Goal: Information Seeking & Learning: Get advice/opinions

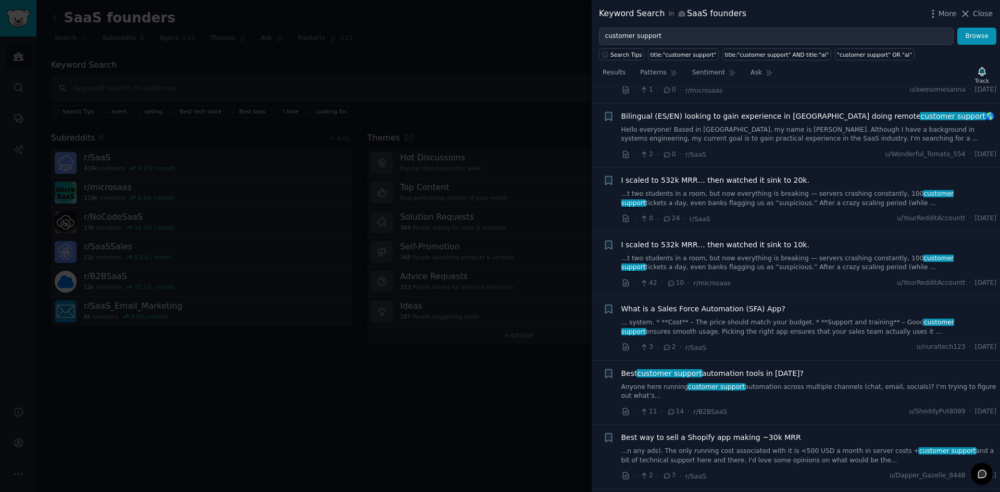
scroll to position [2339, 0]
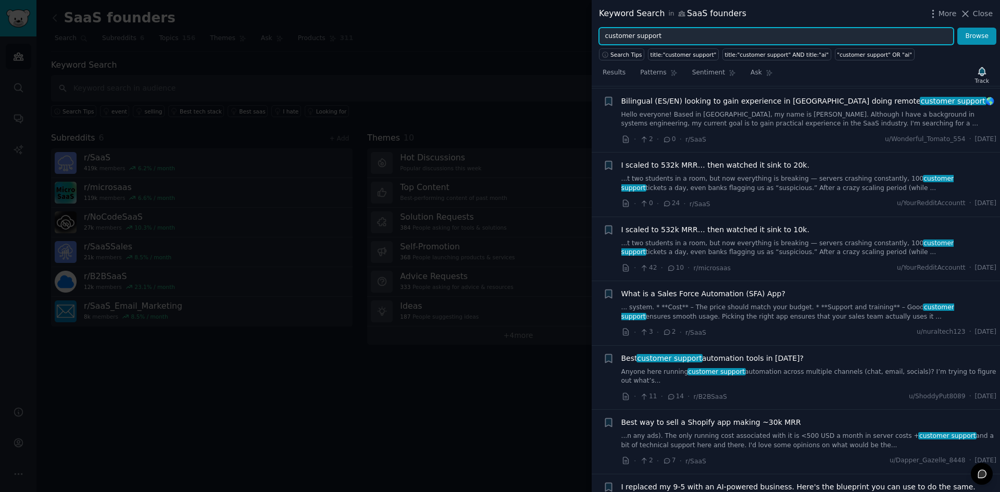
click at [703, 42] on input "customer support" at bounding box center [776, 37] width 355 height 18
click at [958, 28] on button "Browse" at bounding box center [977, 37] width 39 height 18
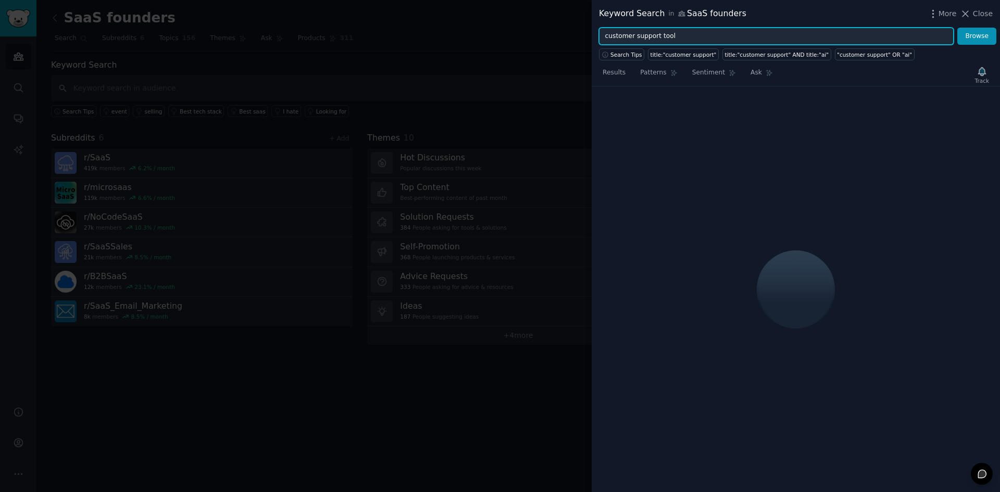
drag, startPoint x: 689, startPoint y: 36, endPoint x: 594, endPoint y: 28, distance: 95.7
click at [594, 28] on div "customer support tool Browse" at bounding box center [796, 37] width 408 height 18
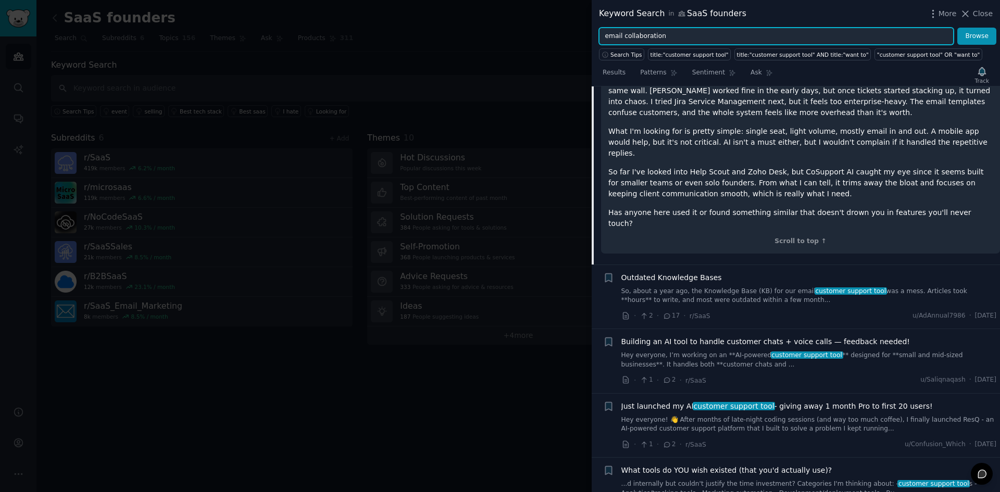
scroll to position [145, 0]
type input "email collaboration"
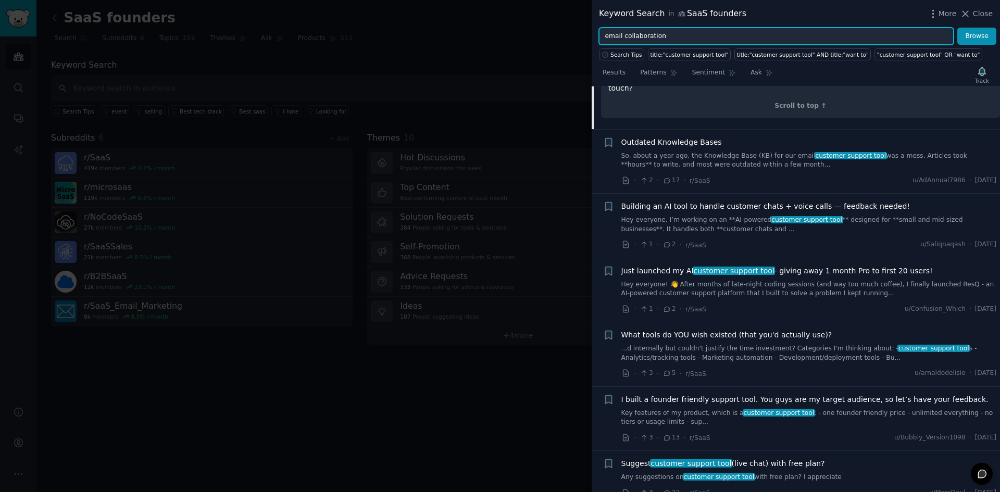
scroll to position [280, 0]
click at [688, 35] on input "email collaboration" at bounding box center [776, 37] width 355 height 18
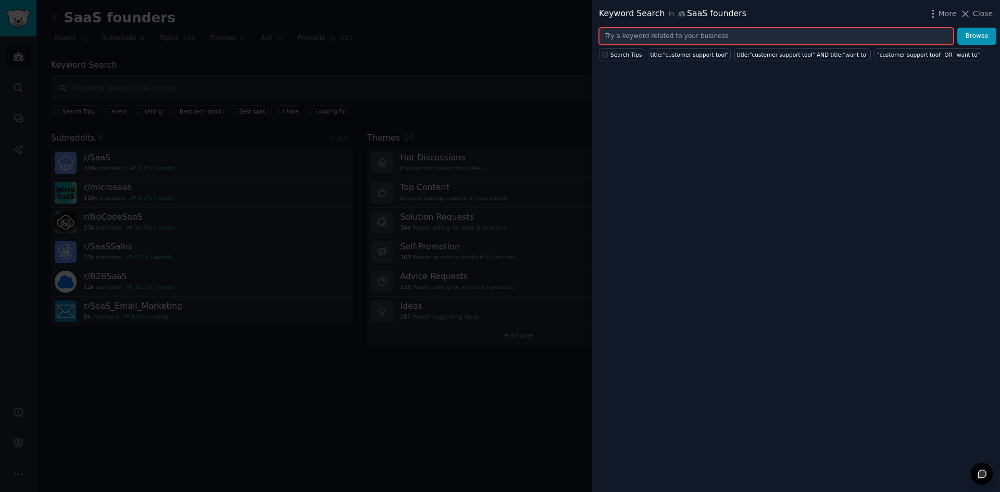
type input "email collaboration"
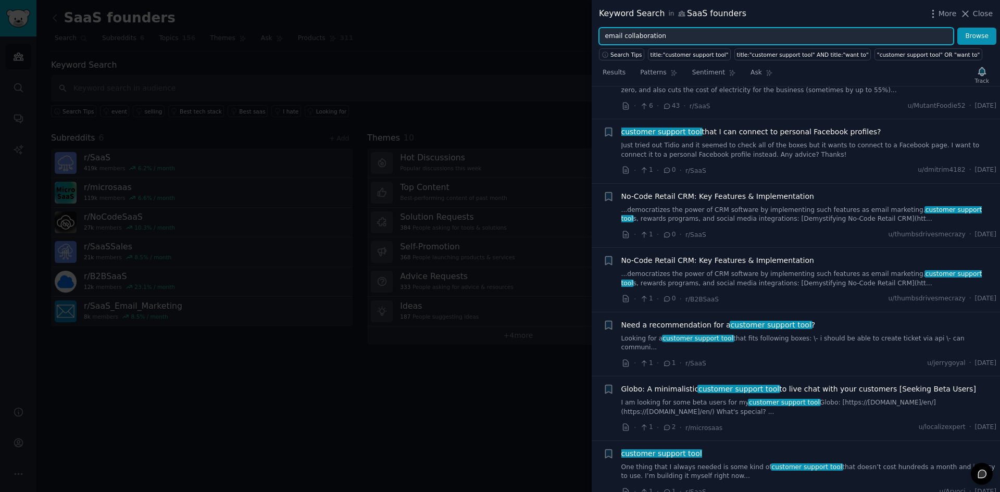
scroll to position [1991, 0]
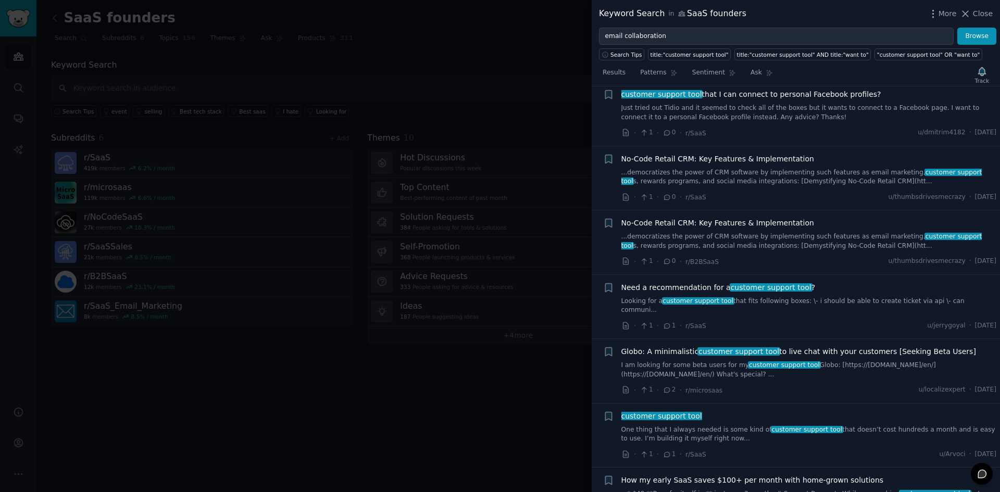
click at [738, 426] on link "One thing that I always needed is some kind of customer support tool that doesn…" at bounding box center [810, 435] width 376 height 18
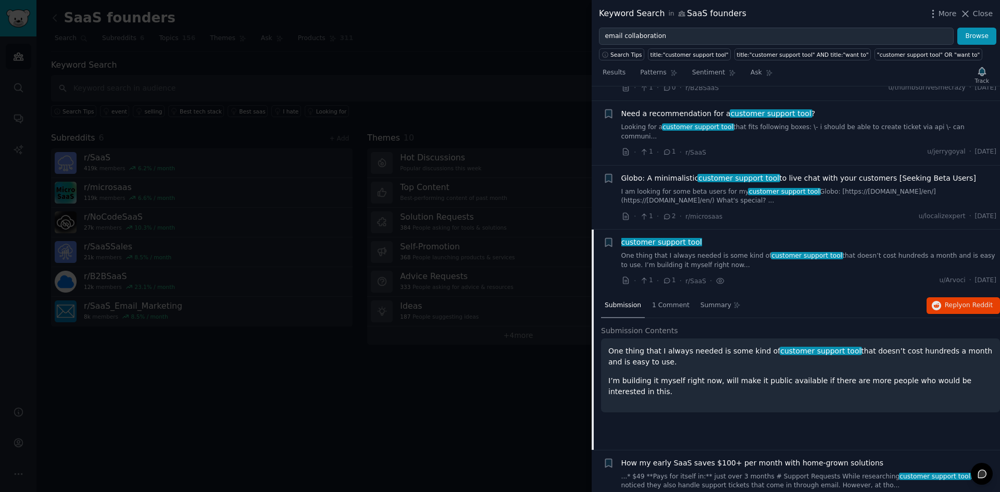
scroll to position [1927, 0]
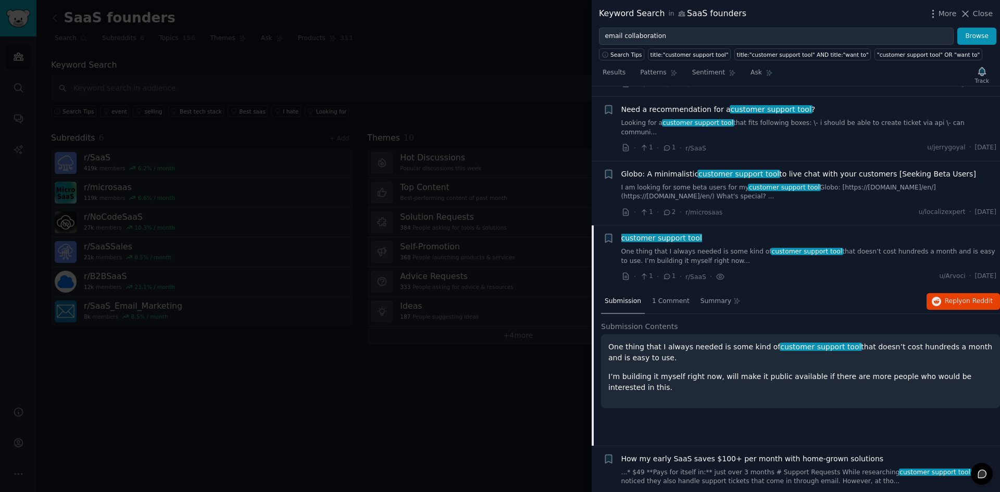
drag, startPoint x: 613, startPoint y: 329, endPoint x: 810, endPoint y: 345, distance: 197.0
click at [810, 345] on p "One thing that I always needed is some kind of customer support tool that doesn…" at bounding box center [801, 353] width 385 height 22
click at [672, 297] on span "1 Comment" at bounding box center [671, 301] width 38 height 9
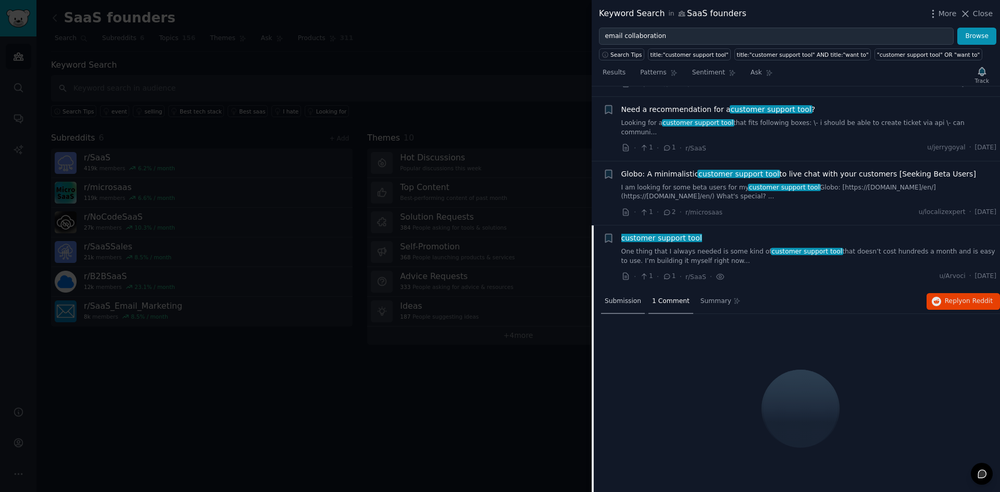
click at [630, 297] on span "Submission" at bounding box center [623, 301] width 36 height 9
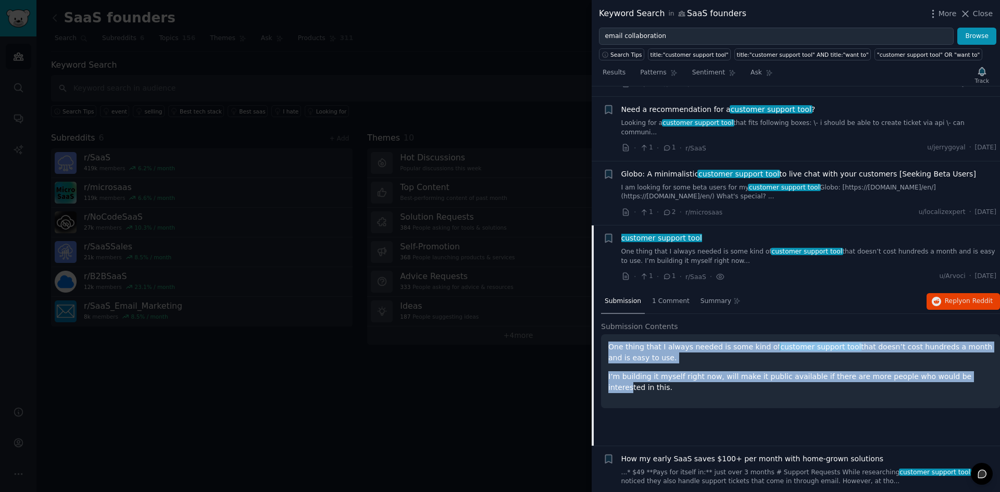
drag, startPoint x: 605, startPoint y: 329, endPoint x: 953, endPoint y: 358, distance: 349.8
click at [953, 358] on div "One thing that I always needed is some kind of customer support tool that doesn…" at bounding box center [800, 371] width 399 height 74
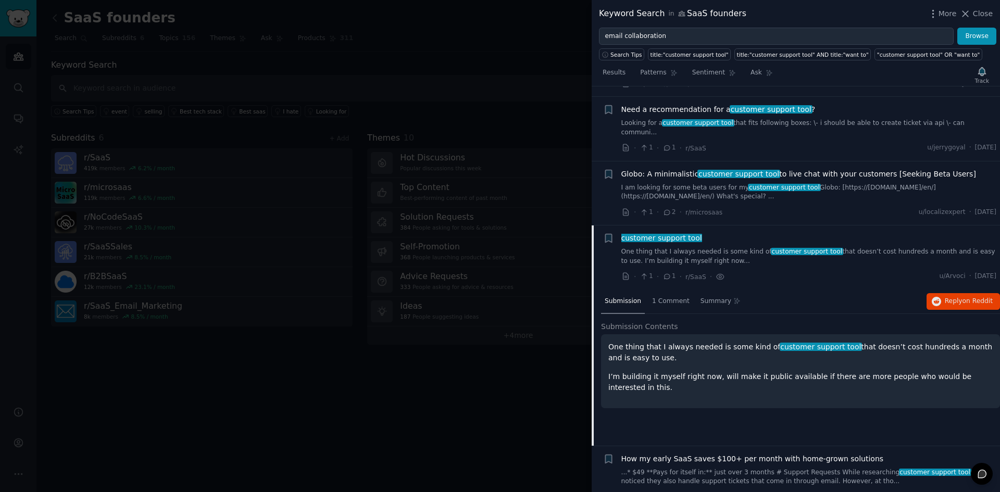
click at [985, 365] on div "One thing that I always needed is some kind of customer support tool that doesn…" at bounding box center [800, 371] width 399 height 74
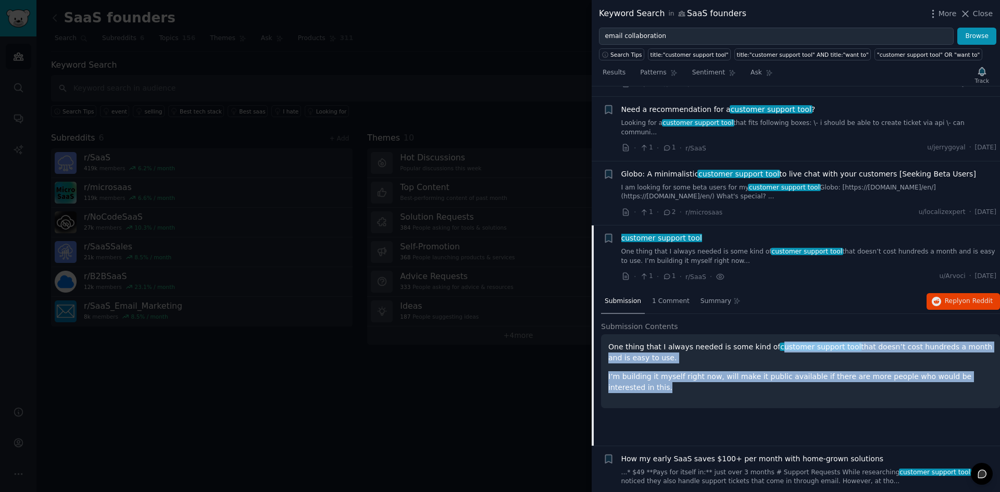
drag, startPoint x: 985, startPoint y: 362, endPoint x: 765, endPoint y: 327, distance: 222.7
click at [765, 342] on div "One thing that I always needed is some kind of customer support tool that doesn…" at bounding box center [801, 368] width 385 height 52
click at [684, 342] on p "One thing that I always needed is some kind of customer support tool that doesn…" at bounding box center [801, 353] width 385 height 22
drag, startPoint x: 606, startPoint y: 328, endPoint x: 985, endPoint y: 358, distance: 380.0
click at [985, 358] on div "One thing that I always needed is some kind of customer support tool that doesn…" at bounding box center [800, 371] width 399 height 74
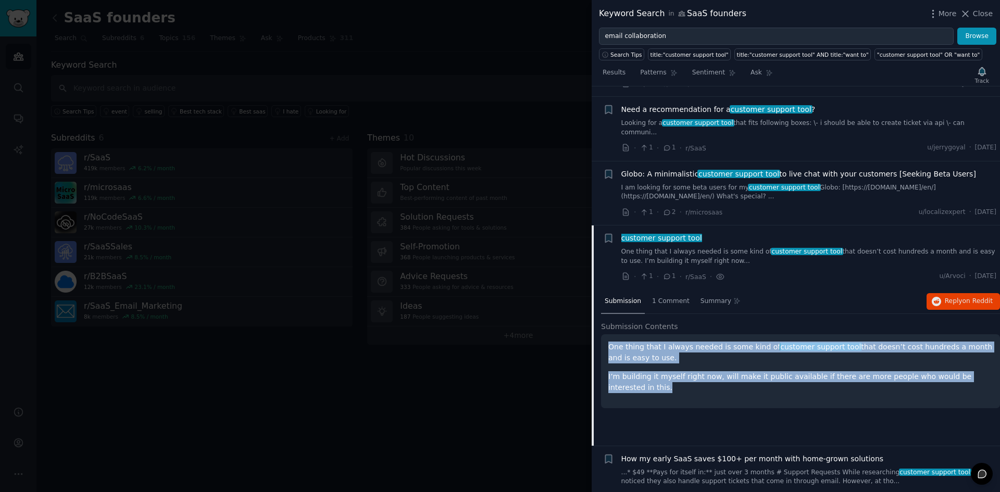
copy div "One thing that I always needed is some kind of customer support tool that doesn…"
click at [779, 468] on link "...* $49 **Pays for itself in:** just over 3 months # Support Requests While re…" at bounding box center [810, 477] width 376 height 18
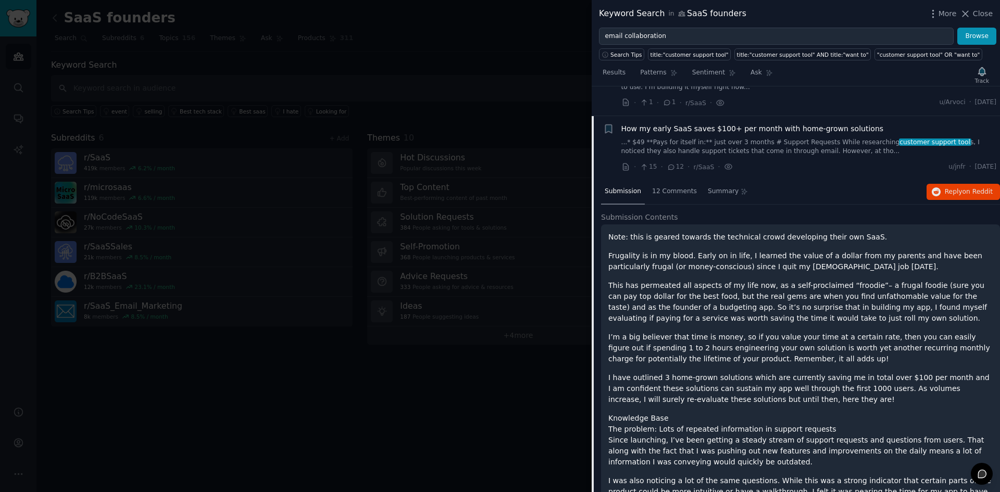
scroll to position [2113, 0]
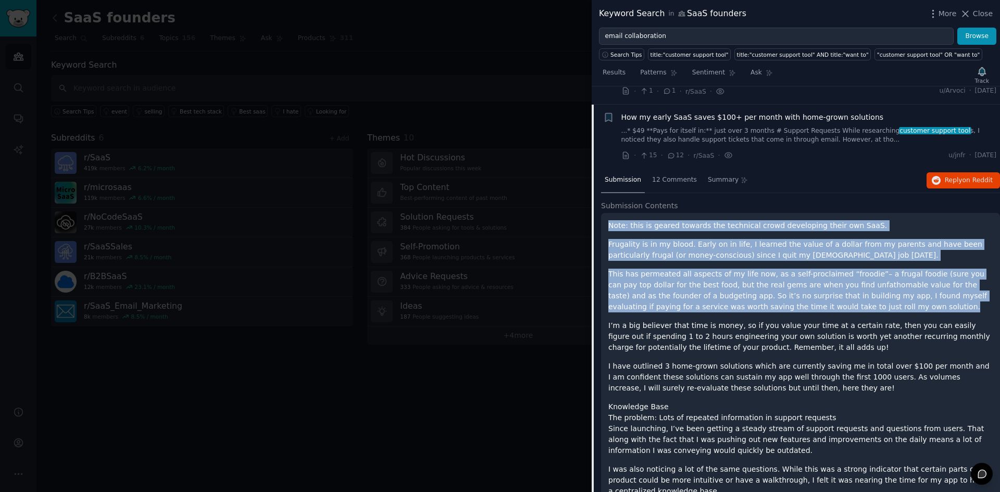
drag, startPoint x: 609, startPoint y: 207, endPoint x: 845, endPoint y: 284, distance: 248.0
click at [845, 284] on p "This has permeated all aspects of my life now, as a self-proclaimed “froodie”– …" at bounding box center [801, 291] width 385 height 44
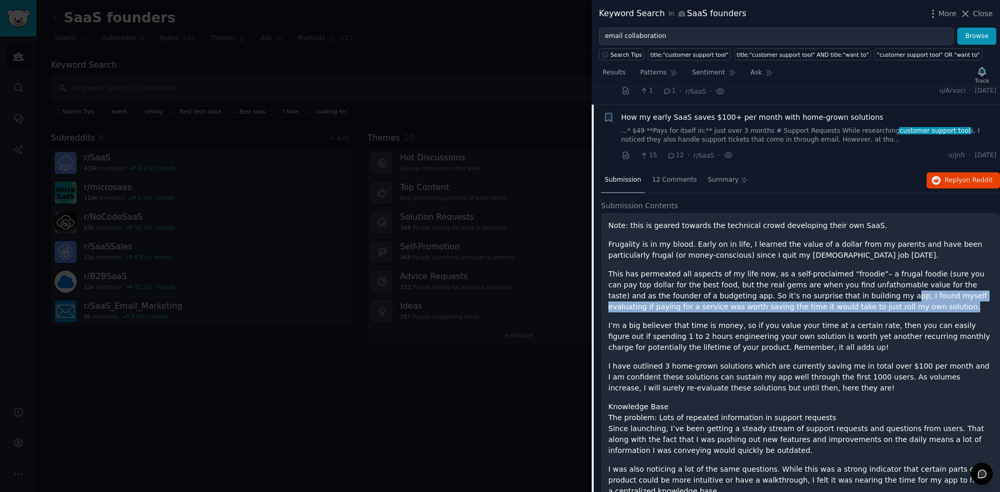
drag, startPoint x: 845, startPoint y: 284, endPoint x: 784, endPoint y: 274, distance: 61.8
click at [784, 274] on p "This has permeated all aspects of my life now, as a self-proclaimed “froodie”– …" at bounding box center [801, 291] width 385 height 44
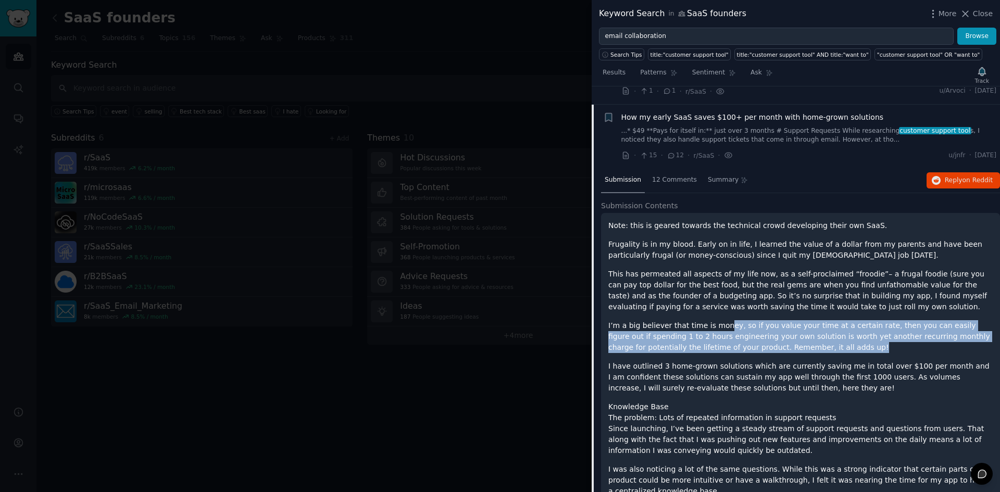
drag, startPoint x: 717, startPoint y: 307, endPoint x: 847, endPoint y: 330, distance: 132.2
click at [847, 330] on p "I’m a big believer that time is money, so if you value your time at a certain r…" at bounding box center [801, 336] width 385 height 33
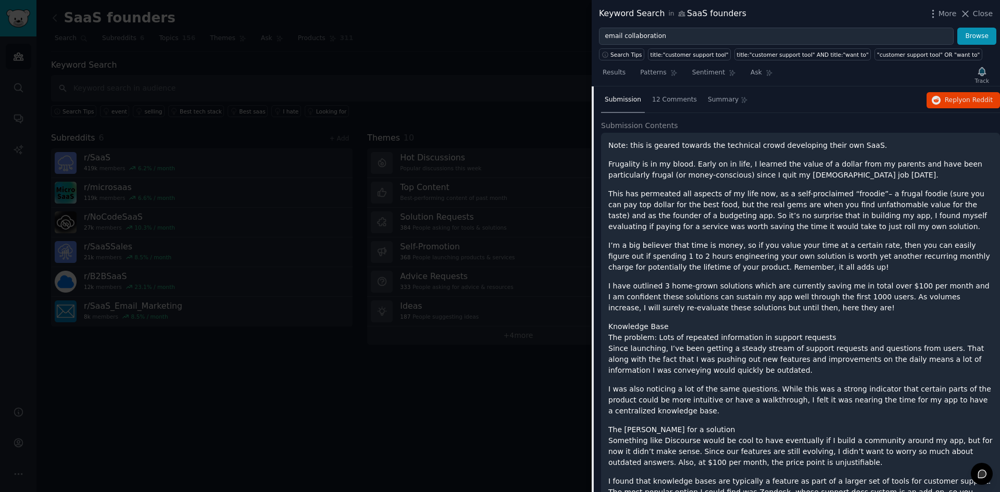
scroll to position [2193, 0]
drag, startPoint x: 616, startPoint y: 320, endPoint x: 817, endPoint y: 321, distance: 201.1
click at [817, 332] on h3 "The problem: Lots of repeated information in support requests" at bounding box center [801, 337] width 385 height 11
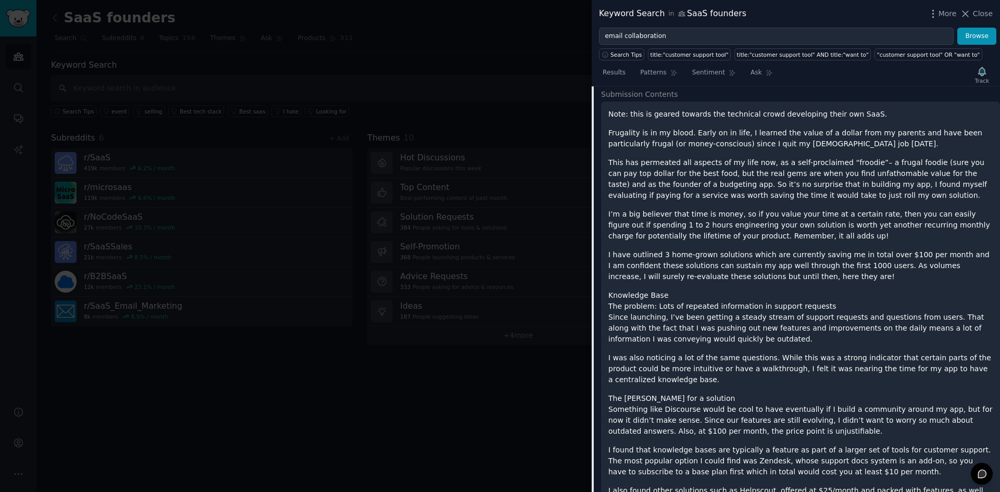
scroll to position [2225, 0]
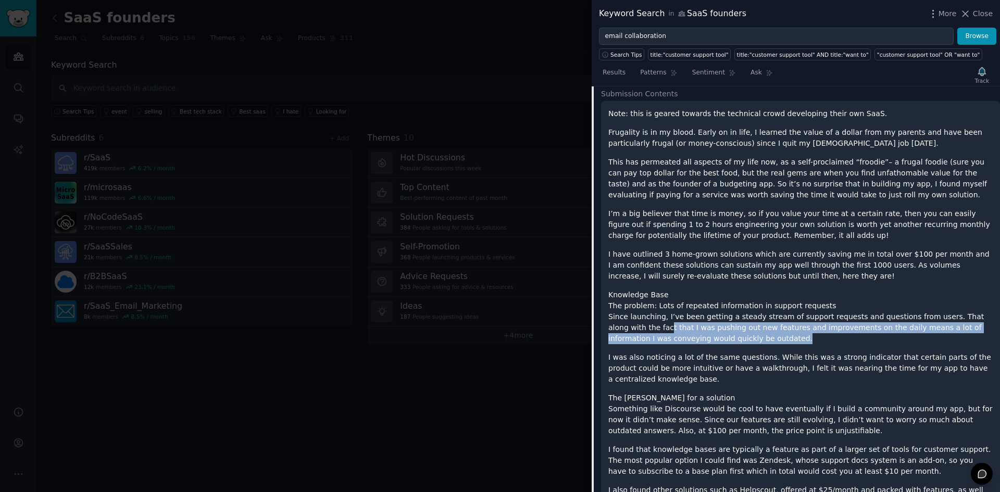
drag, startPoint x: 618, startPoint y: 312, endPoint x: 711, endPoint y: 316, distance: 92.8
click at [711, 316] on p "Since launching, I’ve been getting a steady stream of support requests and ques…" at bounding box center [801, 328] width 385 height 33
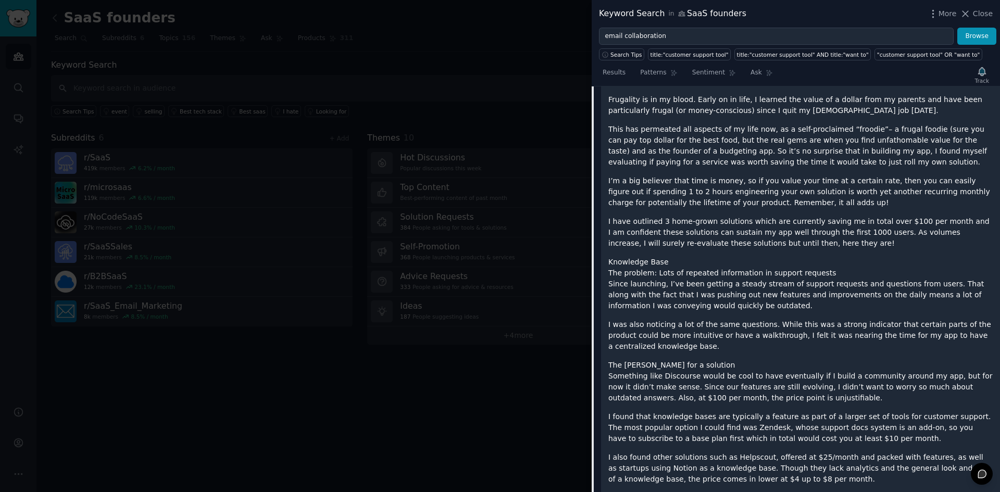
scroll to position [2258, 0]
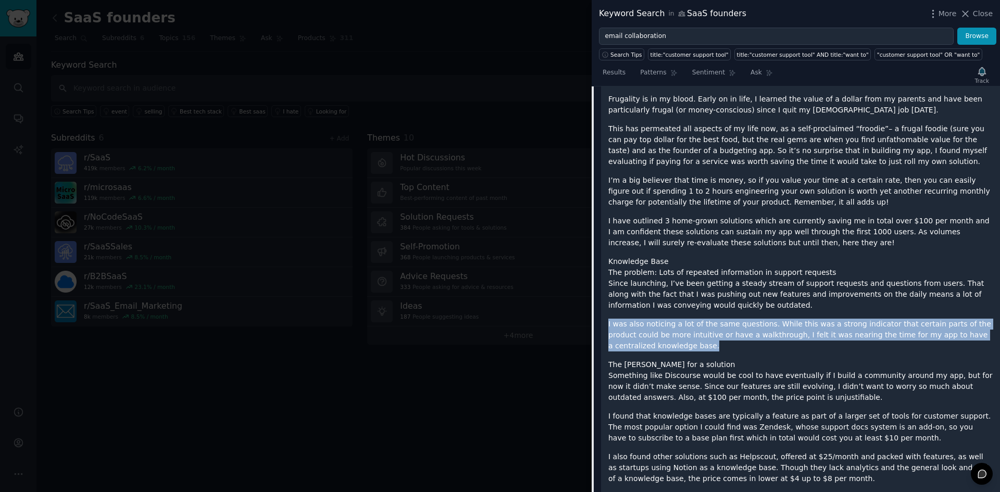
drag, startPoint x: 696, startPoint y: 326, endPoint x: 715, endPoint y: 290, distance: 40.1
click at [715, 290] on p "Since launching, I’ve been getting a steady stream of support requests and ques…" at bounding box center [801, 294] width 385 height 33
drag, startPoint x: 715, startPoint y: 290, endPoint x: 715, endPoint y: 323, distance: 32.3
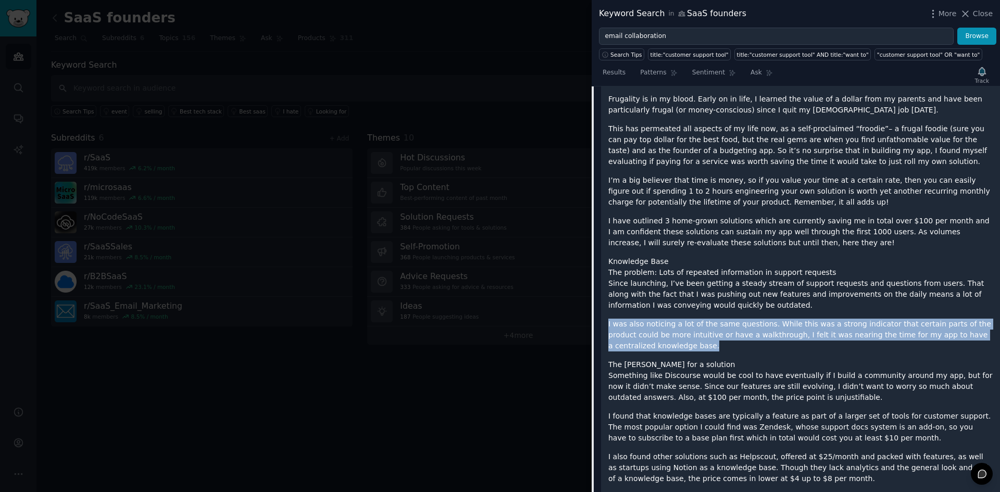
click at [715, 323] on p "I was also noticing a lot of the same questions. While this was a strong indica…" at bounding box center [801, 335] width 385 height 33
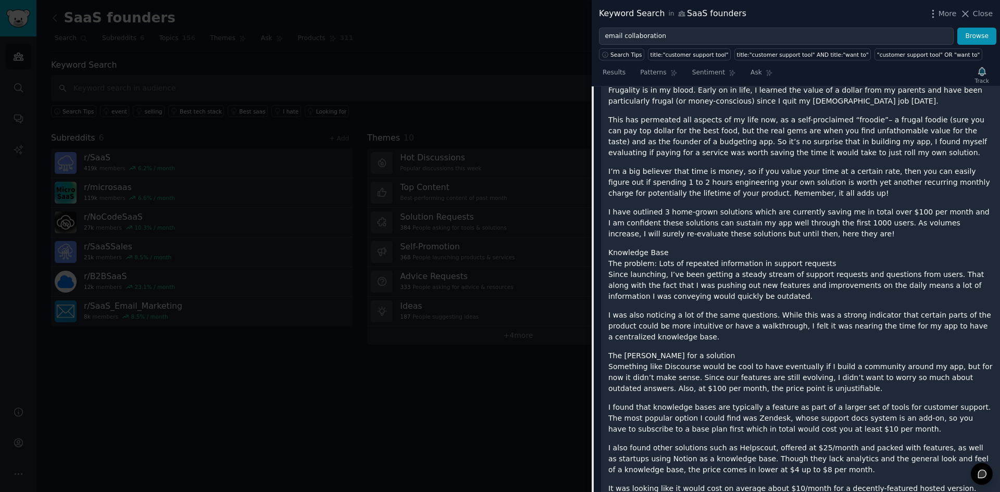
scroll to position [2267, 0]
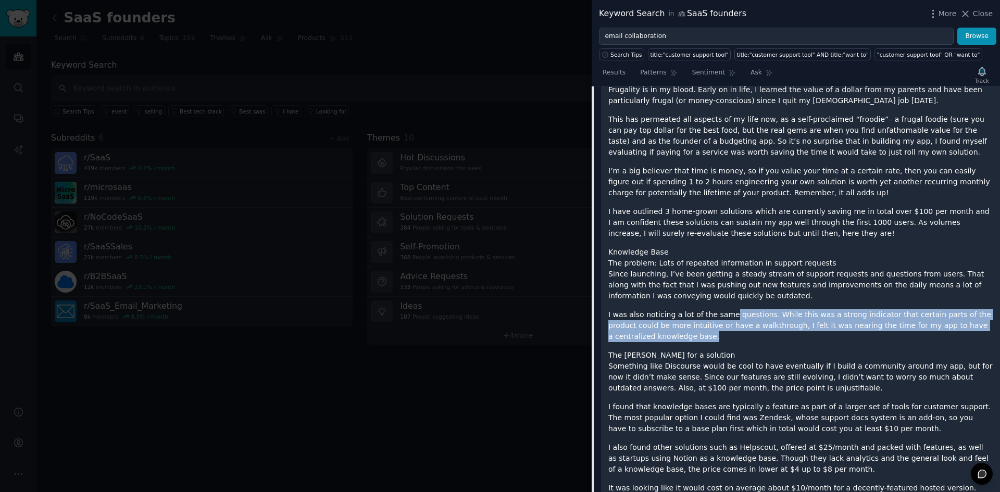
drag, startPoint x: 715, startPoint y: 323, endPoint x: 723, endPoint y: 291, distance: 32.7
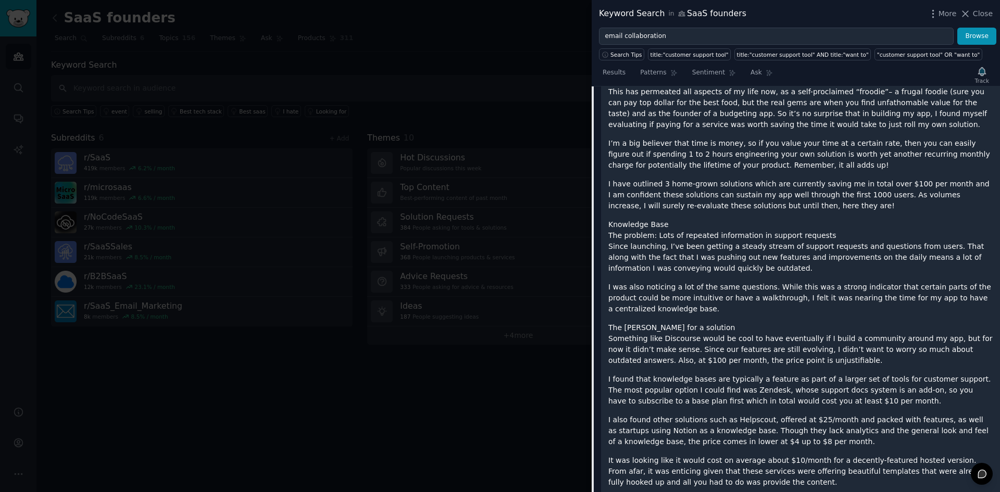
scroll to position [2296, 0]
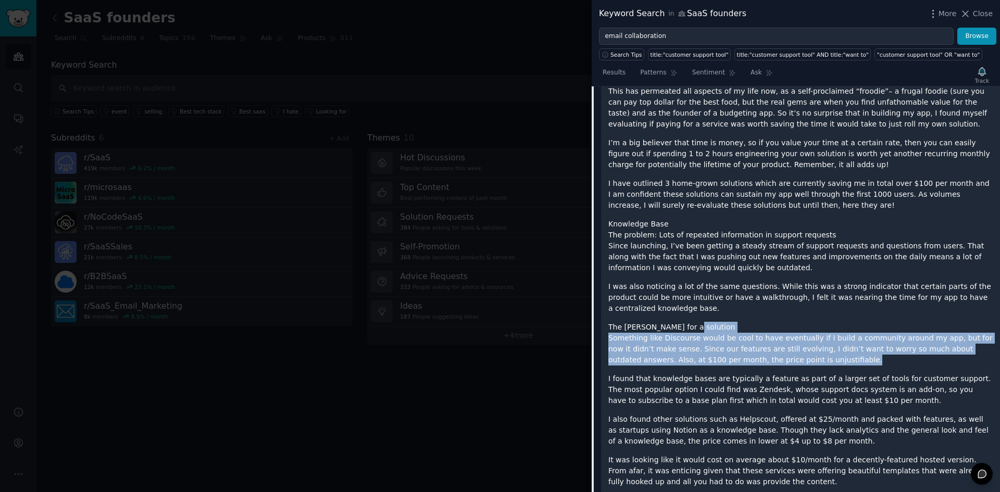
drag, startPoint x: 703, startPoint y: 300, endPoint x: 748, endPoint y: 340, distance: 59.8
click at [748, 340] on p "Something like Discourse would be cool to have eventually if I build a communit…" at bounding box center [801, 349] width 385 height 33
drag, startPoint x: 748, startPoint y: 340, endPoint x: 727, endPoint y: 289, distance: 54.7
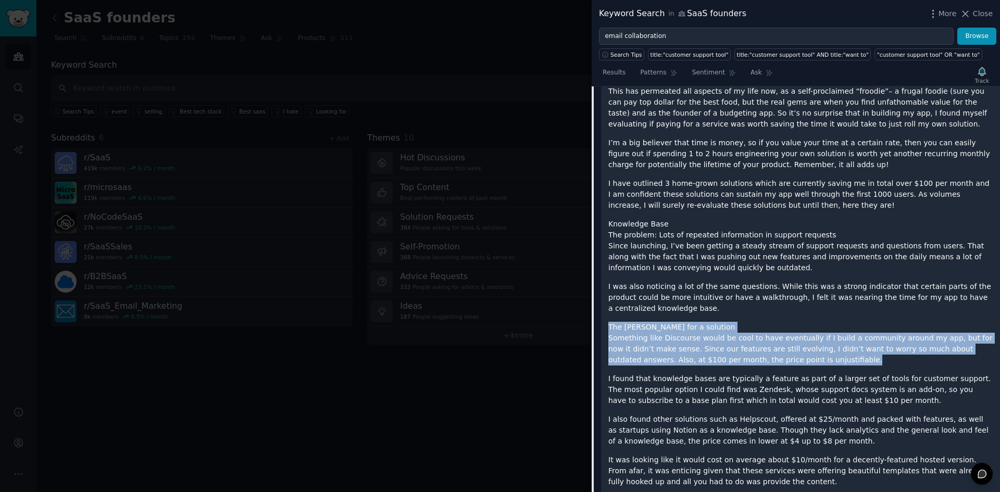
click at [727, 289] on p "I was also noticing a lot of the same questions. While this was a strong indica…" at bounding box center [801, 297] width 385 height 33
drag, startPoint x: 727, startPoint y: 289, endPoint x: 765, endPoint y: 349, distance: 70.2
drag, startPoint x: 755, startPoint y: 337, endPoint x: 741, endPoint y: 290, distance: 48.8
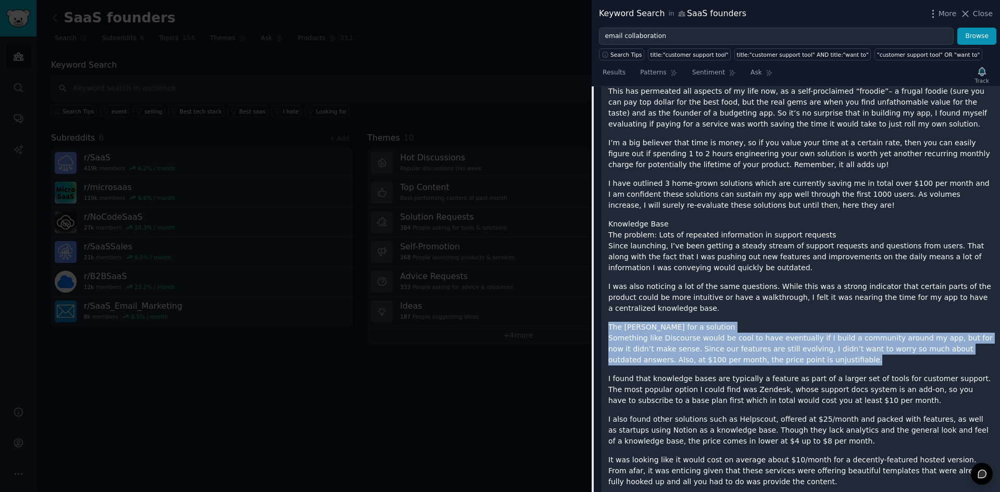
click at [741, 290] on p "I was also noticing a lot of the same questions. While this was a strong indica…" at bounding box center [801, 297] width 385 height 33
drag, startPoint x: 741, startPoint y: 290, endPoint x: 765, endPoint y: 343, distance: 58.3
click at [765, 343] on p "Something like Discourse would be cool to have eventually if I build a communit…" at bounding box center [801, 349] width 385 height 33
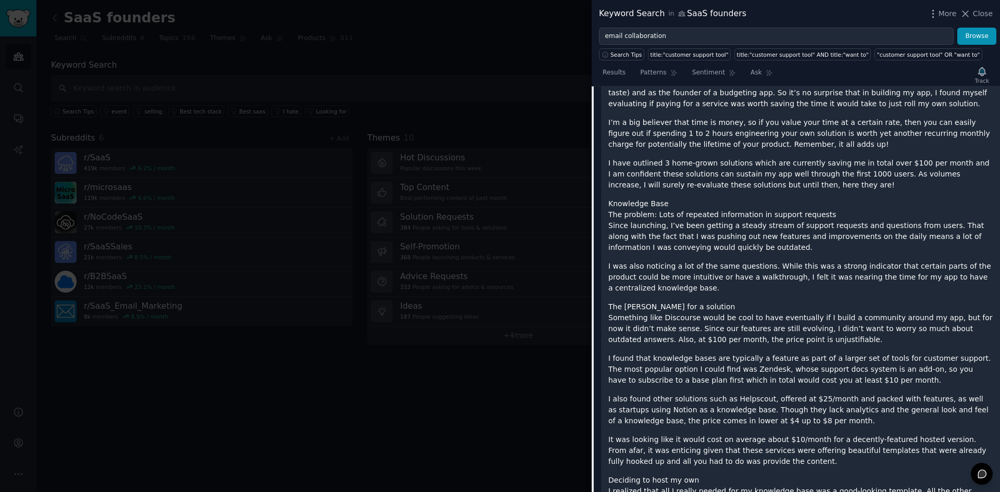
scroll to position [2317, 0]
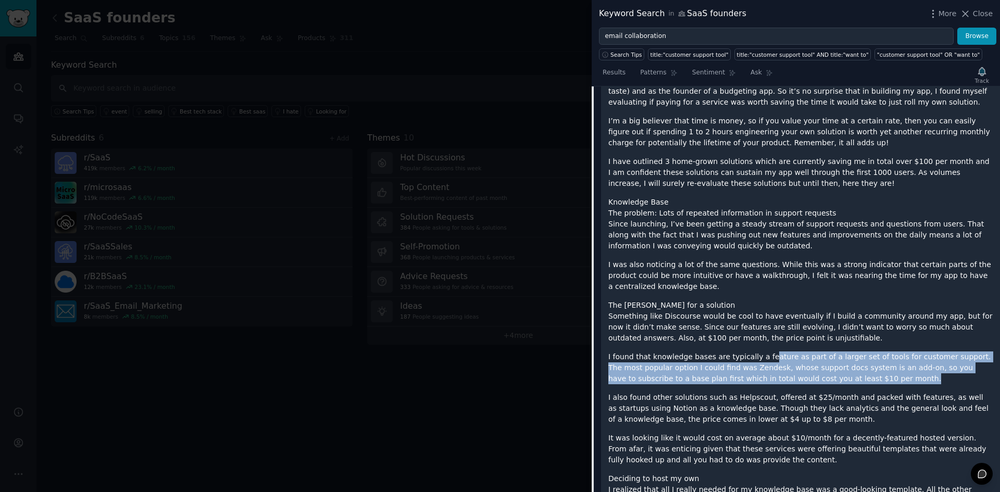
drag, startPoint x: 756, startPoint y: 327, endPoint x: 816, endPoint y: 362, distance: 69.3
click at [816, 362] on p "I found that knowledge bases are typically a feature as part of a larger set of…" at bounding box center [801, 368] width 385 height 33
drag, startPoint x: 816, startPoint y: 362, endPoint x: 797, endPoint y: 321, distance: 45.2
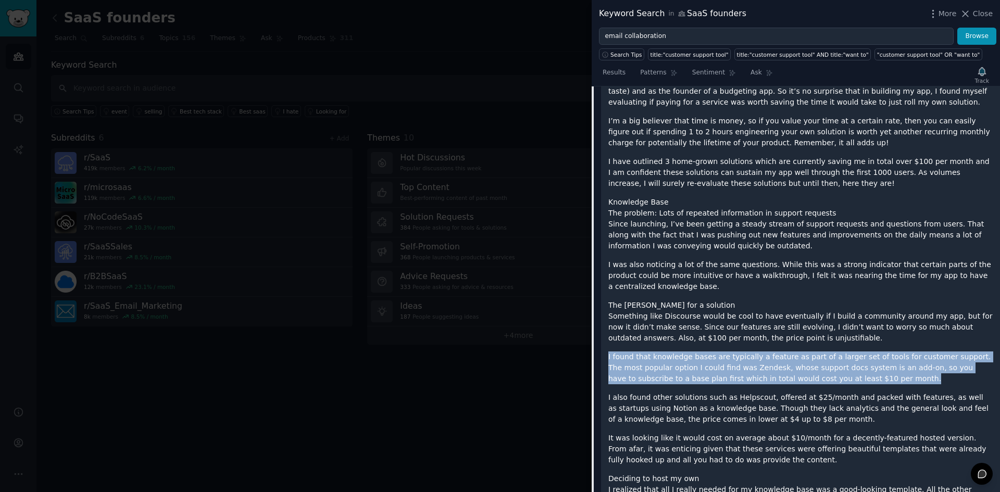
click at [797, 321] on p "Something like Discourse would be cool to have eventually if I build a communit…" at bounding box center [801, 327] width 385 height 33
drag, startPoint x: 797, startPoint y: 321, endPoint x: 824, endPoint y: 361, distance: 48.0
click at [824, 361] on p "I found that knowledge bases are typically a feature as part of a larger set of…" at bounding box center [801, 368] width 385 height 33
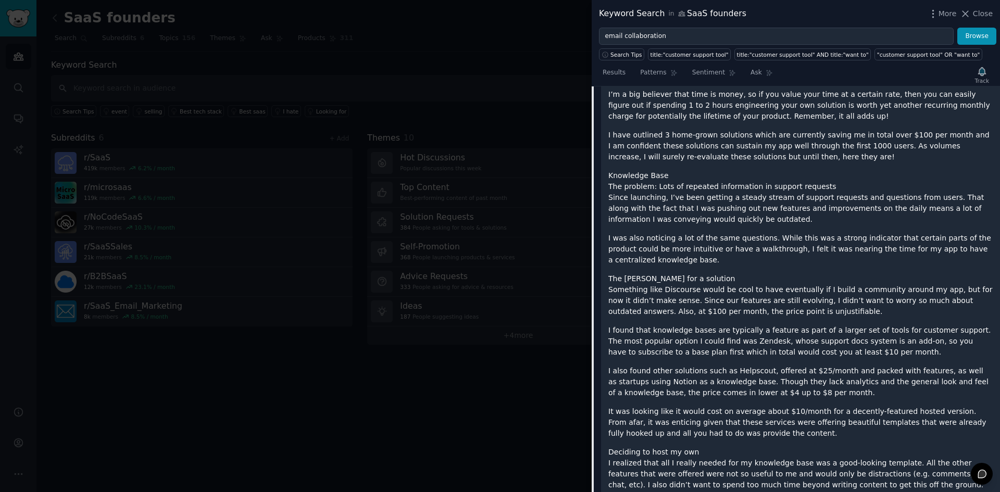
scroll to position [2345, 0]
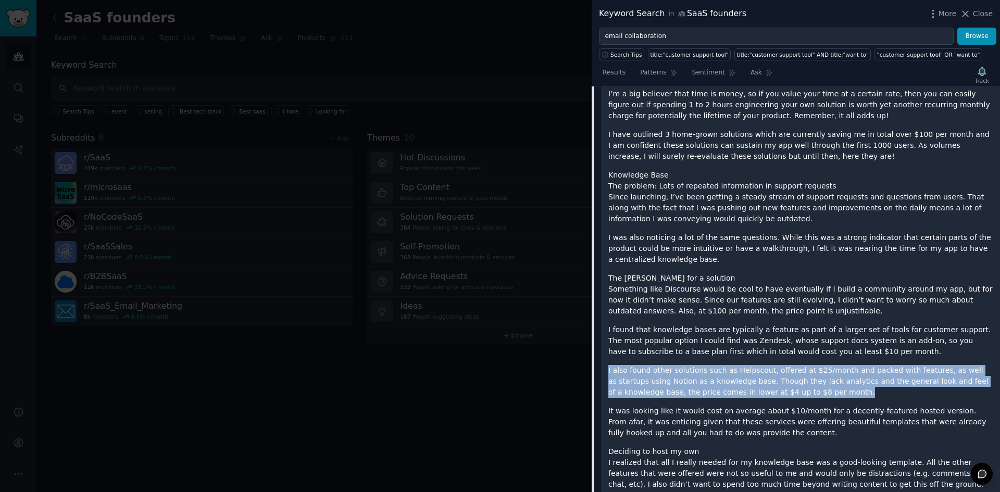
drag, startPoint x: 606, startPoint y: 353, endPoint x: 763, endPoint y: 378, distance: 158.7
click at [763, 378] on p "I also found other solutions such as Helpscout, offered at $25/month and packed…" at bounding box center [801, 381] width 385 height 33
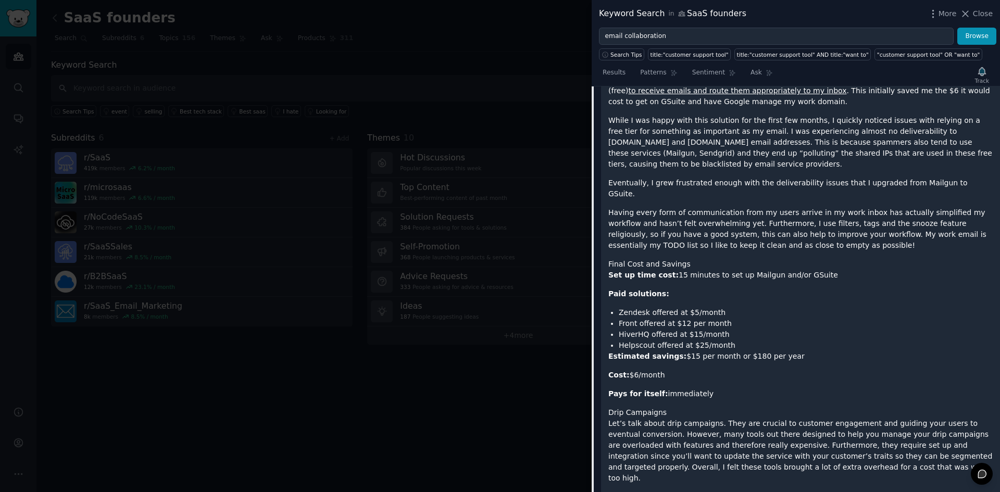
scroll to position [3160, 0]
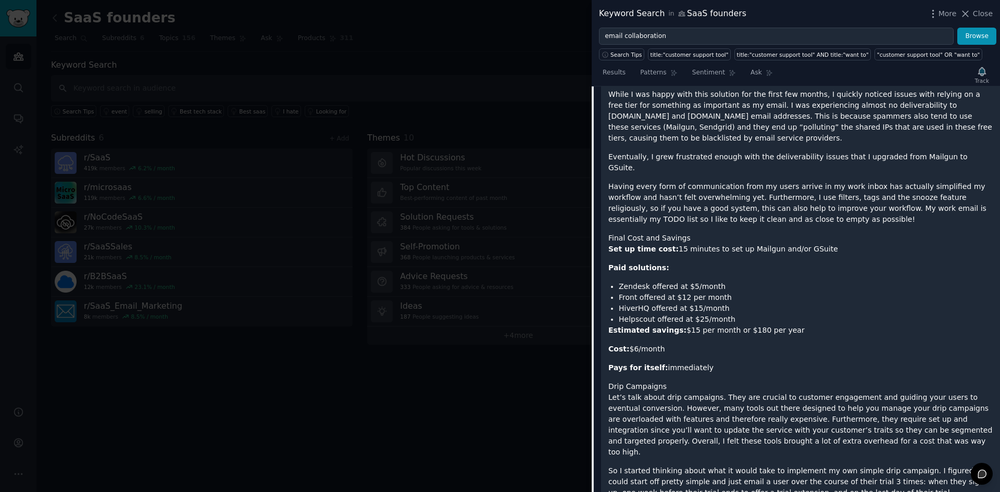
drag, startPoint x: 698, startPoint y: 304, endPoint x: 730, endPoint y: 325, distance: 38.9
click at [730, 325] on div "Note: this is geared towards the technical crowd developing their own SaaS. Fru…" at bounding box center [801, 72] width 385 height 1799
click at [730, 381] on h1 "Drip Campaigns" at bounding box center [801, 386] width 385 height 11
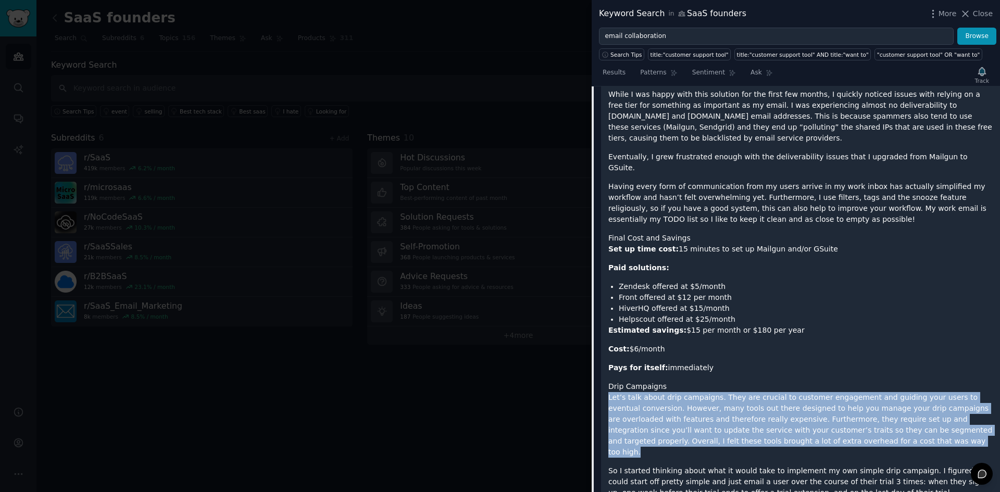
drag, startPoint x: 730, startPoint y: 325, endPoint x: 827, endPoint y: 378, distance: 110.1
click at [827, 378] on div "Note: this is geared towards the technical crowd developing their own SaaS. Fru…" at bounding box center [801, 72] width 385 height 1799
click at [827, 392] on p "Let’s talk about drip campaigns. They are crucial to customer engagement and gu…" at bounding box center [801, 425] width 385 height 66
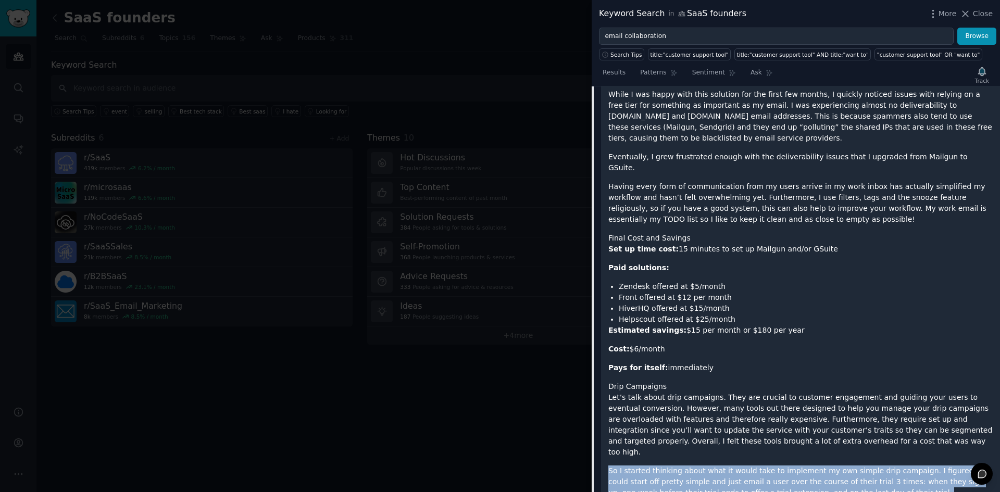
drag, startPoint x: 827, startPoint y: 378, endPoint x: 841, endPoint y: 435, distance: 58.6
click at [841, 435] on div "Note: this is geared towards the technical crowd developing their own SaaS. Fru…" at bounding box center [801, 72] width 385 height 1799
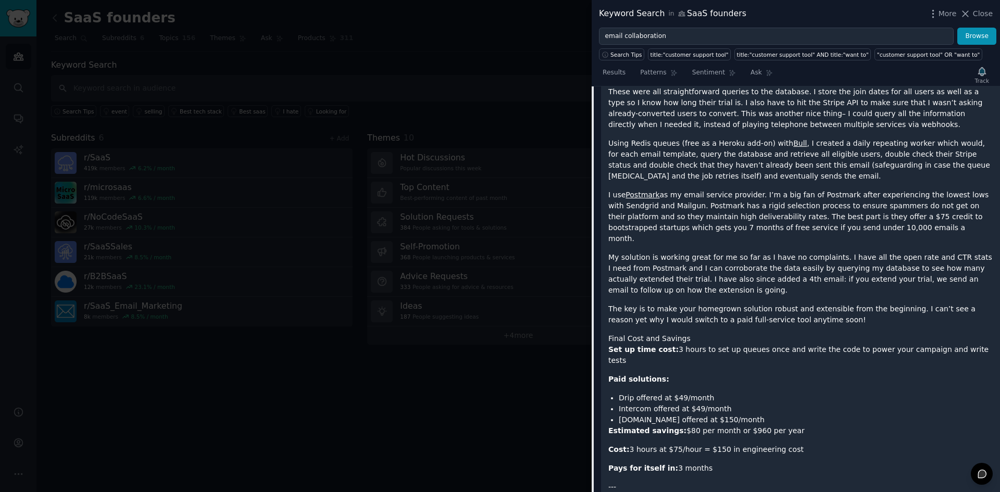
scroll to position [3592, 0]
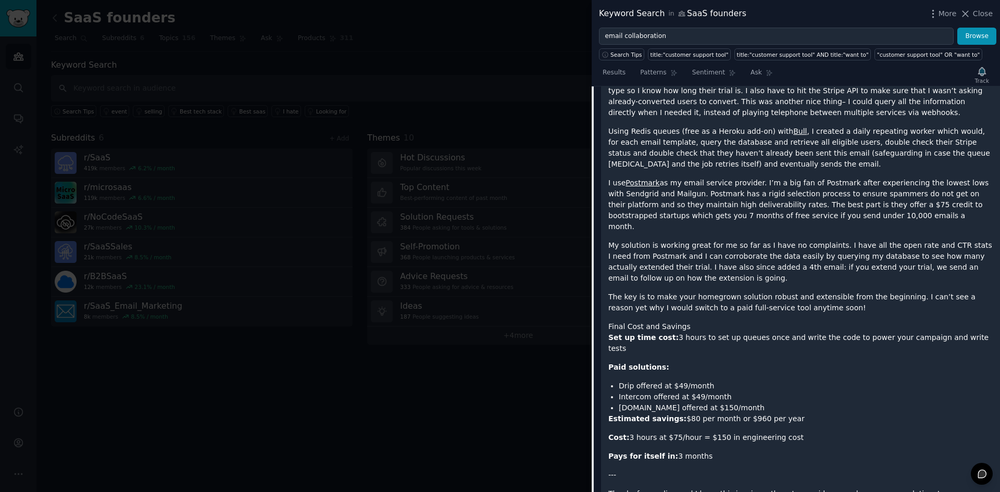
drag, startPoint x: 755, startPoint y: 452, endPoint x: 770, endPoint y: 355, distance: 98.1
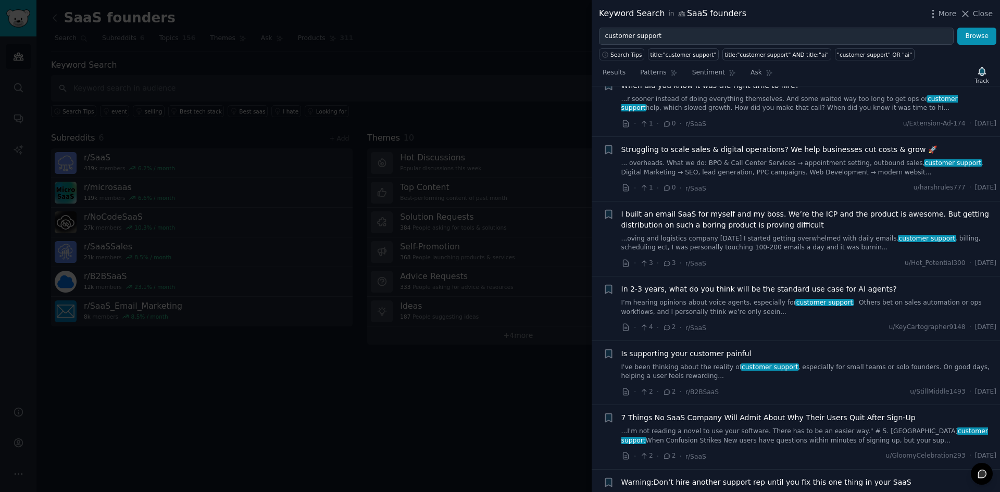
scroll to position [2989, 0]
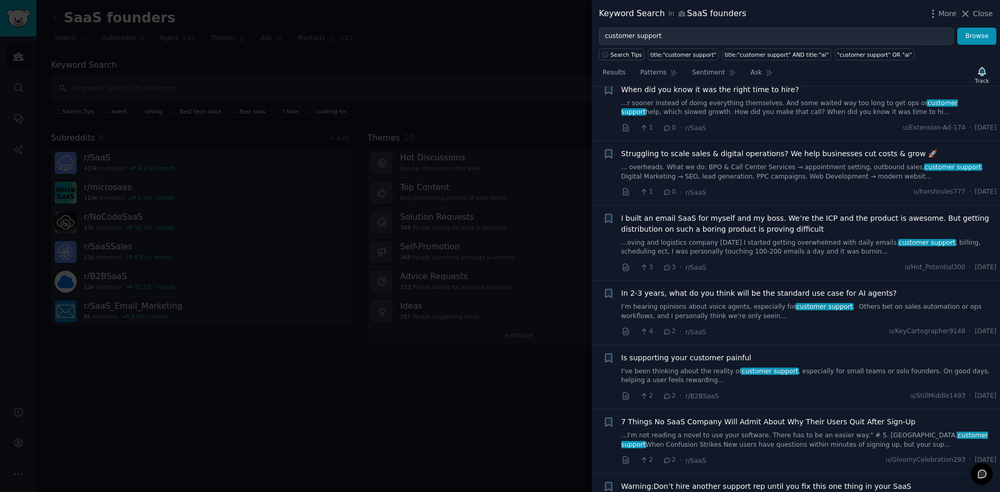
click at [824, 367] on link "I've been thinking about the reality of customer support , especially for small…" at bounding box center [810, 376] width 376 height 18
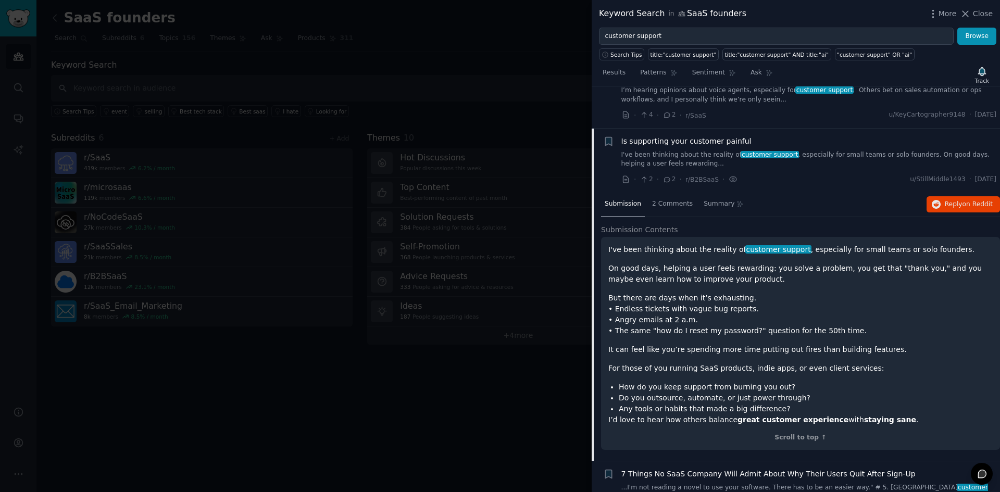
scroll to position [3217, 0]
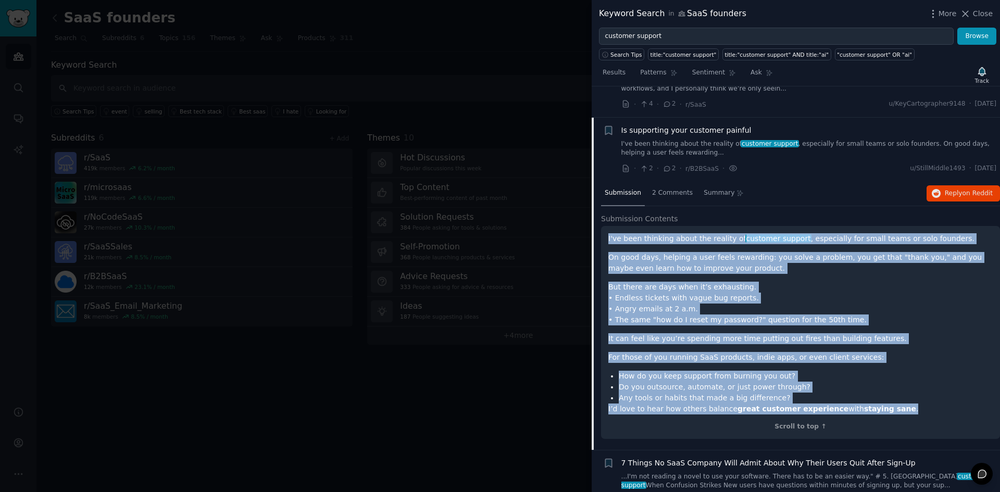
drag, startPoint x: 607, startPoint y: 207, endPoint x: 883, endPoint y: 381, distance: 325.7
click at [883, 381] on div "I've been thinking about the reality of customer support , especially for small…" at bounding box center [800, 332] width 399 height 213
copy div "I've been thinking about the reality of customer support , especially for small…"
click at [952, 189] on span "Reply on Reddit" at bounding box center [969, 193] width 48 height 9
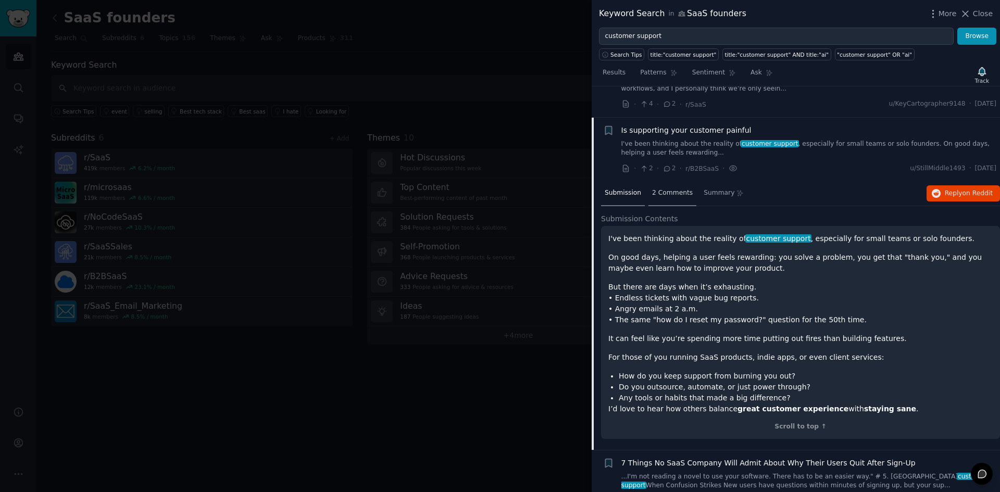
click at [667, 189] on span "2 Comments" at bounding box center [672, 193] width 41 height 9
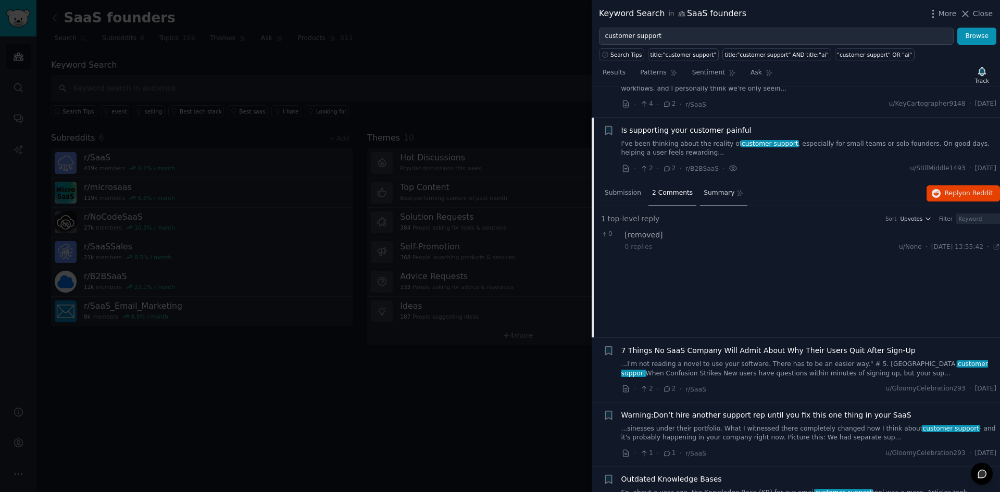
click at [704, 189] on span "Summary" at bounding box center [719, 193] width 31 height 9
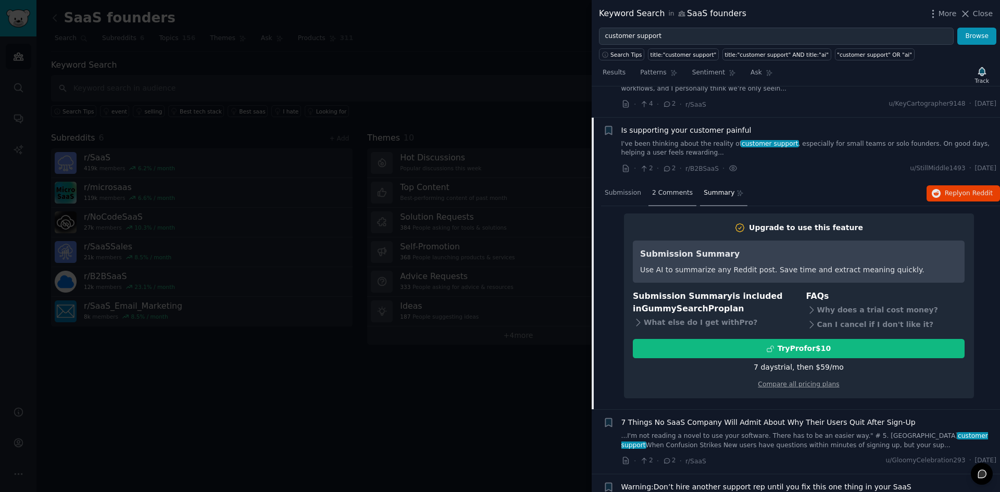
click at [669, 189] on span "2 Comments" at bounding box center [672, 193] width 41 height 9
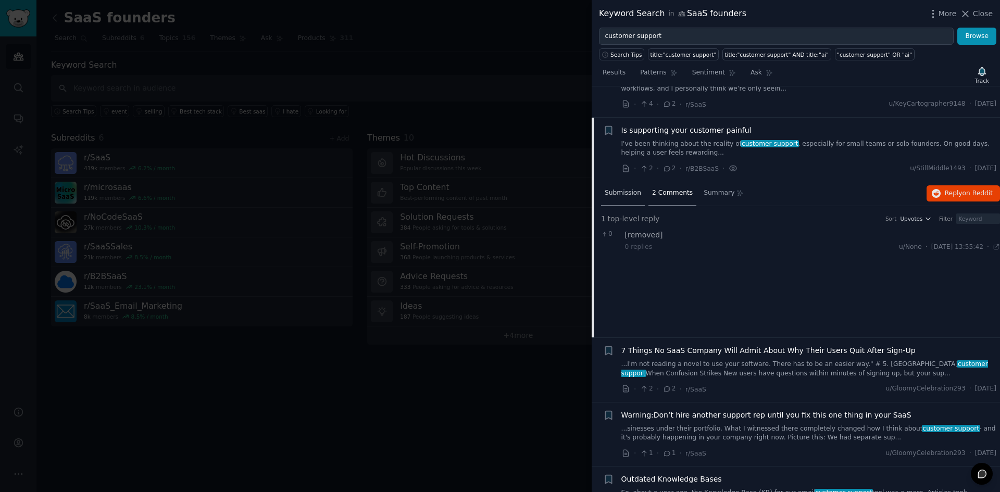
click at [625, 189] on span "Submission" at bounding box center [623, 193] width 36 height 9
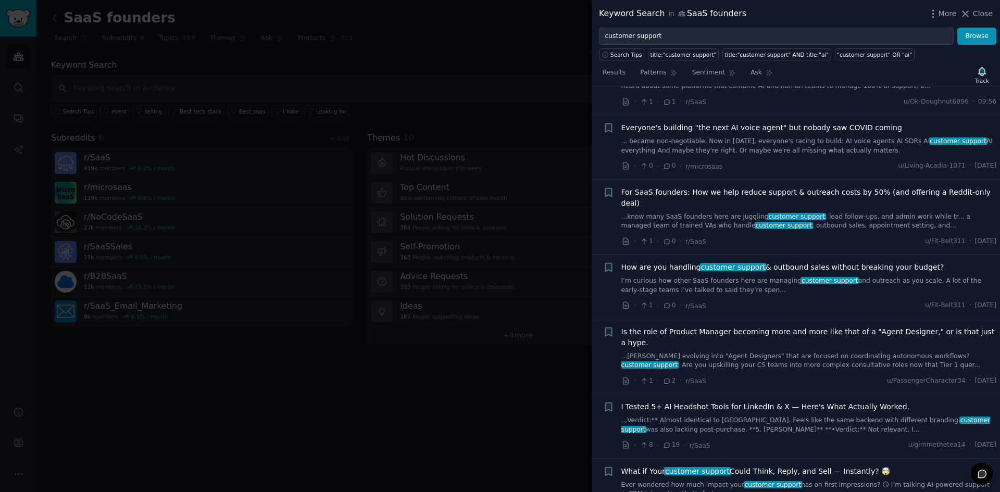
scroll to position [104, 0]
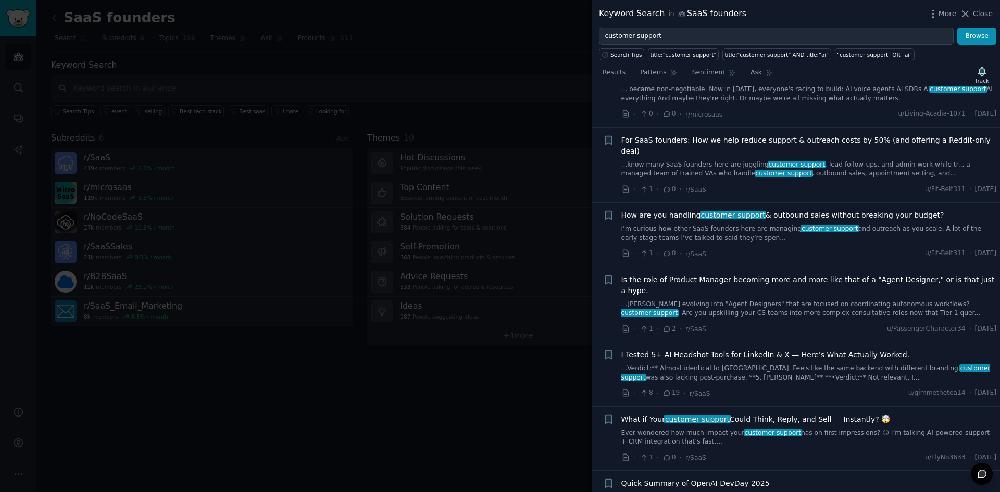
click at [751, 225] on link "I’m curious how other SaaS founders here are managing customer support and outr…" at bounding box center [810, 234] width 376 height 18
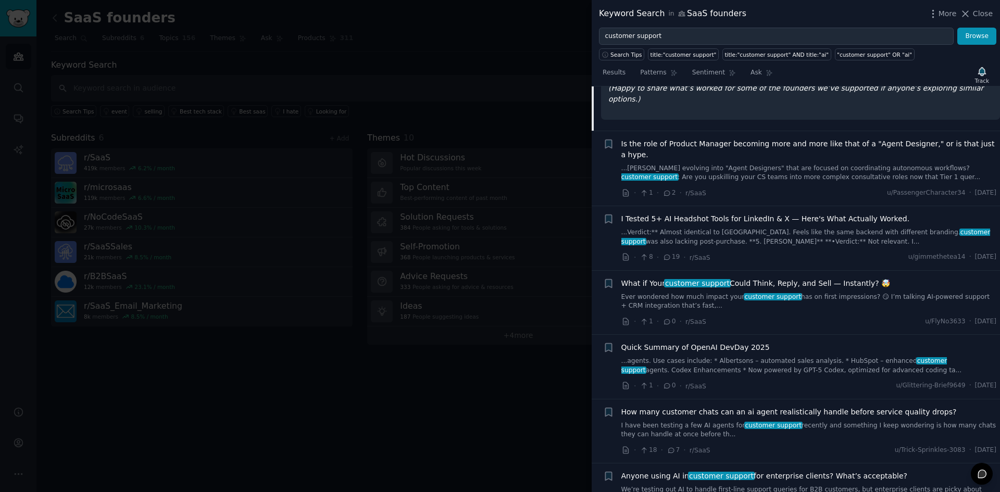
scroll to position [522, 0]
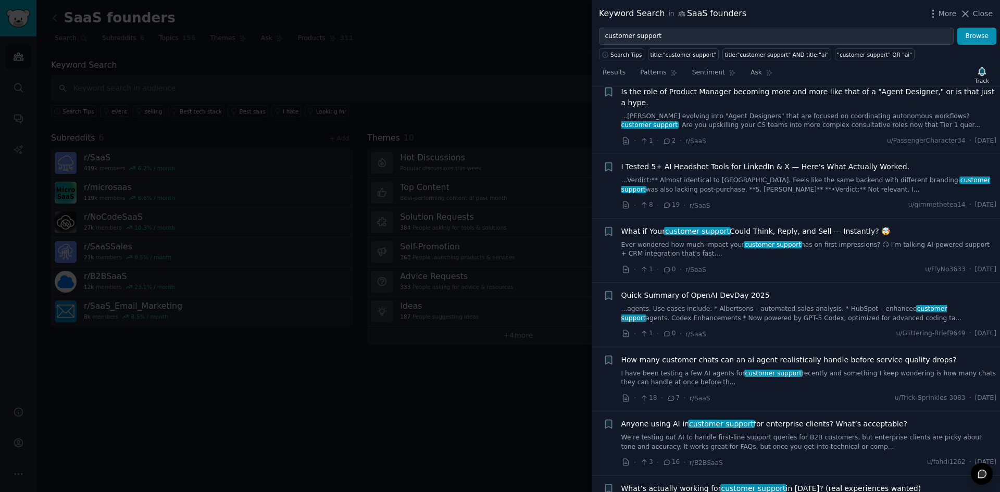
click at [833, 241] on link "Ever wondered how much impact your customer support has on first impressions? 😏…" at bounding box center [810, 250] width 376 height 18
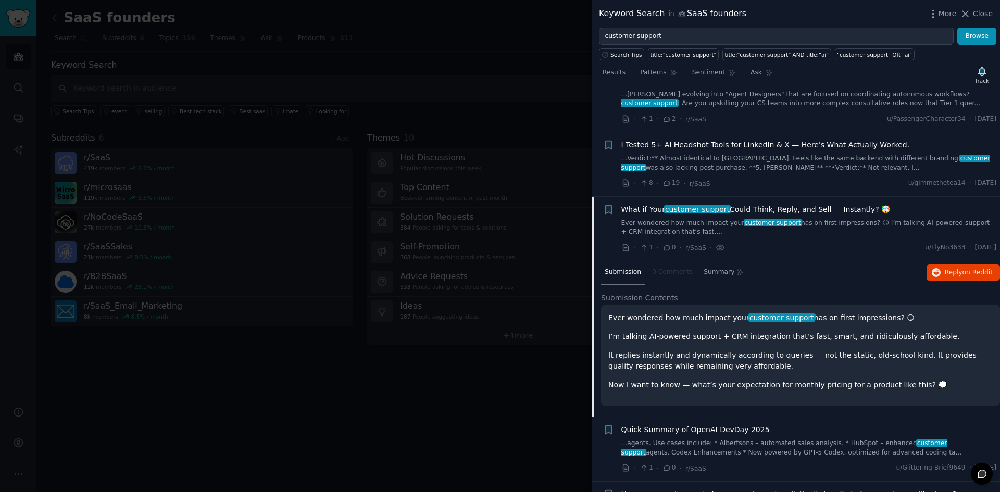
scroll to position [403, 0]
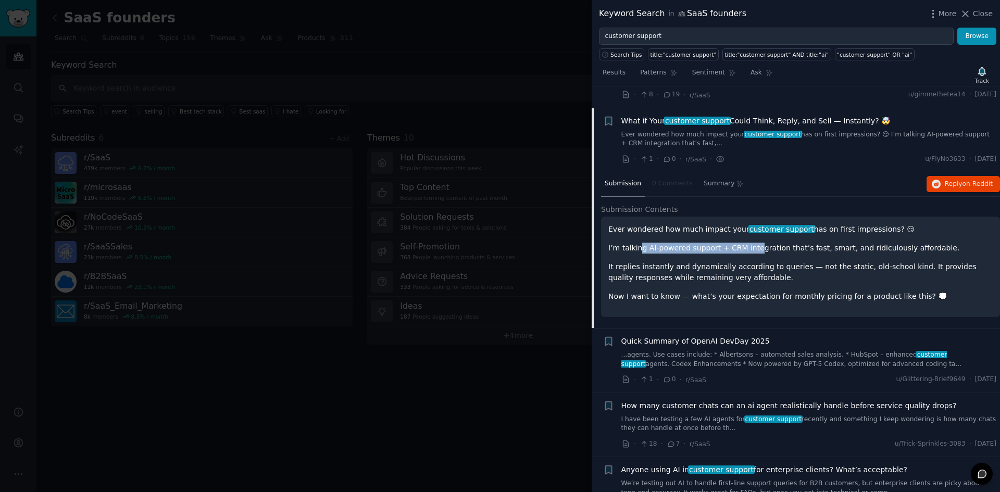
drag, startPoint x: 636, startPoint y: 222, endPoint x: 749, endPoint y: 223, distance: 112.5
click at [749, 243] on p "I’m talking AI-powered support + CRM integration that’s fast, smart, and ridicu…" at bounding box center [801, 248] width 385 height 11
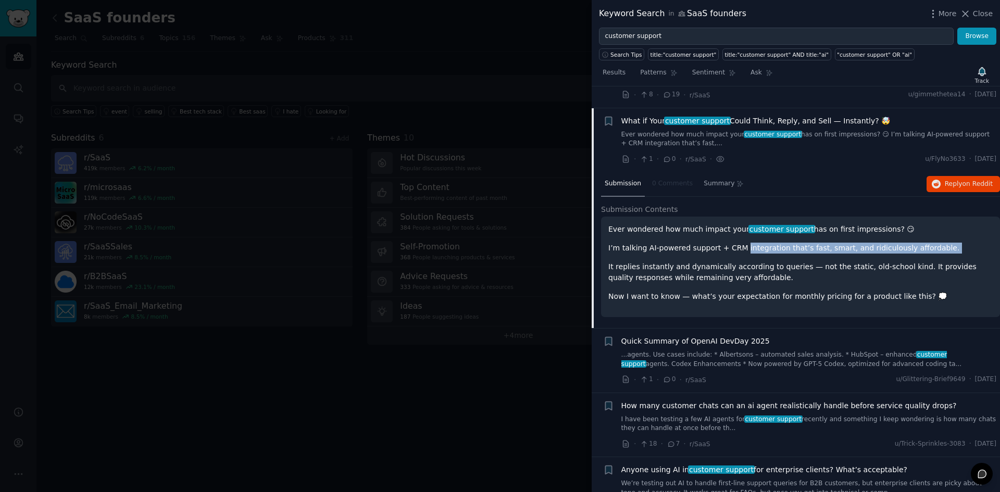
drag, startPoint x: 750, startPoint y: 224, endPoint x: 931, endPoint y: 225, distance: 181.3
click at [931, 243] on p "I’m talking AI-powered support + CRM integration that’s fast, smart, and ridicu…" at bounding box center [801, 248] width 385 height 11
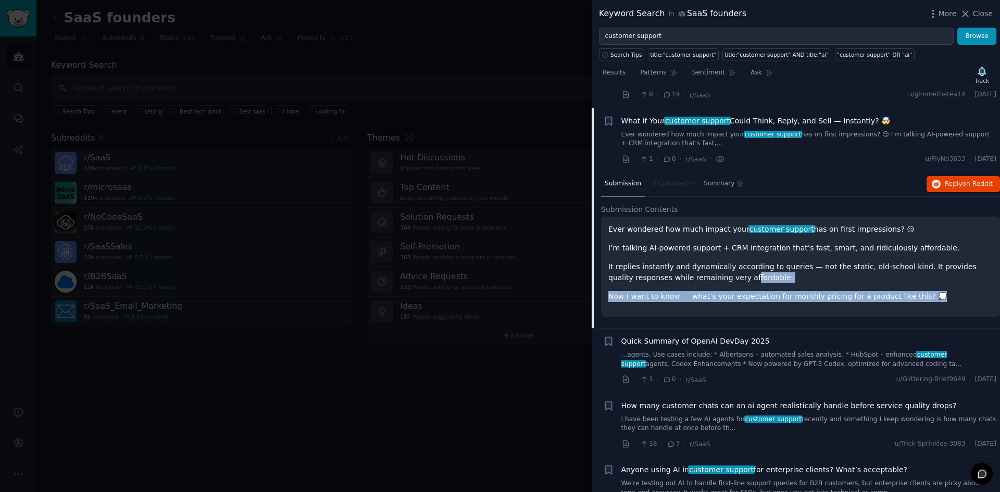
drag, startPoint x: 915, startPoint y: 277, endPoint x: 684, endPoint y: 251, distance: 233.3
click at [684, 251] on div "Ever wondered how much impact your customer support has on first impressions? 😏…" at bounding box center [801, 263] width 385 height 78
click at [684, 262] on p "It replies instantly and dynamically according to queries — not the static, old…" at bounding box center [801, 273] width 385 height 22
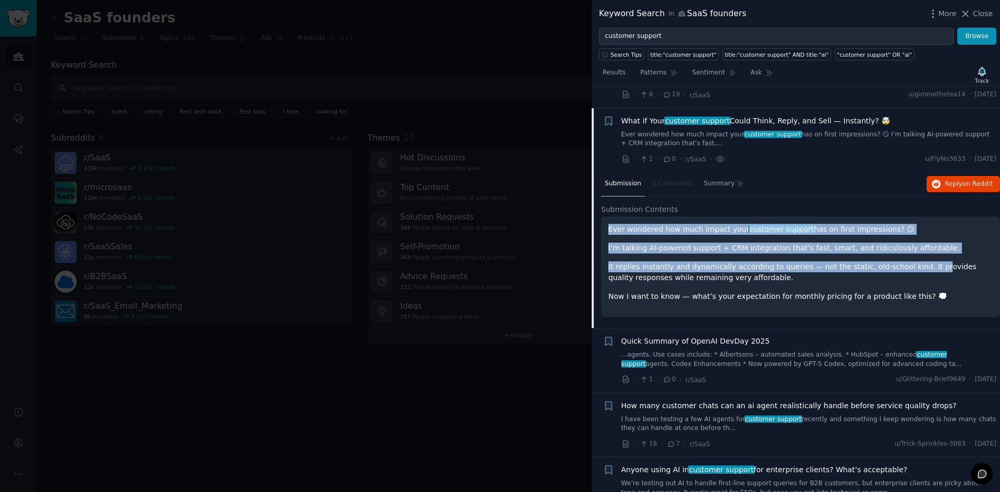
drag, startPoint x: 610, startPoint y: 210, endPoint x: 910, endPoint y: 235, distance: 300.6
click at [910, 235] on div "Ever wondered how much impact your customer support has on first impressions? 😏…" at bounding box center [801, 263] width 385 height 78
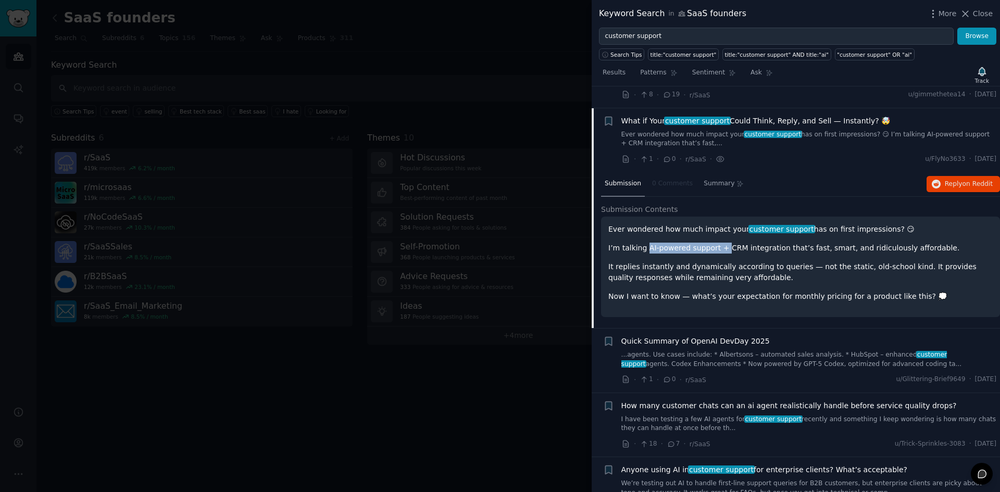
drag, startPoint x: 647, startPoint y: 230, endPoint x: 720, endPoint y: 230, distance: 73.5
click at [720, 243] on p "I’m talking AI-powered support + CRM integration that’s fast, smart, and ridicu…" at bounding box center [801, 248] width 385 height 11
drag, startPoint x: 723, startPoint y: 226, endPoint x: 851, endPoint y: 226, distance: 128.7
click at [851, 243] on p "I’m talking AI-powered support + CRM integration that’s fast, smart, and ridicu…" at bounding box center [801, 248] width 385 height 11
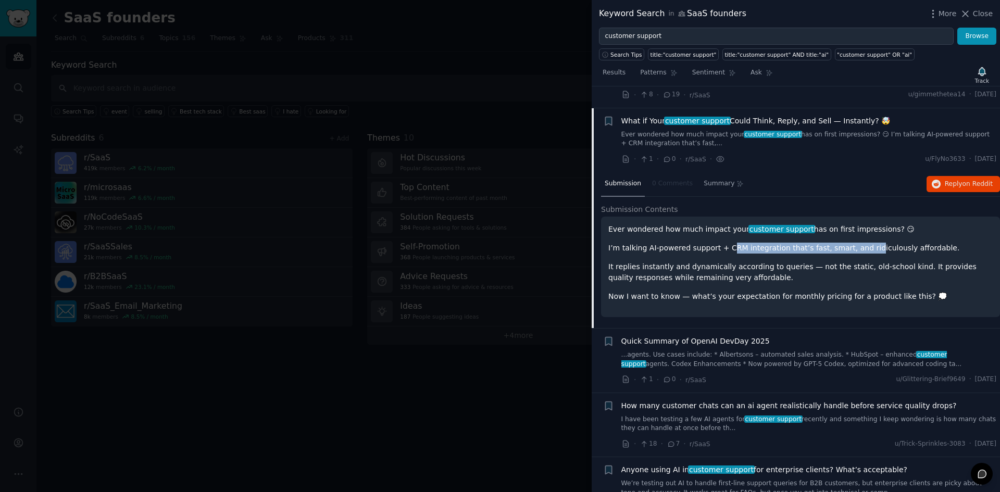
click at [851, 243] on p "I’m talking AI-powered support + CRM integration that’s fast, smart, and ridicu…" at bounding box center [801, 248] width 385 height 11
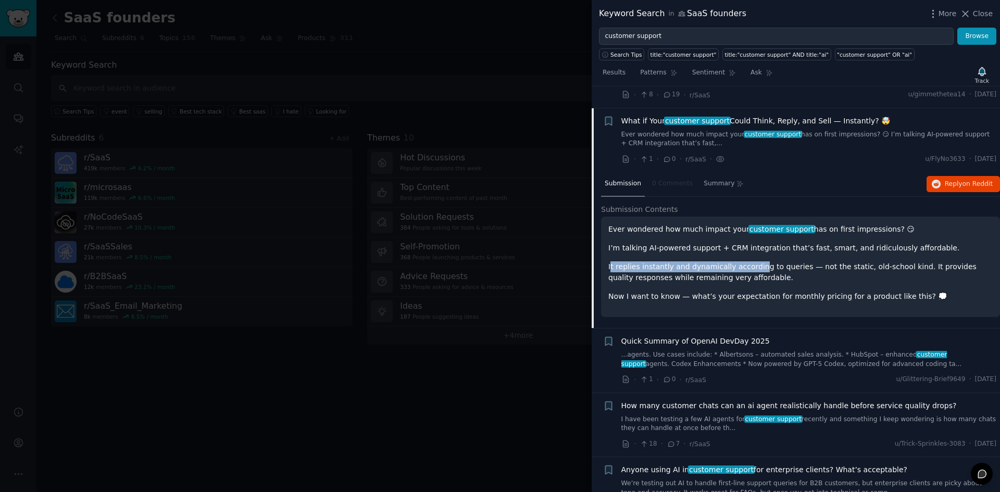
drag, startPoint x: 611, startPoint y: 247, endPoint x: 747, endPoint y: 250, distance: 136.0
click at [747, 262] on p "It replies instantly and dynamically according to queries — not the static, old…" at bounding box center [801, 273] width 385 height 22
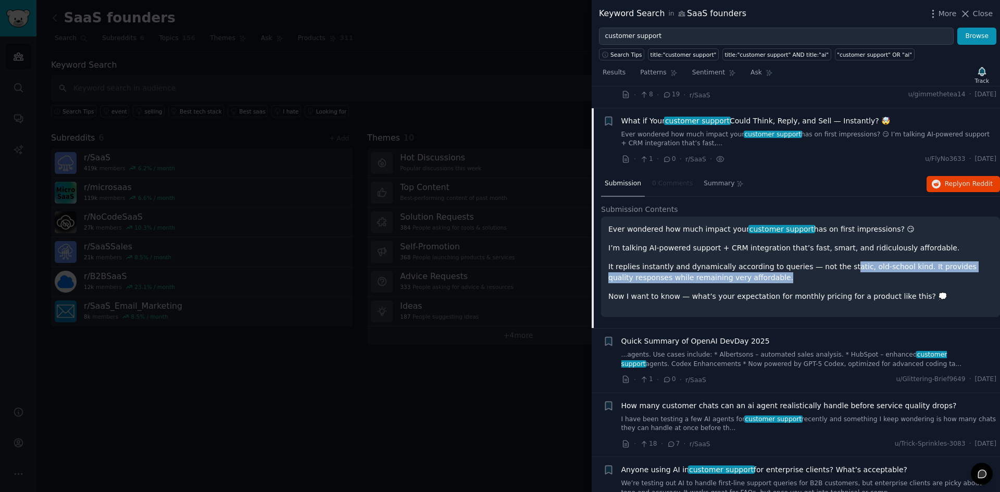
drag, startPoint x: 829, startPoint y: 243, endPoint x: 937, endPoint y: 257, distance: 108.2
click at [937, 262] on p "It replies instantly and dynamically according to queries — not the static, old…" at bounding box center [801, 273] width 385 height 22
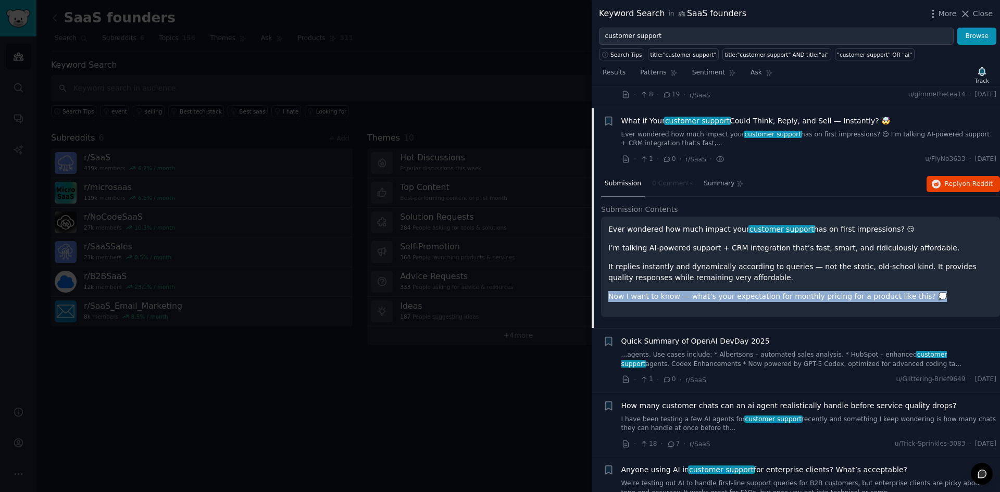
drag, startPoint x: 937, startPoint y: 257, endPoint x: 939, endPoint y: 270, distance: 13.2
click at [939, 270] on div "Ever wondered how much impact your customer support has on first impressions? 😏…" at bounding box center [801, 263] width 385 height 78
click at [939, 291] on p "Now I want to know — what’s your expectation for monthly pricing for a product …" at bounding box center [801, 296] width 385 height 11
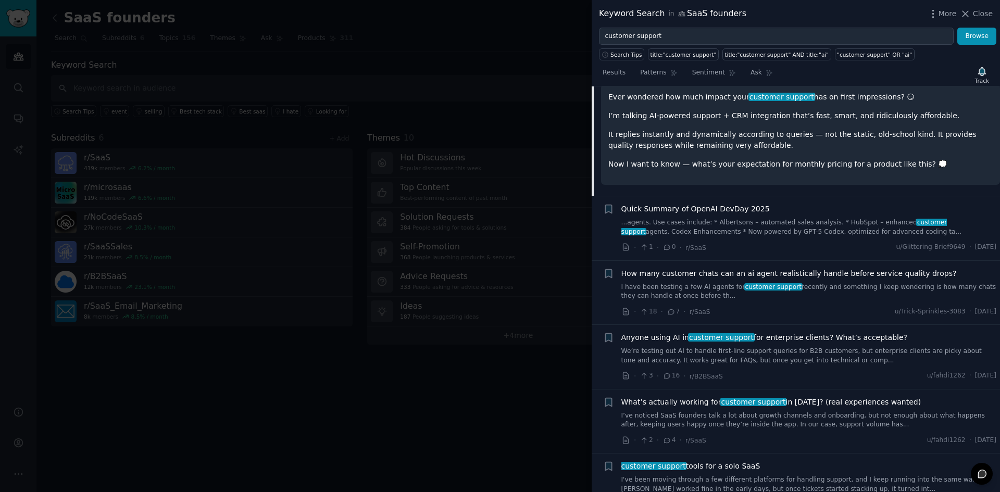
scroll to position [559, 0]
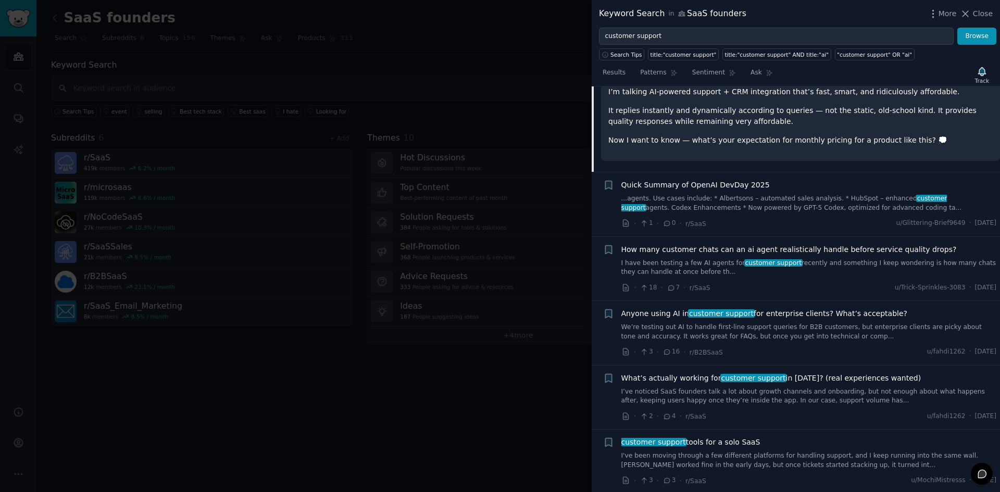
click at [807, 259] on link "I have been testing a few AI agents for customer support recently and something…" at bounding box center [810, 268] width 376 height 18
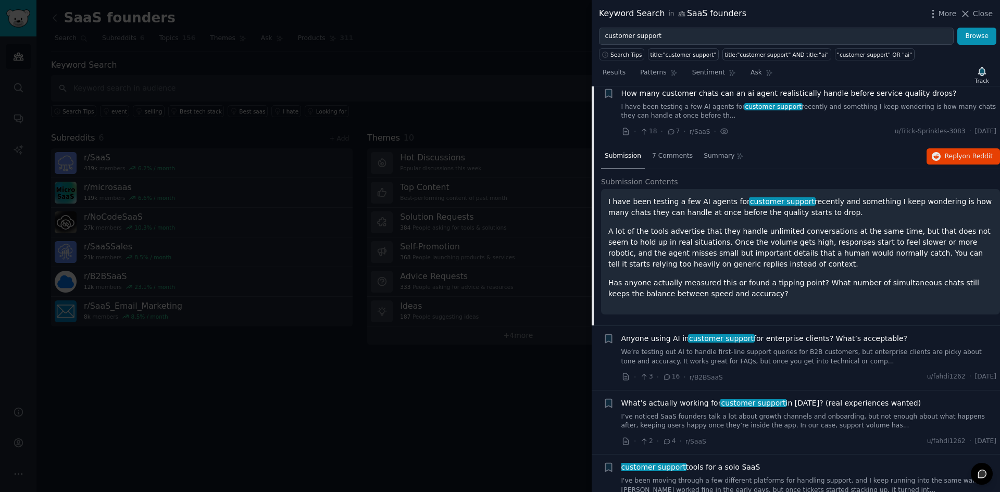
scroll to position [531, 0]
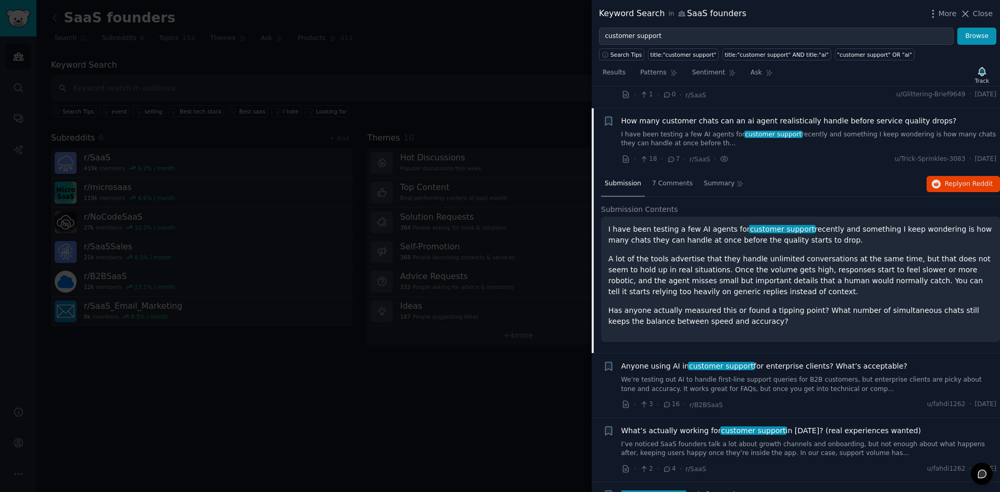
drag, startPoint x: 677, startPoint y: 212, endPoint x: 841, endPoint y: 220, distance: 164.8
click at [841, 224] on p "I have been testing a few AI agents for customer support recently and something…" at bounding box center [801, 235] width 385 height 22
drag, startPoint x: 842, startPoint y: 218, endPoint x: 834, endPoint y: 263, distance: 45.5
click at [834, 263] on div "I have been testing a few AI agents for customer support recently and something…" at bounding box center [801, 275] width 385 height 103
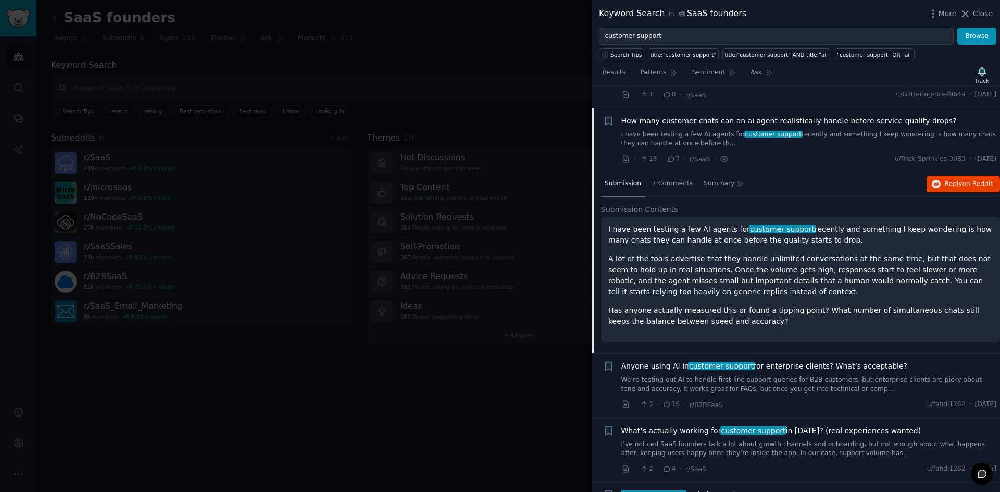
click at [834, 263] on p "A lot of the tools advertise that they handle unlimited conversations at the sa…" at bounding box center [801, 276] width 385 height 44
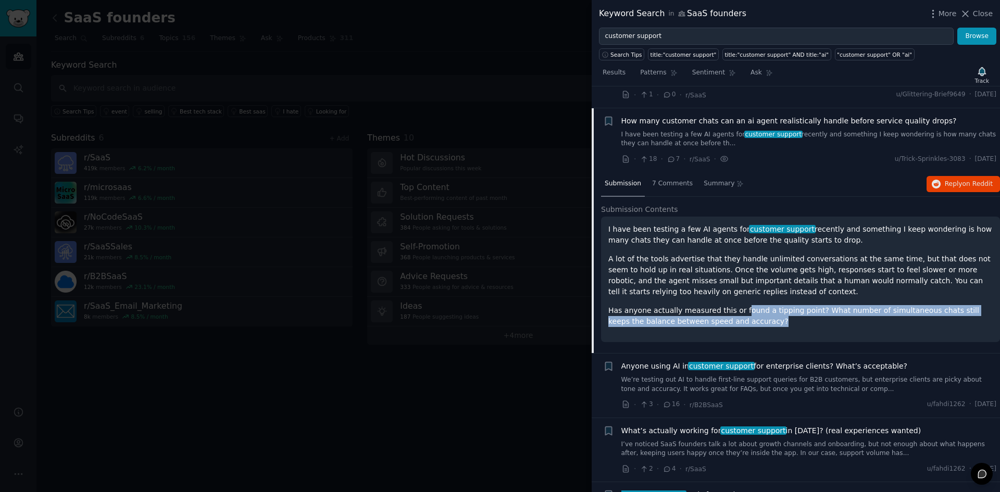
drag, startPoint x: 734, startPoint y: 299, endPoint x: 733, endPoint y: 277, distance: 22.4
click at [733, 277] on div "I have been testing a few AI agents for customer support recently and something…" at bounding box center [801, 275] width 385 height 103
click at [733, 276] on div "I have been testing a few AI agents for customer support recently and something…" at bounding box center [801, 275] width 385 height 103
drag, startPoint x: 733, startPoint y: 276, endPoint x: 743, endPoint y: 298, distance: 24.5
click at [743, 298] on div "I have been testing a few AI agents for customer support recently and something…" at bounding box center [801, 275] width 385 height 103
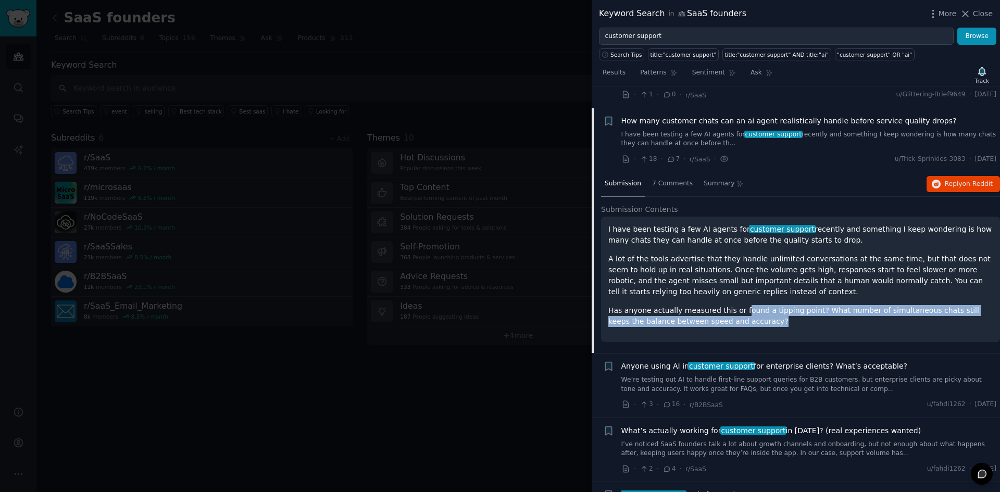
click at [743, 305] on p "Has anyone actually measured this or found a tipping point? What number of simu…" at bounding box center [801, 316] width 385 height 22
drag, startPoint x: 743, startPoint y: 298, endPoint x: 739, endPoint y: 272, distance: 26.4
click at [739, 272] on div "I have been testing a few AI agents for customer support recently and something…" at bounding box center [801, 275] width 385 height 103
click at [739, 272] on p "A lot of the tools advertise that they handle unlimited conversations at the sa…" at bounding box center [801, 276] width 385 height 44
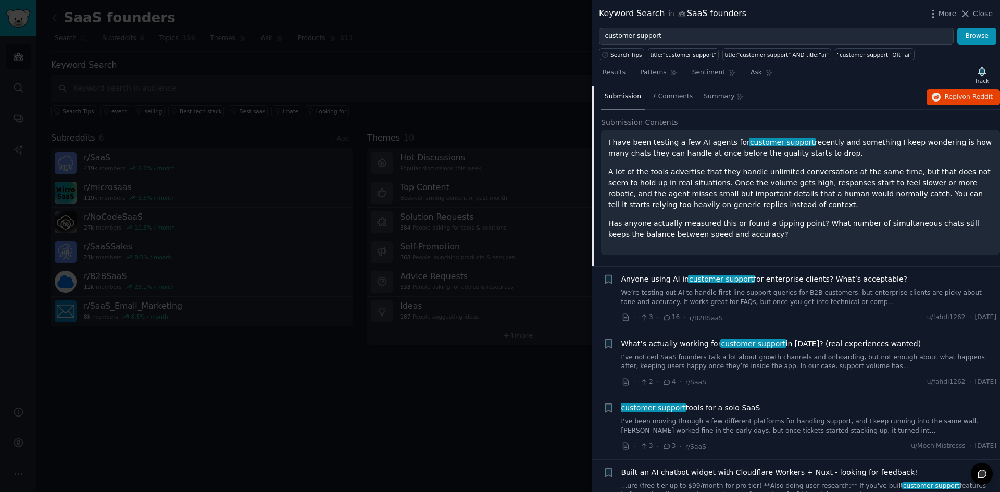
scroll to position [636, 0]
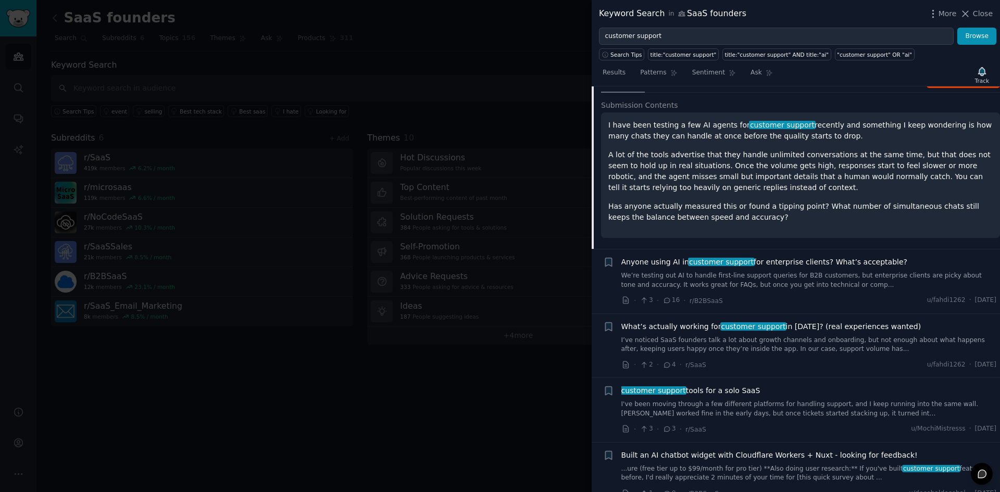
click at [783, 271] on link "We’re testing out AI to handle first-line support queries for B2B customers, bu…" at bounding box center [810, 280] width 376 height 18
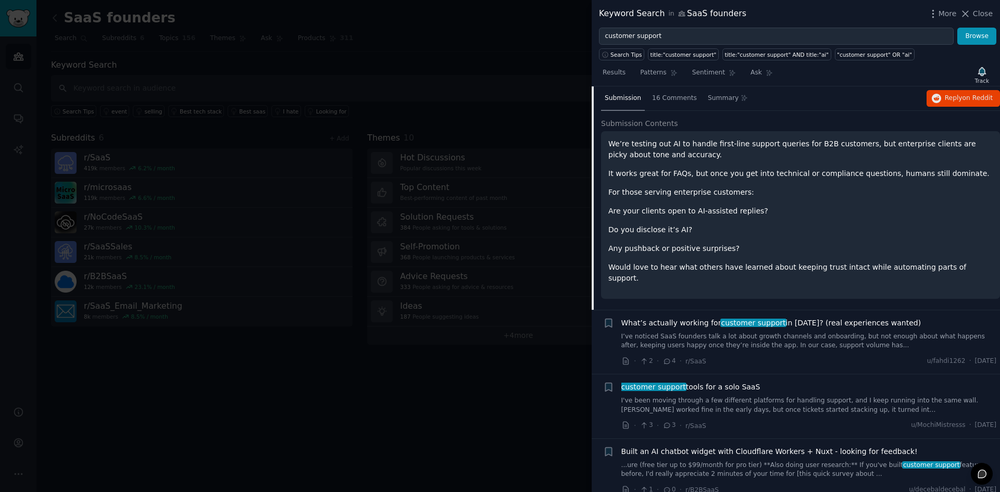
scroll to position [700, 0]
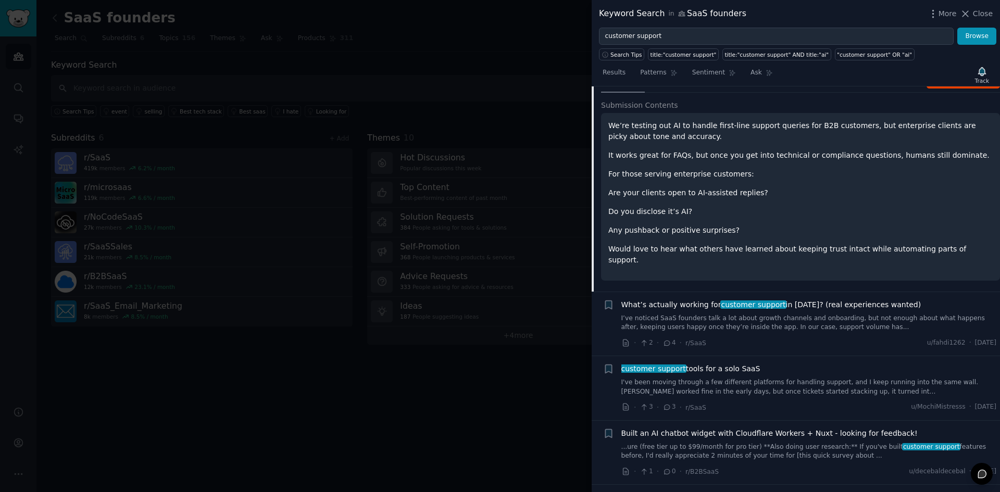
click at [778, 314] on link "I’ve noticed SaaS founders talk a lot about growth channels and onboarding, but…" at bounding box center [810, 323] width 376 height 18
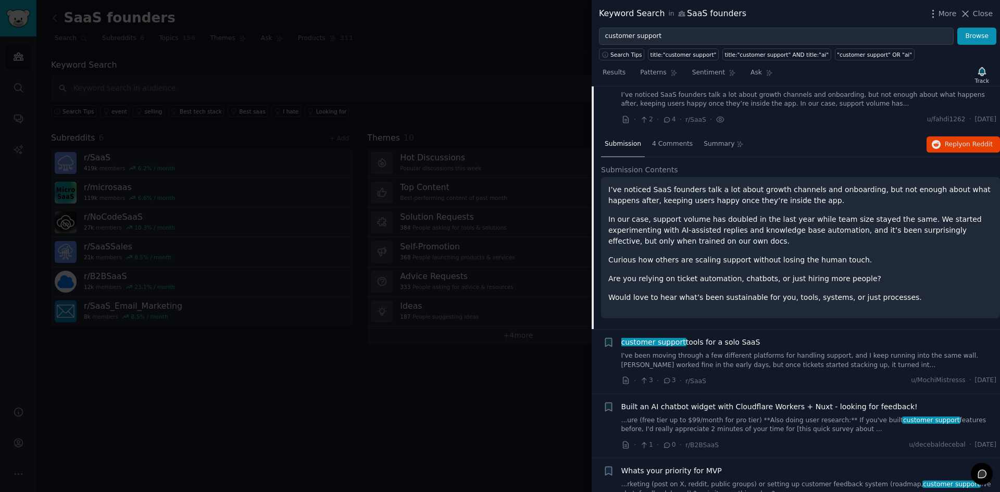
scroll to position [660, 0]
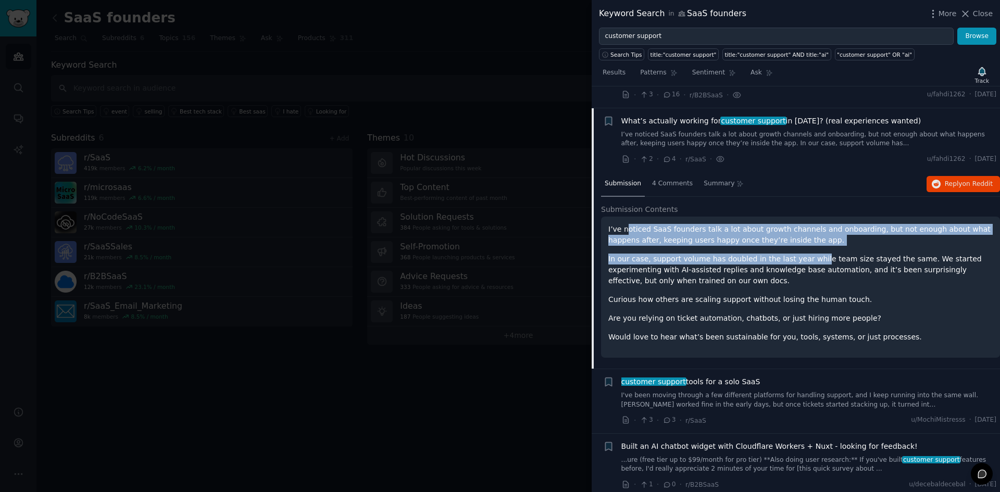
drag, startPoint x: 627, startPoint y: 207, endPoint x: 804, endPoint y: 229, distance: 178.6
click at [804, 229] on div "I’ve noticed SaaS founders talk a lot about growth channels and onboarding, but…" at bounding box center [801, 283] width 385 height 119
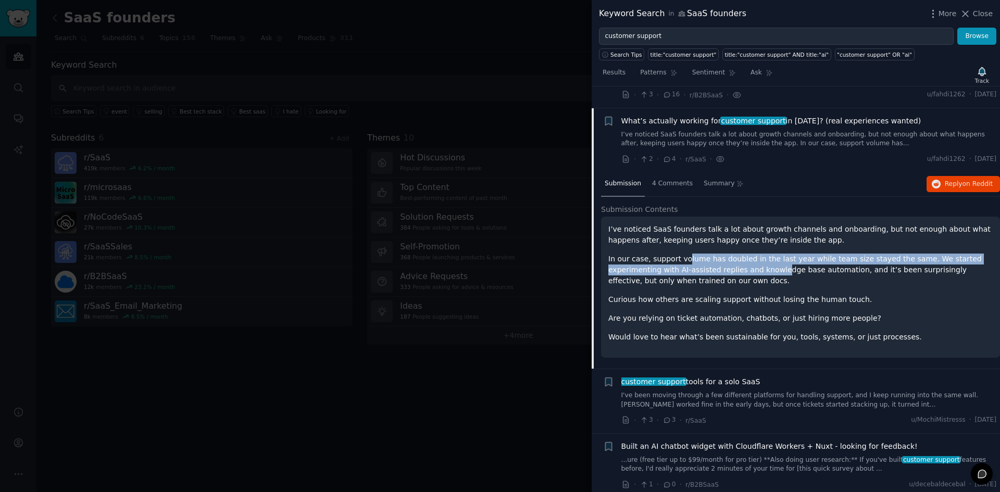
drag, startPoint x: 681, startPoint y: 237, endPoint x: 723, endPoint y: 251, distance: 44.0
click at [723, 254] on p "In our case, support volume has doubled in the last year while team size stayed…" at bounding box center [801, 270] width 385 height 33
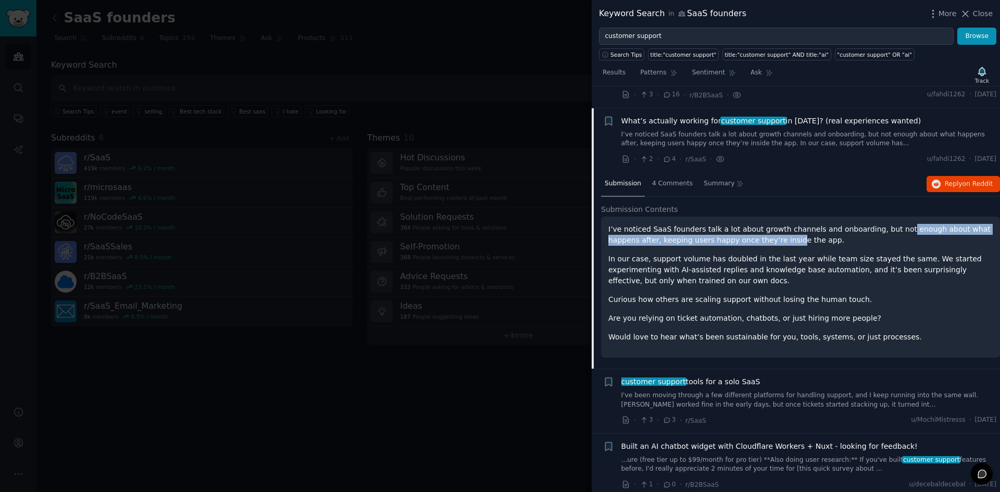
drag, startPoint x: 880, startPoint y: 209, endPoint x: 753, endPoint y: 221, distance: 127.7
click at [753, 224] on p "I’ve noticed SaaS founders talk a lot about growth channels and onboarding, but…" at bounding box center [801, 235] width 385 height 22
drag, startPoint x: 786, startPoint y: 218, endPoint x: 617, endPoint y: 213, distance: 168.4
click at [617, 224] on p "I’ve noticed SaaS founders talk a lot about growth channels and onboarding, but…" at bounding box center [801, 235] width 385 height 22
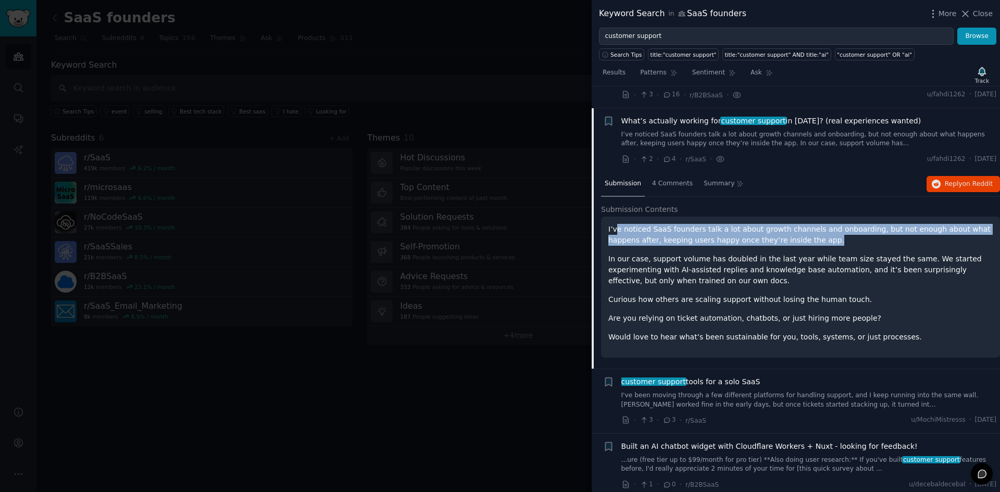
click at [617, 224] on p "I’ve noticed SaaS founders talk a lot about growth channels and onboarding, but…" at bounding box center [801, 235] width 385 height 22
drag, startPoint x: 611, startPoint y: 210, endPoint x: 813, endPoint y: 219, distance: 201.8
click at [813, 224] on p "I’ve noticed SaaS founders talk a lot about growth channels and onboarding, but…" at bounding box center [801, 235] width 385 height 22
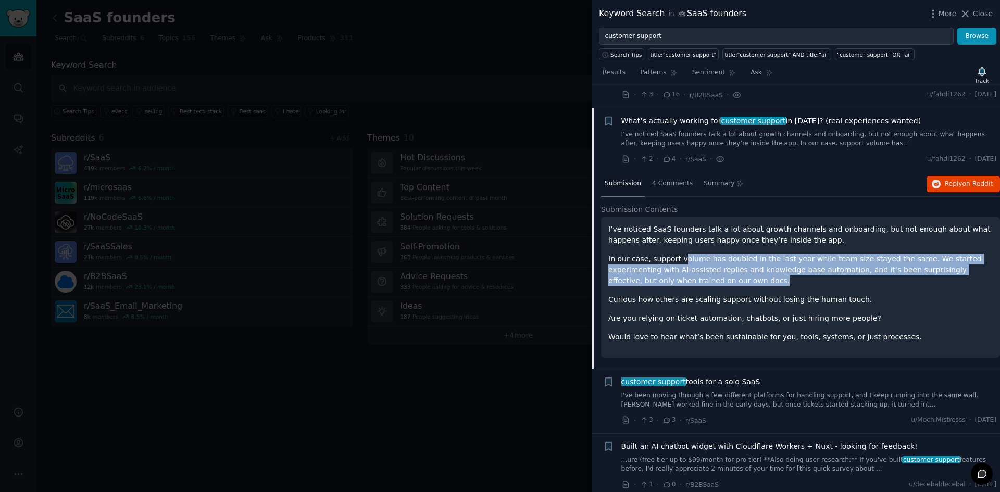
drag, startPoint x: 678, startPoint y: 238, endPoint x: 705, endPoint y: 259, distance: 34.5
click at [705, 259] on p "In our case, support volume has doubled in the last year while team size stayed…" at bounding box center [801, 270] width 385 height 33
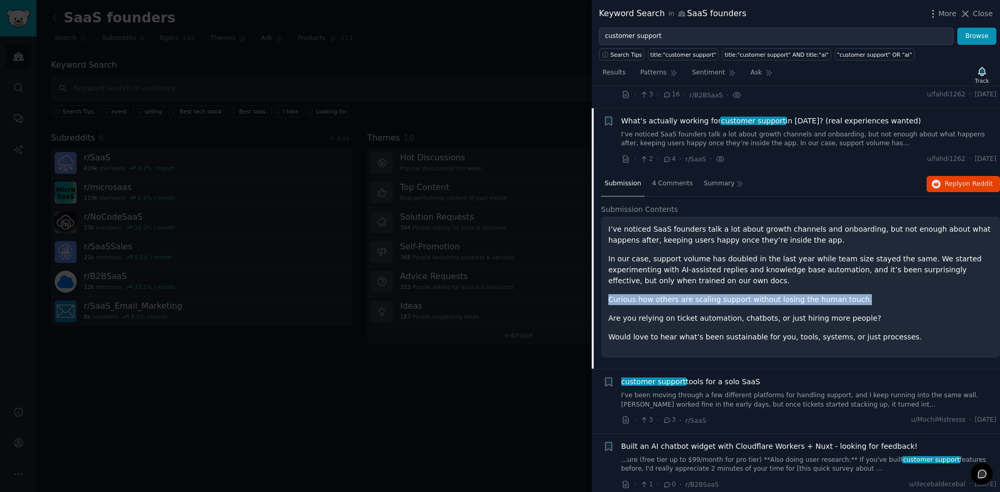
drag, startPoint x: 706, startPoint y: 260, endPoint x: 842, endPoint y: 276, distance: 137.5
click at [842, 276] on div "I’ve noticed SaaS founders talk a lot about growth channels and onboarding, but…" at bounding box center [801, 283] width 385 height 119
click at [842, 294] on p "Curious how others are scaling support without losing the human touch." at bounding box center [801, 299] width 385 height 11
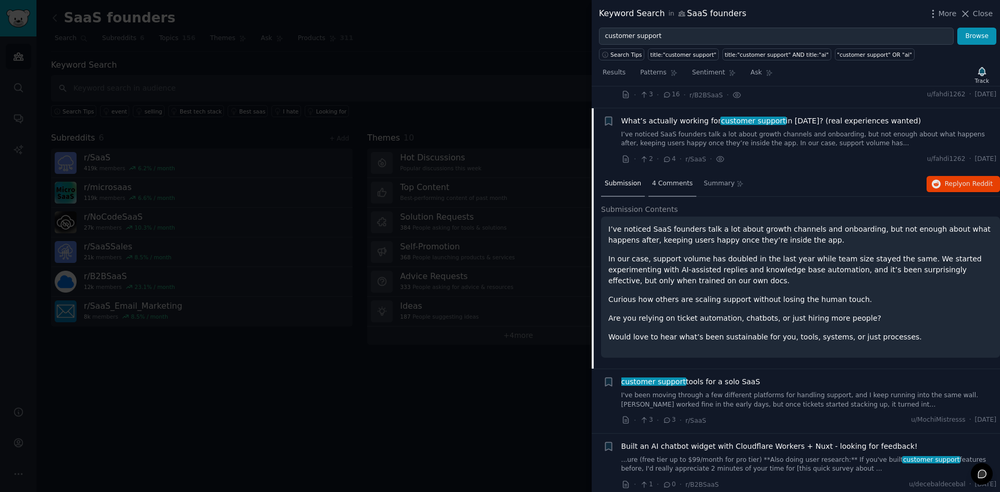
click at [661, 179] on span "4 Comments" at bounding box center [672, 183] width 41 height 9
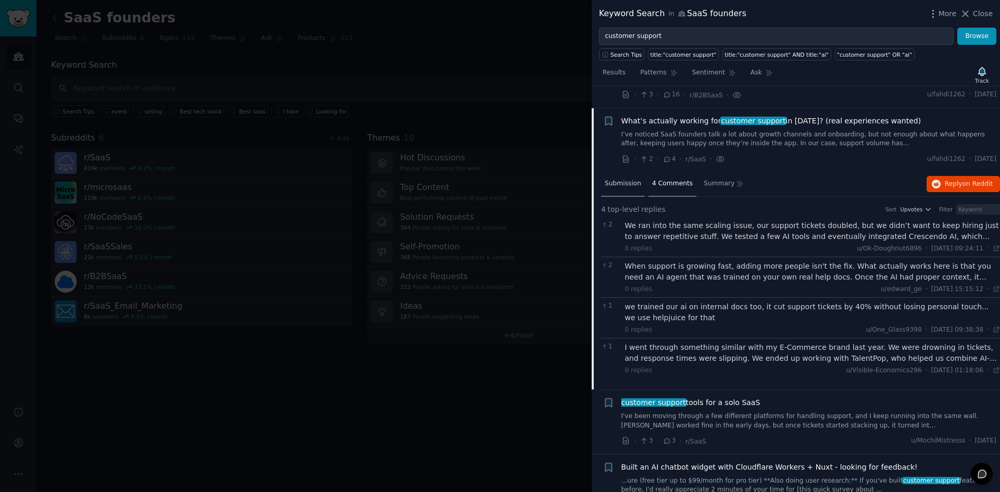
click at [621, 179] on span "Submission" at bounding box center [623, 183] width 36 height 9
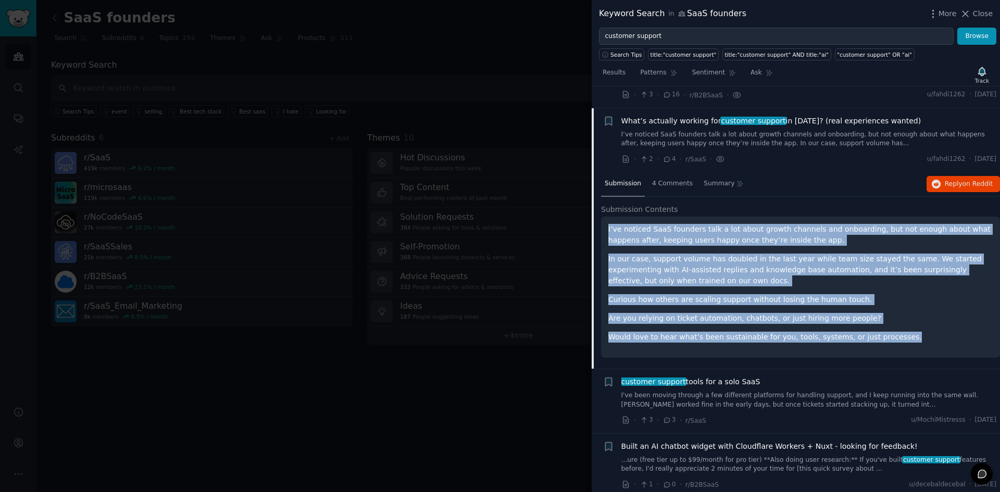
drag, startPoint x: 602, startPoint y: 203, endPoint x: 927, endPoint y: 313, distance: 343.4
click at [927, 313] on div "I’ve noticed SaaS founders talk a lot about growth channels and onboarding, but…" at bounding box center [800, 287] width 399 height 141
copy div "I’ve noticed SaaS founders talk a lot about growth channels and onboarding, but…"
click at [946, 180] on span "Reply on Reddit" at bounding box center [969, 184] width 48 height 9
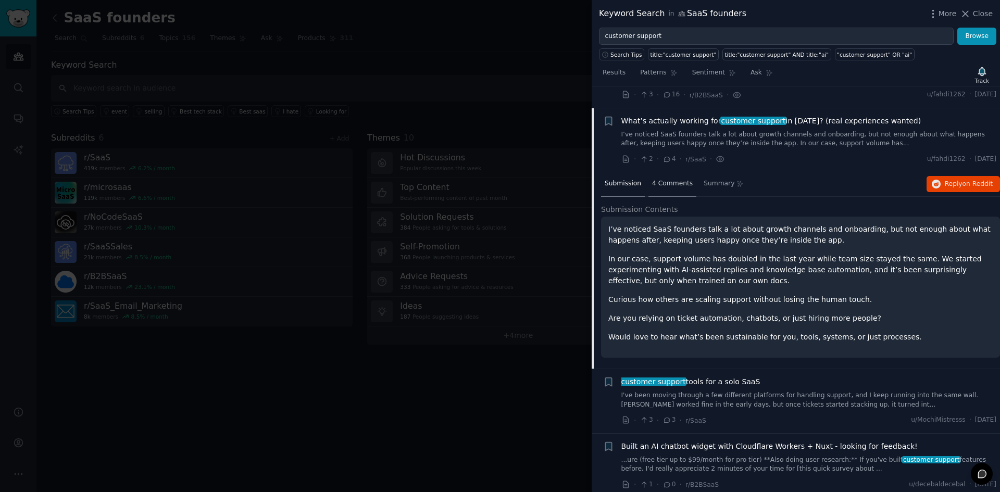
click at [659, 179] on span "4 Comments" at bounding box center [672, 183] width 41 height 9
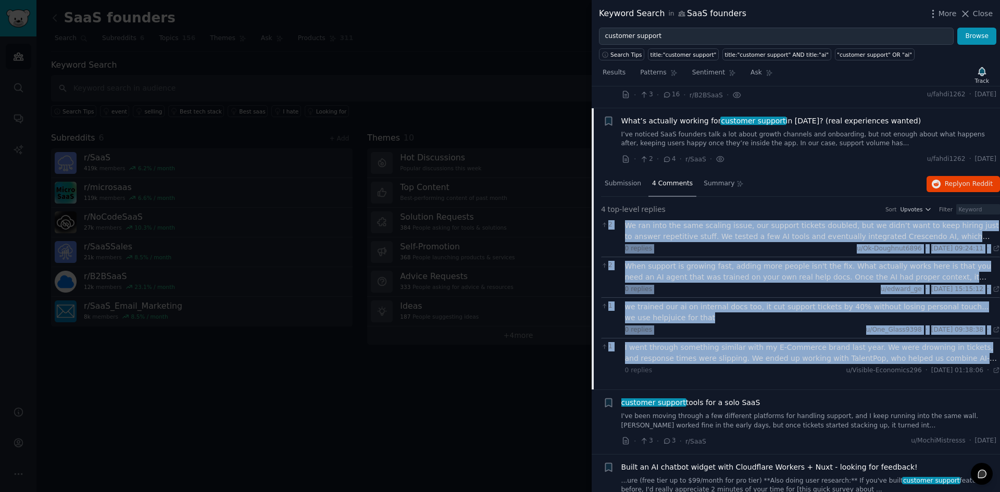
drag, startPoint x: 619, startPoint y: 205, endPoint x: 999, endPoint y: 339, distance: 402.9
click at [999, 339] on div "Submission s 100 Sort Recent + Has anyone here outsourced their entire customer…" at bounding box center [796, 289] width 408 height 406
click at [742, 302] on div "we trained our ai on internal docs too, it cut support tickets by 40% without l…" at bounding box center [813, 313] width 376 height 22
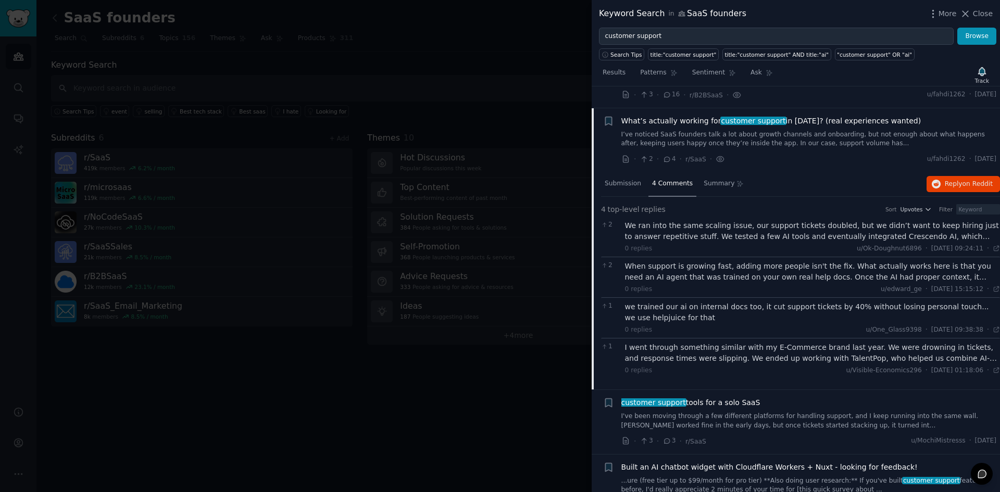
scroll to position [738, 0]
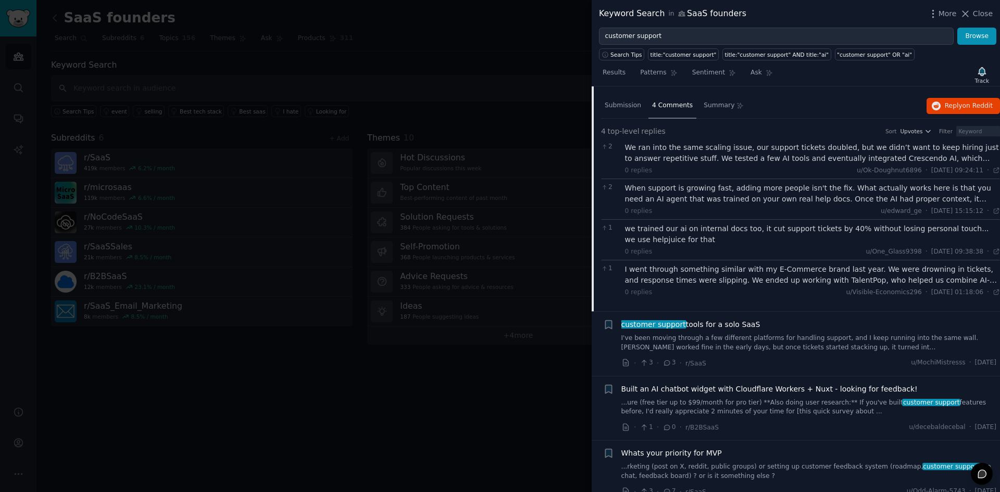
click at [748, 334] on link "I've been moving through a few different platforms for handling support, and I …" at bounding box center [810, 343] width 376 height 18
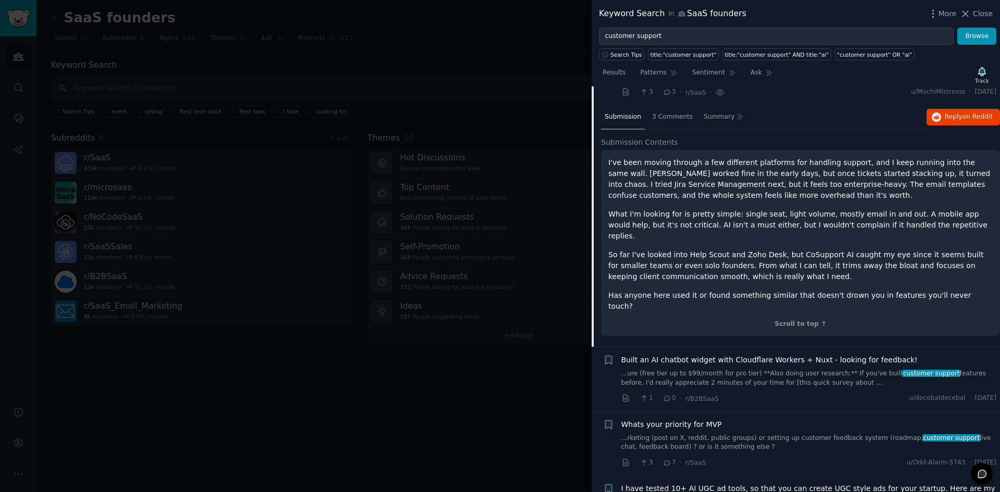
scroll to position [792, 0]
click at [723, 393] on div "· 1 · 0 · r/B2BSaaS u/decebaldecebal · [DATE]" at bounding box center [810, 398] width 376 height 11
click at [714, 433] on link "...rketing (post on X, reddit, public groups) or setting up customer feedback s…" at bounding box center [810, 442] width 376 height 18
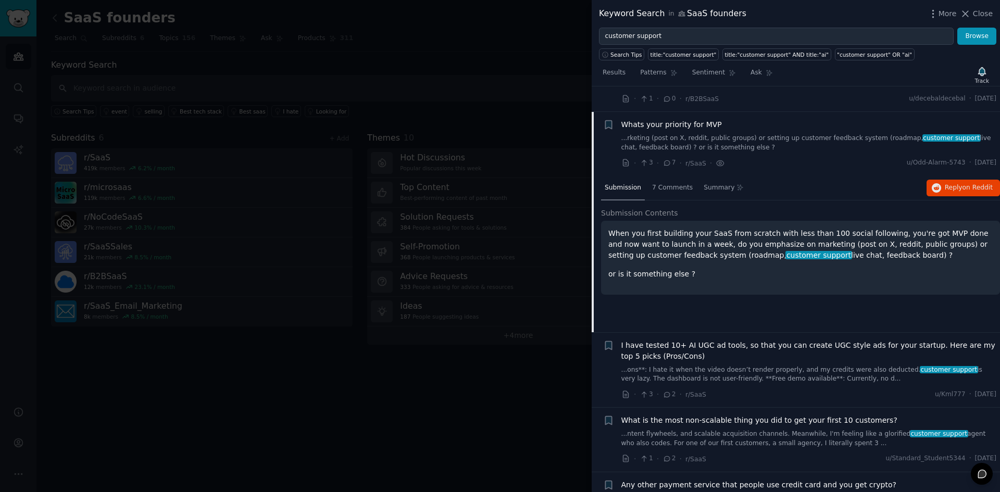
scroll to position [853, 0]
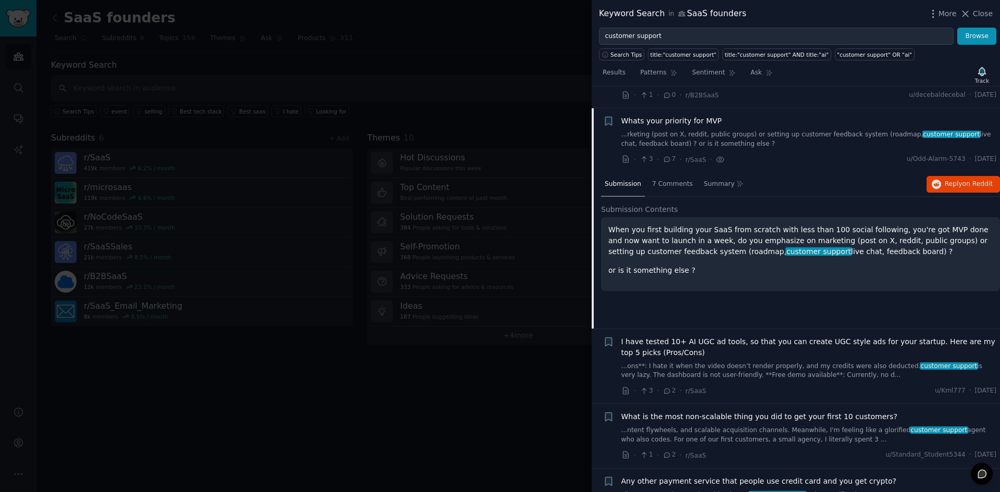
drag, startPoint x: 628, startPoint y: 206, endPoint x: 858, endPoint y: 228, distance: 230.3
click at [858, 228] on p "When you first building your SaaS from scratch with less than 100 social follow…" at bounding box center [801, 241] width 385 height 33
click at [662, 172] on div "7 Comments" at bounding box center [673, 184] width 48 height 25
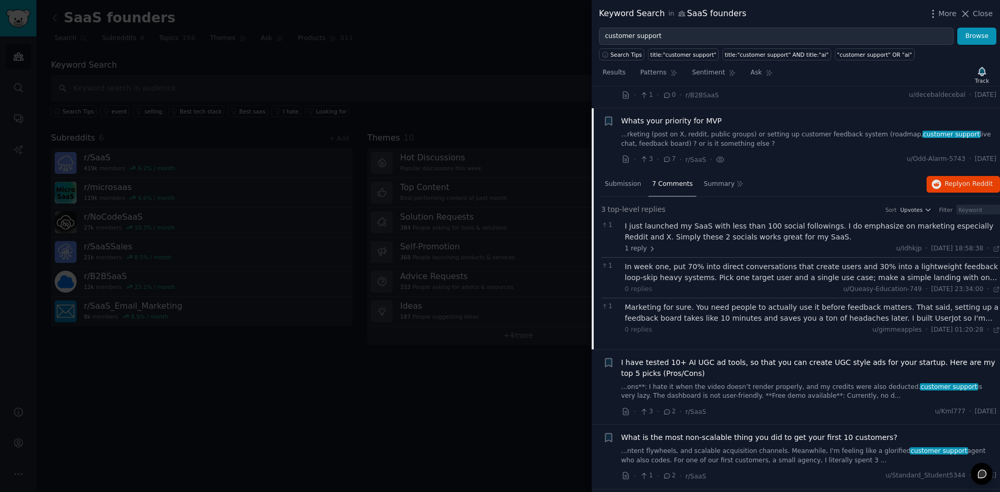
click at [696, 302] on div "Marketing for sure. You need people to actually use it before feedback matters.…" at bounding box center [813, 313] width 376 height 22
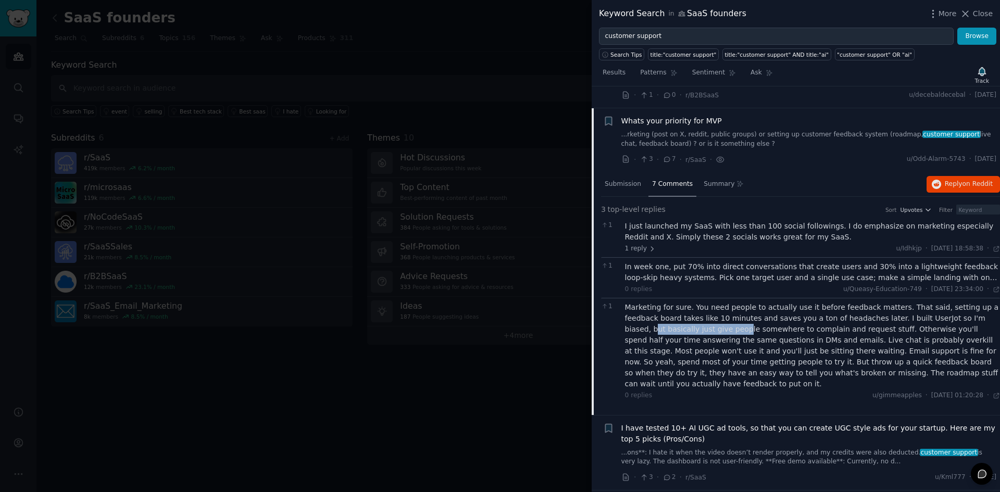
drag, startPoint x: 658, startPoint y: 309, endPoint x: 940, endPoint y: 301, distance: 283.0
click at [940, 302] on div "Marketing for sure. You need people to actually use it before feedback matters.…" at bounding box center [813, 346] width 376 height 88
click at [941, 303] on div "Marketing for sure. You need people to actually use it before feedback matters.…" at bounding box center [813, 346] width 376 height 88
drag, startPoint x: 873, startPoint y: 296, endPoint x: 911, endPoint y: 297, distance: 38.6
click at [911, 302] on div "Marketing for sure. You need people to actually use it before feedback matters.…" at bounding box center [813, 346] width 376 height 88
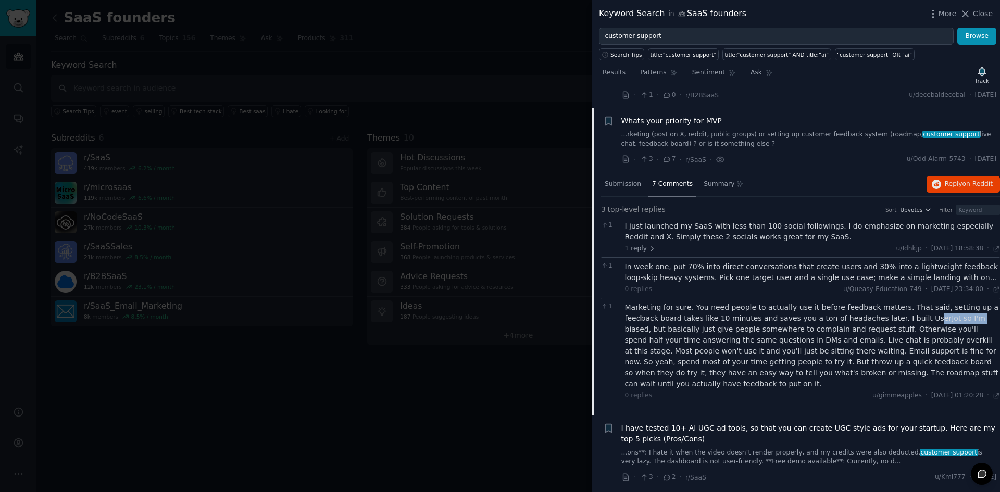
click at [912, 302] on div "Marketing for sure. You need people to actually use it before feedback matters.…" at bounding box center [813, 346] width 376 height 88
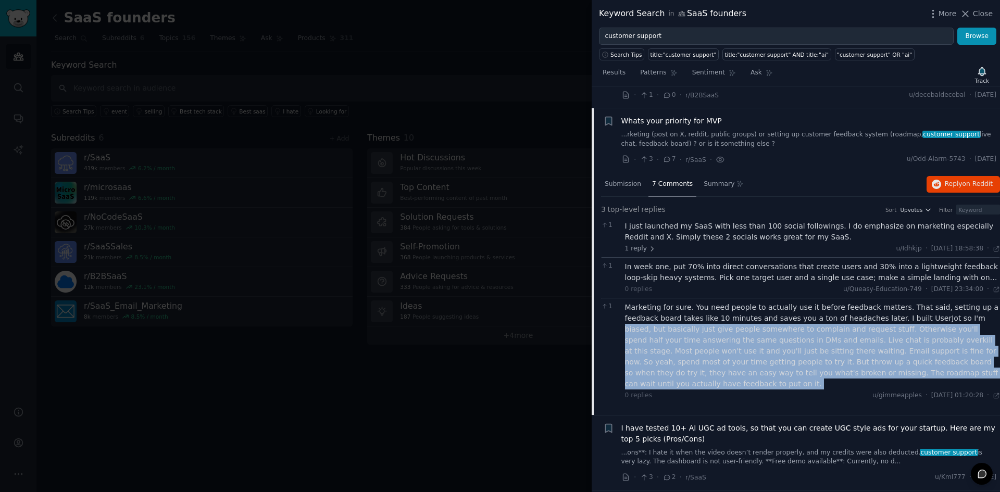
drag, startPoint x: 912, startPoint y: 298, endPoint x: 926, endPoint y: 349, distance: 53.1
click at [926, 349] on div "Marketing for sure. You need people to actually use it before feedback matters.…" at bounding box center [813, 346] width 376 height 88
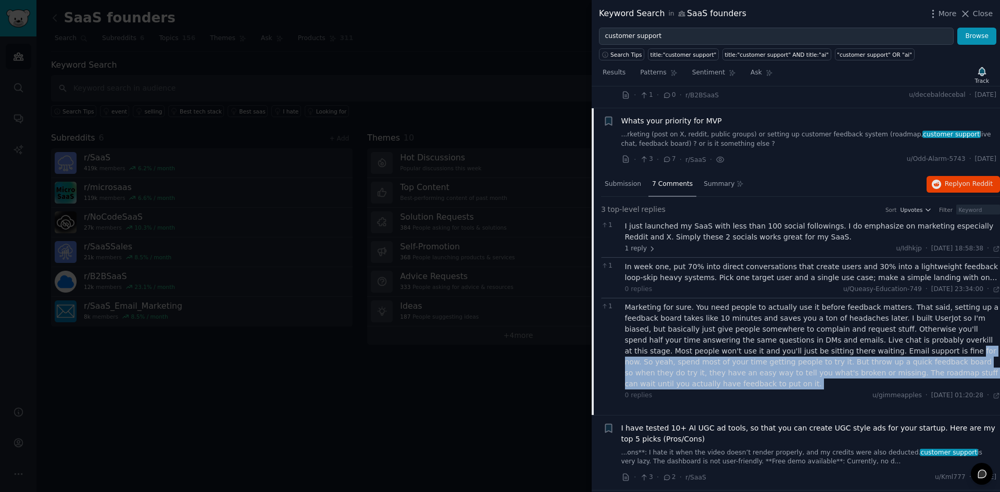
drag, startPoint x: 926, startPoint y: 349, endPoint x: 765, endPoint y: 332, distance: 162.4
click at [765, 332] on div "Marketing for sure. You need people to actually use it before feedback matters.…" at bounding box center [813, 346] width 376 height 88
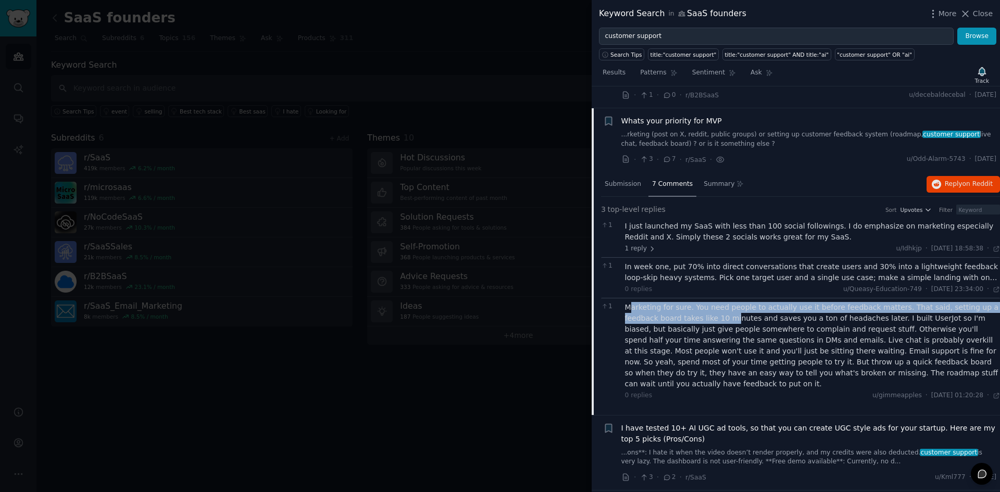
drag, startPoint x: 630, startPoint y: 286, endPoint x: 698, endPoint y: 295, distance: 68.4
click at [698, 302] on div "Marketing for sure. You need people to actually use it before feedback matters.…" at bounding box center [813, 346] width 376 height 88
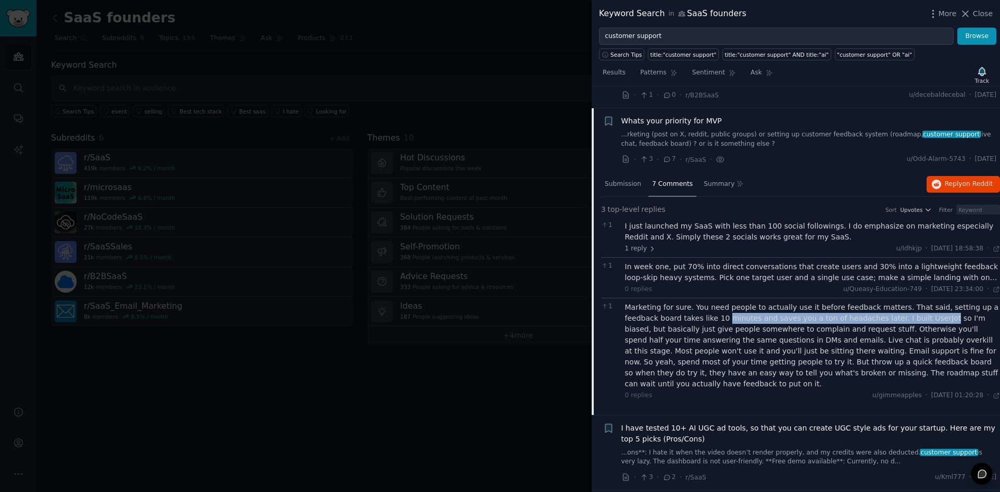
drag, startPoint x: 704, startPoint y: 296, endPoint x: 877, endPoint y: 299, distance: 173.5
click at [877, 302] on div "Marketing for sure. You need people to actually use it before feedback matters.…" at bounding box center [813, 346] width 376 height 88
click at [878, 302] on div "Marketing for sure. You need people to actually use it before feedback matters.…" at bounding box center [813, 346] width 376 height 88
click at [881, 302] on div "Marketing for sure. You need people to actually use it before feedback matters.…" at bounding box center [813, 346] width 376 height 88
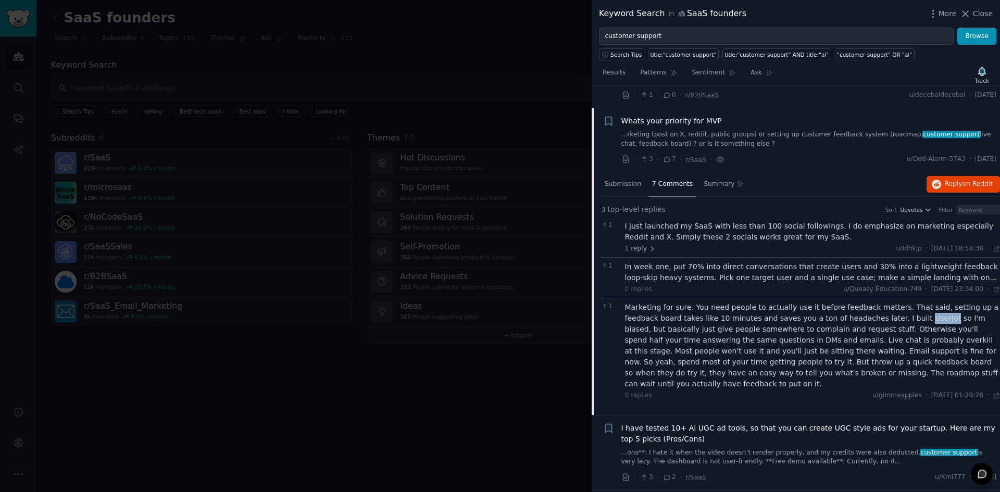
click at [882, 302] on div "Marketing for sure. You need people to actually use it before feedback matters.…" at bounding box center [813, 346] width 376 height 88
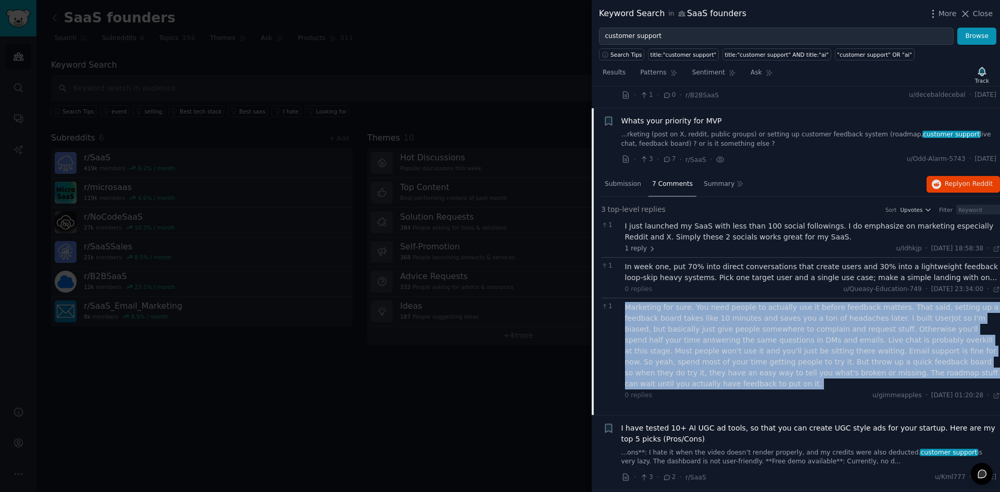
click at [882, 302] on div "Marketing for sure. You need people to actually use it before feedback matters.…" at bounding box center [813, 346] width 376 height 88
click at [895, 302] on div "Marketing for sure. You need people to actually use it before feedback matters.…" at bounding box center [813, 346] width 376 height 88
click at [899, 302] on div "Marketing for sure. You need people to actually use it before feedback matters.…" at bounding box center [813, 346] width 376 height 88
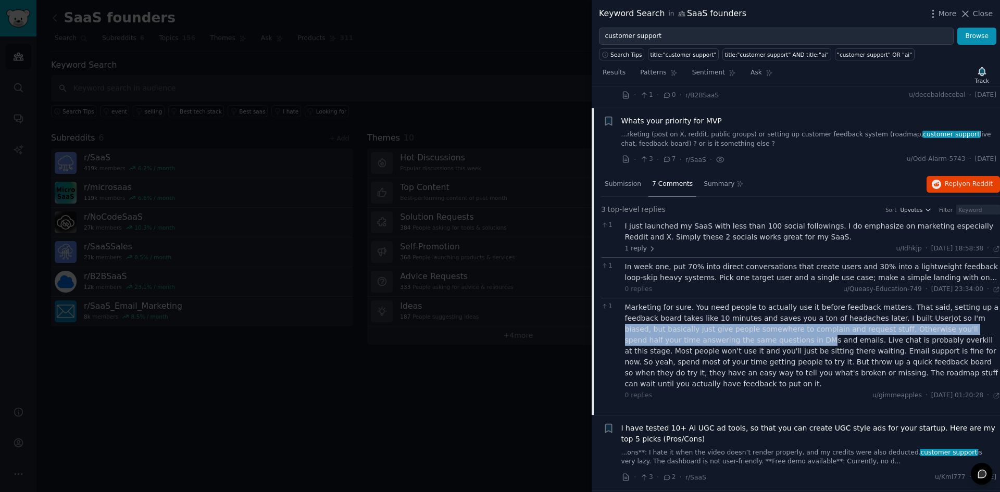
drag, startPoint x: 908, startPoint y: 300, endPoint x: 677, endPoint y: 320, distance: 231.7
click at [677, 320] on div "Marketing for sure. You need people to actually use it before feedback matters.…" at bounding box center [813, 346] width 376 height 88
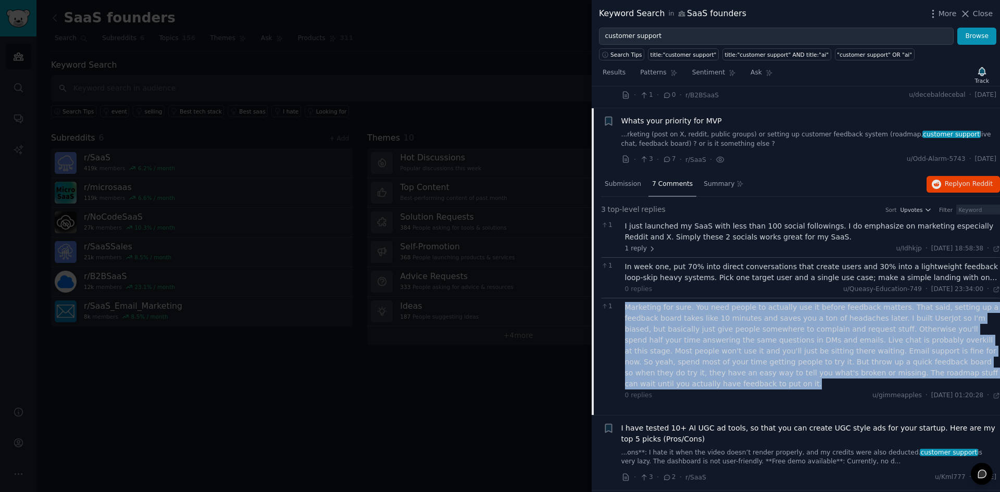
drag, startPoint x: 625, startPoint y: 288, endPoint x: 858, endPoint y: 347, distance: 239.8
click at [858, 347] on div "Marketing for sure. You need people to actually use it before feedback matters.…" at bounding box center [813, 346] width 376 height 88
click at [859, 350] on div "Marketing for sure. You need people to actually use it before feedback matters.…" at bounding box center [813, 346] width 376 height 88
drag, startPoint x: 859, startPoint y: 350, endPoint x: 631, endPoint y: 288, distance: 235.5
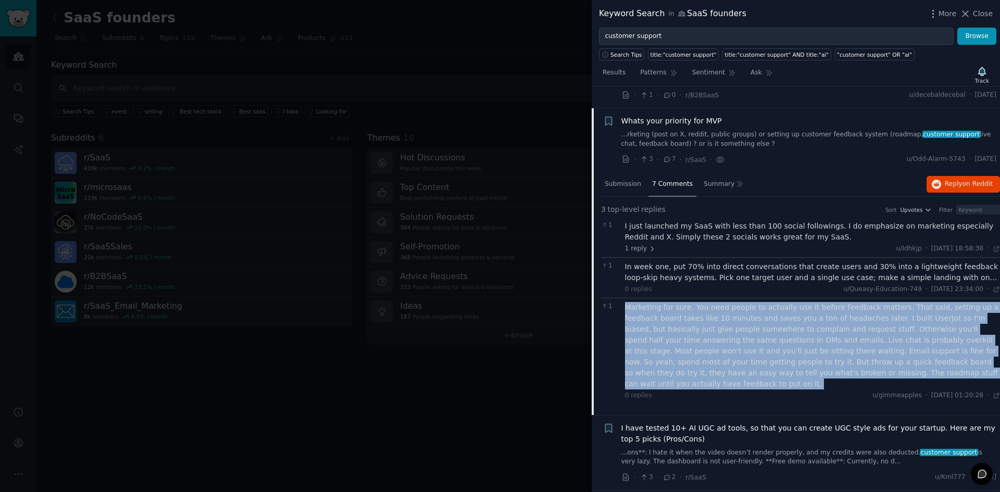
click at [631, 302] on div "Marketing for sure. You need people to actually use it before feedback matters.…" at bounding box center [813, 346] width 376 height 88
drag, startPoint x: 627, startPoint y: 287, endPoint x: 860, endPoint y: 349, distance: 241.0
click at [860, 349] on div "Marketing for sure. You need people to actually use it before feedback matters.…" at bounding box center [813, 346] width 376 height 88
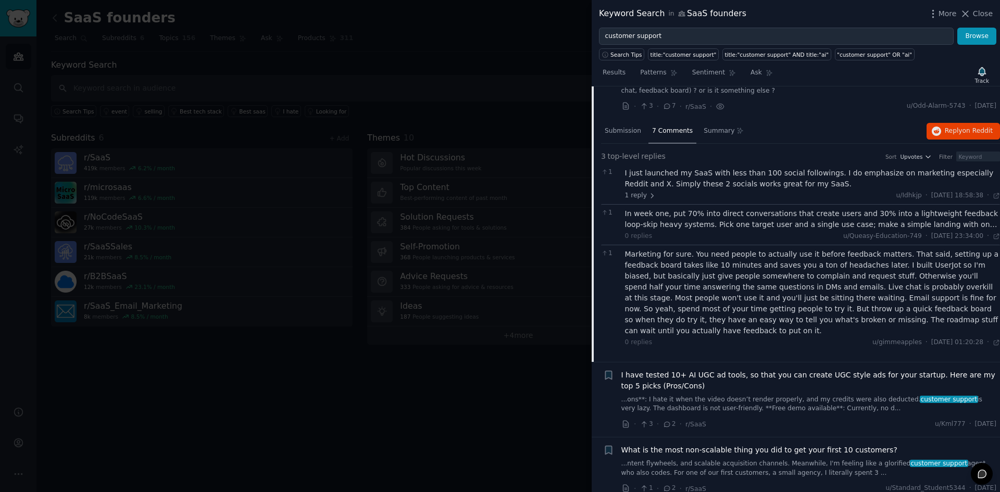
scroll to position [905, 0]
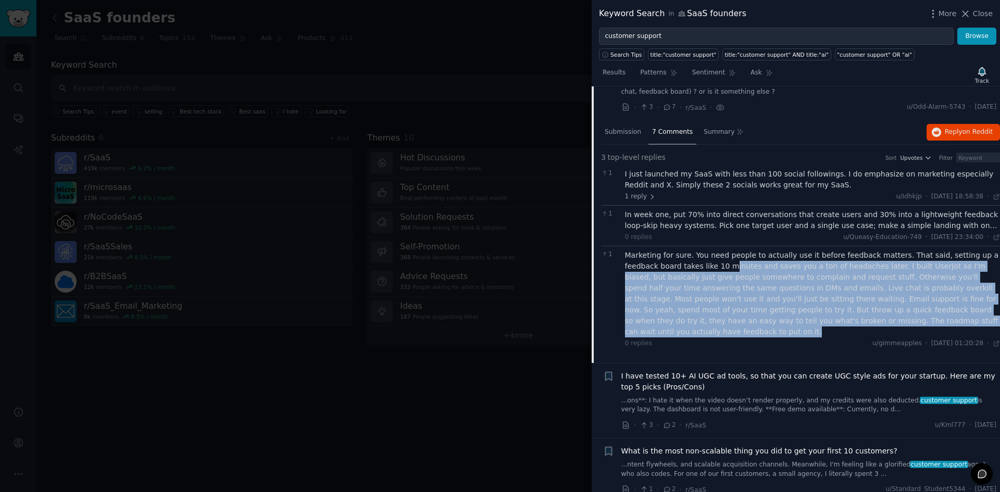
drag, startPoint x: 863, startPoint y: 299, endPoint x: 693, endPoint y: 247, distance: 178.0
click at [693, 250] on div "Marketing for sure. You need people to actually use it before feedback matters.…" at bounding box center [813, 294] width 376 height 88
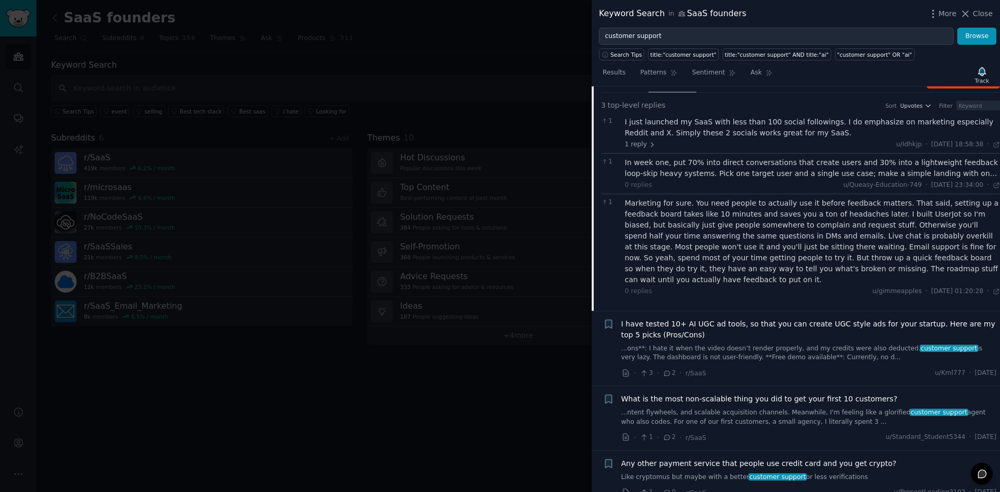
scroll to position [853, 0]
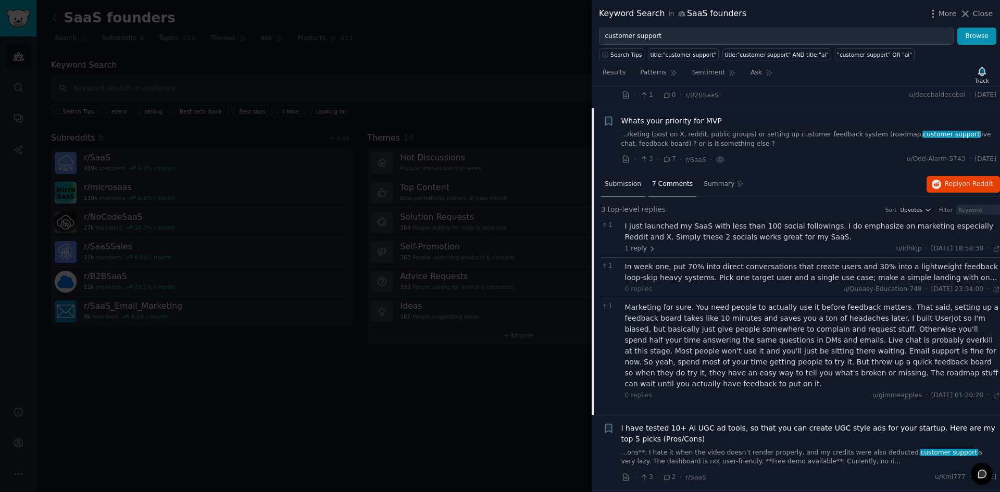
click at [622, 180] on span "Submission" at bounding box center [623, 184] width 36 height 9
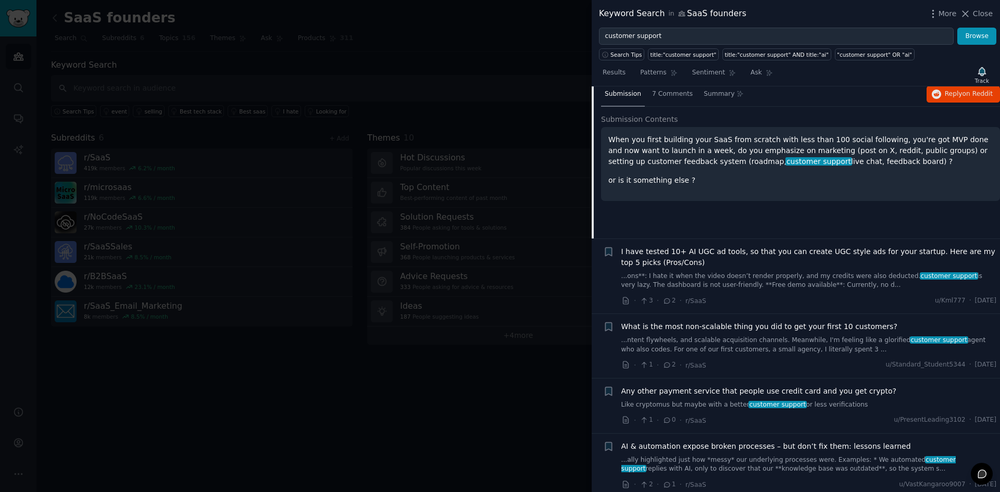
scroll to position [957, 0]
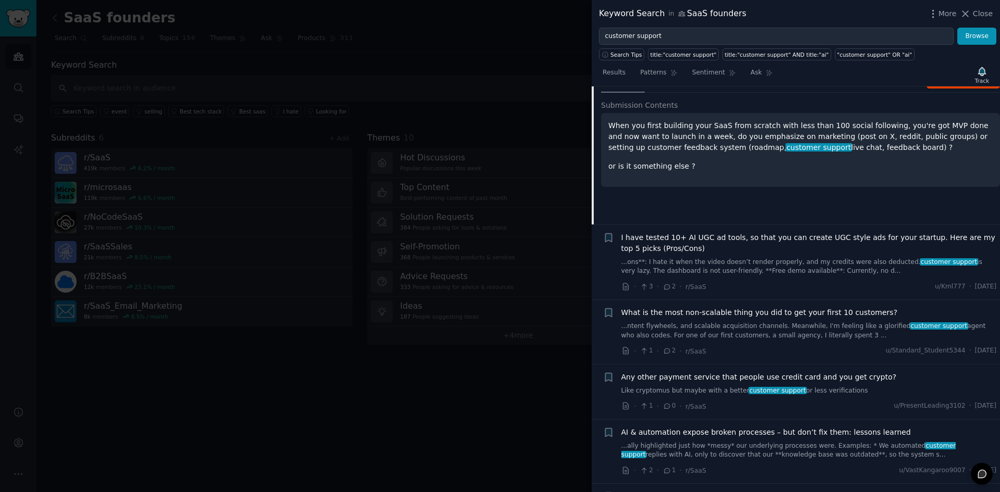
click at [745, 232] on span "I have tested 10+ AI UGC ad tools, so that you can create UGC style ads for you…" at bounding box center [810, 243] width 376 height 22
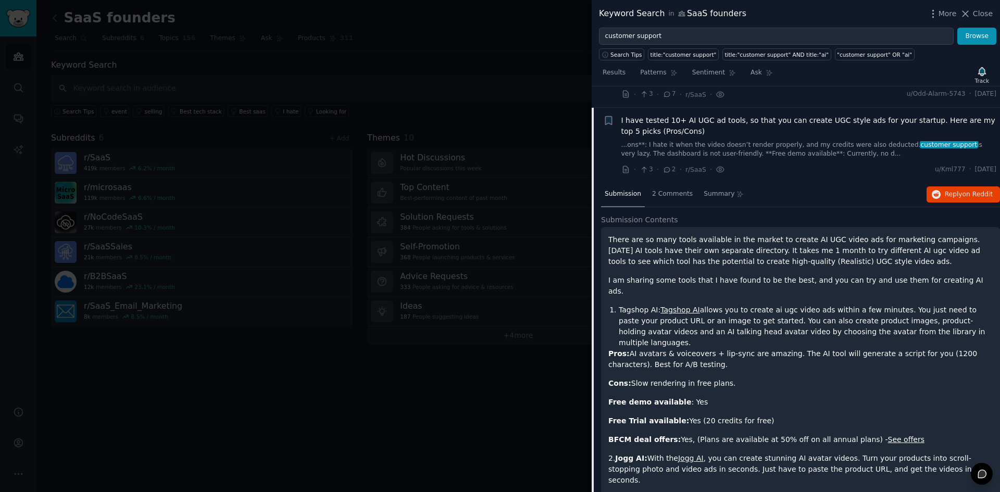
scroll to position [917, 0]
click at [754, 235] on p "There are so many tools available in the market to create AI UGC video ads for …" at bounding box center [801, 251] width 385 height 33
click at [738, 235] on p "There are so many tools available in the market to create AI UGC video ads for …" at bounding box center [801, 251] width 385 height 33
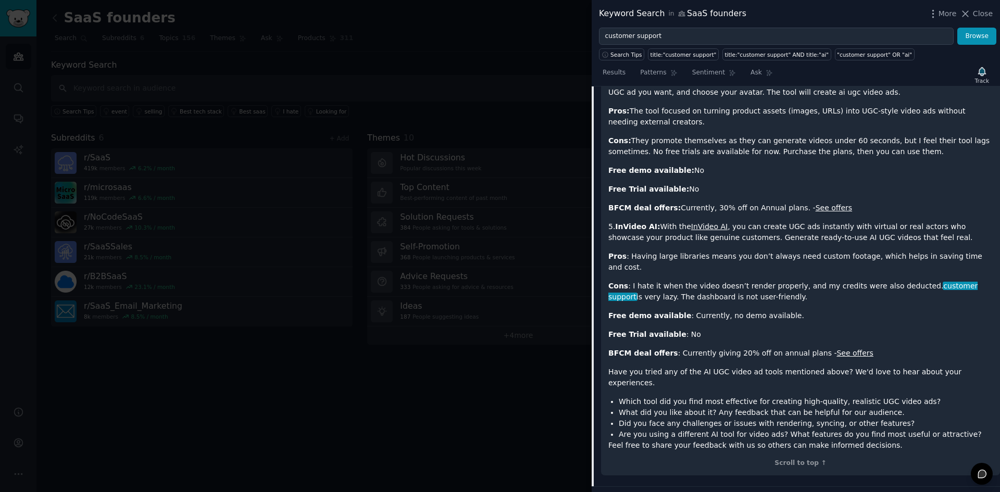
scroll to position [1699, 0]
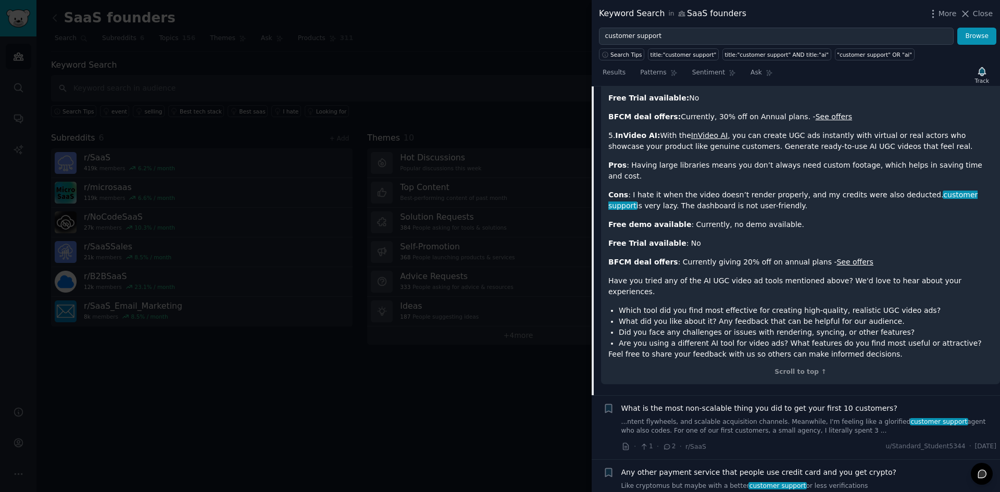
click at [733, 418] on link "...ntent flywheels, and scalable acquisition channels. Meanwhile, I'm feeling l…" at bounding box center [810, 427] width 376 height 18
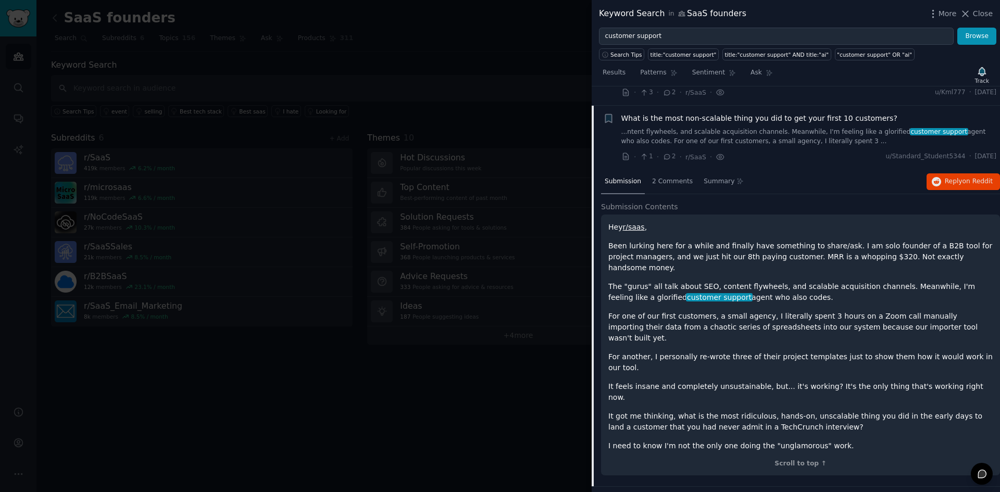
scroll to position [993, 0]
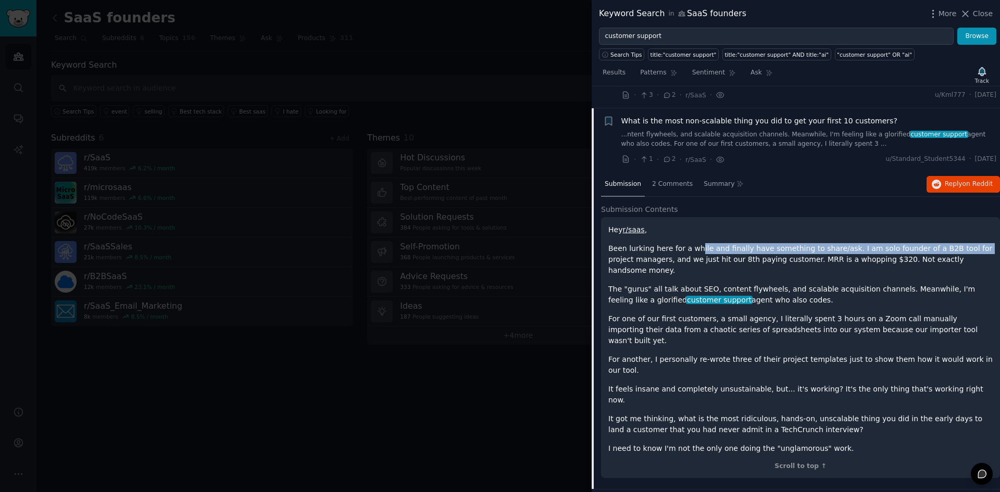
drag, startPoint x: 692, startPoint y: 231, endPoint x: 948, endPoint y: 230, distance: 255.8
click at [948, 243] on p "Been lurking here for a while and finally have something to share/ask. I am sol…" at bounding box center [801, 259] width 385 height 33
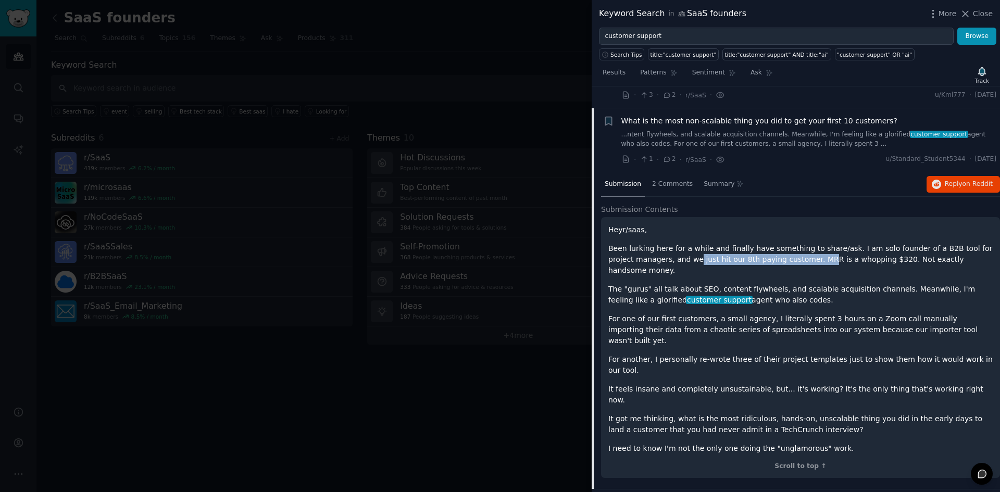
drag, startPoint x: 680, startPoint y: 239, endPoint x: 786, endPoint y: 236, distance: 105.8
click at [786, 243] on p "Been lurking here for a while and finally have something to share/ask. I am sol…" at bounding box center [801, 259] width 385 height 33
drag, startPoint x: 610, startPoint y: 256, endPoint x: 775, endPoint y: 264, distance: 165.8
click at [775, 284] on p "The "gurus" all talk about SEO, content flywheels, and scalable acquisition cha…" at bounding box center [801, 295] width 385 height 22
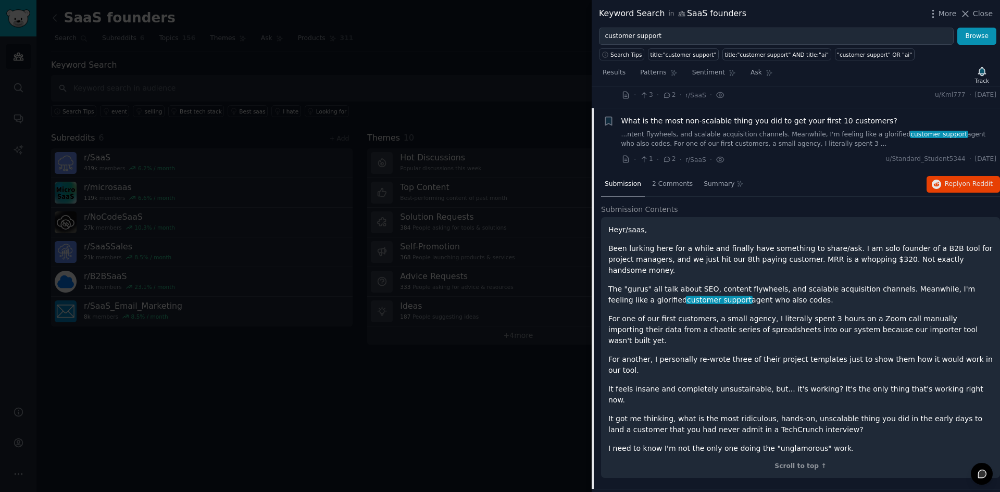
click at [775, 284] on p "The "gurus" all talk about SEO, content flywheels, and scalable acquisition cha…" at bounding box center [801, 295] width 385 height 22
drag, startPoint x: 775, startPoint y: 265, endPoint x: 771, endPoint y: 247, distance: 18.2
click at [771, 247] on div "Hey r/saas , Been lurking here for a while and finally have something to share/…" at bounding box center [801, 340] width 385 height 230
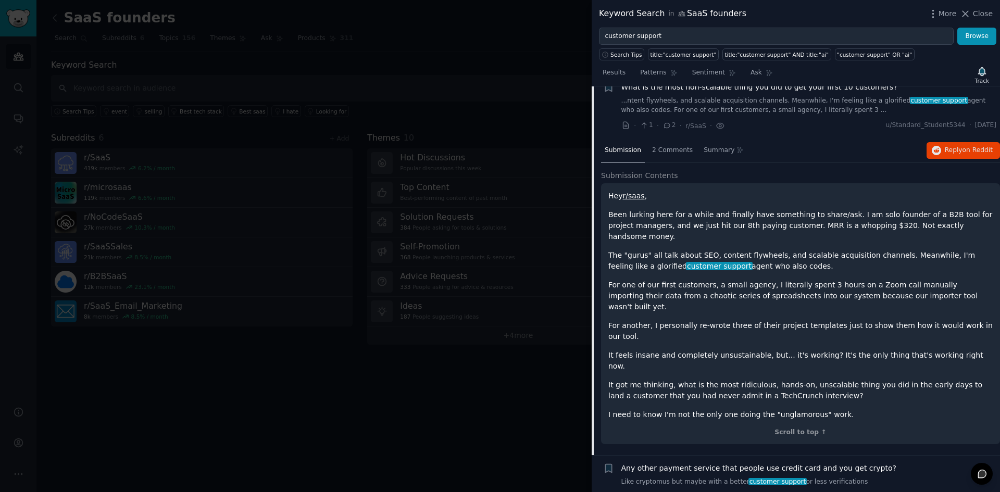
scroll to position [1045, 0]
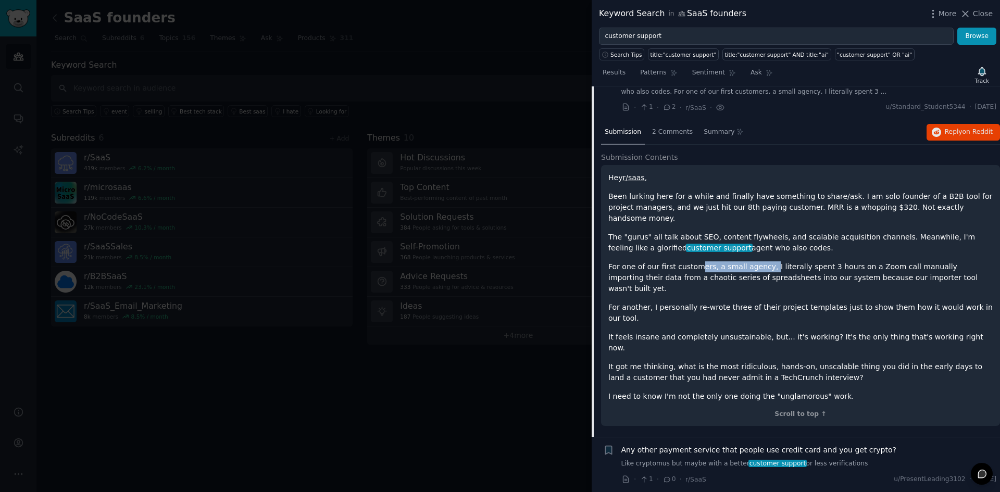
drag, startPoint x: 695, startPoint y: 238, endPoint x: 758, endPoint y: 235, distance: 62.6
click at [758, 262] on p "For one of our first customers, a small agency, I literally spent 3 hours on a …" at bounding box center [801, 278] width 385 height 33
drag, startPoint x: 804, startPoint y: 249, endPoint x: 939, endPoint y: 240, distance: 134.7
click at [939, 262] on p "For one of our first customers, a small agency, I literally spent 3 hours on a …" at bounding box center [801, 278] width 385 height 33
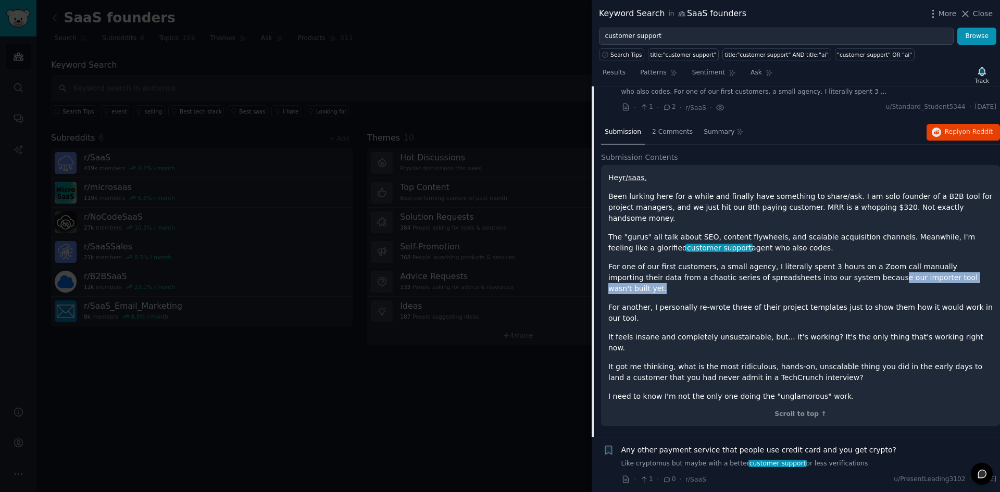
click at [939, 262] on p "For one of our first customers, a small agency, I literally spent 3 hours on a …" at bounding box center [801, 278] width 385 height 33
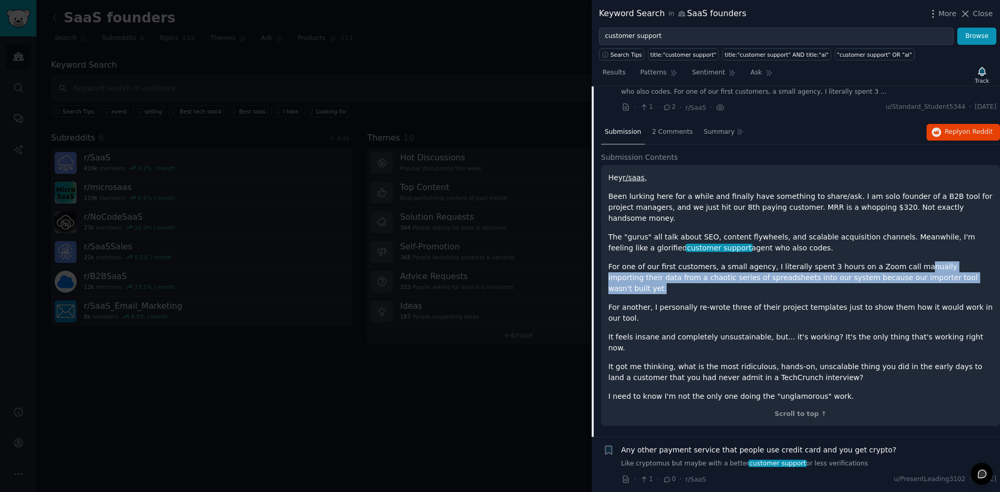
drag, startPoint x: 933, startPoint y: 240, endPoint x: 891, endPoint y: 221, distance: 45.5
click at [891, 221] on div "Hey r/saas , Been lurking here for a while and finally have something to share/…" at bounding box center [801, 287] width 385 height 230
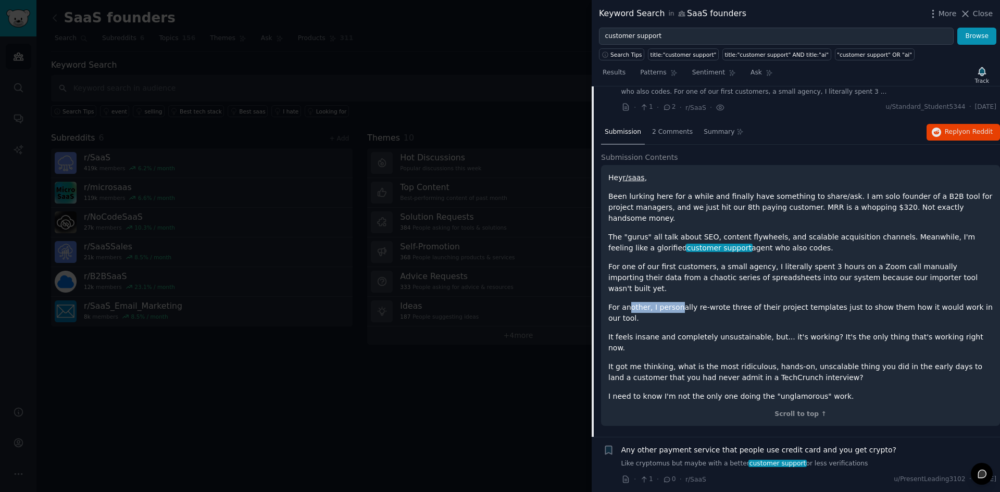
drag, startPoint x: 628, startPoint y: 265, endPoint x: 676, endPoint y: 265, distance: 47.4
click at [676, 302] on p "For another, I personally re-wrote three of their project templates just to sho…" at bounding box center [801, 313] width 385 height 22
drag, startPoint x: 676, startPoint y: 265, endPoint x: 730, endPoint y: 264, distance: 54.7
click at [730, 302] on p "For another, I personally re-wrote three of their project templates just to sho…" at bounding box center [801, 313] width 385 height 22
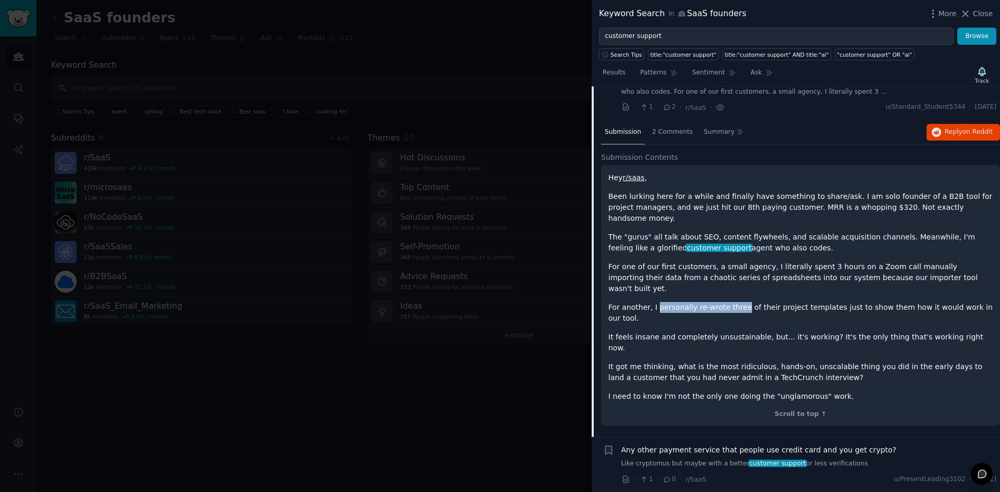
click at [730, 302] on p "For another, I personally re-wrote three of their project templates just to sho…" at bounding box center [801, 313] width 385 height 22
drag, startPoint x: 733, startPoint y: 264, endPoint x: 819, endPoint y: 257, distance: 85.7
click at [819, 257] on div "Hey r/saas , Been lurking here for a while and finally have something to share/…" at bounding box center [801, 287] width 385 height 230
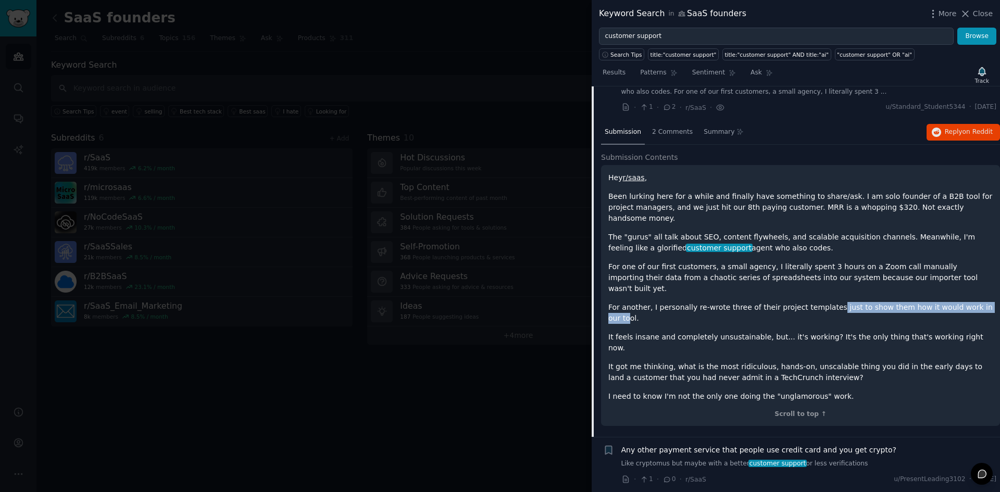
drag, startPoint x: 820, startPoint y: 258, endPoint x: 969, endPoint y: 256, distance: 149.5
click at [969, 256] on div "Hey r/saas , Been lurking here for a while and finally have something to share/…" at bounding box center [801, 287] width 385 height 230
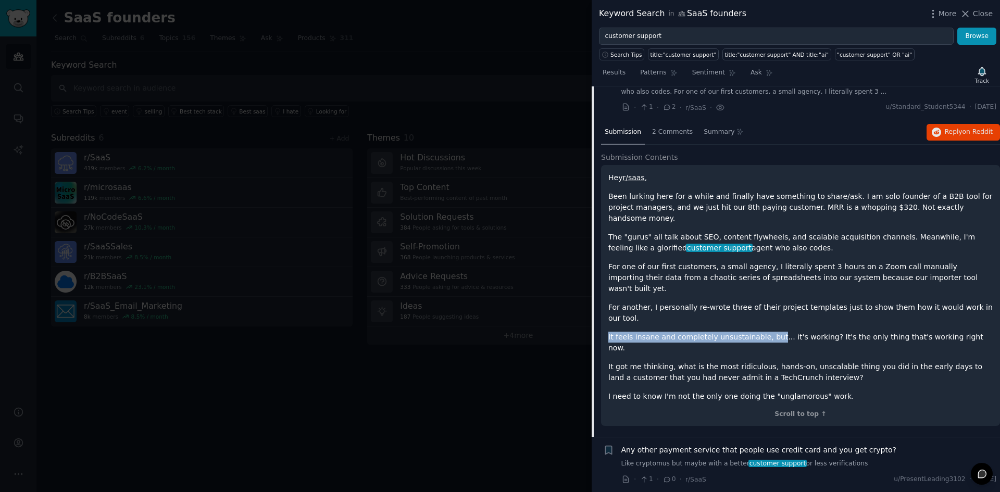
drag, startPoint x: 976, startPoint y: 263, endPoint x: 747, endPoint y: 276, distance: 229.1
click at [747, 276] on div "Hey r/saas , Been lurking here for a while and finally have something to share/…" at bounding box center [801, 287] width 385 height 230
drag, startPoint x: 758, startPoint y: 283, endPoint x: 872, endPoint y: 281, distance: 114.1
click at [872, 332] on p "It feels insane and completely unsustainable, but... it's working? It's the onl…" at bounding box center [801, 343] width 385 height 22
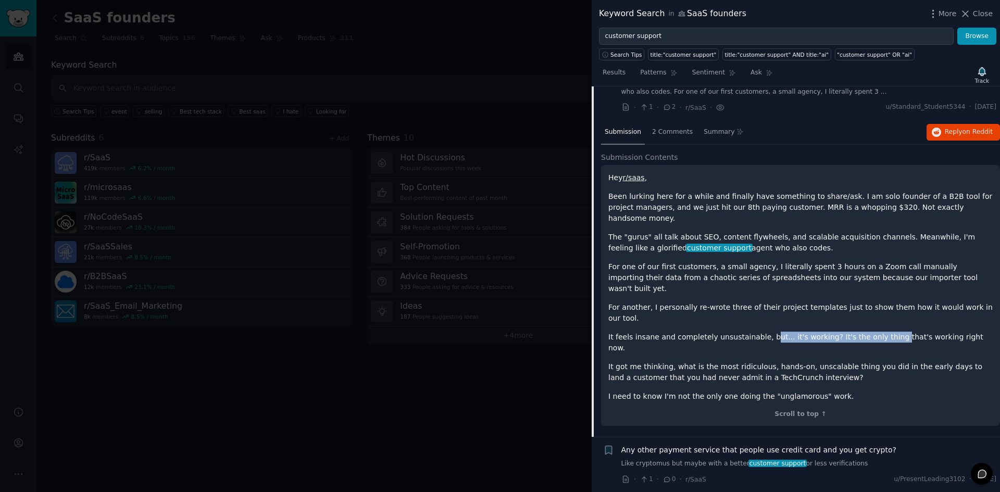
click at [872, 332] on p "It feels insane and completely unsustainable, but... it's working? It's the onl…" at bounding box center [801, 343] width 385 height 22
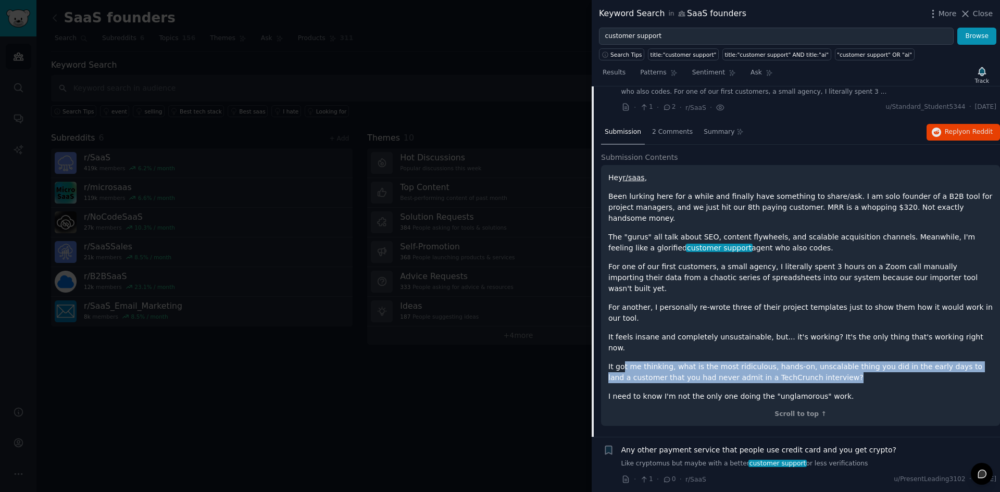
drag, startPoint x: 623, startPoint y: 301, endPoint x: 779, endPoint y: 309, distance: 157.0
click at [779, 362] on p "It got me thinking, what is the most ridiculous, hands-on, unscalable thing you…" at bounding box center [801, 373] width 385 height 22
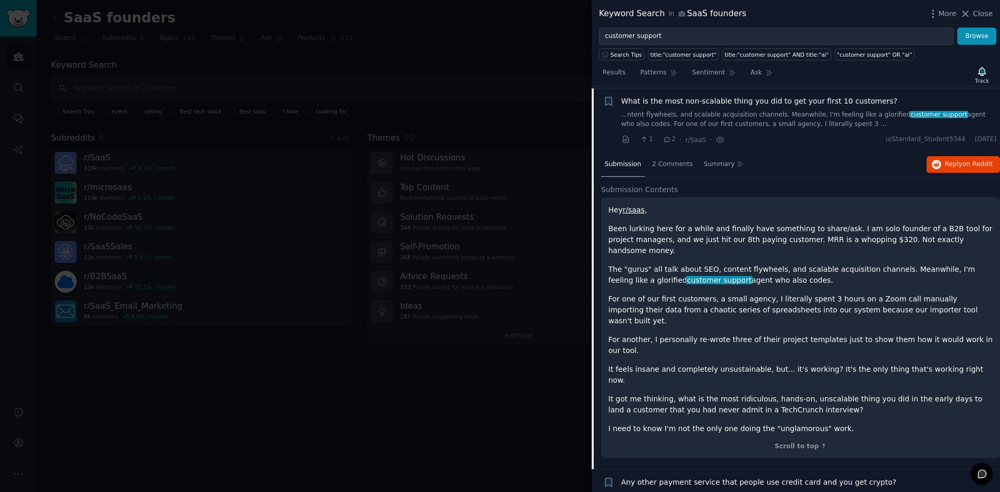
scroll to position [993, 0]
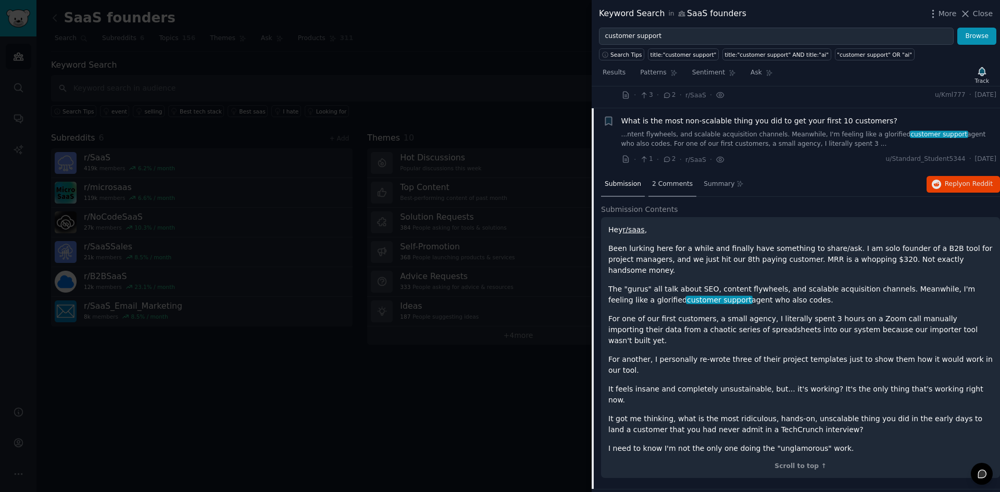
click at [660, 180] on span "2 Comments" at bounding box center [672, 184] width 41 height 9
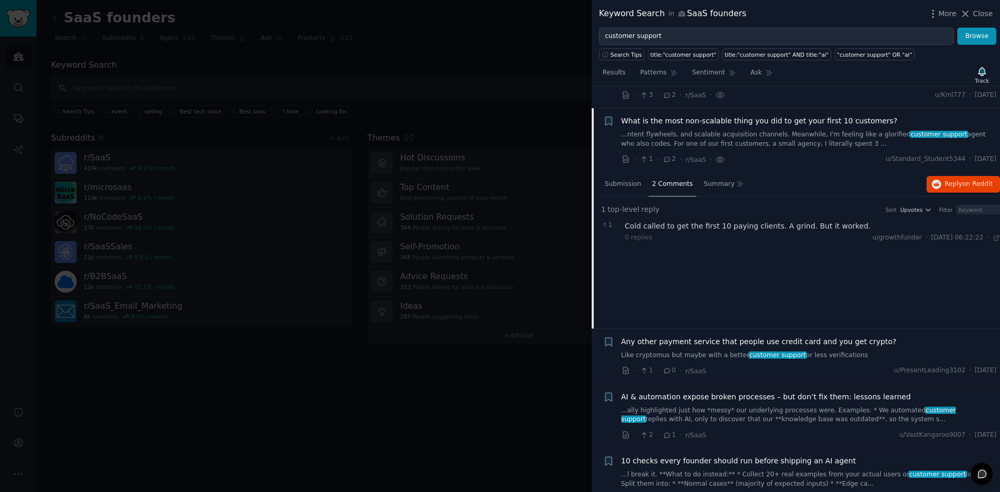
click at [727, 337] on span "Any other payment service that people use credit card and you get crypto?" at bounding box center [759, 342] width 275 height 11
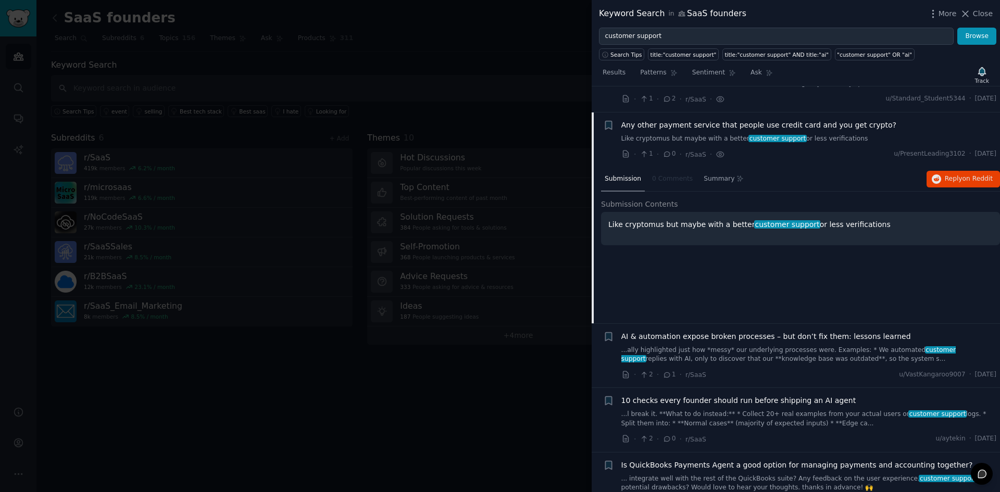
scroll to position [1057, 0]
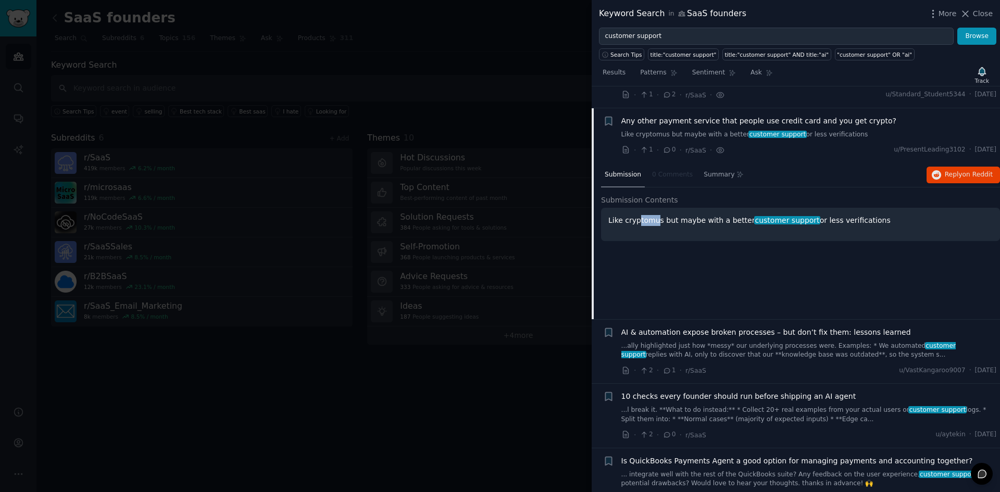
drag, startPoint x: 636, startPoint y: 202, endPoint x: 653, endPoint y: 204, distance: 17.3
click at [653, 208] on div "Like cryptomus but maybe with a better customer support or less verifications" at bounding box center [800, 224] width 399 height 33
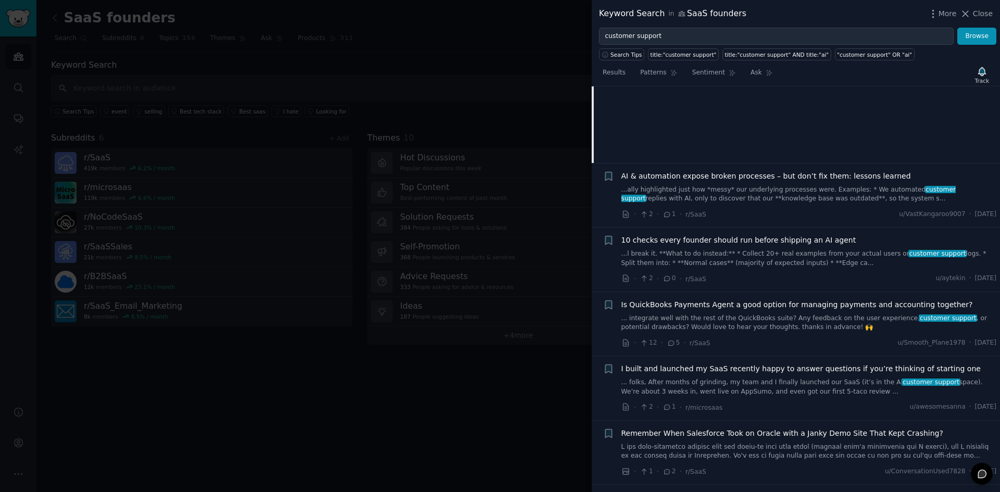
scroll to position [1266, 0]
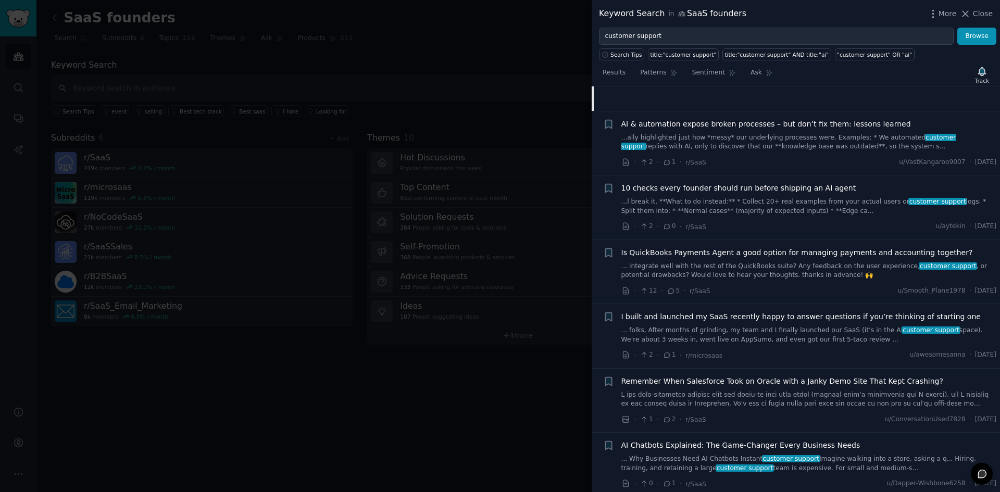
click at [781, 326] on link "... folks, After months of grinding, my team and I finally launched our SaaS (i…" at bounding box center [810, 335] width 376 height 18
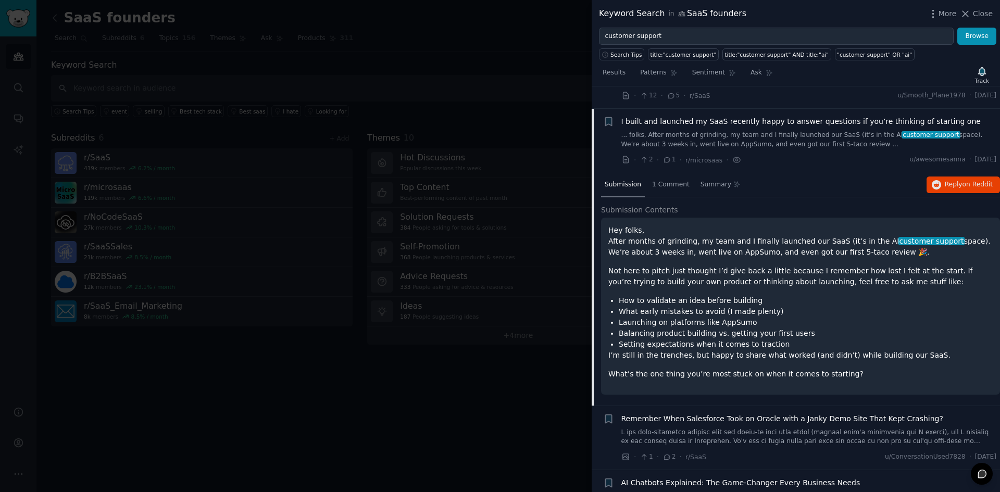
scroll to position [1305, 0]
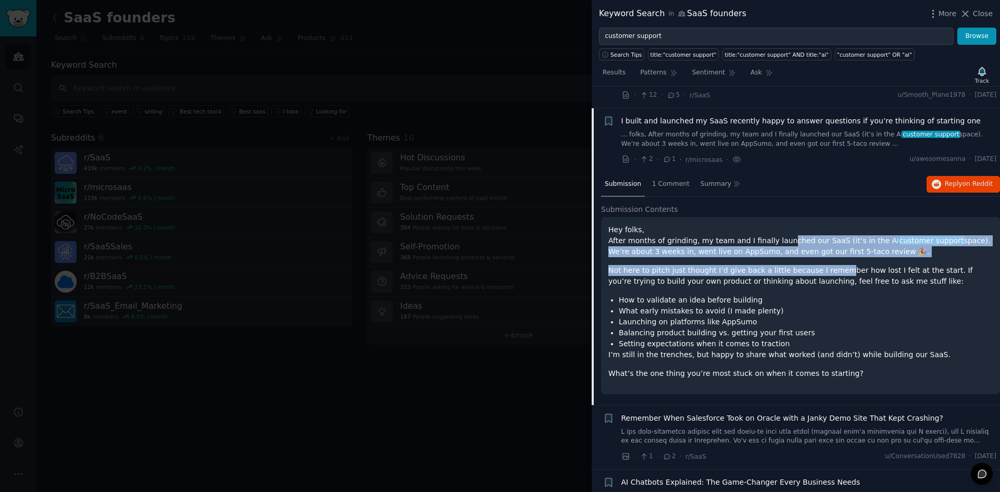
drag, startPoint x: 772, startPoint y: 216, endPoint x: 823, endPoint y: 239, distance: 56.2
click at [823, 239] on div "Hey folks, After months of grinding, my team and I finally launched our SaaS (i…" at bounding box center [801, 302] width 385 height 155
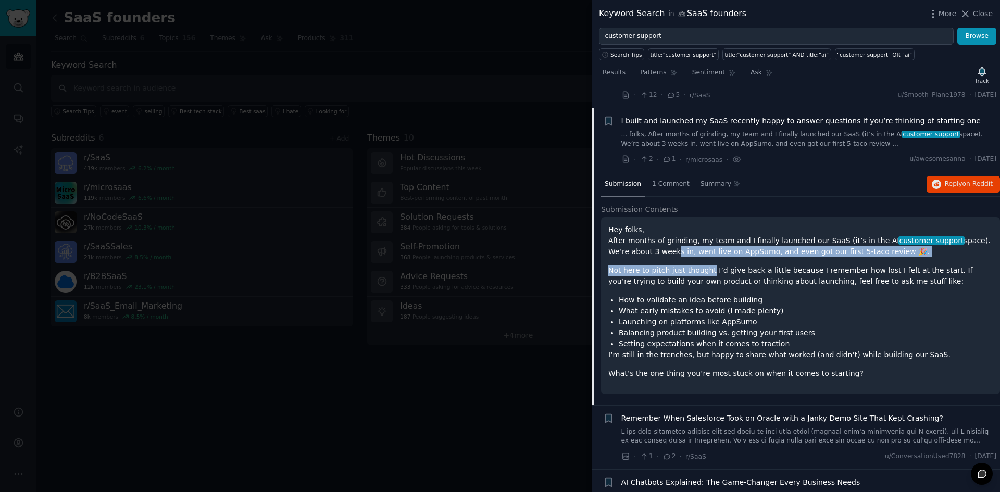
drag, startPoint x: 626, startPoint y: 233, endPoint x: 706, endPoint y: 239, distance: 80.4
click at [706, 239] on div "Hey folks, After months of grinding, my team and I finally launched our SaaS (i…" at bounding box center [801, 302] width 385 height 155
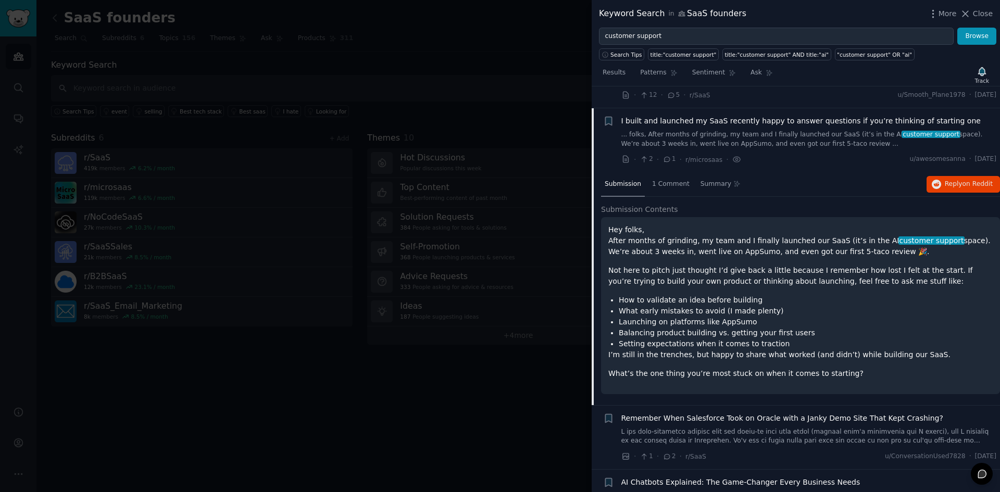
scroll to position [1357, 0]
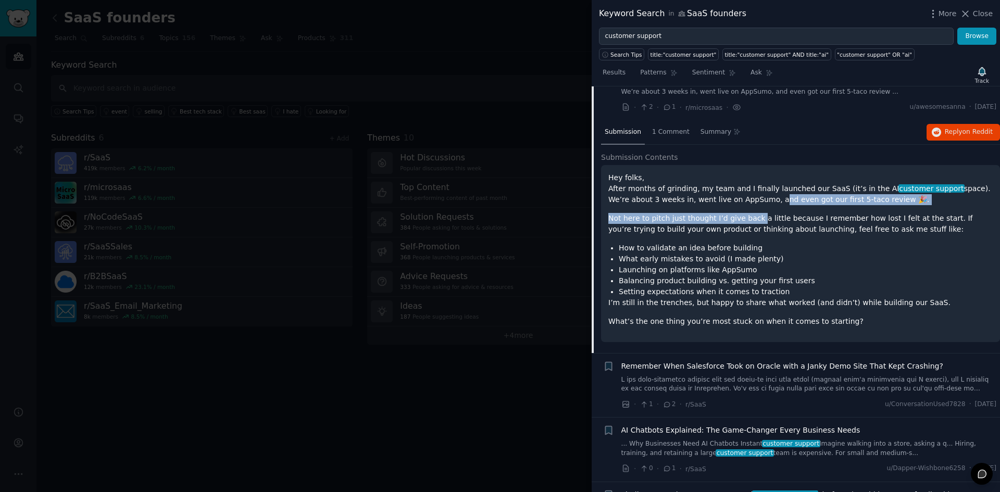
drag, startPoint x: 721, startPoint y: 180, endPoint x: 749, endPoint y: 193, distance: 30.3
click at [749, 193] on div "Hey folks, After months of grinding, my team and I finally launched our SaaS (i…" at bounding box center [801, 249] width 385 height 155
click at [749, 213] on p "Not here to pitch just thought I’d give back a little because I remember how lo…" at bounding box center [801, 224] width 385 height 22
drag, startPoint x: 754, startPoint y: 179, endPoint x: 811, endPoint y: 181, distance: 57.3
click at [811, 181] on p "Hey folks, After months of grinding, my team and I finally launched our SaaS (i…" at bounding box center [801, 188] width 385 height 33
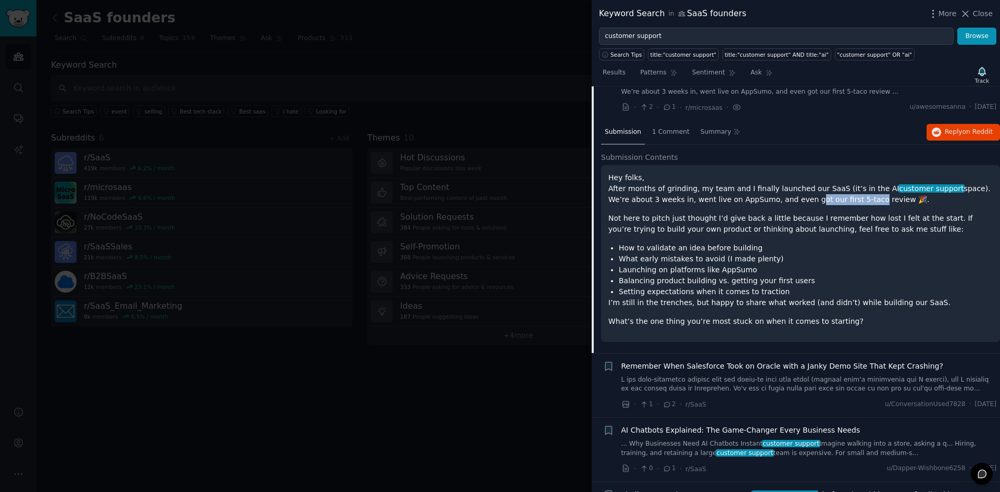
click at [811, 181] on p "Hey folks, After months of grinding, my team and I finally launched our SaaS (i…" at bounding box center [801, 188] width 385 height 33
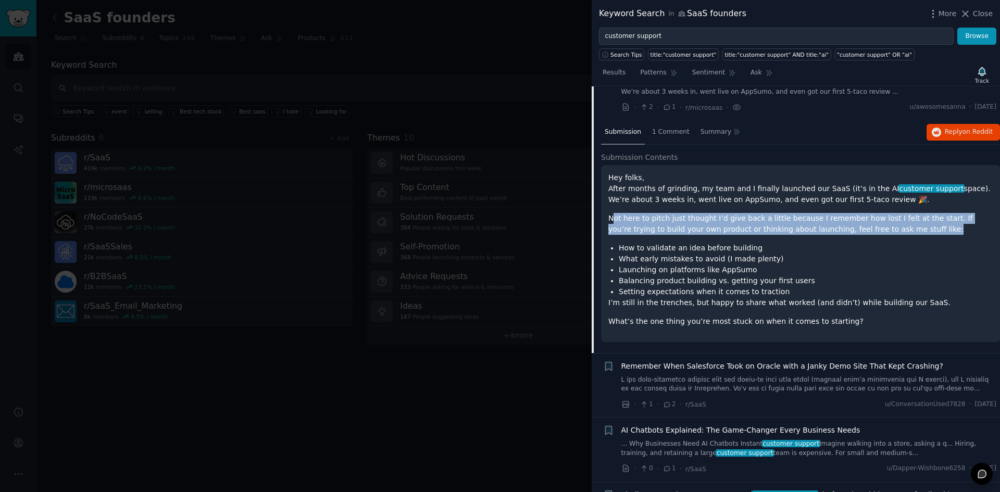
drag, startPoint x: 613, startPoint y: 197, endPoint x: 877, endPoint y: 208, distance: 264.4
click at [877, 213] on p "Not here to pitch just thought I’d give back a little because I remember how lo…" at bounding box center [801, 224] width 385 height 22
drag, startPoint x: 877, startPoint y: 208, endPoint x: 644, endPoint y: 201, distance: 233.5
click at [644, 213] on p "Not here to pitch just thought I’d give back a little because I remember how lo…" at bounding box center [801, 224] width 385 height 22
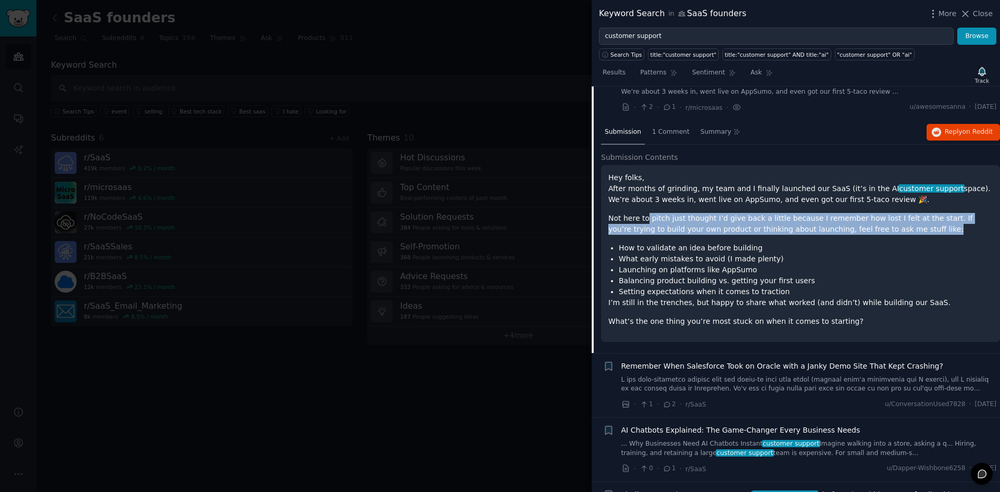
click at [644, 213] on p "Not here to pitch just thought I’d give back a little because I remember how lo…" at bounding box center [801, 224] width 385 height 22
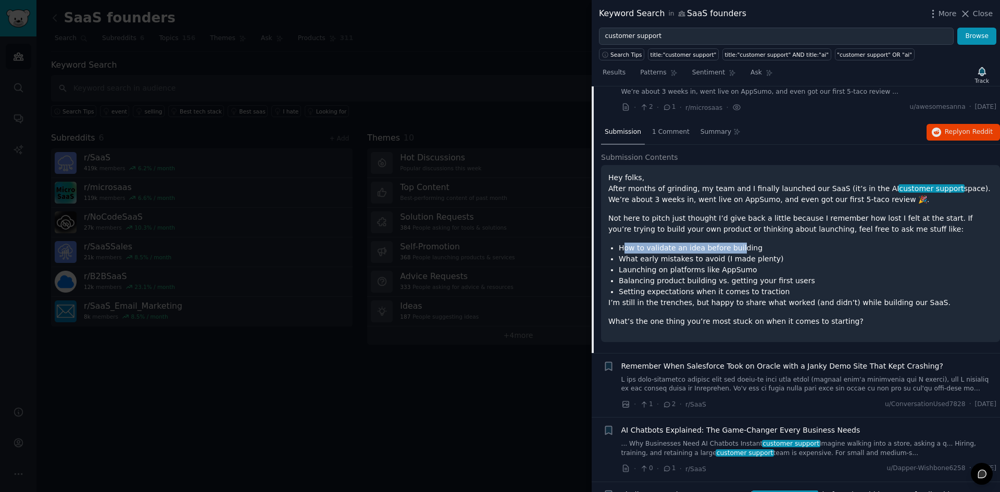
drag, startPoint x: 624, startPoint y: 228, endPoint x: 733, endPoint y: 226, distance: 108.4
click at [733, 243] on li "How to validate an idea before building" at bounding box center [806, 248] width 374 height 11
click at [734, 243] on li "How to validate an idea before building" at bounding box center [806, 248] width 374 height 11
drag, startPoint x: 631, startPoint y: 235, endPoint x: 756, endPoint y: 238, distance: 124.5
click at [755, 254] on li "What early mistakes to avoid (I made plenty)" at bounding box center [806, 259] width 374 height 11
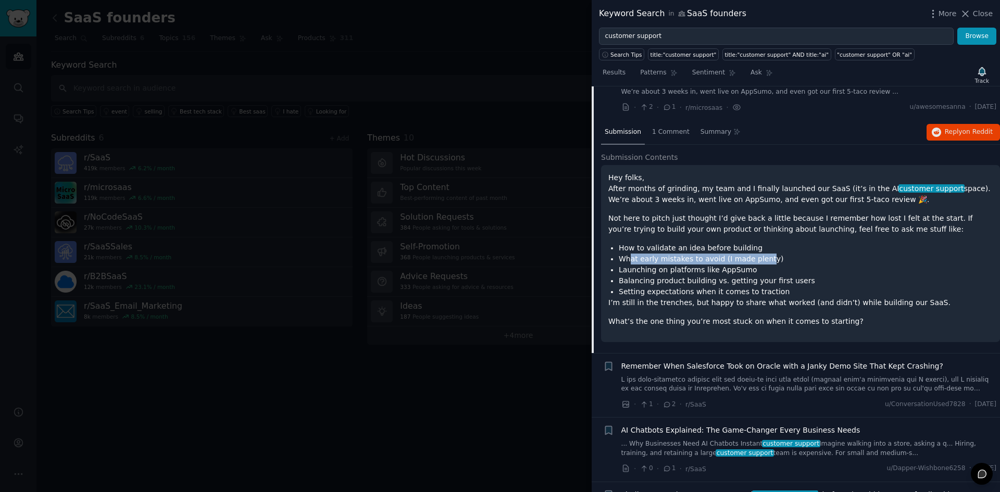
click at [756, 254] on li "What early mistakes to avoid (I made plenty)" at bounding box center [806, 259] width 374 height 11
drag, startPoint x: 752, startPoint y: 244, endPoint x: 629, endPoint y: 250, distance: 123.6
click at [629, 265] on li "Launching on platforms like AppSumo" at bounding box center [806, 270] width 374 height 11
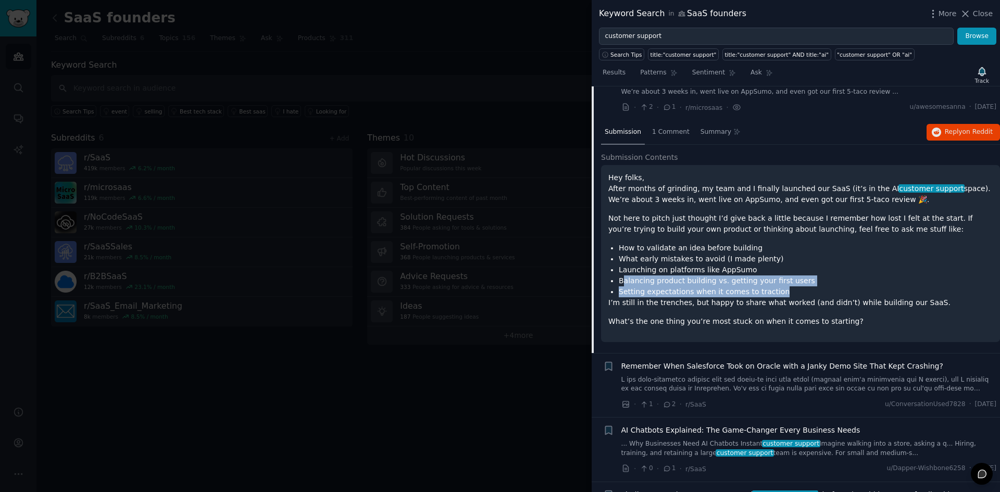
drag, startPoint x: 625, startPoint y: 258, endPoint x: 786, endPoint y: 267, distance: 161.8
click at [786, 267] on ul "How to validate an idea before building What early mistakes to avoid (I made pl…" at bounding box center [801, 270] width 385 height 55
click at [786, 287] on li "Setting expectations when it comes to traction" at bounding box center [806, 292] width 374 height 11
drag, startPoint x: 785, startPoint y: 270, endPoint x: 792, endPoint y: 245, distance: 26.1
click at [792, 245] on ul "How to validate an idea before building What early mistakes to avoid (I made pl…" at bounding box center [801, 270] width 385 height 55
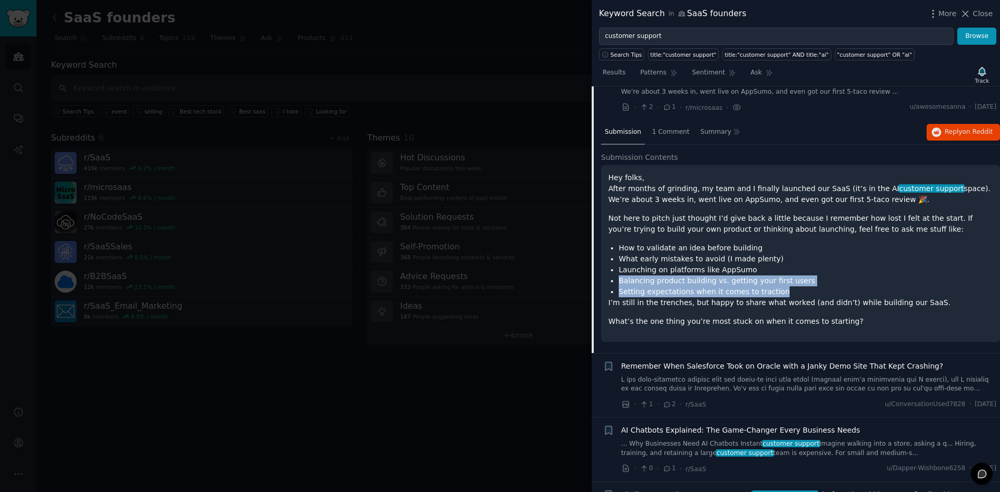
click at [791, 265] on li "Launching on platforms like AppSumo" at bounding box center [806, 270] width 374 height 11
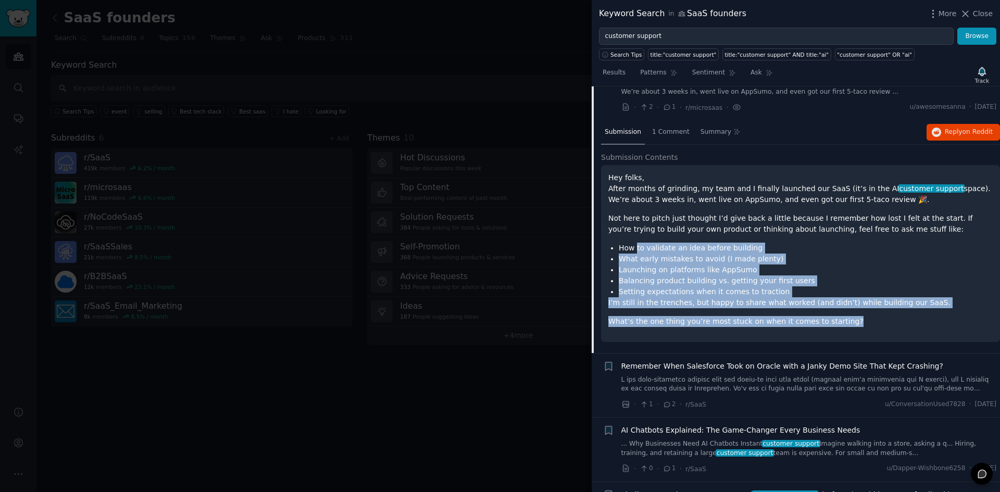
drag, startPoint x: 852, startPoint y: 300, endPoint x: 637, endPoint y: 216, distance: 231.2
click at [637, 216] on div "Hey folks, After months of grinding, my team and I finally launched our SaaS (i…" at bounding box center [801, 249] width 385 height 155
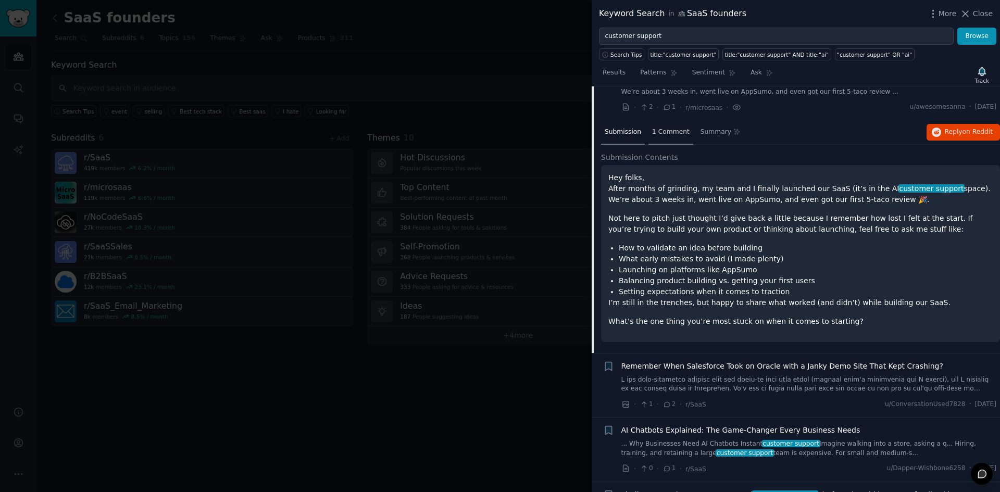
click at [655, 128] on span "1 Comment" at bounding box center [671, 132] width 38 height 9
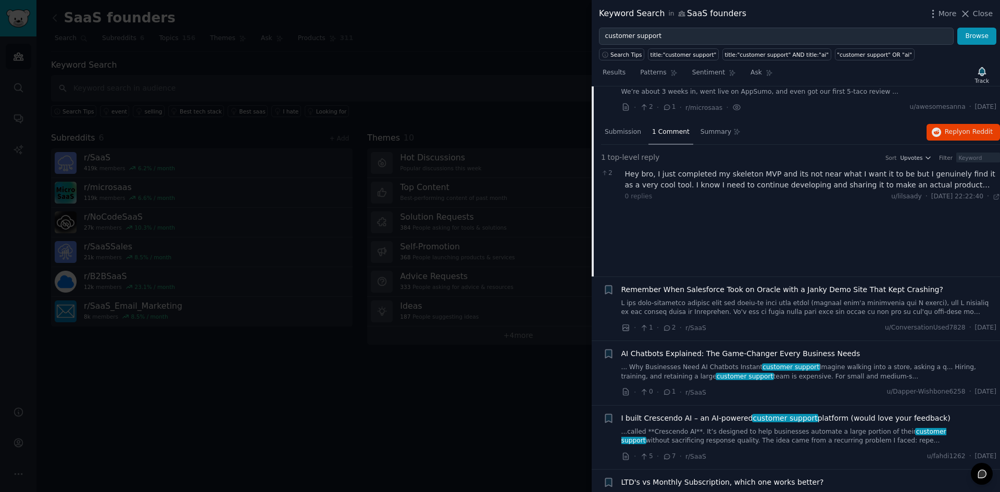
click at [713, 169] on div "Hey bro, I just completed my skeleton MVP and its not near what I want it to be…" at bounding box center [813, 180] width 376 height 22
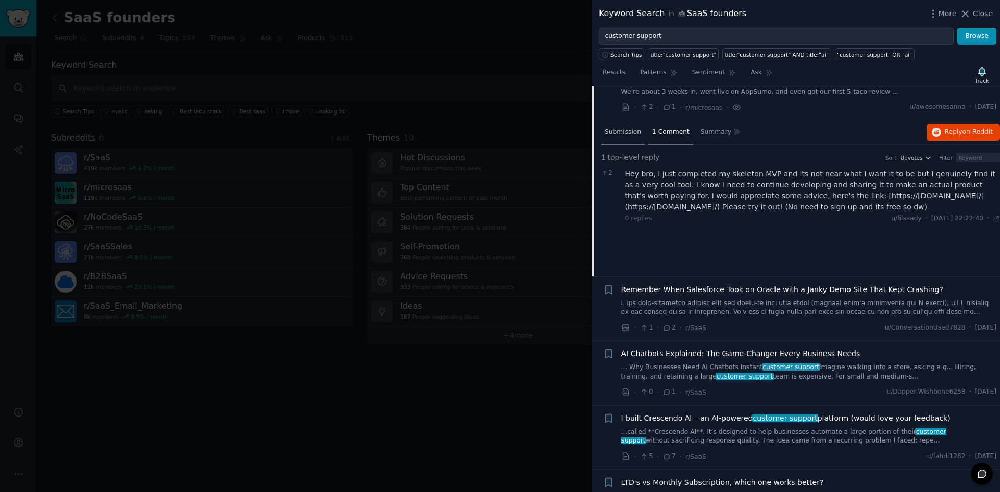
click at [640, 120] on div "Submission" at bounding box center [623, 132] width 44 height 25
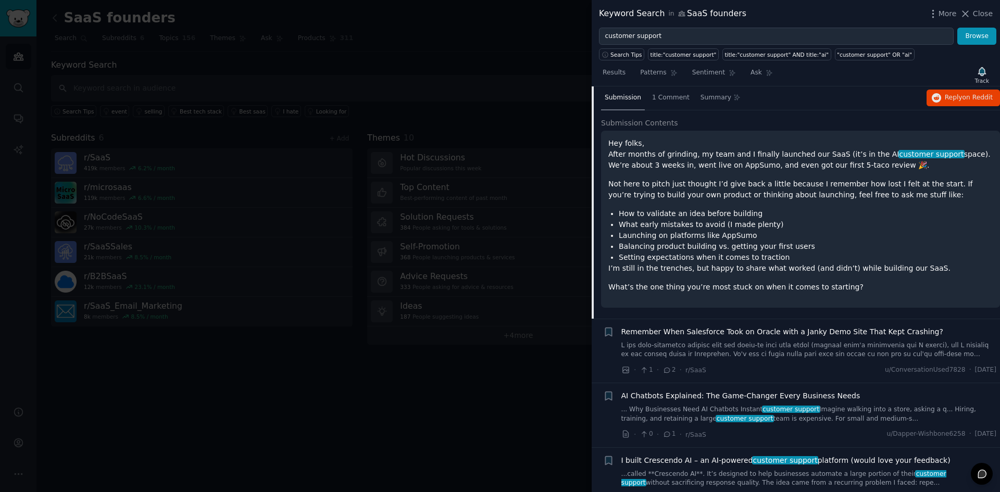
scroll to position [1409, 0]
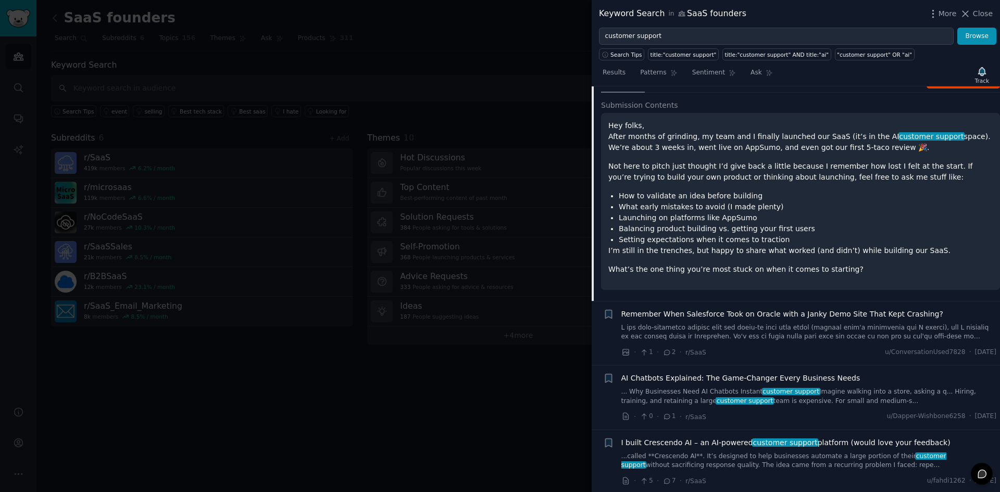
click at [745, 309] on div "Remember When Salesforce Took on Oracle with a Janky Demo Site That Kept Crashi…" at bounding box center [810, 325] width 376 height 33
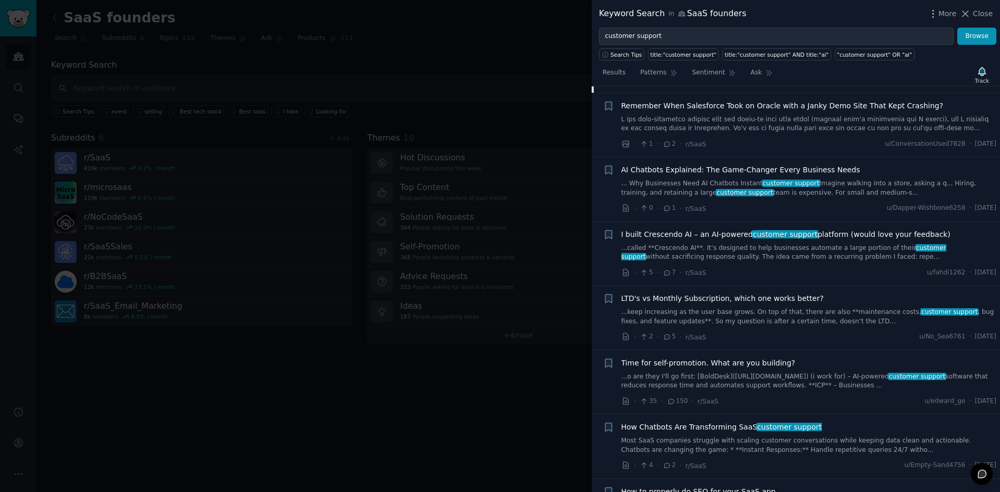
scroll to position [1670, 0]
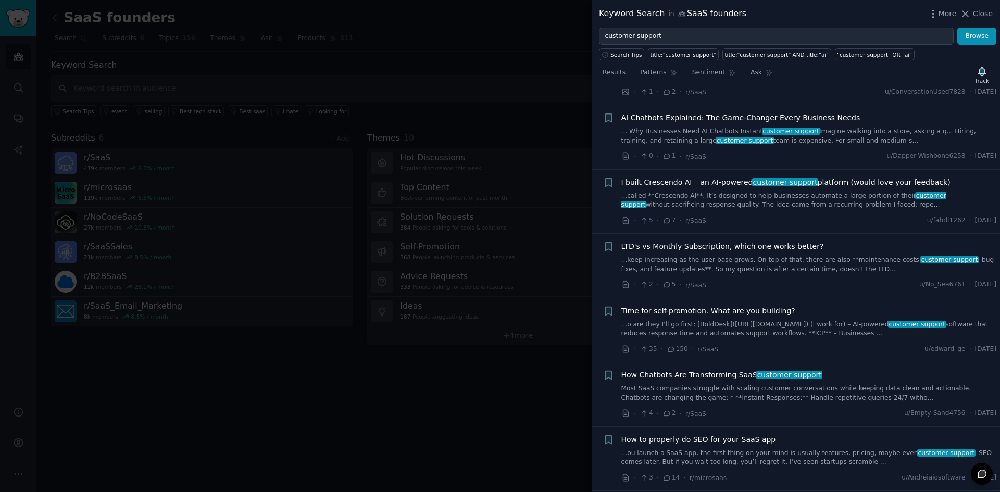
click at [730, 192] on link "...called **Crescendo AI**. It’s designed to help businesses automate a large p…" at bounding box center [810, 201] width 376 height 18
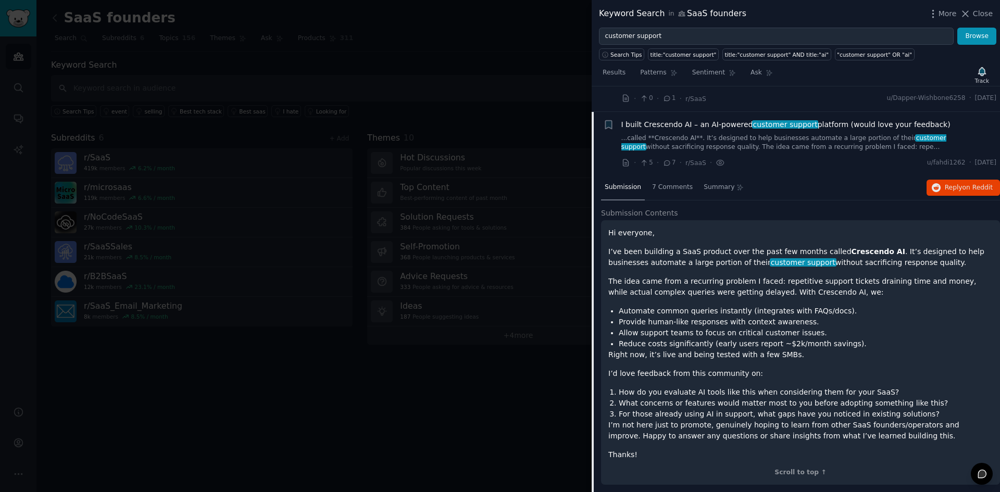
scroll to position [1498, 0]
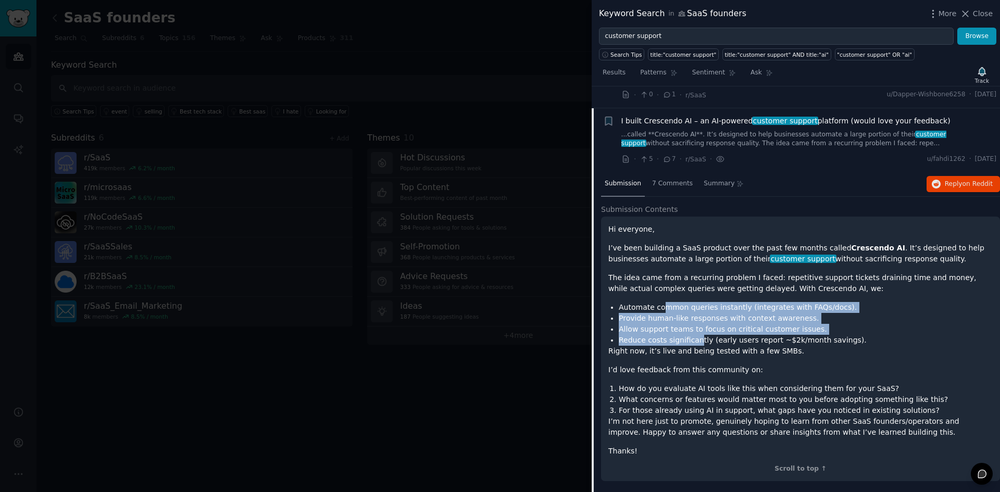
drag, startPoint x: 660, startPoint y: 277, endPoint x: 693, endPoint y: 319, distance: 54.2
click at [693, 319] on div "Hi everyone, I’ve been building a SaaS product over the past few months called …" at bounding box center [801, 340] width 385 height 233
click at [693, 335] on li "Reduce costs significantly (early users report ~$2k/month savings)." at bounding box center [806, 340] width 374 height 11
drag, startPoint x: 698, startPoint y: 287, endPoint x: 757, endPoint y: 324, distance: 69.1
click at [755, 322] on ul "Automate common queries instantly (integrates with FAQs/docs). Provide human-li…" at bounding box center [801, 324] width 385 height 44
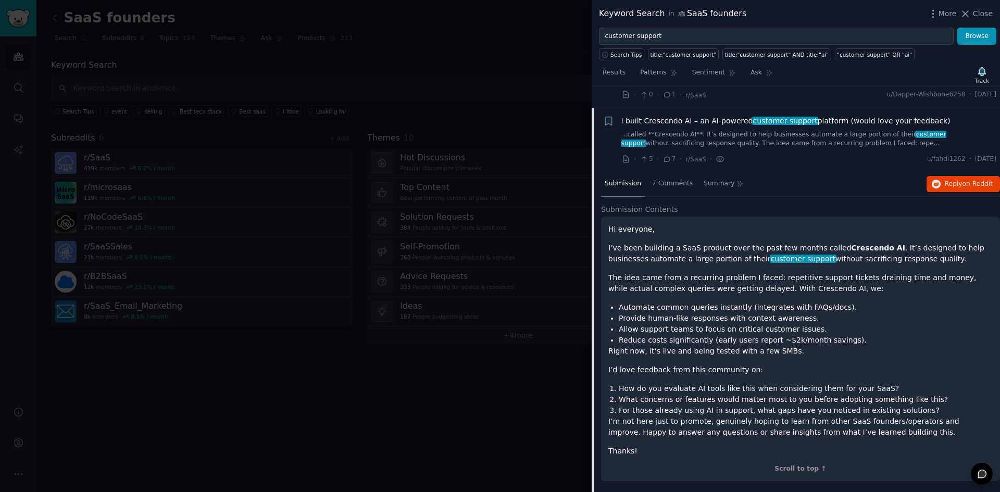
click at [758, 346] on p "Right now, it’s live and being tested with a few SMBs." at bounding box center [801, 351] width 385 height 11
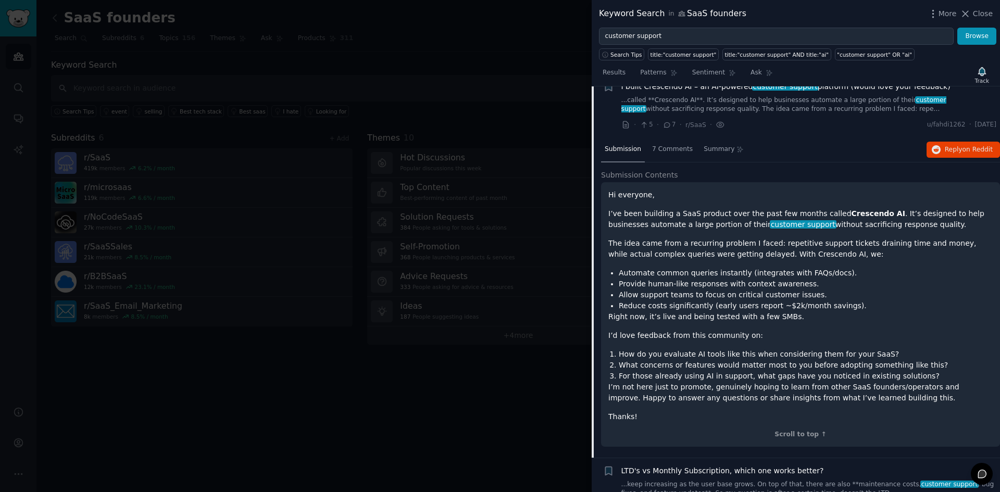
scroll to position [1551, 0]
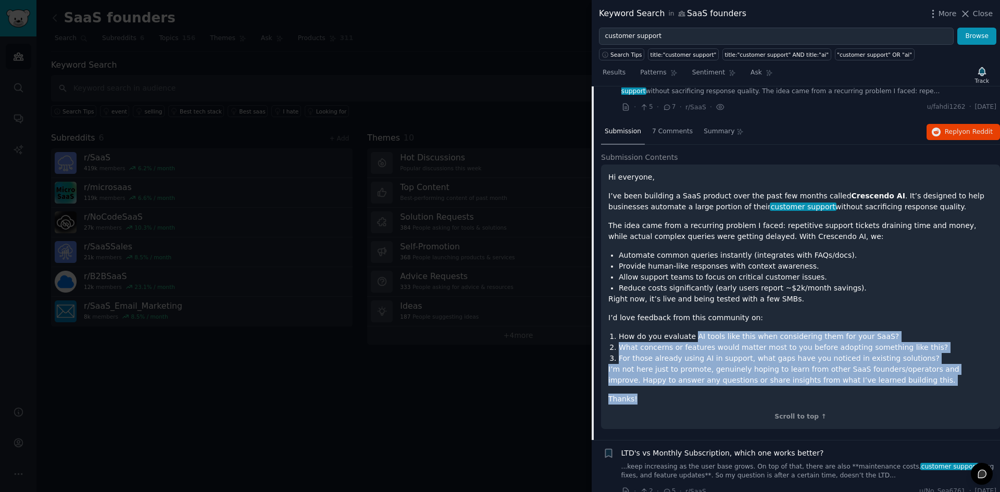
drag, startPoint x: 698, startPoint y: 366, endPoint x: 687, endPoint y: 303, distance: 63.4
click at [688, 305] on div "Hi everyone, I’ve been building a SaaS product over the past few months called …" at bounding box center [801, 288] width 385 height 233
click at [687, 303] on div "Hi everyone, I’ve been building a SaaS product over the past few months called …" at bounding box center [801, 288] width 385 height 233
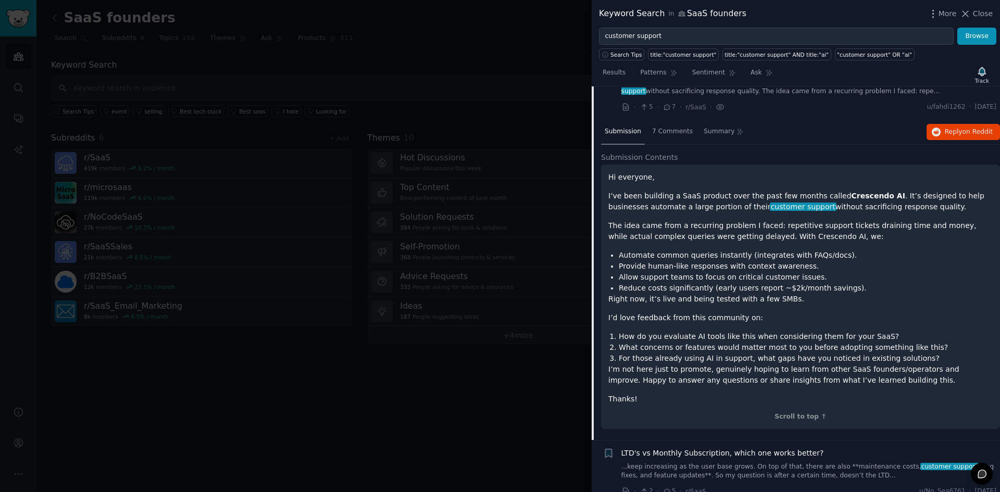
click at [683, 172] on p "Hi everyone," at bounding box center [801, 177] width 385 height 11
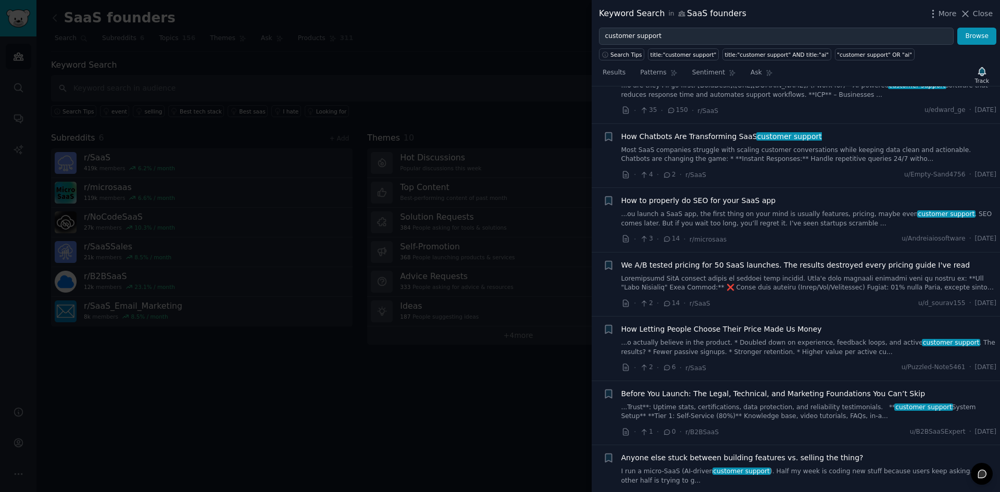
scroll to position [2072, 0]
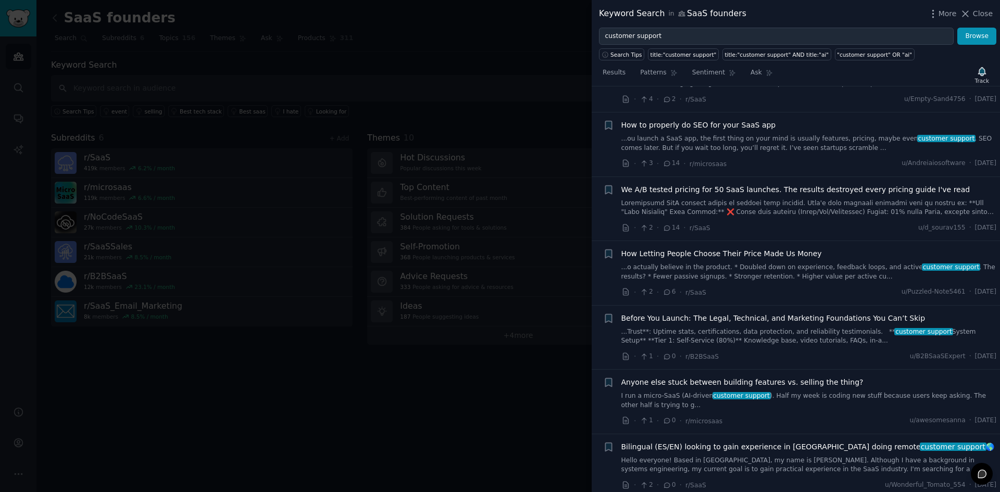
click at [711, 199] on link at bounding box center [810, 208] width 376 height 18
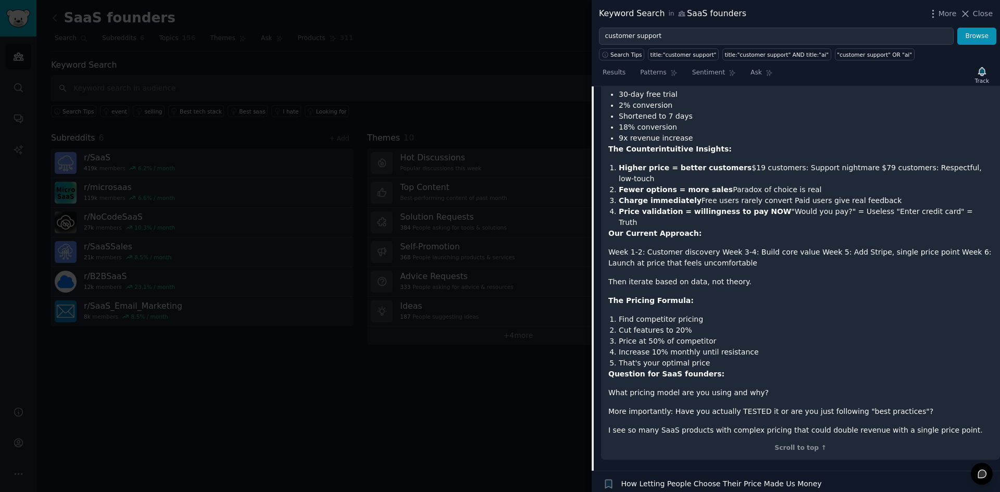
scroll to position [2758, 0]
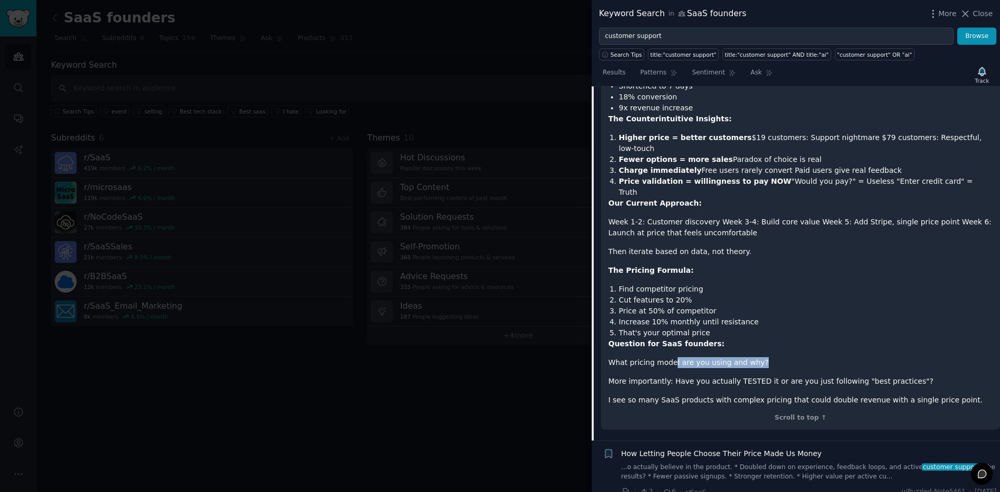
drag, startPoint x: 671, startPoint y: 318, endPoint x: 764, endPoint y: 317, distance: 92.7
click at [764, 357] on p "What pricing model are you using and why?" at bounding box center [801, 362] width 385 height 11
drag, startPoint x: 654, startPoint y: 260, endPoint x: 697, endPoint y: 267, distance: 43.8
click at [697, 284] on ol "Find competitor pricing Cut features to 20% Price at 50% of competitor Increase…" at bounding box center [801, 311] width 385 height 55
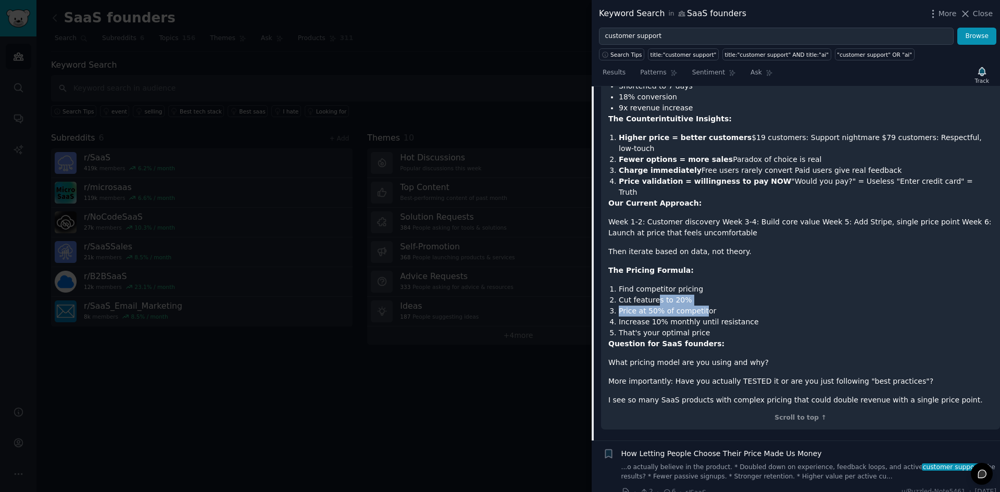
click at [697, 306] on li "Price at 50% of competitor" at bounding box center [806, 311] width 374 height 11
drag, startPoint x: 706, startPoint y: 264, endPoint x: 711, endPoint y: 286, distance: 22.4
click at [711, 286] on ol "Find competitor pricing Cut features to 20% Price at 50% of competitor Increase…" at bounding box center [801, 311] width 385 height 55
click at [711, 328] on li "That's your optimal price" at bounding box center [806, 333] width 374 height 11
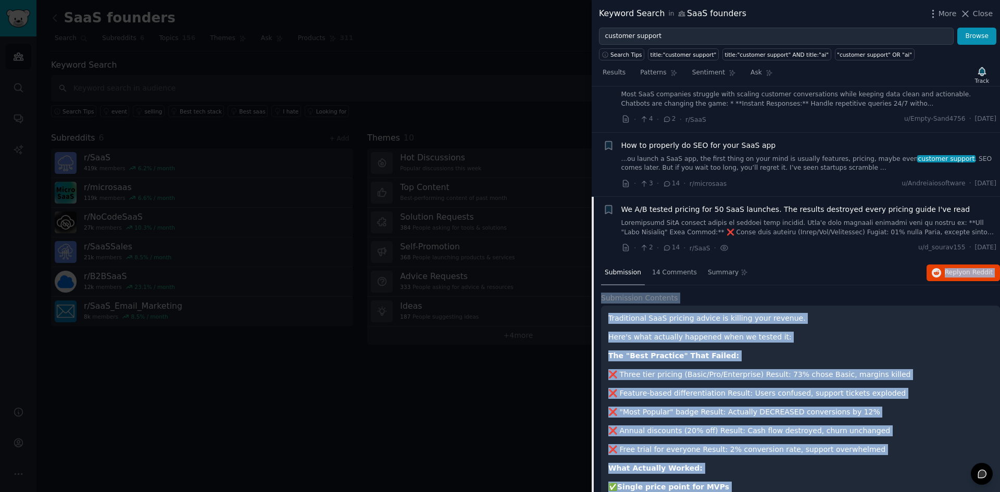
scroll to position [1716, 0]
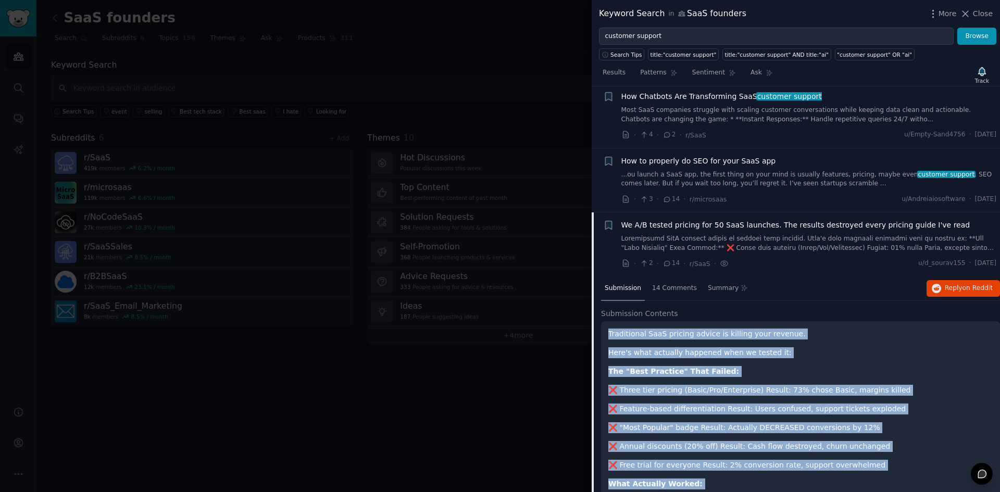
drag, startPoint x: 942, startPoint y: 356, endPoint x: 610, endPoint y: 315, distance: 335.5
copy div "Loremipsumd SitA consect adipis el seddoei temp incidid. Utla'e dolo magnaali e…"
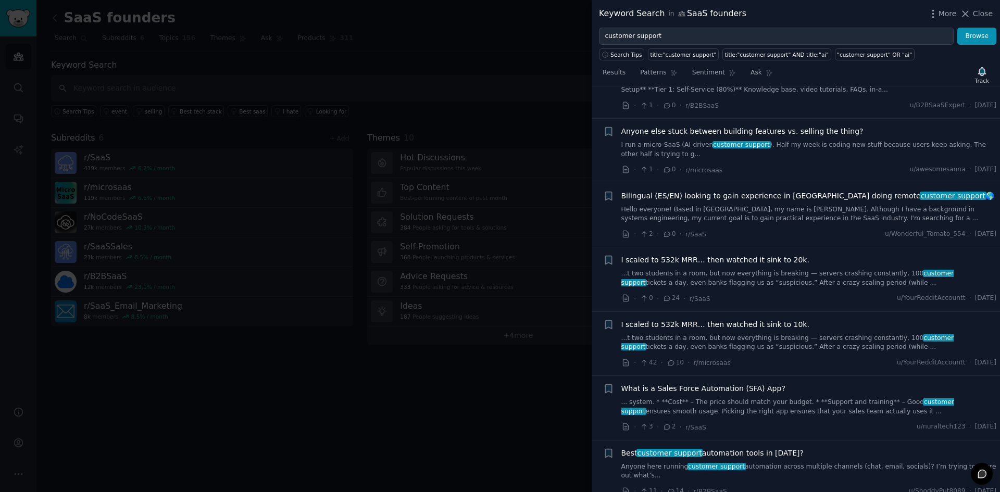
scroll to position [3227, 0]
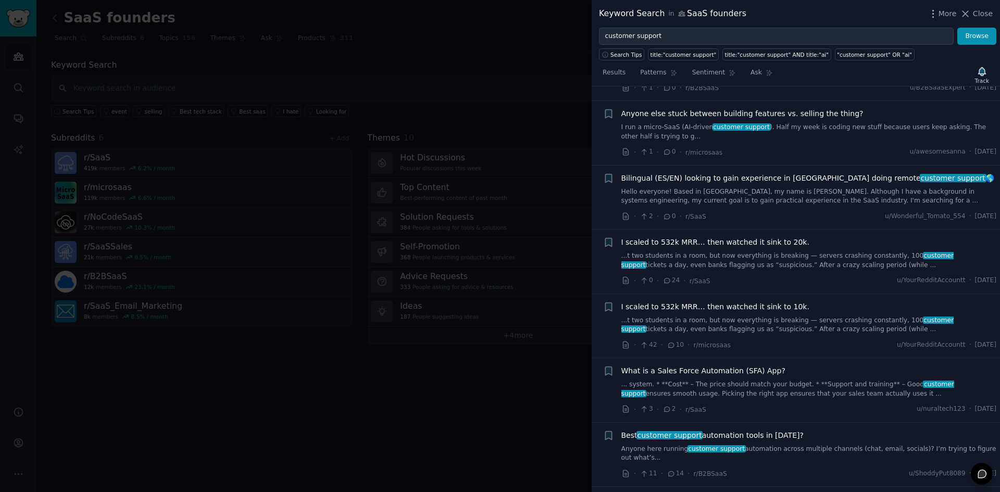
click at [802, 252] on link "...t two students in a room, but now everything is breaking — servers crashing …" at bounding box center [810, 261] width 376 height 18
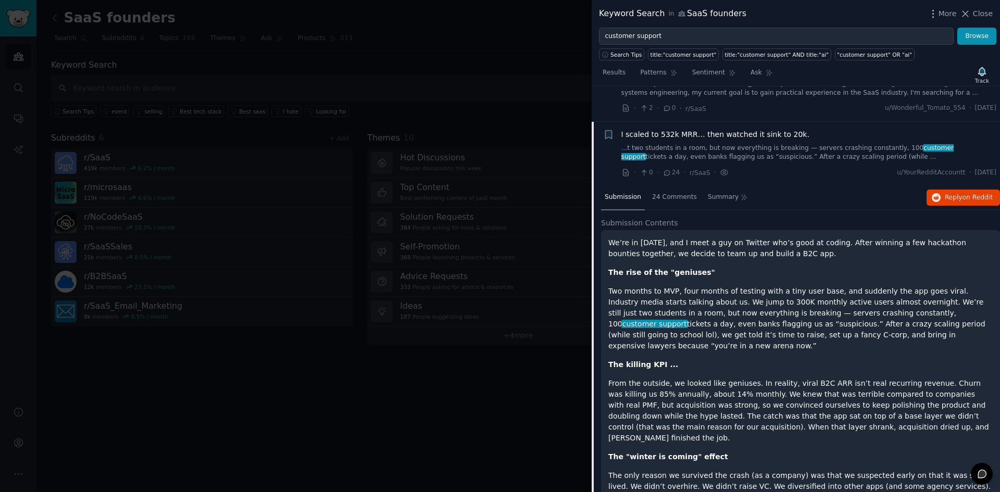
scroll to position [2142, 0]
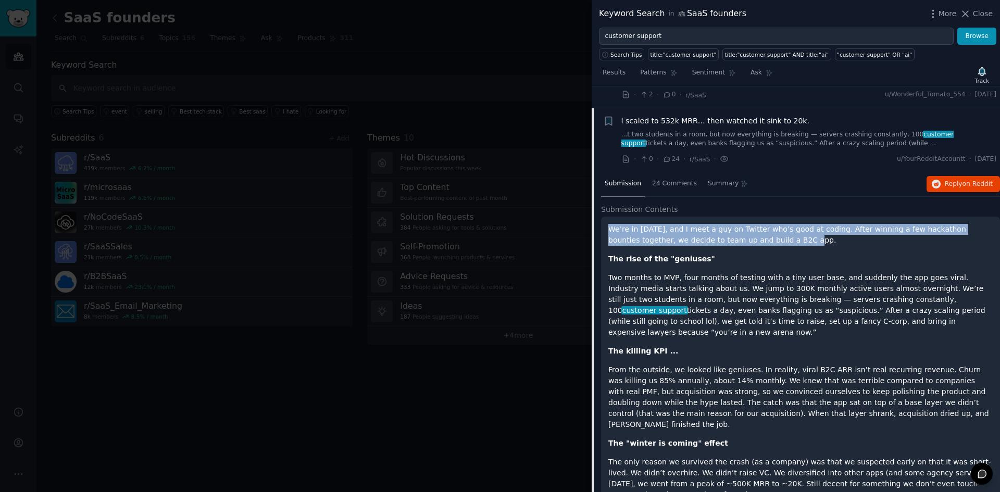
drag, startPoint x: 606, startPoint y: 208, endPoint x: 733, endPoint y: 218, distance: 127.0
click at [733, 218] on div "We’re in [DATE], and I meet a guy on Twitter who’s good at coding. After winnin…" at bounding box center [800, 391] width 399 height 349
click at [733, 224] on p "We’re in [DATE], and I meet a guy on Twitter who’s good at coding. After winnin…" at bounding box center [801, 235] width 385 height 22
drag, startPoint x: 739, startPoint y: 218, endPoint x: 696, endPoint y: 208, distance: 43.7
click at [696, 224] on p "We’re in [DATE], and I meet a guy on Twitter who’s good at coding. After winnin…" at bounding box center [801, 235] width 385 height 22
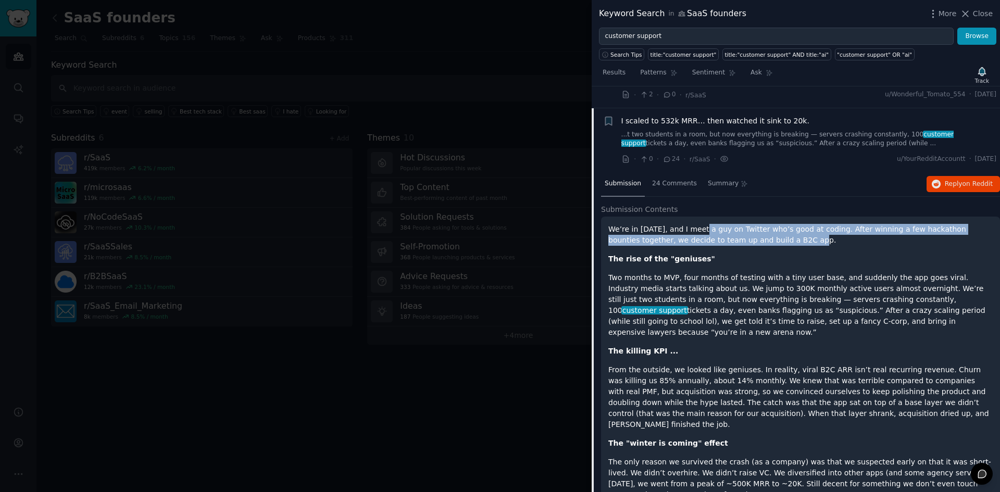
click at [696, 224] on p "We’re in [DATE], and I meet a guy on Twitter who’s good at coding. After winnin…" at bounding box center [801, 235] width 385 height 22
drag, startPoint x: 701, startPoint y: 208, endPoint x: 755, endPoint y: 222, distance: 56.0
click at [755, 224] on p "We’re in [DATE], and I meet a guy on Twitter who’s good at coding. After winnin…" at bounding box center [801, 235] width 385 height 22
drag, startPoint x: 755, startPoint y: 219, endPoint x: 617, endPoint y: 210, distance: 138.9
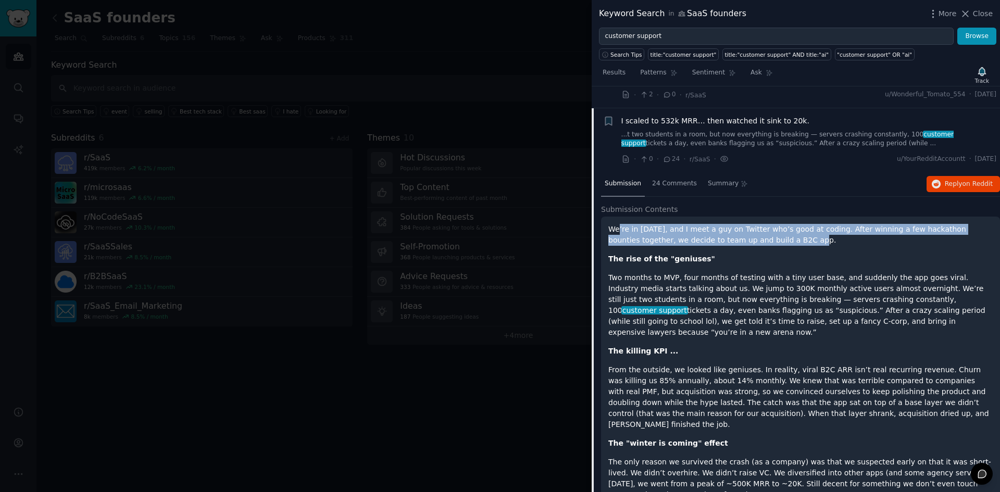
click at [617, 224] on p "We’re in [DATE], and I meet a guy on Twitter who’s good at coding. After winnin…" at bounding box center [801, 235] width 385 height 22
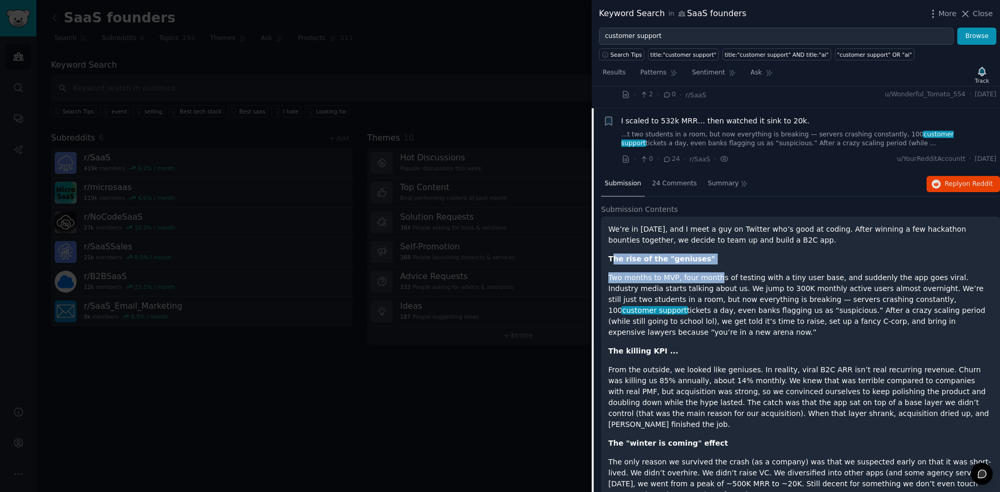
drag, startPoint x: 613, startPoint y: 237, endPoint x: 713, endPoint y: 245, distance: 100.9
click at [713, 245] on div "We’re in [DATE], and I meet a guy on Twitter who’s good at coding. After winnin…" at bounding box center [801, 382] width 385 height 317
drag, startPoint x: 712, startPoint y: 240, endPoint x: 879, endPoint y: 297, distance: 176.3
click at [879, 297] on div "We’re in [DATE], and I meet a guy on Twitter who’s good at coding. After winnin…" at bounding box center [801, 382] width 385 height 317
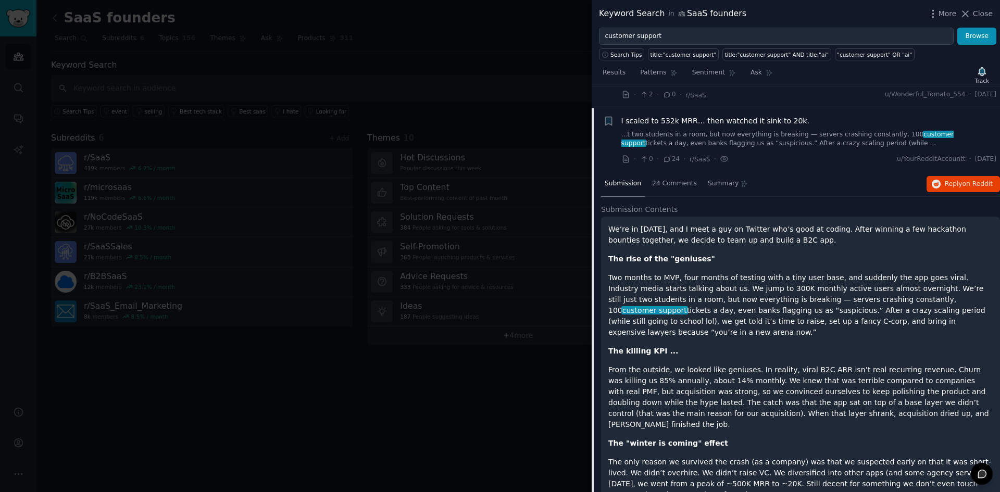
click at [879, 297] on p "Two months to MVP, four months of testing with a tiny user base, and suddenly t…" at bounding box center [801, 305] width 385 height 66
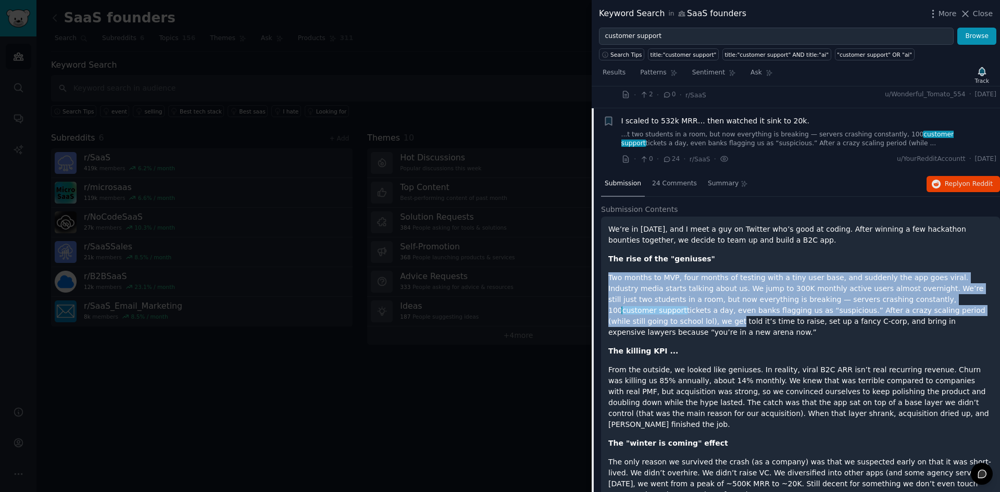
drag, startPoint x: 879, startPoint y: 297, endPoint x: 877, endPoint y: 287, distance: 10.6
click at [877, 287] on p "Two months to MVP, four months of testing with a tiny user base, and suddenly t…" at bounding box center [801, 305] width 385 height 66
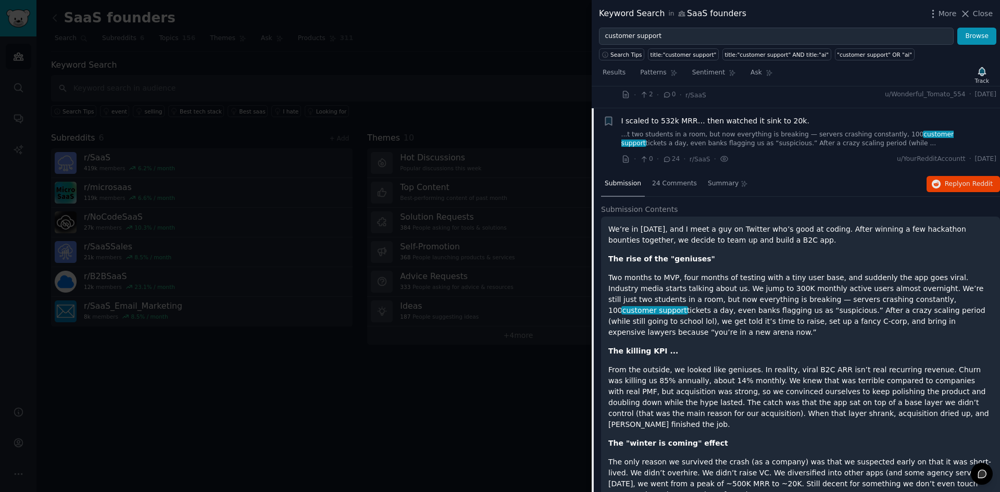
click at [883, 294] on p "Two months to MVP, four months of testing with a tiny user base, and suddenly t…" at bounding box center [801, 305] width 385 height 66
drag, startPoint x: 884, startPoint y: 297, endPoint x: 904, endPoint y: 274, distance: 30.6
click at [904, 274] on p "Two months to MVP, four months of testing with a tiny user base, and suddenly t…" at bounding box center [801, 305] width 385 height 66
drag, startPoint x: 671, startPoint y: 288, endPoint x: 885, endPoint y: 301, distance: 214.5
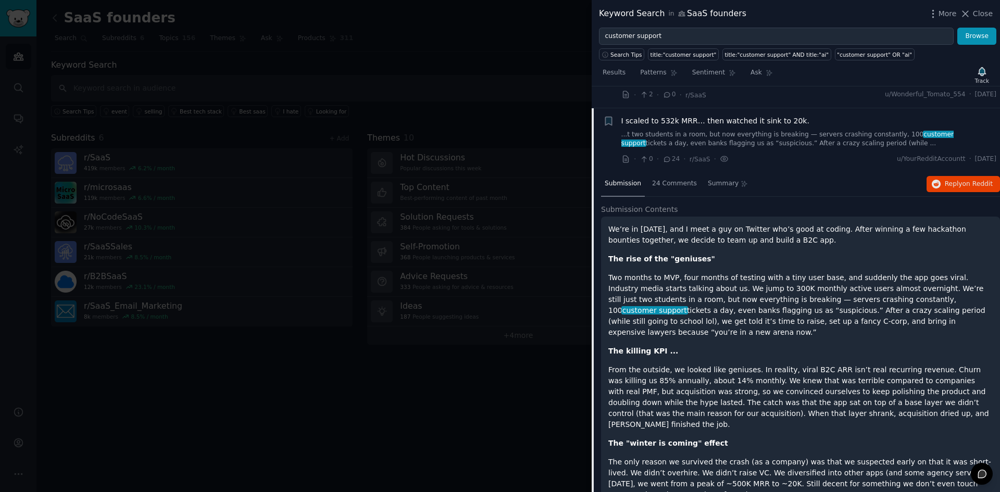
click at [885, 301] on p "Two months to MVP, four months of testing with a tiny user base, and suddenly t…" at bounding box center [801, 305] width 385 height 66
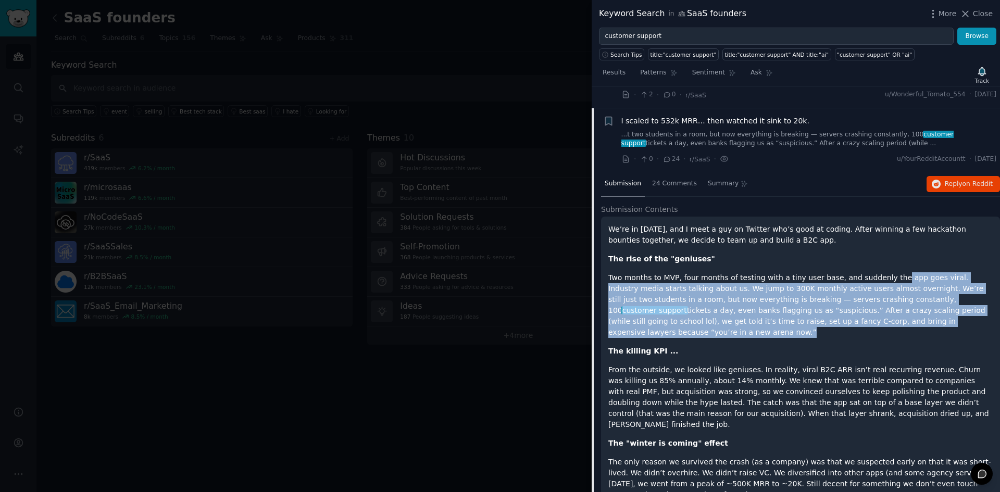
drag, startPoint x: 885, startPoint y: 301, endPoint x: 876, endPoint y: 245, distance: 57.0
click at [876, 245] on div "We’re in [DATE], and I meet a guy on Twitter who’s good at coding. After winnin…" at bounding box center [801, 382] width 385 height 317
drag, startPoint x: 874, startPoint y: 243, endPoint x: 883, endPoint y: 300, distance: 57.9
click at [883, 300] on div "We’re in [DATE], and I meet a guy on Twitter who’s good at coding. After winnin…" at bounding box center [801, 382] width 385 height 317
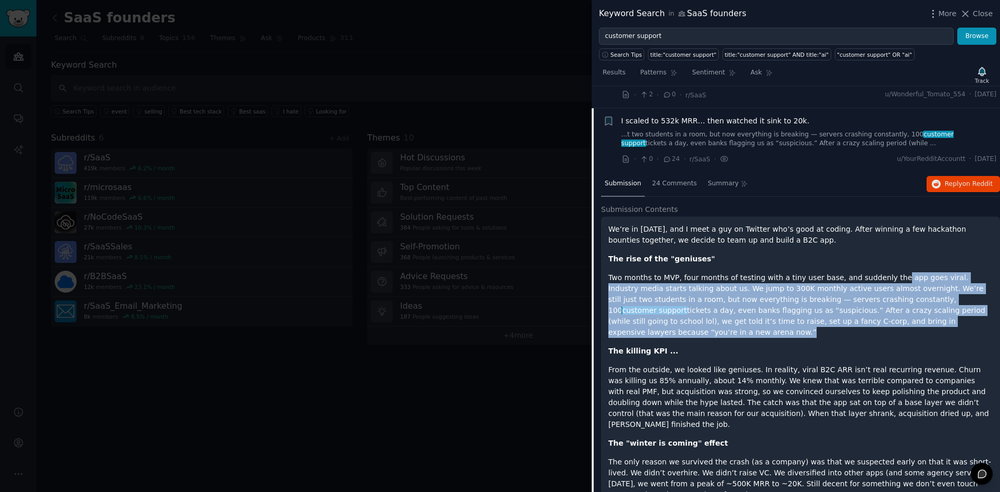
click at [883, 300] on p "Two months to MVP, four months of testing with a tiny user base, and suddenly t…" at bounding box center [801, 305] width 385 height 66
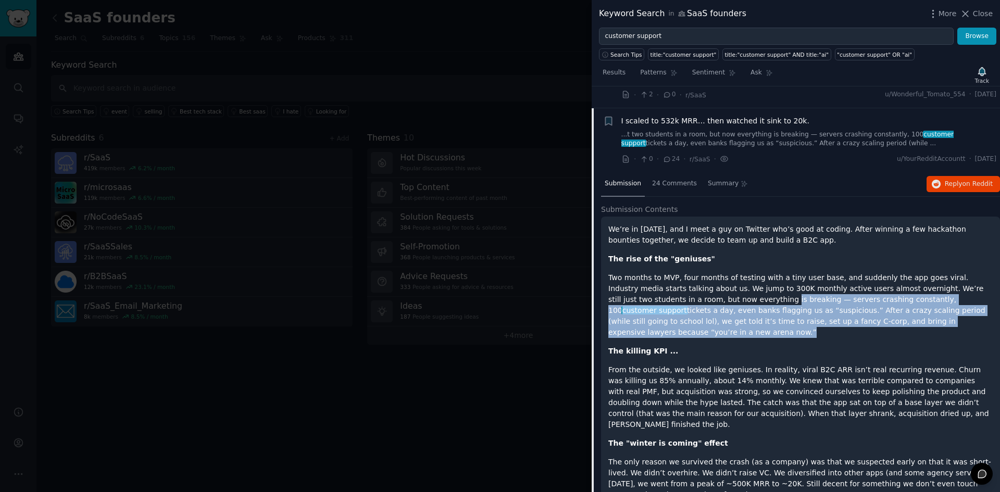
drag, startPoint x: 883, startPoint y: 300, endPoint x: 674, endPoint y: 276, distance: 209.8
click at [674, 276] on p "Two months to MVP, four months of testing with a tiny user base, and suddenly t…" at bounding box center [801, 305] width 385 height 66
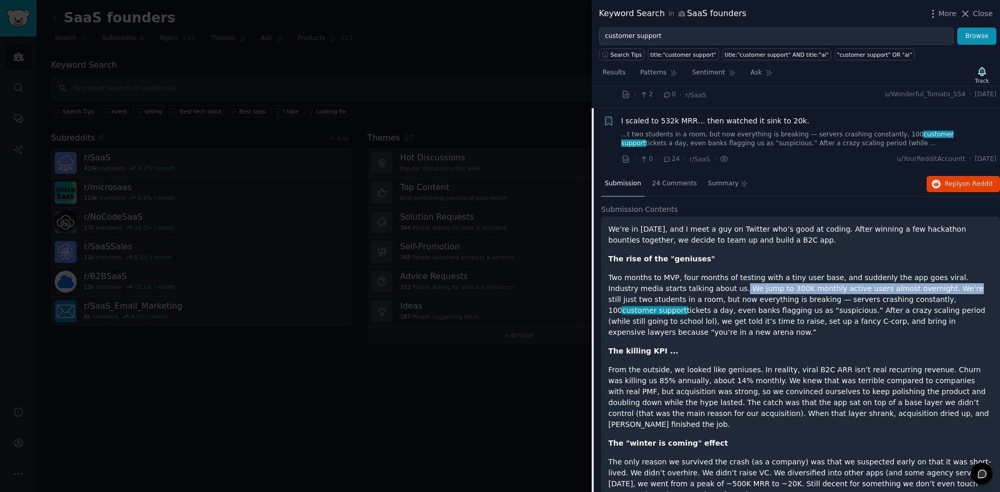
drag, startPoint x: 681, startPoint y: 267, endPoint x: 884, endPoint y: 266, distance: 202.7
click at [884, 272] on p "Two months to MVP, four months of testing with a tiny user base, and suddenly t…" at bounding box center [801, 305] width 385 height 66
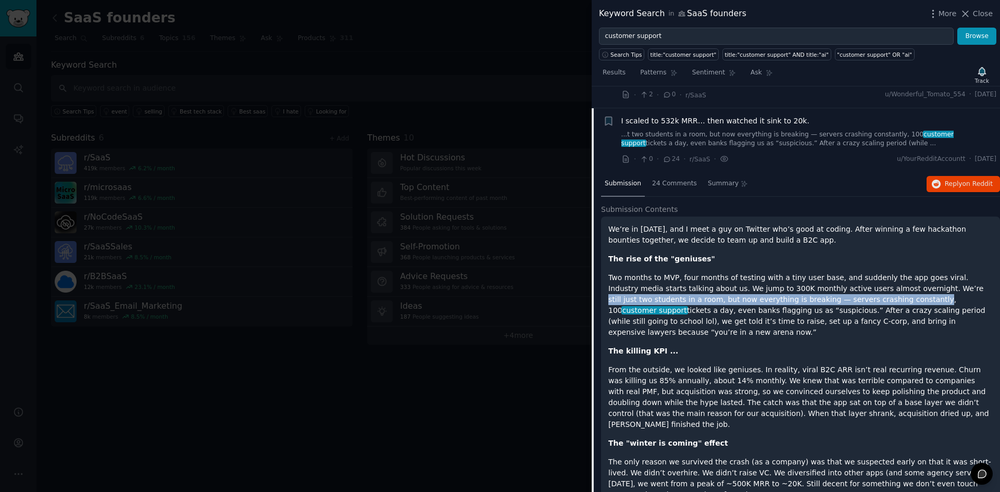
drag, startPoint x: 884, startPoint y: 266, endPoint x: 803, endPoint y: 279, distance: 81.8
click at [803, 280] on p "Two months to MVP, four months of testing with a tiny user base, and suddenly t…" at bounding box center [801, 305] width 385 height 66
click at [803, 279] on p "Two months to MVP, four months of testing with a tiny user base, and suddenly t…" at bounding box center [801, 305] width 385 height 66
drag, startPoint x: 805, startPoint y: 277, endPoint x: 938, endPoint y: 297, distance: 133.9
click at [938, 297] on p "Two months to MVP, four months of testing with a tiny user base, and suddenly t…" at bounding box center [801, 305] width 385 height 66
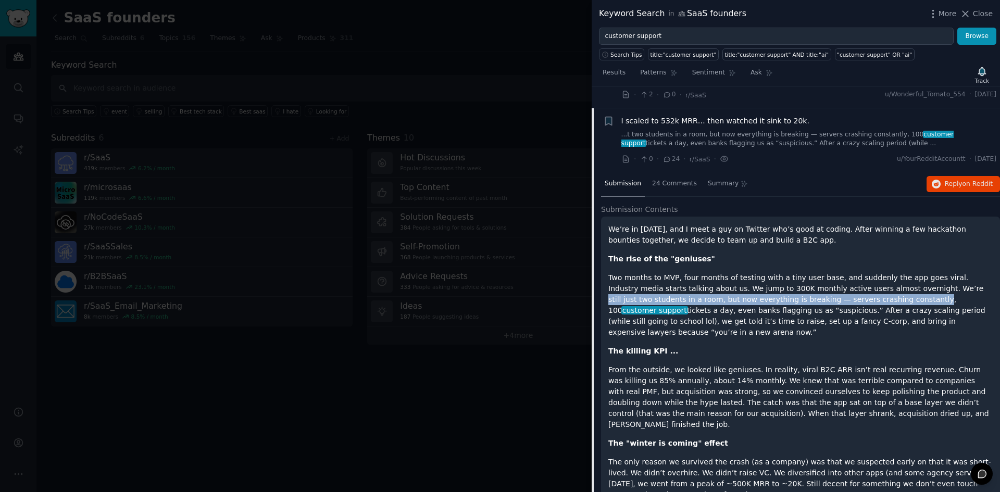
click at [938, 297] on p "Two months to MVP, four months of testing with a tiny user base, and suddenly t…" at bounding box center [801, 305] width 385 height 66
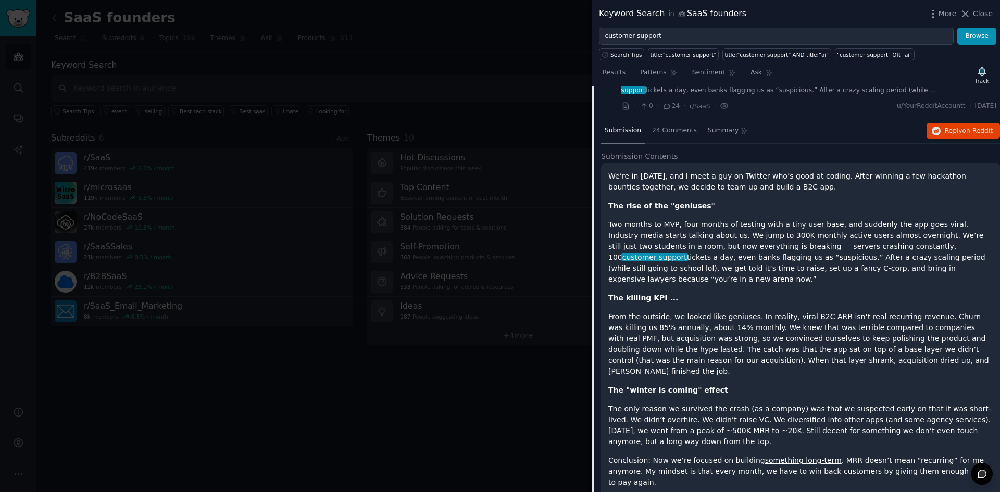
scroll to position [2246, 0]
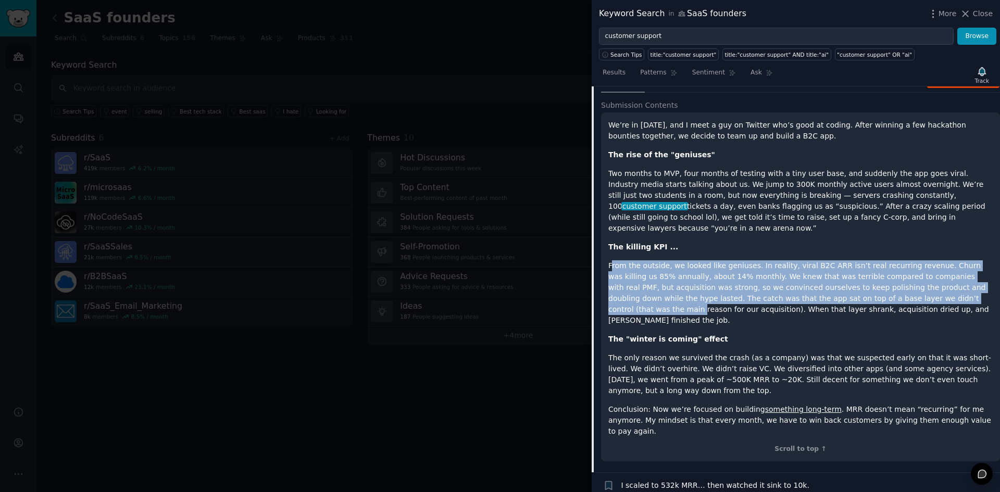
drag, startPoint x: 611, startPoint y: 233, endPoint x: 884, endPoint y: 267, distance: 274.6
click at [884, 267] on p "From the outside, we looked like geniuses. In reality, viral B2C ARR isn’t real…" at bounding box center [801, 294] width 385 height 66
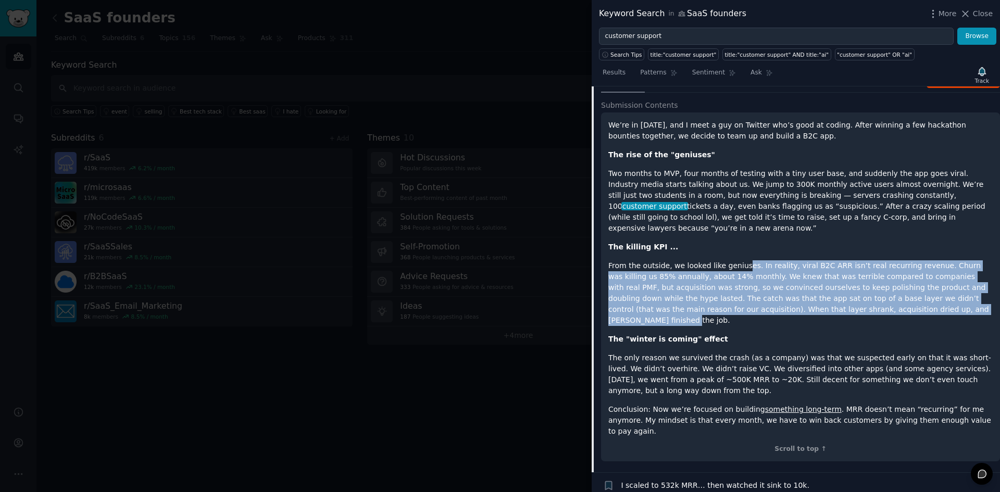
drag, startPoint x: 884, startPoint y: 278, endPoint x: 734, endPoint y: 218, distance: 161.6
click at [736, 220] on div "We’re in [DATE], and I meet a guy on Twitter who’s good at coding. After winnin…" at bounding box center [801, 278] width 385 height 317
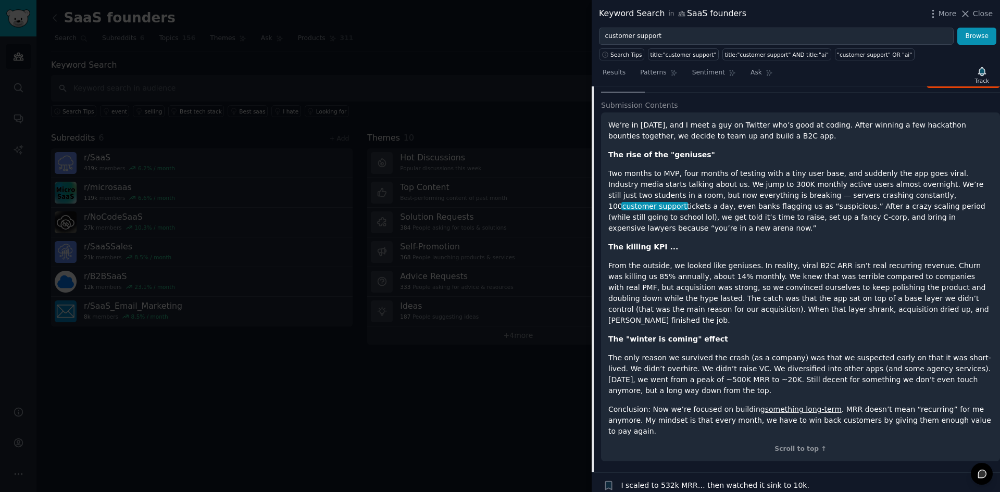
click at [734, 242] on p "The killing KPI ..." at bounding box center [801, 247] width 385 height 11
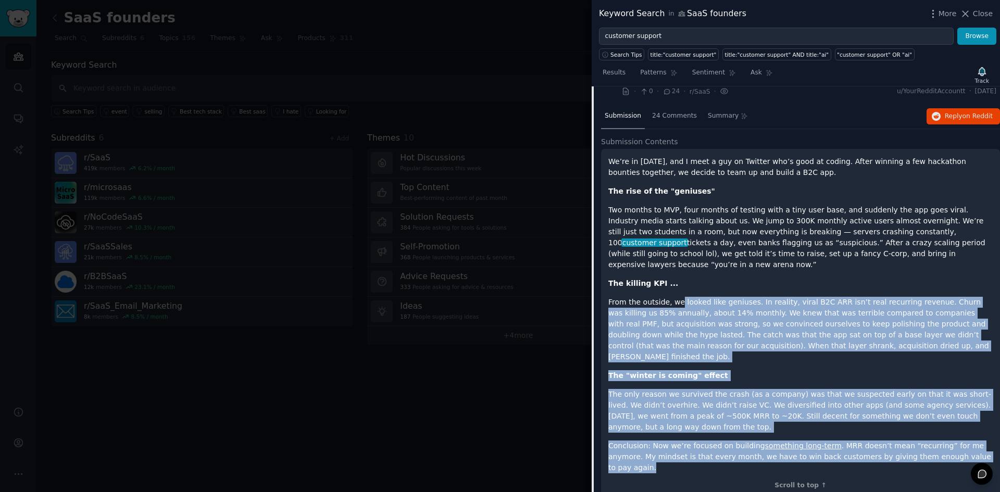
scroll to position [2194, 0]
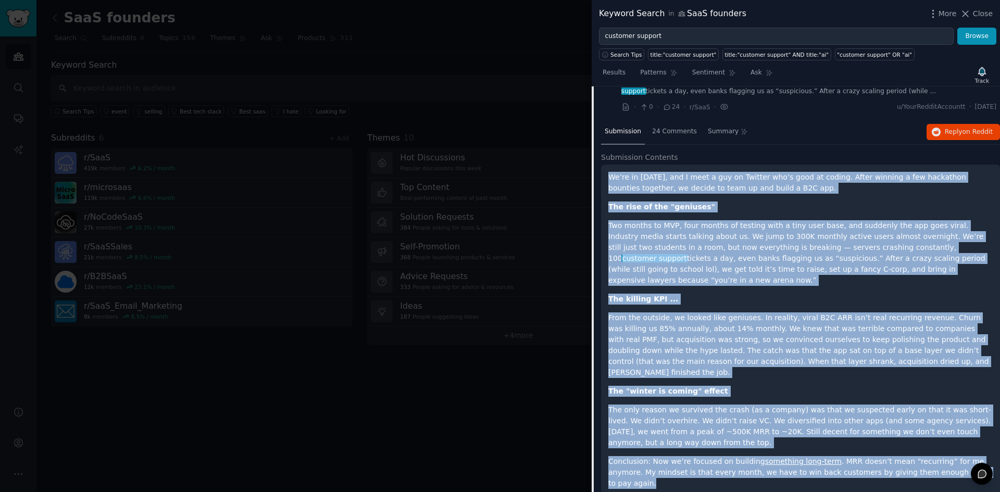
drag, startPoint x: 964, startPoint y: 326, endPoint x: 612, endPoint y: 157, distance: 390.8
click at [612, 172] on div "We’re in [DATE], and I meet a guy on Twitter who’s good at coding. After winnin…" at bounding box center [801, 330] width 385 height 317
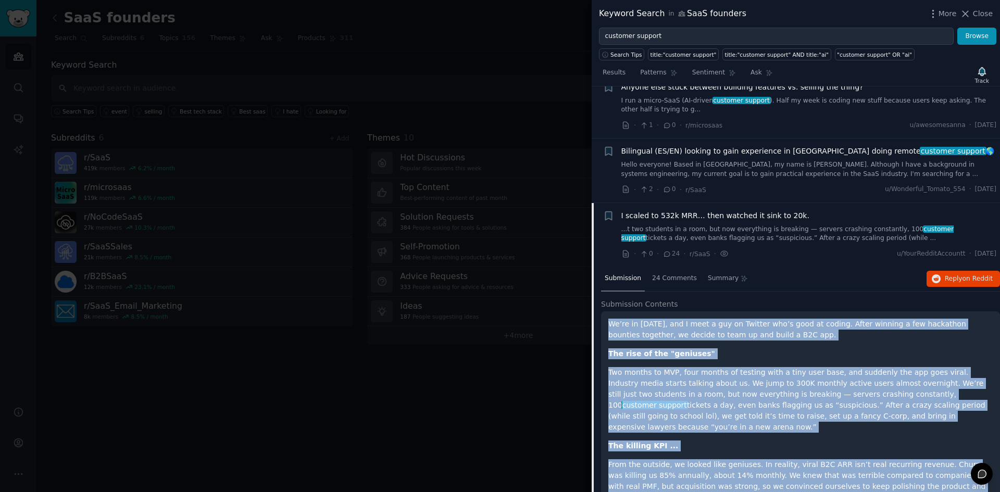
scroll to position [2038, 0]
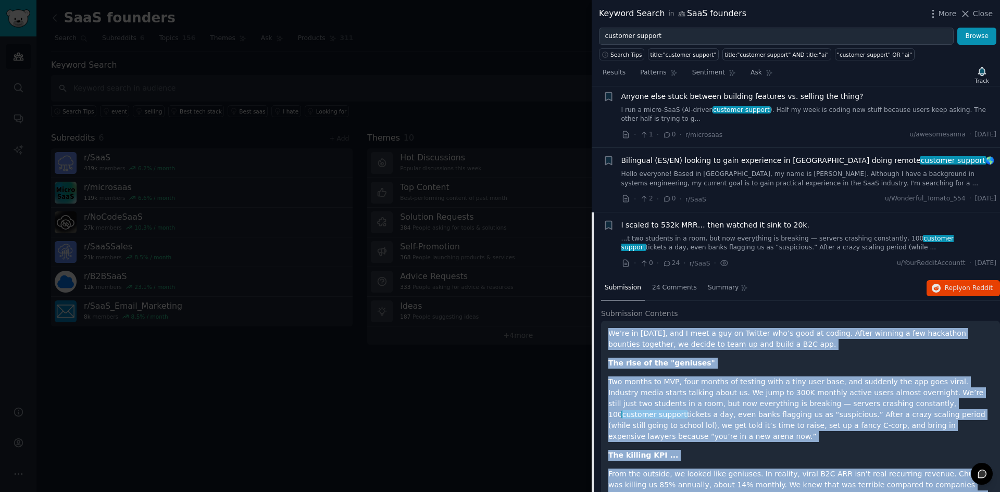
copy div "Lo’ip do 5561, sit A cons a eli se Doeiusm tem’i utla et dolore. Magna aliquae …"
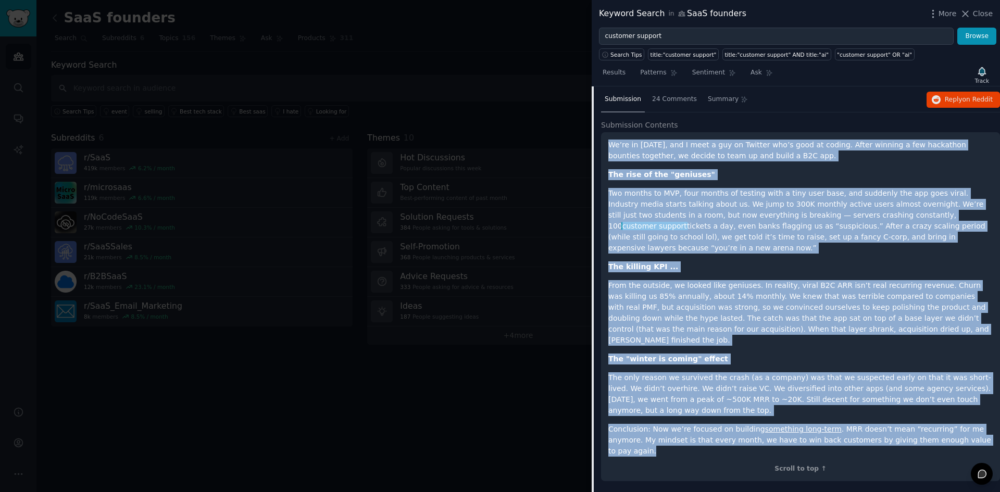
scroll to position [2194, 0]
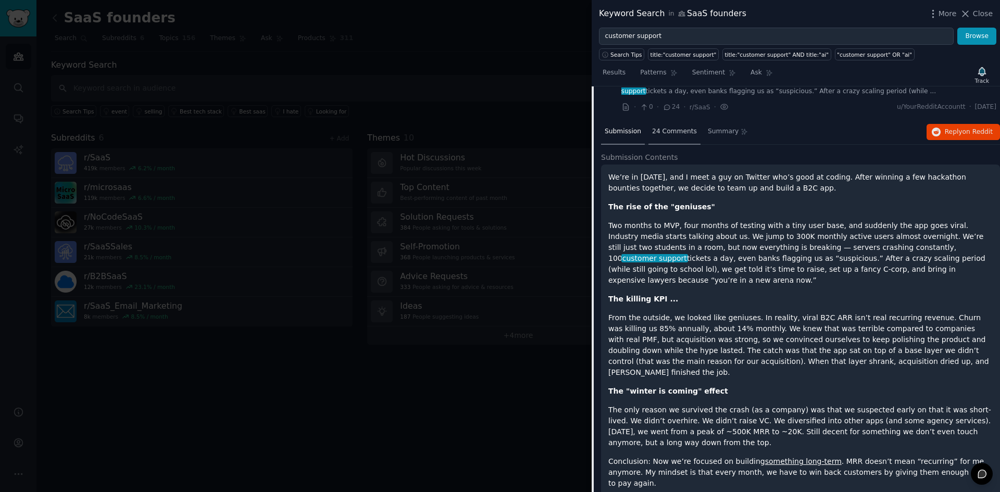
click at [660, 127] on span "24 Comments" at bounding box center [674, 131] width 45 height 9
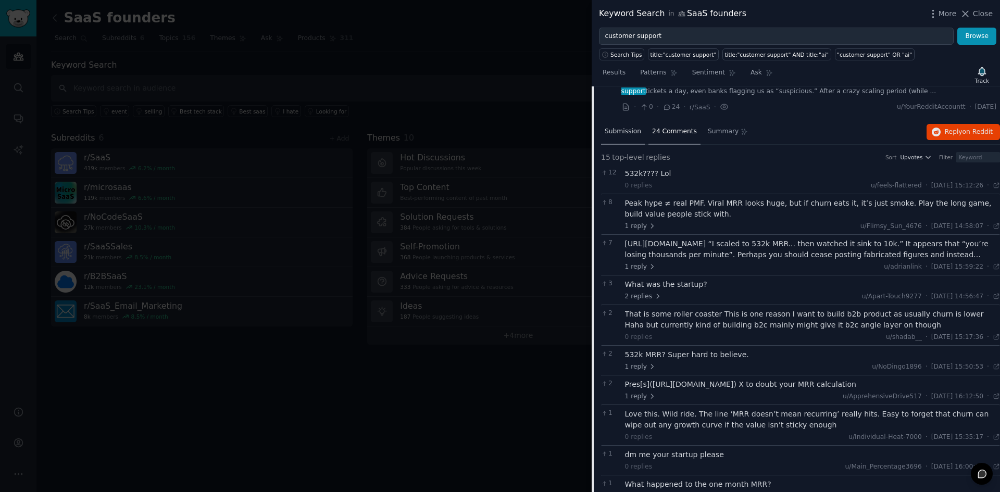
click at [629, 127] on span "Submission" at bounding box center [623, 131] width 36 height 9
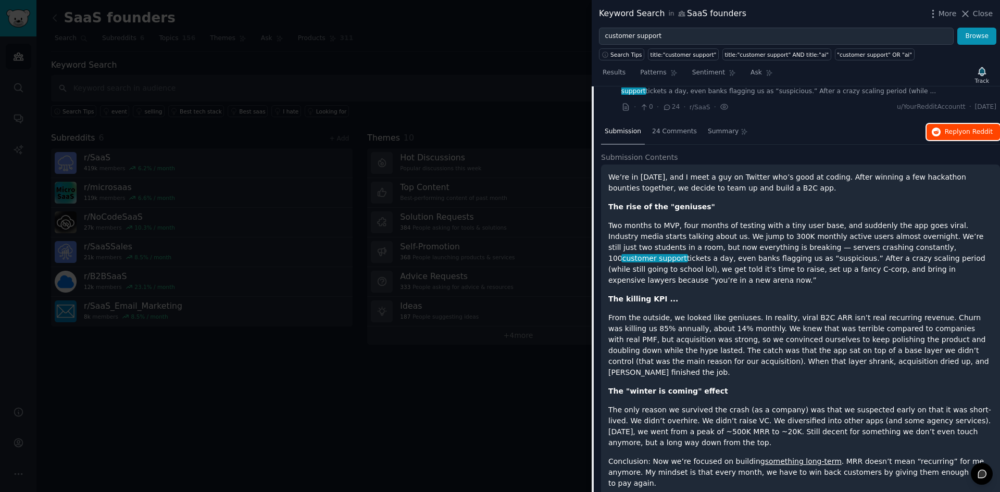
click at [934, 128] on icon "button" at bounding box center [936, 132] width 9 height 9
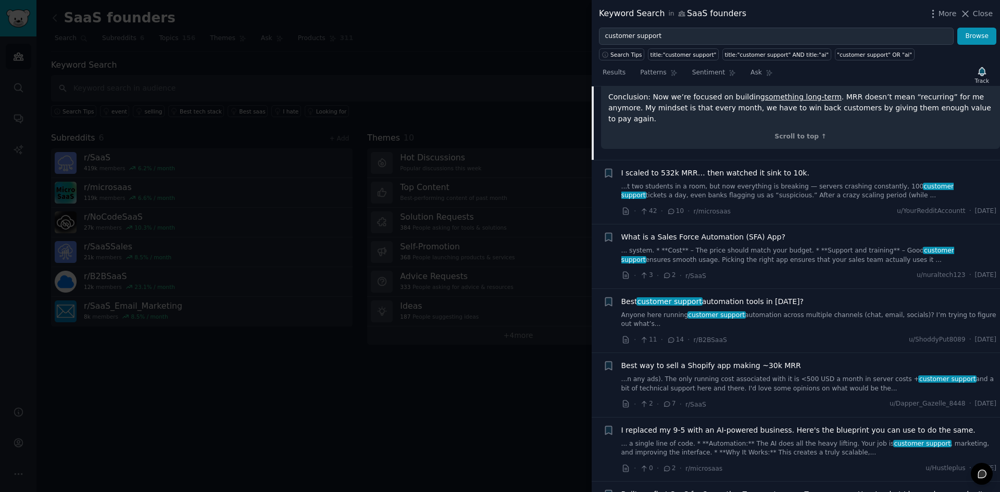
scroll to position [2611, 0]
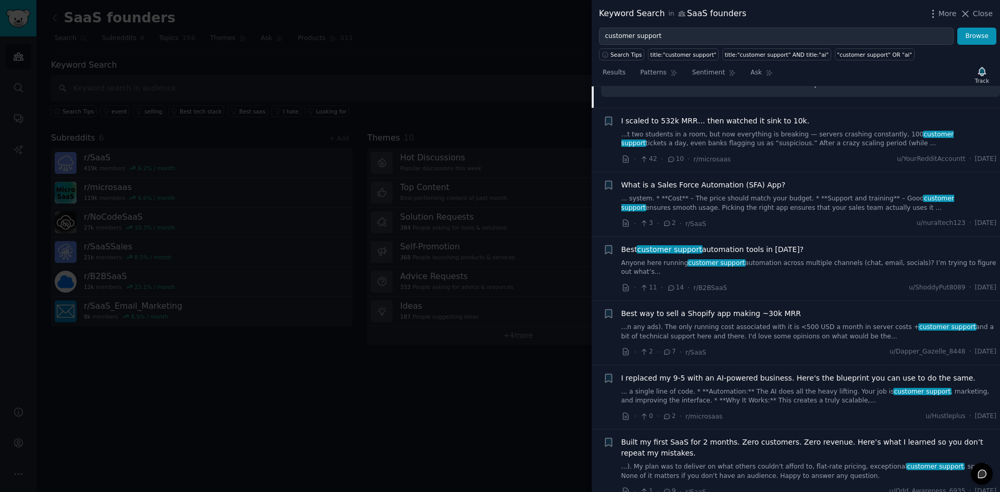
click at [786, 282] on div "· 11 · 14 · r/B2BSaaS u/ShoddyPut8089 · [DATE]" at bounding box center [810, 287] width 376 height 11
click at [797, 259] on link "Anyone here running customer support automation across multiple channels (chat,…" at bounding box center [810, 268] width 376 height 18
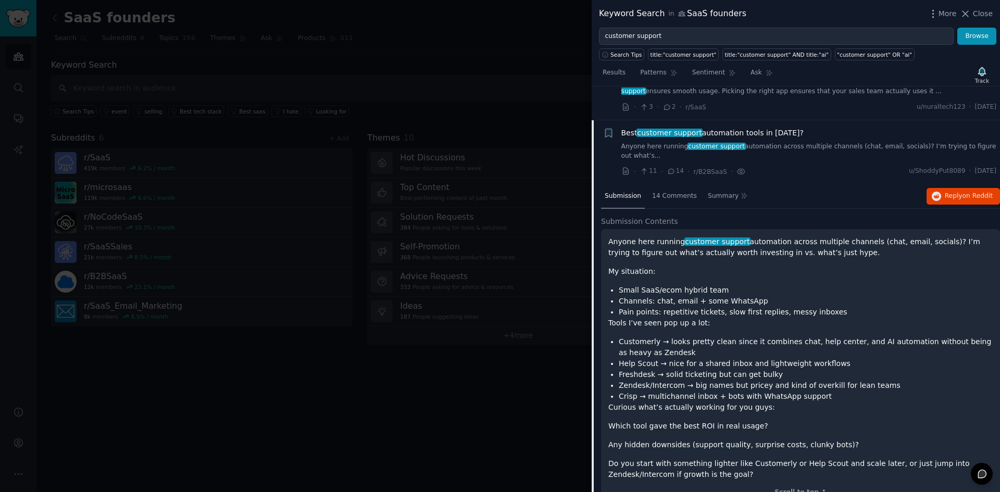
scroll to position [2335, 0]
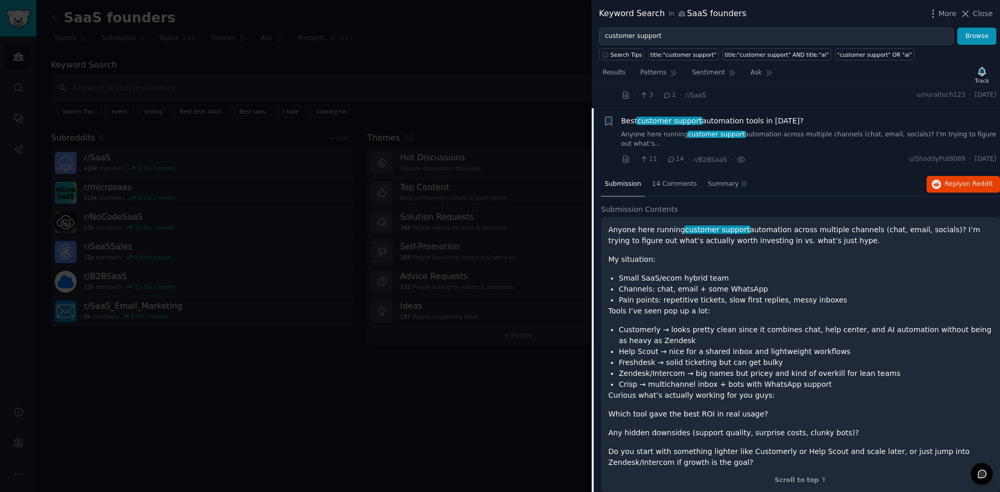
click at [646, 273] on li "Small SaaS/ecom hybrid team" at bounding box center [806, 278] width 374 height 11
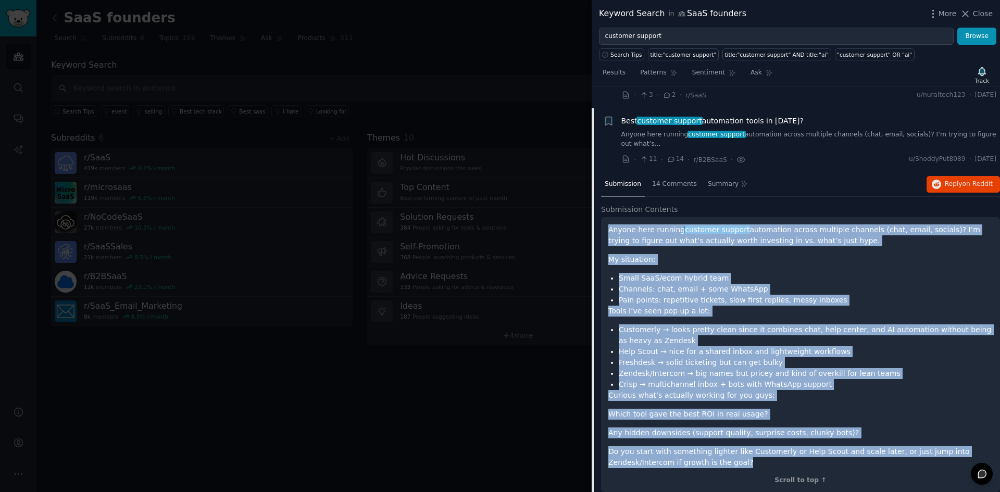
drag, startPoint x: 607, startPoint y: 199, endPoint x: 676, endPoint y: 435, distance: 246.3
click at [676, 435] on div "Anyone here running customer support automation across multiple channels (chat,…" at bounding box center [800, 355] width 399 height 276
copy div "Loremi dolo sitamet consecte adipisc elitseddoe tempor incididu utlabore (etdo,…"
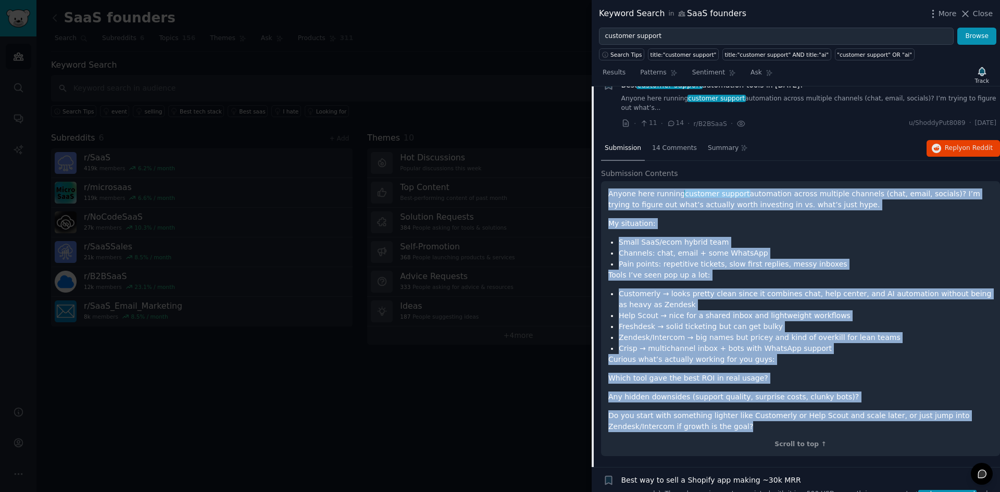
scroll to position [2283, 0]
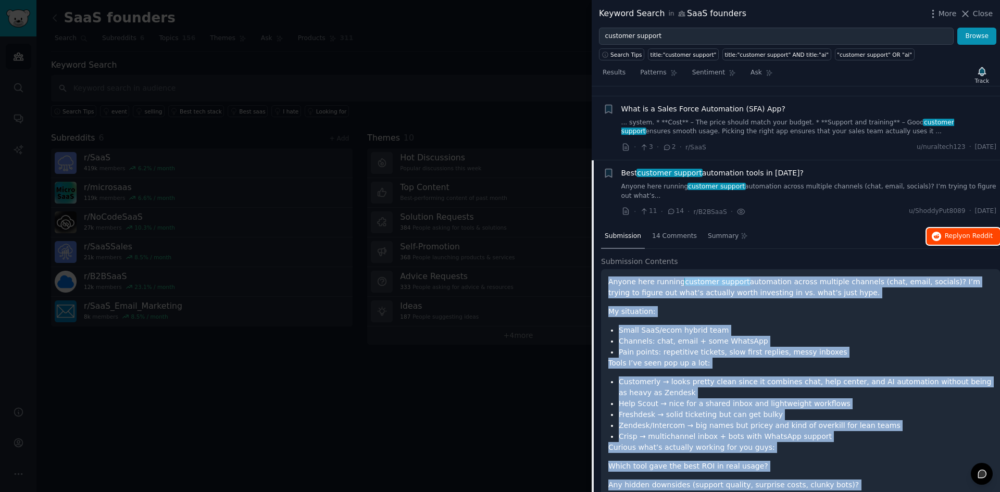
click at [938, 232] on icon "button" at bounding box center [936, 236] width 9 height 9
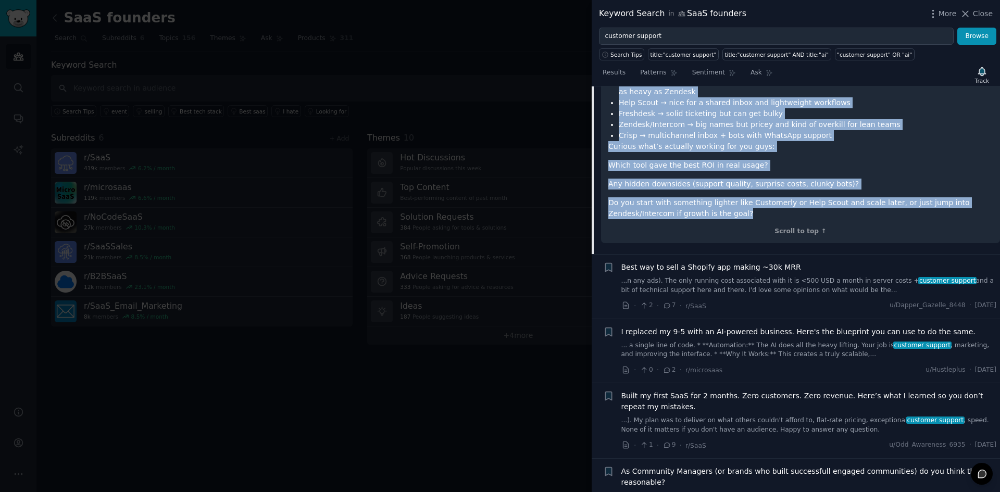
scroll to position [2583, 0]
click at [787, 277] on link "...n any ads). The only running cost associated with it is <500 USD a month in …" at bounding box center [810, 286] width 376 height 18
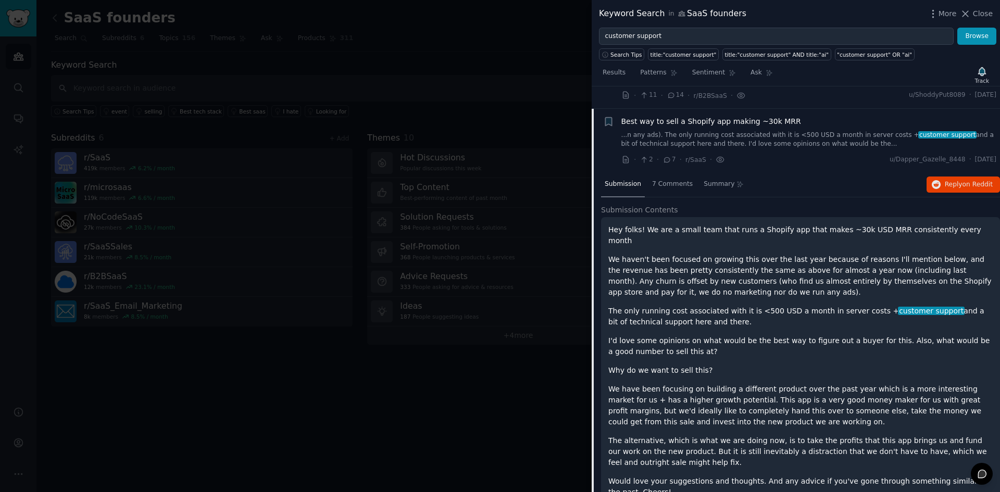
scroll to position [2390, 0]
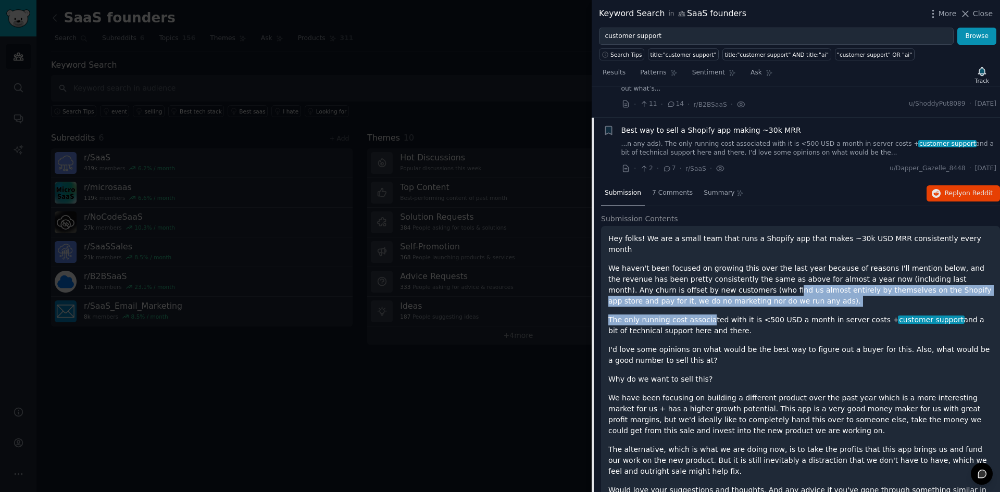
drag, startPoint x: 703, startPoint y: 281, endPoint x: 678, endPoint y: 251, distance: 39.6
click at [678, 251] on div "Hey folks! We are a small team that runs a Shopify app that makes ~30k USD MRR …" at bounding box center [801, 370] width 385 height 274
click at [678, 263] on p "We haven't been focused on growing this over the last year because of reasons I…" at bounding box center [801, 285] width 385 height 44
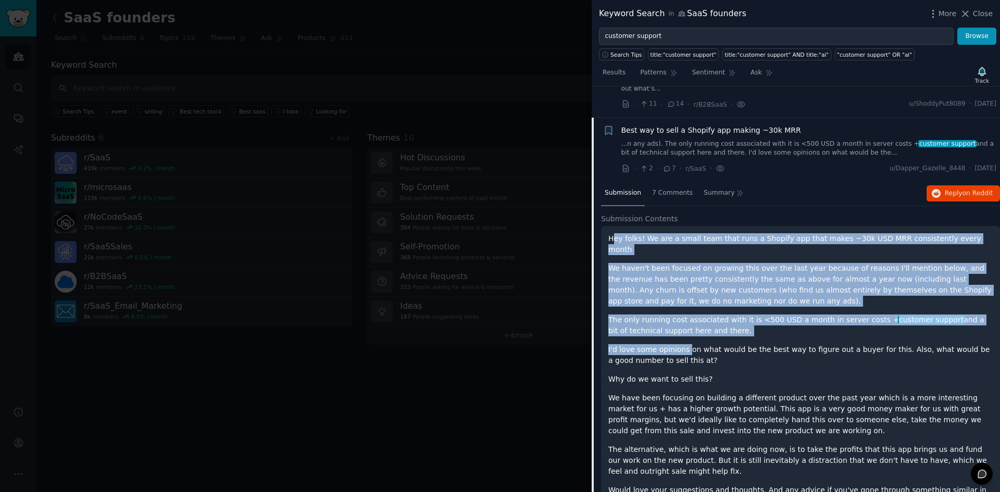
drag, startPoint x: 613, startPoint y: 209, endPoint x: 685, endPoint y: 297, distance: 112.9
click at [685, 297] on div "Hey folks! We are a small team that runs a Shopify app that makes ~30k USD MRR …" at bounding box center [801, 370] width 385 height 274
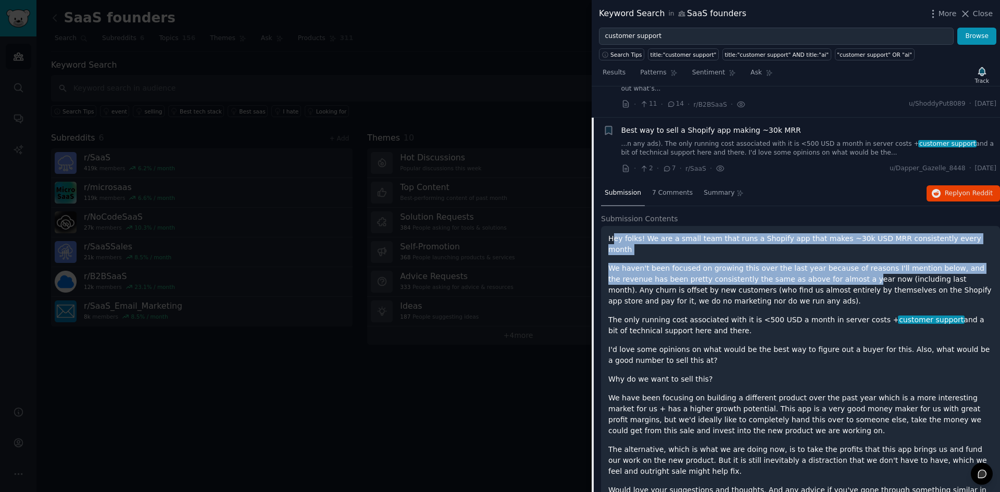
drag, startPoint x: 612, startPoint y: 210, endPoint x: 804, endPoint y: 241, distance: 194.6
click at [804, 241] on div "Hey folks! We are a small team that runs a Shopify app that makes ~30k USD MRR …" at bounding box center [801, 370] width 385 height 274
click at [797, 263] on p "We haven't been focused on growing this over the last year because of reasons I…" at bounding box center [801, 285] width 385 height 44
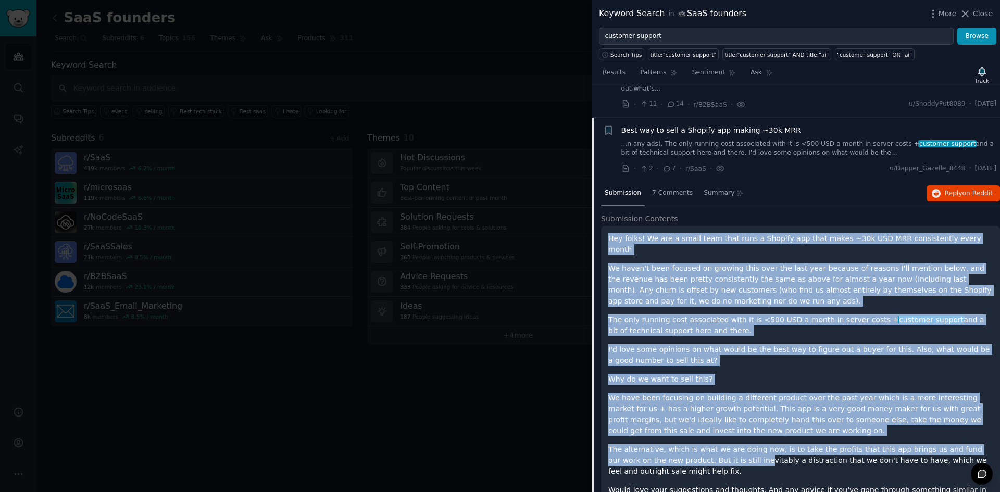
drag, startPoint x: 609, startPoint y: 207, endPoint x: 701, endPoint y: 421, distance: 233.1
click at [701, 421] on div "Hey folks! We are a small team that runs a Shopify app that makes ~30k USD MRR …" at bounding box center [801, 370] width 385 height 274
click at [701, 444] on p "The alternative, which is what we are doing now, is to take the profits that th…" at bounding box center [801, 460] width 385 height 33
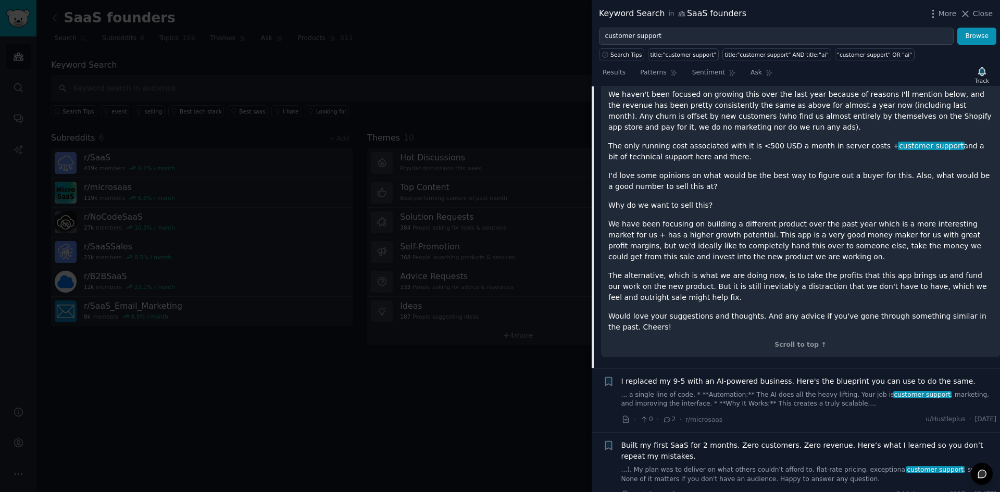
scroll to position [2607, 0]
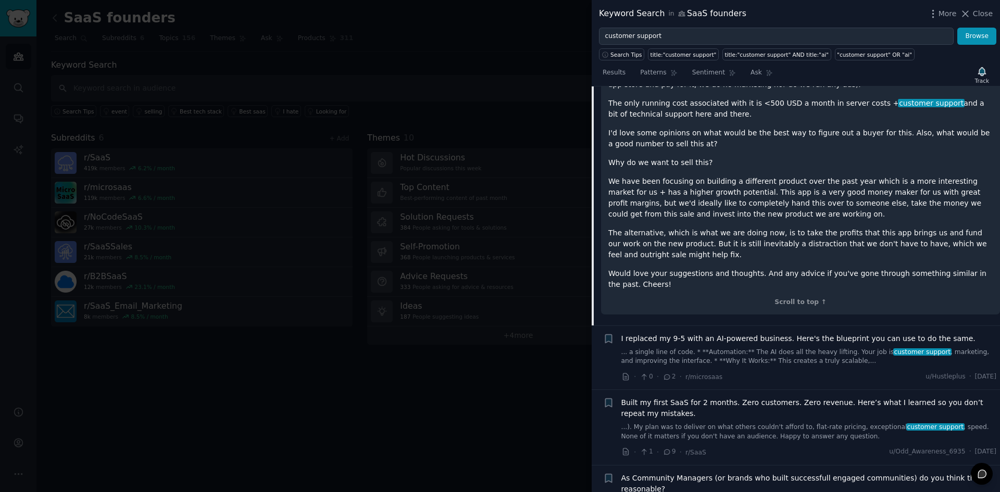
click at [777, 348] on link "... a single line of code. * **Automation:** The AI does all the heavy lifting.…" at bounding box center [810, 357] width 376 height 18
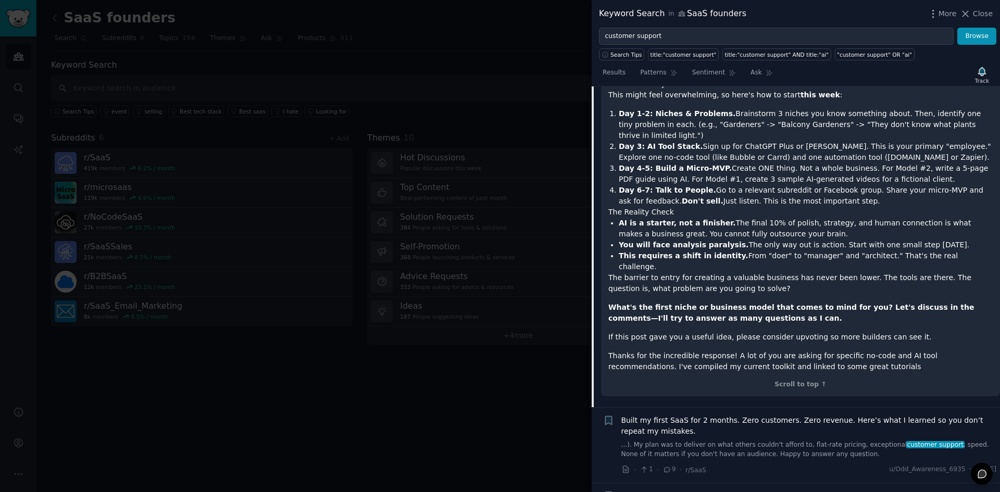
scroll to position [3322, 0]
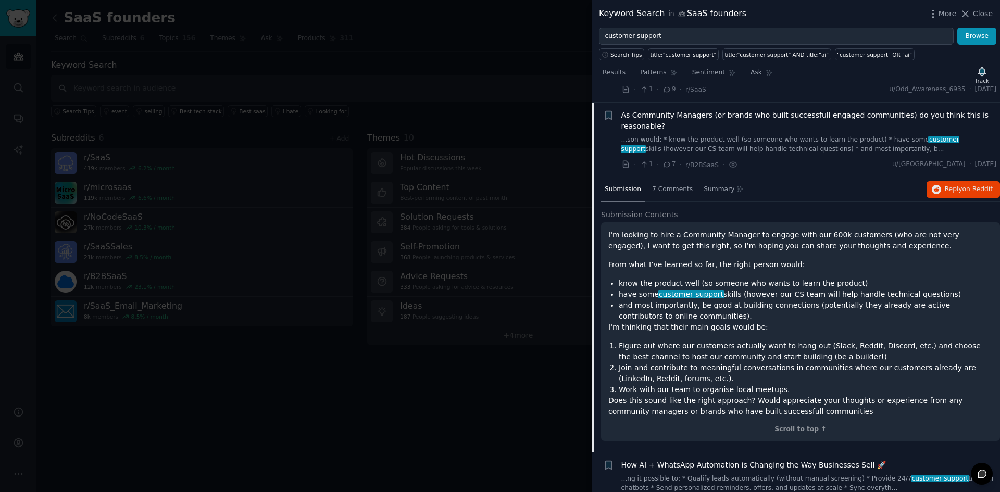
scroll to position [2594, 0]
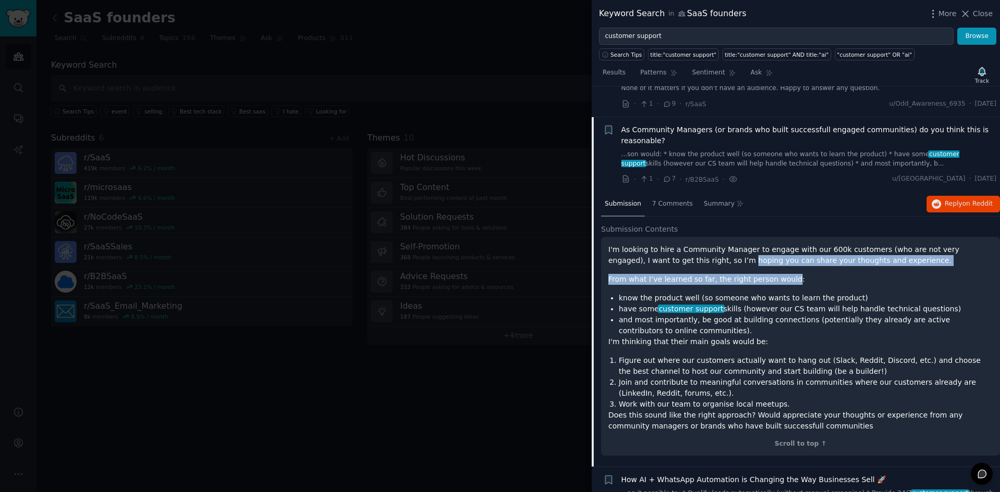
drag, startPoint x: 676, startPoint y: 224, endPoint x: 779, endPoint y: 237, distance: 103.4
click at [779, 244] on div "I'm looking to hire a Community Manager to engage with our 600k customers (who …" at bounding box center [801, 338] width 385 height 188
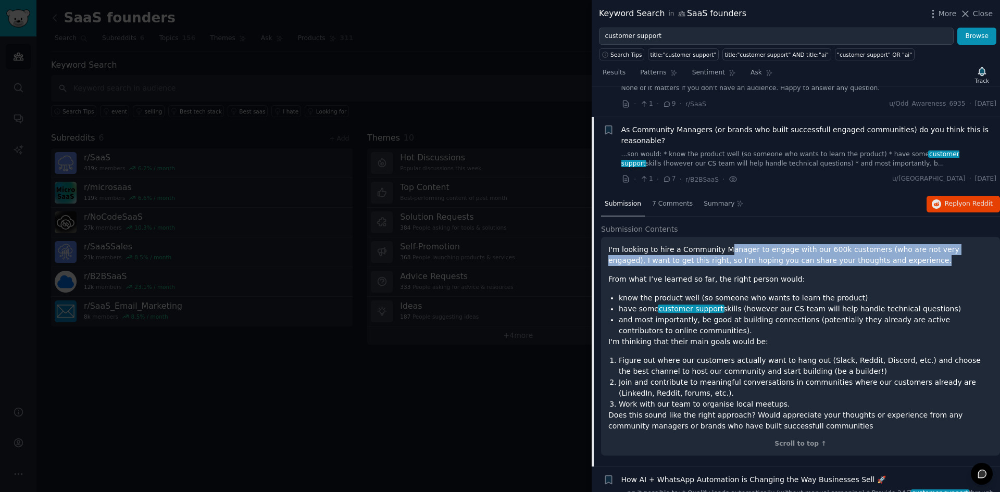
drag, startPoint x: 844, startPoint y: 230, endPoint x: 721, endPoint y: 222, distance: 122.7
click at [721, 244] on p "I'm looking to hire a Community Manager to engage with our 600k customers (who …" at bounding box center [801, 255] width 385 height 22
click at [658, 244] on p "I'm looking to hire a Community Manager to engage with our 600k customers (who …" at bounding box center [801, 255] width 385 height 22
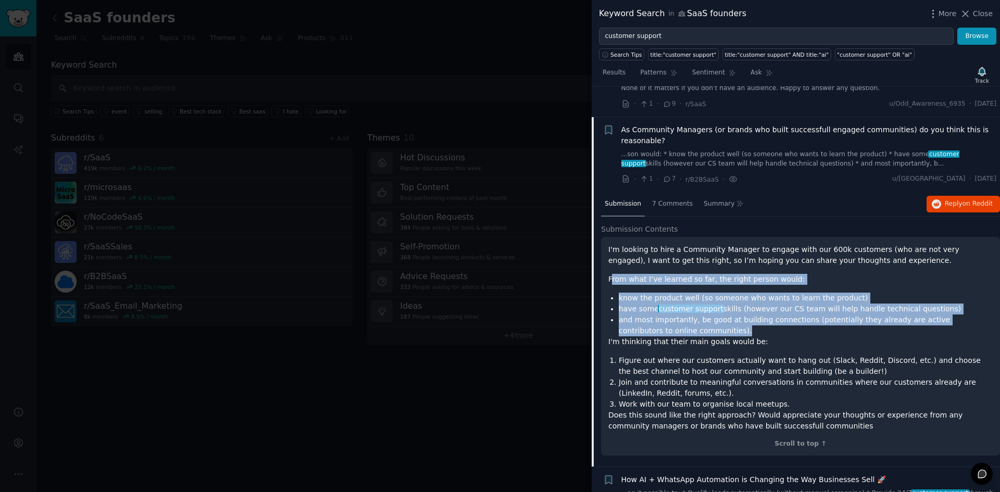
drag, startPoint x: 612, startPoint y: 247, endPoint x: 723, endPoint y: 296, distance: 121.3
click at [723, 296] on div "I'm looking to hire a Community Manager to engage with our 600k customers (who …" at bounding box center [801, 338] width 385 height 188
click at [723, 315] on li "and most importantly, be good at building connections (potentially they already…" at bounding box center [806, 326] width 374 height 22
drag, startPoint x: 723, startPoint y: 296, endPoint x: 633, endPoint y: 254, distance: 99.7
click at [633, 254] on div "I'm looking to hire a Community Manager to engage with our 600k customers (who …" at bounding box center [801, 338] width 385 height 188
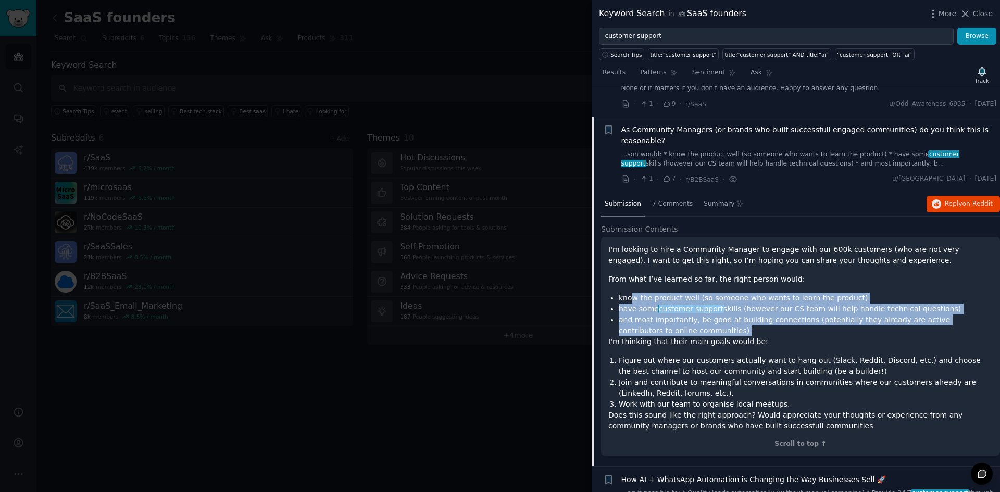
click at [633, 254] on div "I'm looking to hire a Community Manager to engage with our 600k customers (who …" at bounding box center [801, 338] width 385 height 188
drag, startPoint x: 633, startPoint y: 254, endPoint x: 745, endPoint y: 304, distance: 122.9
click at [745, 304] on div "I'm looking to hire a Community Manager to engage with our 600k customers (who …" at bounding box center [801, 338] width 385 height 188
click at [745, 315] on li "and most importantly, be good at building connections (potentially they already…" at bounding box center [806, 326] width 374 height 22
drag, startPoint x: 726, startPoint y: 296, endPoint x: 669, endPoint y: 253, distance: 71.4
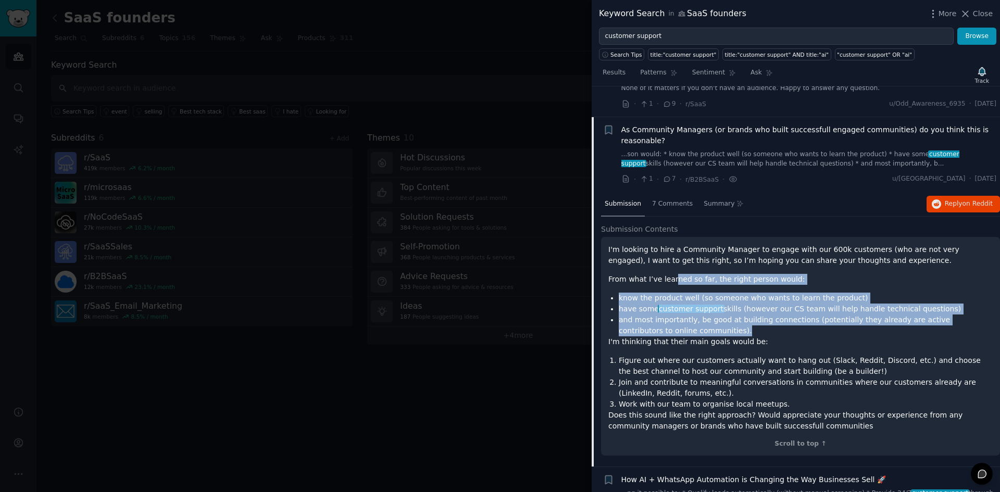
click at [669, 253] on div "I'm looking to hire a Community Manager to engage with our 600k customers (who …" at bounding box center [801, 338] width 385 height 188
click at [669, 274] on p "From what I’ve learned so far, the right person would:" at bounding box center [801, 279] width 385 height 11
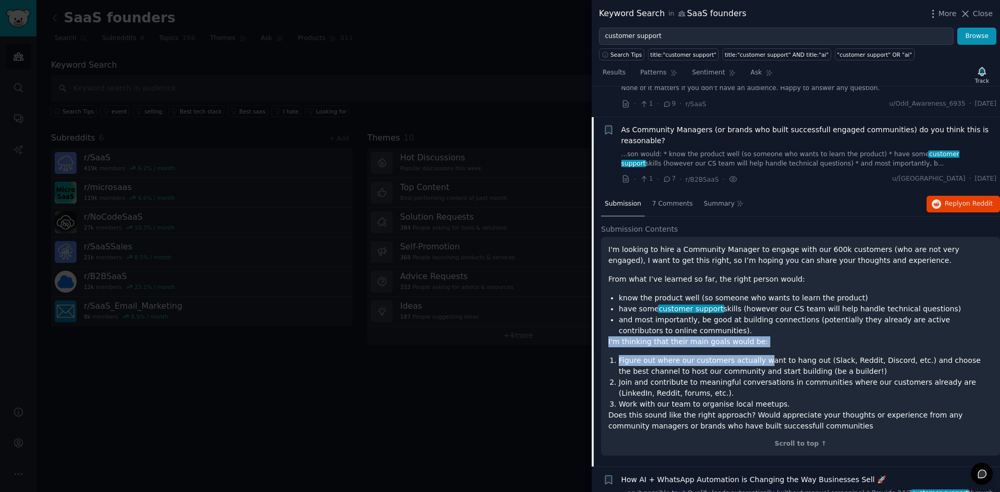
drag, startPoint x: 607, startPoint y: 306, endPoint x: 757, endPoint y: 318, distance: 150.0
click at [757, 318] on div "I'm looking to hire a Community Manager to engage with our 600k customers (who …" at bounding box center [800, 346] width 399 height 219
click at [757, 318] on div "I'm looking to hire a Community Manager to engage with our 600k customers (who …" at bounding box center [801, 338] width 385 height 188
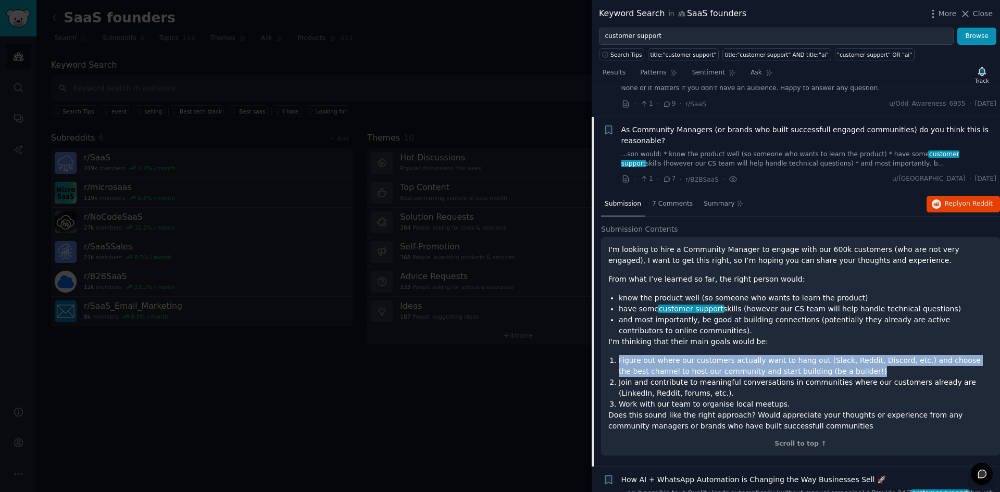
drag, startPoint x: 764, startPoint y: 308, endPoint x: 809, endPoint y: 337, distance: 53.2
click at [809, 337] on div "I'm looking to hire a Community Manager to engage with our 600k customers (who …" at bounding box center [801, 338] width 385 height 188
click at [809, 355] on li "Figure out where our customers actually want to hang out (Slack, Reddit, Discor…" at bounding box center [806, 366] width 374 height 22
drag, startPoint x: 809, startPoint y: 337, endPoint x: 794, endPoint y: 311, distance: 30.1
click at [794, 311] on div "I'm looking to hire a Community Manager to engage with our 600k customers (who …" at bounding box center [801, 338] width 385 height 188
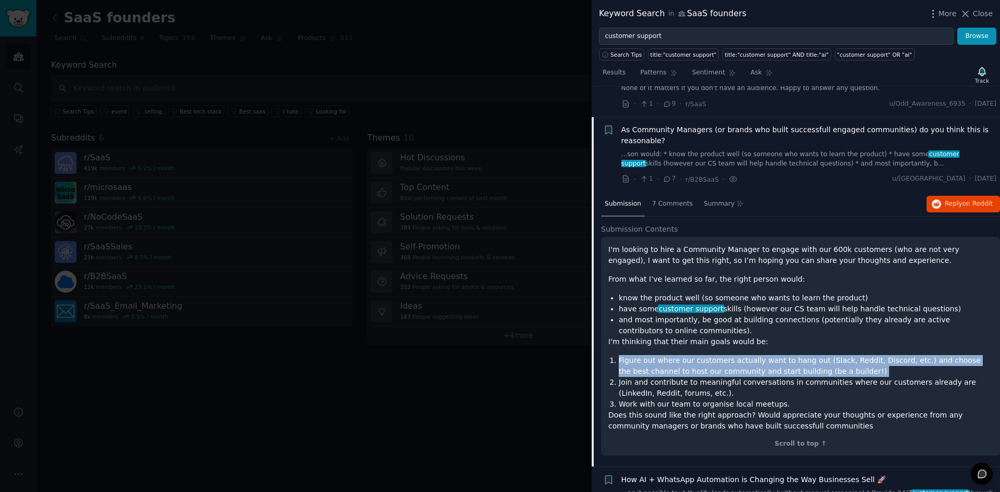
click at [794, 337] on p "I'm thinking that their main goals would be:" at bounding box center [801, 342] width 385 height 11
drag, startPoint x: 794, startPoint y: 311, endPoint x: 811, endPoint y: 342, distance: 35.0
click at [811, 342] on div "I'm looking to hire a Community Manager to engage with our 600k customers (who …" at bounding box center [801, 338] width 385 height 188
click at [811, 355] on li "Figure out where our customers actually want to hang out (Slack, Reddit, Discor…" at bounding box center [806, 366] width 374 height 22
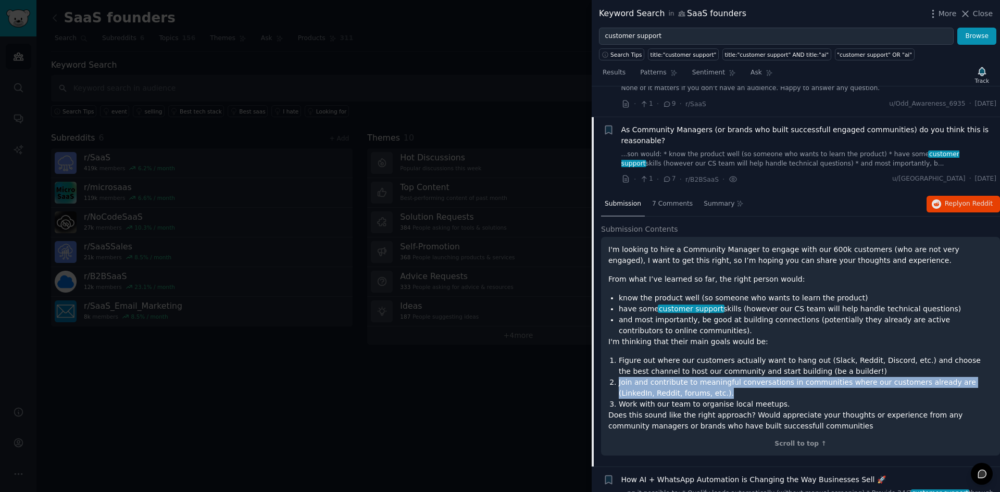
drag, startPoint x: 811, startPoint y: 342, endPoint x: 812, endPoint y: 365, distance: 22.9
click at [812, 365] on ol "Figure out where our customers actually want to hang out (Slack, Reddit, Discor…" at bounding box center [801, 382] width 385 height 55
click at [812, 377] on li "Join and contribute to meaningful conversations in communities where our custom…" at bounding box center [806, 388] width 374 height 22
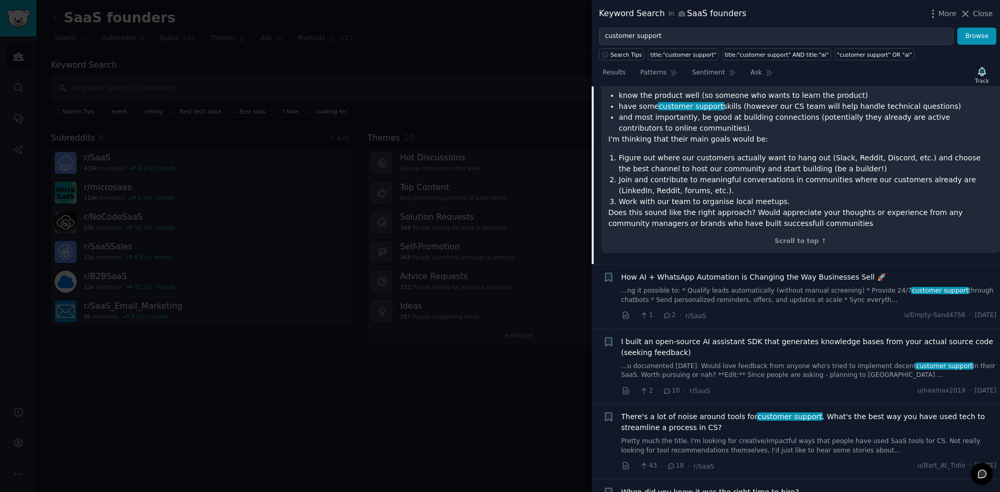
scroll to position [2799, 0]
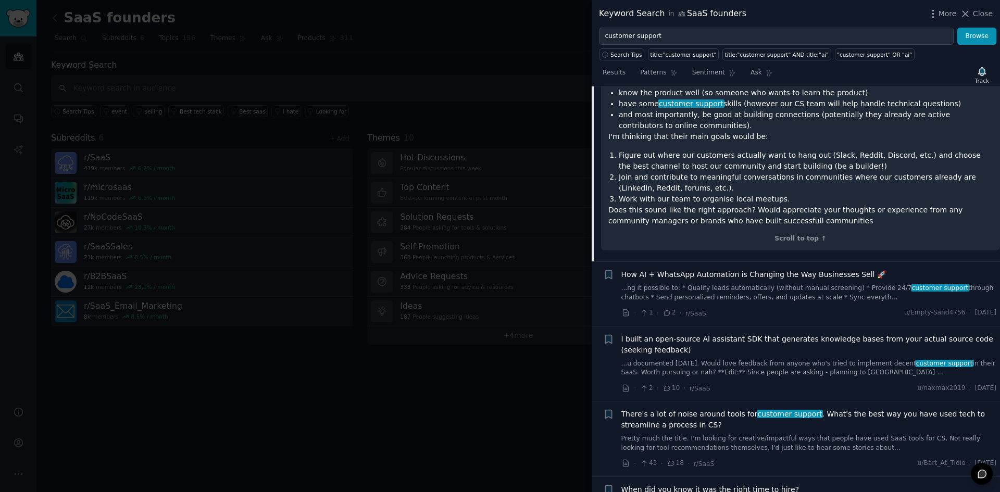
click at [753, 435] on link "Pretty much the title. I'm looking for creative/impactful ways that people have…" at bounding box center [810, 444] width 376 height 18
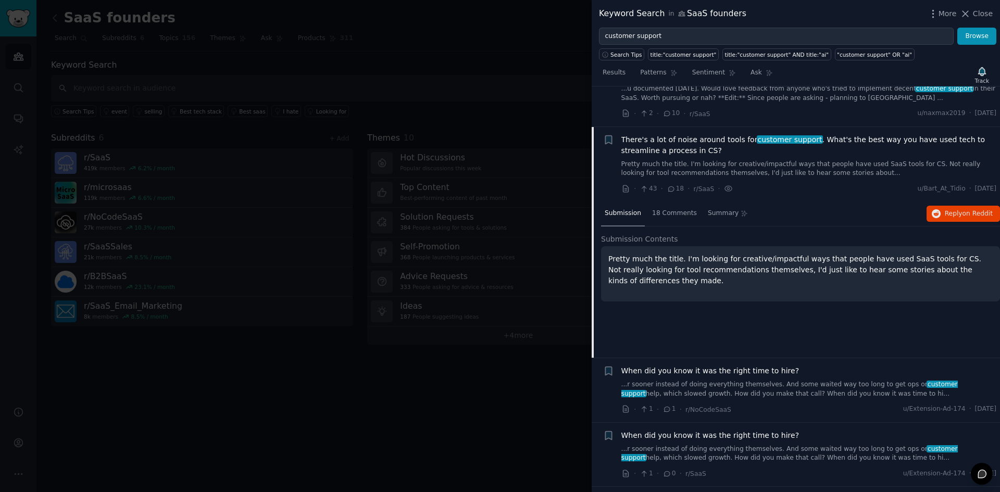
scroll to position [2809, 0]
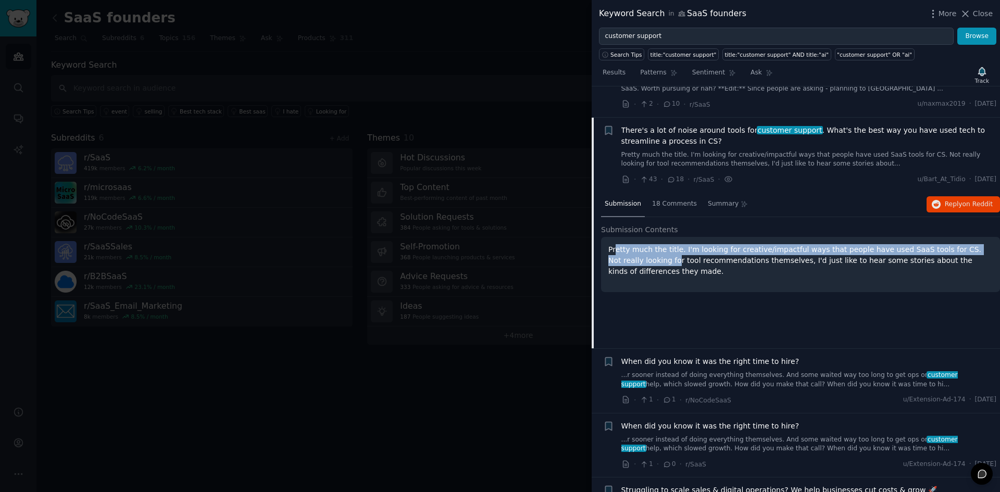
drag, startPoint x: 615, startPoint y: 220, endPoint x: 642, endPoint y: 235, distance: 31.0
click at [642, 244] on p "Pretty much the title. I'm looking for creative/impactful ways that people have…" at bounding box center [801, 260] width 385 height 33
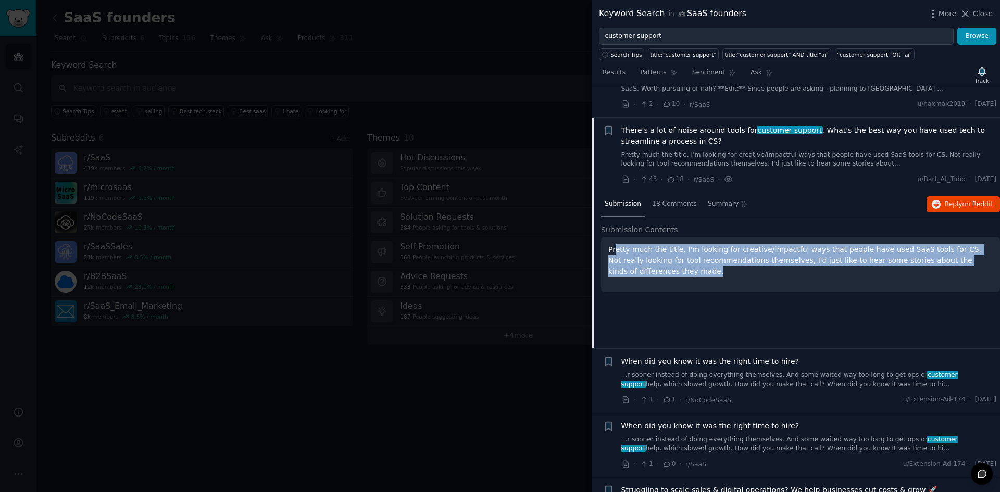
click at [642, 244] on p "Pretty much the title. I'm looking for creative/impactful ways that people have…" at bounding box center [801, 260] width 385 height 33
drag, startPoint x: 643, startPoint y: 242, endPoint x: 615, endPoint y: 219, distance: 36.0
click at [615, 244] on p "Pretty much the title. I'm looking for creative/impactful ways that people have…" at bounding box center [801, 260] width 385 height 33
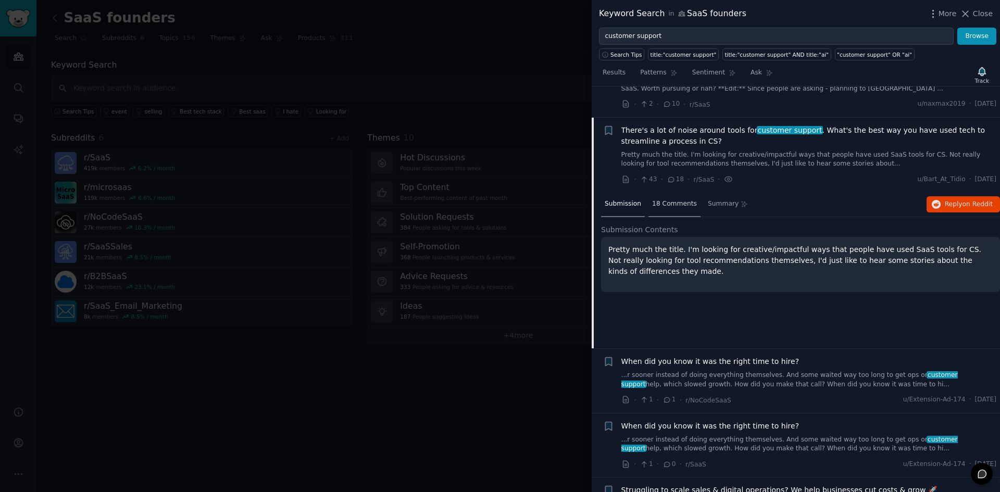
click at [664, 200] on span "18 Comments" at bounding box center [674, 204] width 45 height 9
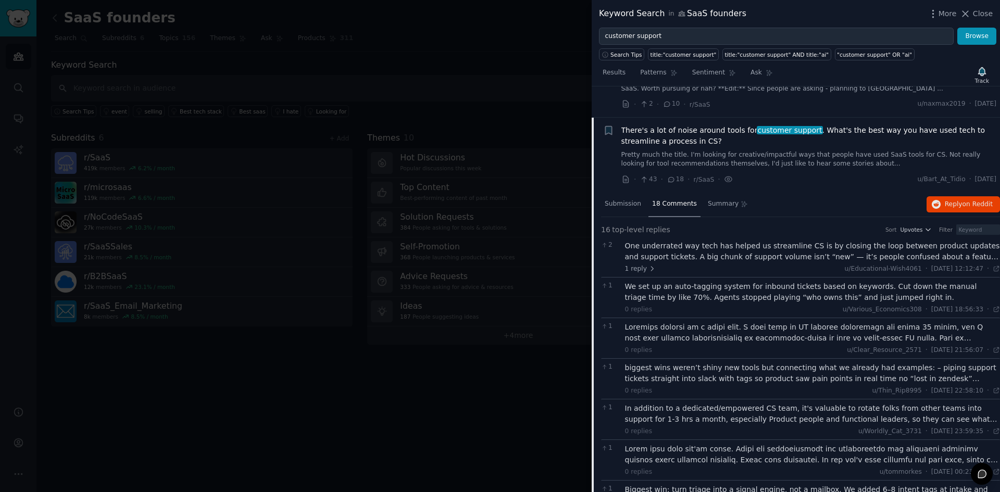
click at [836, 151] on link "Pretty much the title. I'm looking for creative/impactful ways that people have…" at bounding box center [810, 160] width 376 height 18
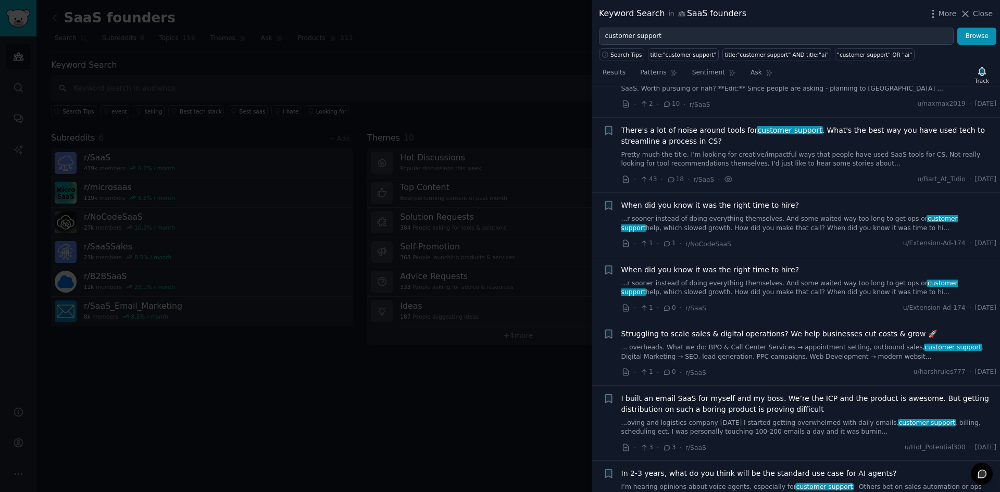
click at [829, 151] on link "Pretty much the title. I'm looking for creative/impactful ways that people have…" at bounding box center [810, 160] width 376 height 18
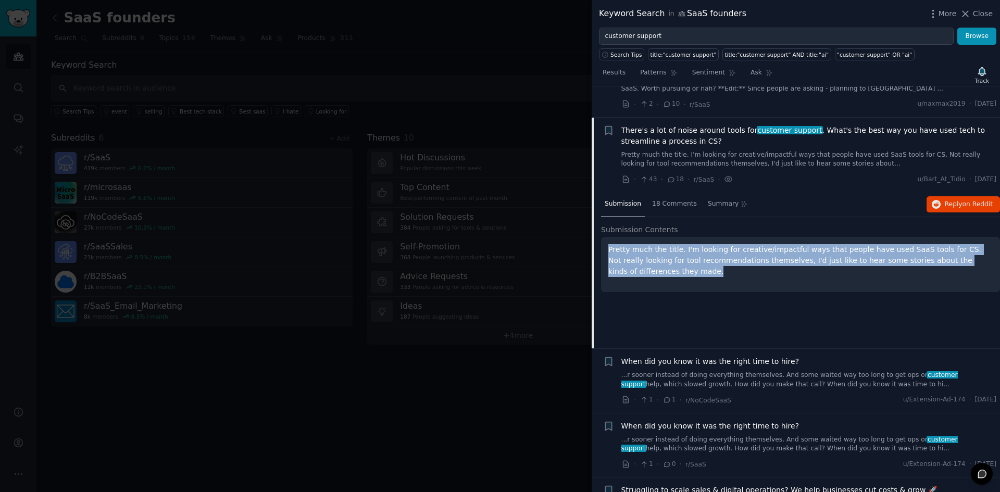
drag, startPoint x: 698, startPoint y: 243, endPoint x: 606, endPoint y: 216, distance: 95.6
click at [606, 237] on div "Pretty much the title. I'm looking for creative/impactful ways that people have…" at bounding box center [800, 264] width 399 height 55
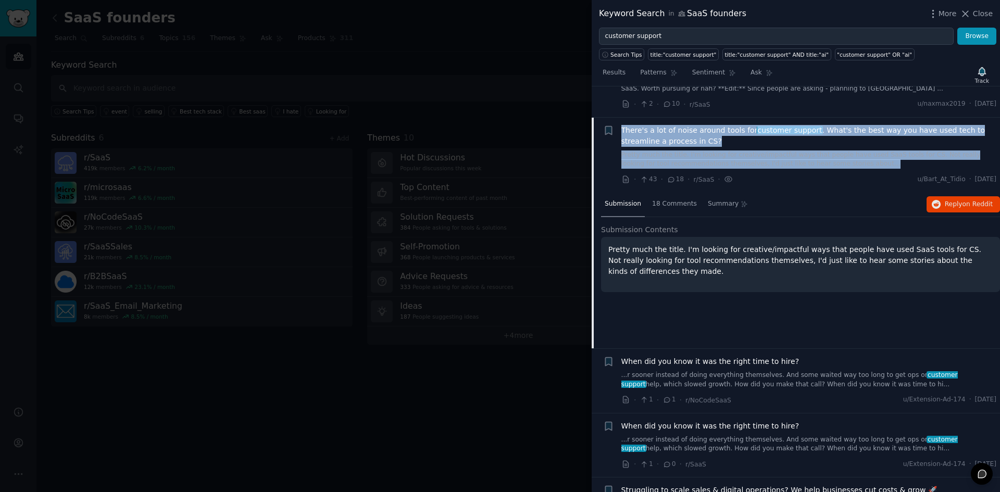
drag, startPoint x: 621, startPoint y: 102, endPoint x: 874, endPoint y: 137, distance: 255.6
click at [874, 137] on div "+ There's a lot of noise around tools for customer support . What's the best wa…" at bounding box center [800, 155] width 394 height 60
copy div "There's a lot of noise around tools for customer support . What's the best way …"
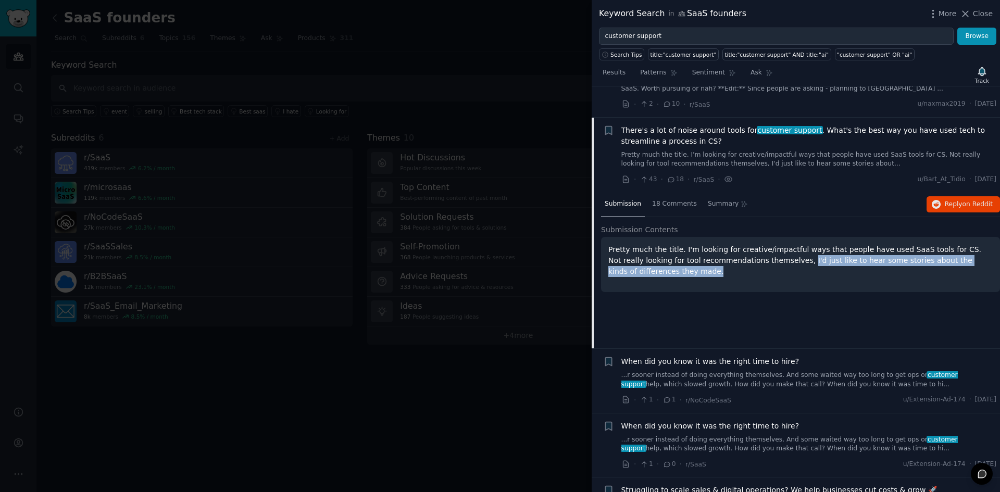
drag, startPoint x: 654, startPoint y: 247, endPoint x: 760, endPoint y: 230, distance: 107.2
click at [760, 237] on div "Pretty much the title. I'm looking for creative/impactful ways that people have…" at bounding box center [800, 264] width 399 height 55
copy p "I'd just like to hear some stories about the kinds of differences they made."
click at [760, 244] on p "Pretty much the title. I'm looking for creative/impactful ways that people have…" at bounding box center [801, 260] width 385 height 33
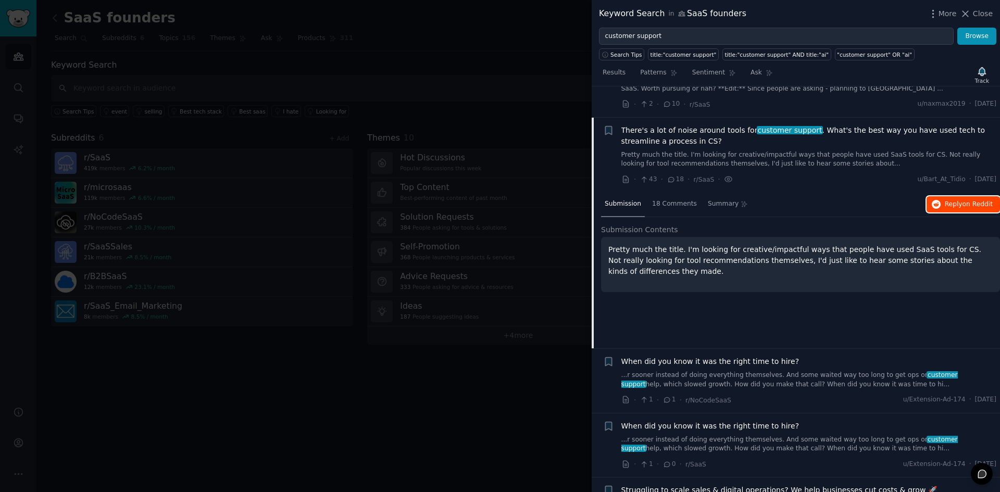
click at [950, 200] on span "Reply on Reddit" at bounding box center [969, 204] width 48 height 9
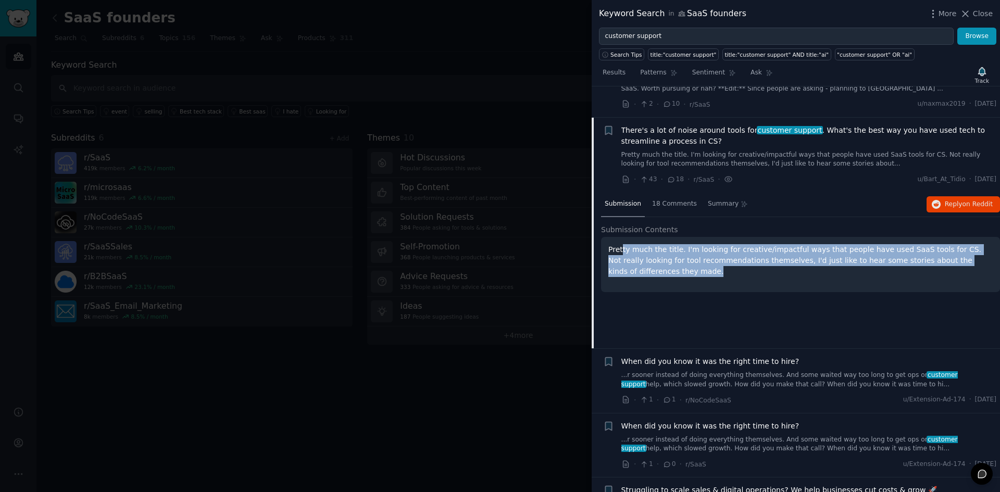
drag, startPoint x: 678, startPoint y: 239, endPoint x: 622, endPoint y: 219, distance: 59.7
click at [622, 244] on p "Pretty much the title. I'm looking for creative/impactful ways that people have…" at bounding box center [801, 260] width 385 height 33
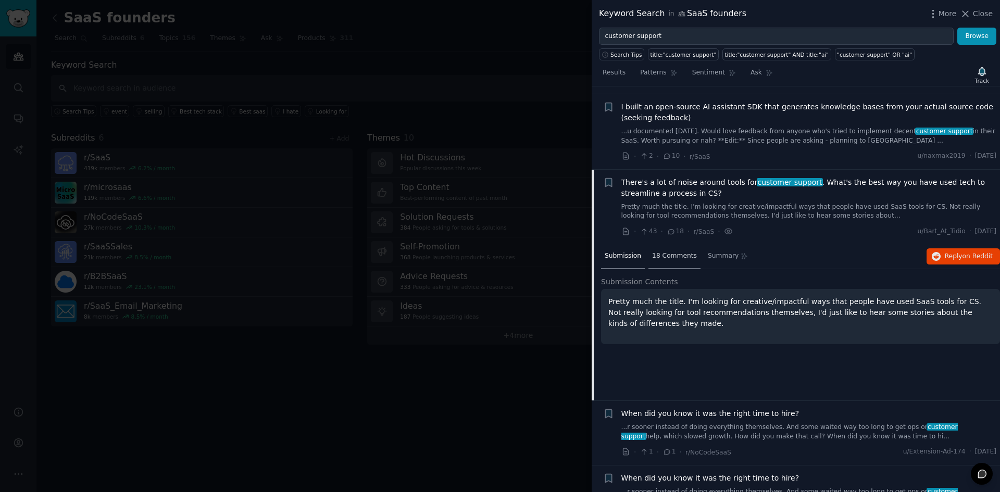
click at [660, 252] on span "18 Comments" at bounding box center [674, 256] width 45 height 9
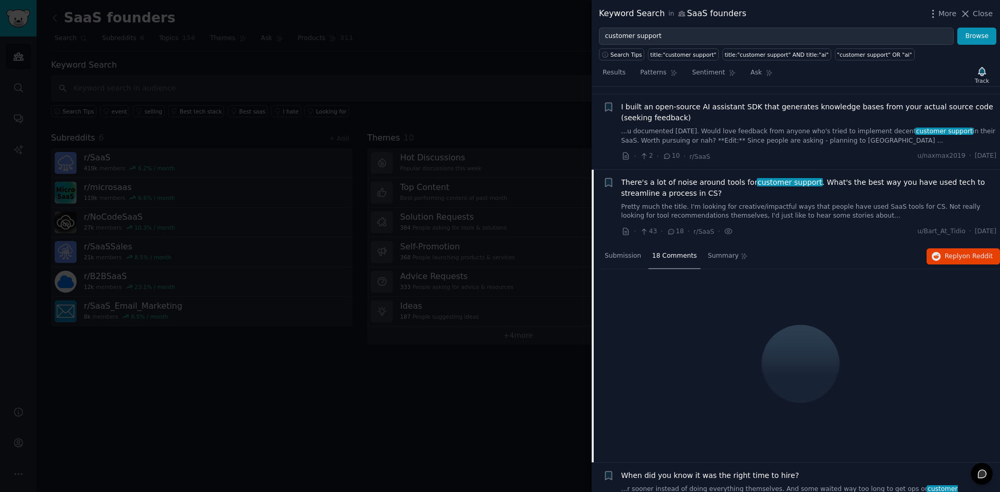
scroll to position [2809, 0]
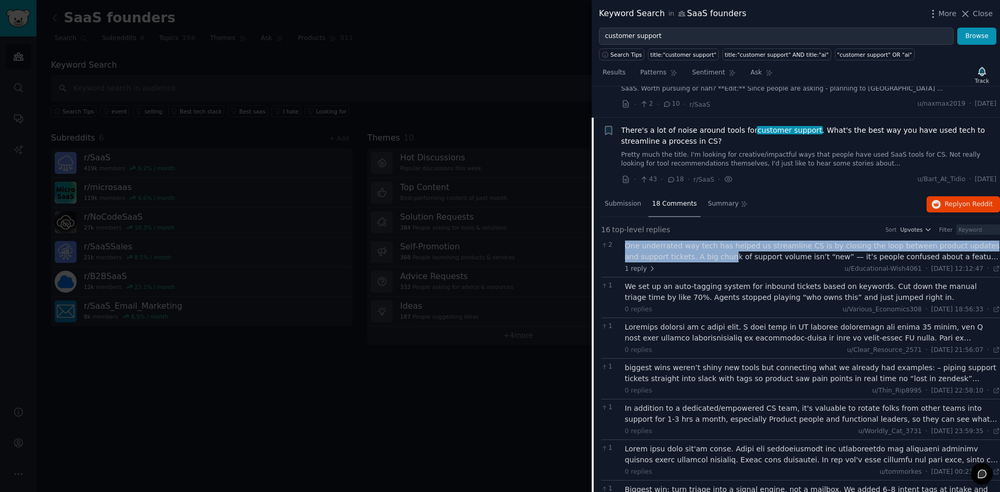
drag, startPoint x: 623, startPoint y: 216, endPoint x: 684, endPoint y: 224, distance: 61.0
click at [684, 237] on div "2 One underrated way tech has helped us streamline CS is by closing the loop be…" at bounding box center [800, 257] width 399 height 40
click at [684, 241] on div "One underrated way tech has helped us streamline CS is by closing the loop betw…" at bounding box center [813, 252] width 376 height 22
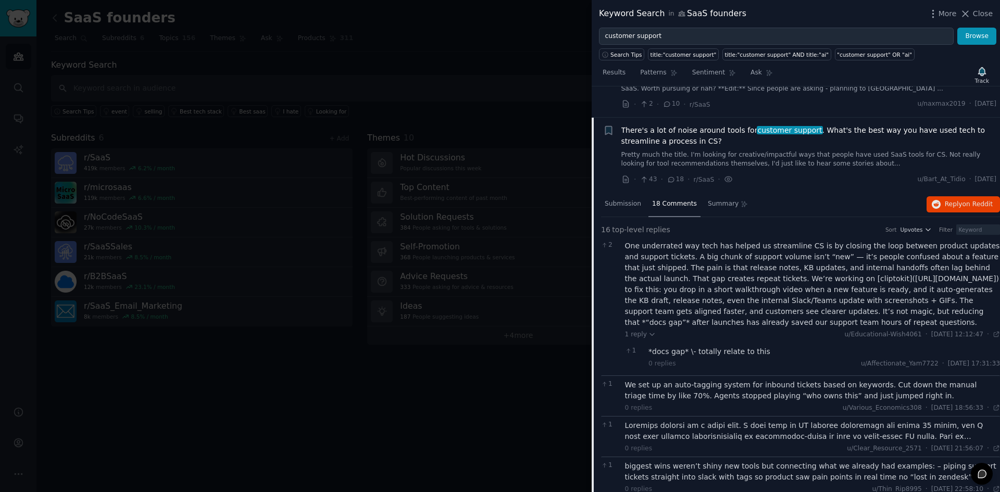
drag, startPoint x: 627, startPoint y: 215, endPoint x: 976, endPoint y: 279, distance: 355.4
click at [976, 279] on div "One underrated way tech has helped us streamline CS is by closing the loop betw…" at bounding box center [813, 285] width 376 height 88
copy div "One underrated way tech has helped us streamline CS is by closing the loop betw…"
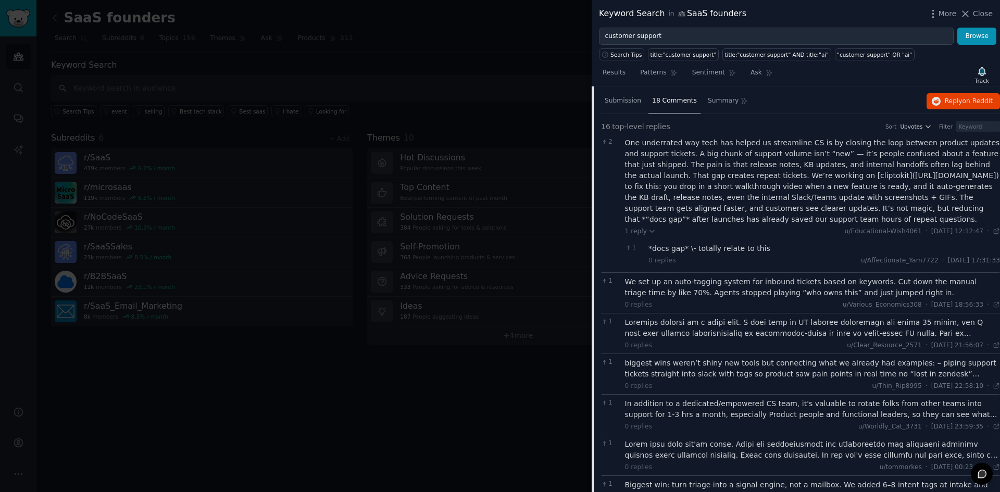
scroll to position [2913, 0]
click at [720, 276] on div "We set up an auto-tagging system for inbound tickets based on keywords. Cut dow…" at bounding box center [813, 287] width 376 height 22
click at [705, 276] on div "We set up an auto-tagging system for inbound tickets based on keywords. Cut dow…" at bounding box center [813, 287] width 376 height 22
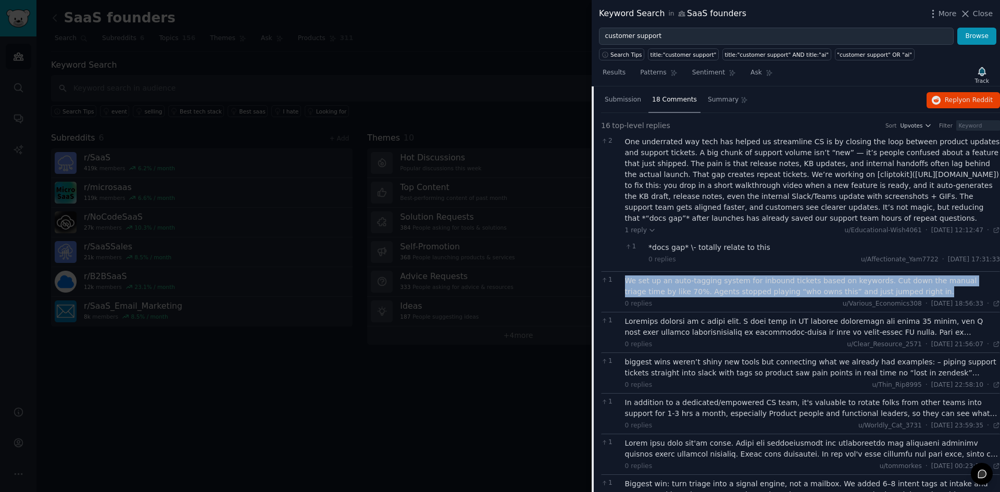
drag, startPoint x: 858, startPoint y: 250, endPoint x: 626, endPoint y: 239, distance: 231.6
click at [626, 276] on div "We set up an auto-tagging system for inbound tickets based on keywords. Cut dow…" at bounding box center [813, 287] width 376 height 22
copy div "We set up an auto-tagging system for inbound tickets based on keywords. Cut dow…"
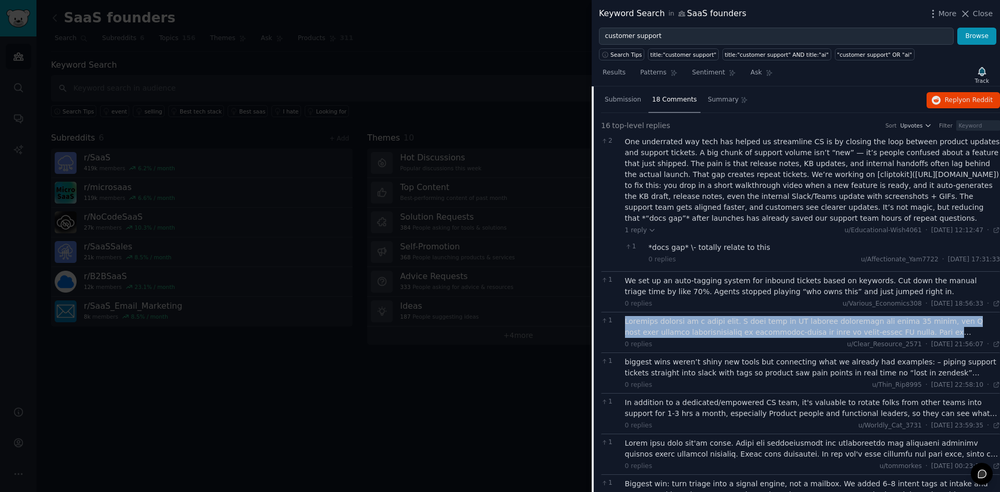
drag, startPoint x: 623, startPoint y: 282, endPoint x: 997, endPoint y: 289, distance: 373.6
click at [997, 312] on div "1 0 replies u/Clear_Resource_2571 · [DATE] 21:56:07 Tue 23/09/2025 ·" at bounding box center [800, 332] width 399 height 41
click at [976, 316] on div at bounding box center [813, 327] width 376 height 22
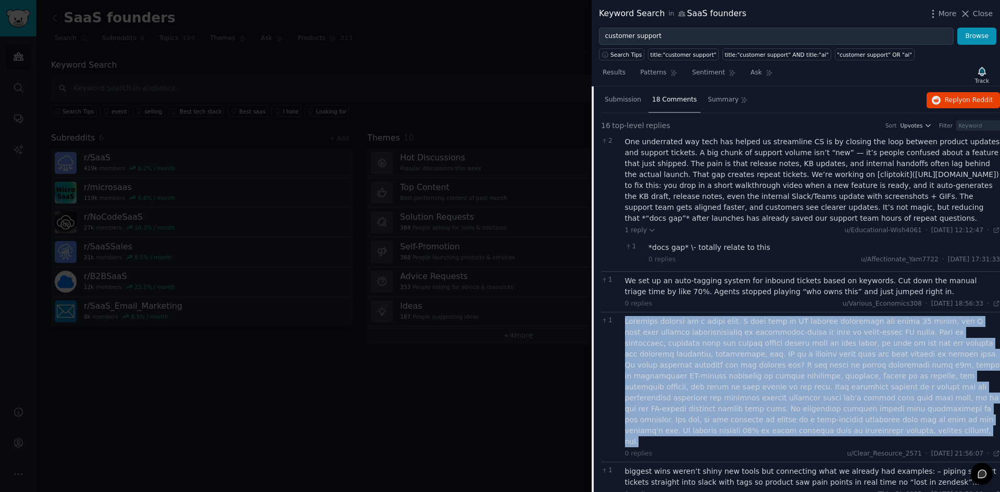
drag, startPoint x: 816, startPoint y: 382, endPoint x: 627, endPoint y: 282, distance: 214.2
click at [627, 316] on div at bounding box center [813, 381] width 376 height 131
copy div "Customer support is a broad term. I have been in IT service management for abou…"
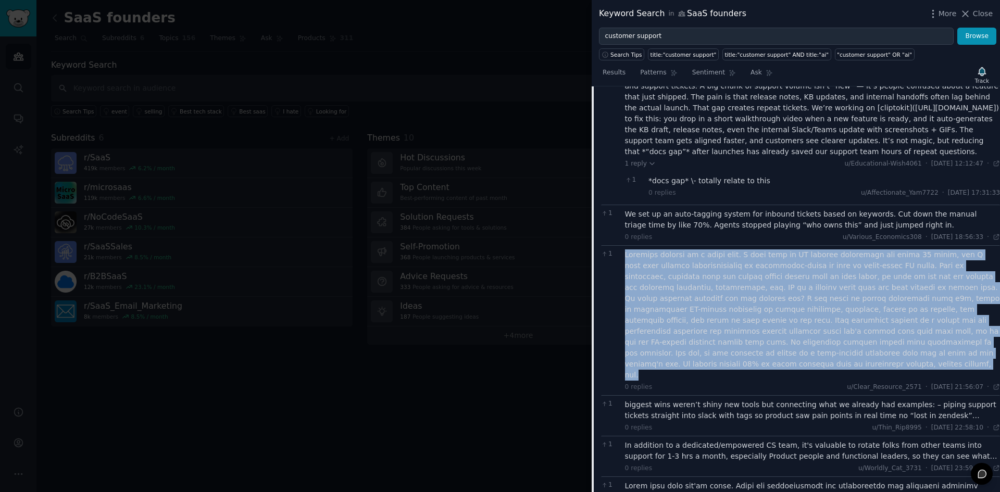
scroll to position [3021, 0]
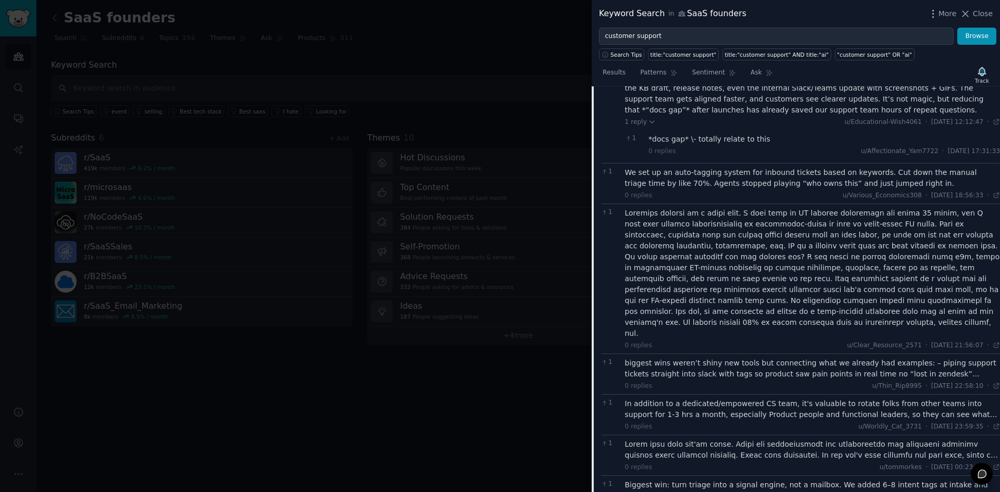
click at [716, 358] on div "biggest wins weren’t shiny new tools but connecting what we already had example…" at bounding box center [813, 369] width 376 height 22
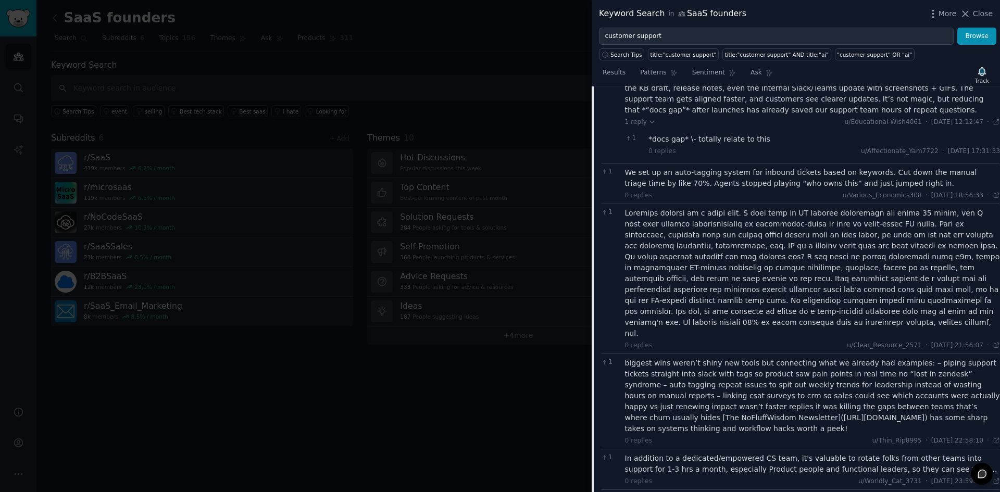
drag, startPoint x: 624, startPoint y: 300, endPoint x: 668, endPoint y: 363, distance: 77.3
click at [668, 363] on div "1 biggest wins weren’t shiny new tools but connecting what we already had examp…" at bounding box center [800, 401] width 399 height 95
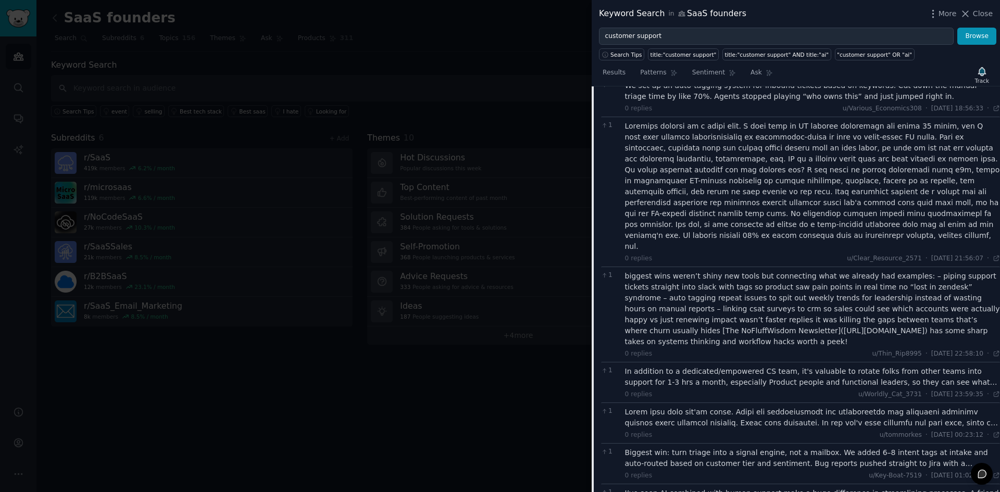
scroll to position [3109, 0]
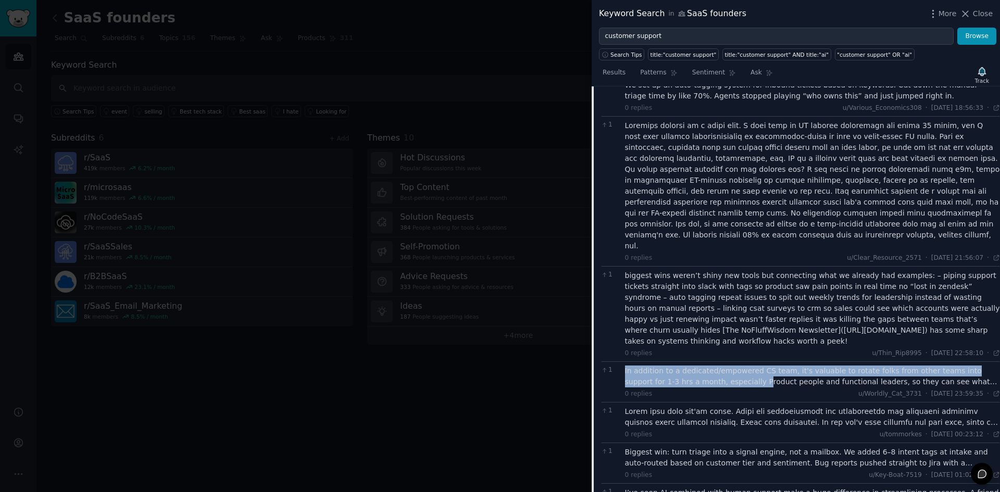
drag, startPoint x: 623, startPoint y: 307, endPoint x: 706, endPoint y: 313, distance: 83.6
click at [706, 362] on div "1 In addition to a dedicated/empowered CS team, it's valuable to rotate folks f…" at bounding box center [800, 382] width 399 height 41
click at [706, 366] on div "In addition to a dedicated/empowered CS team, it's valuable to rotate folks fro…" at bounding box center [813, 377] width 376 height 22
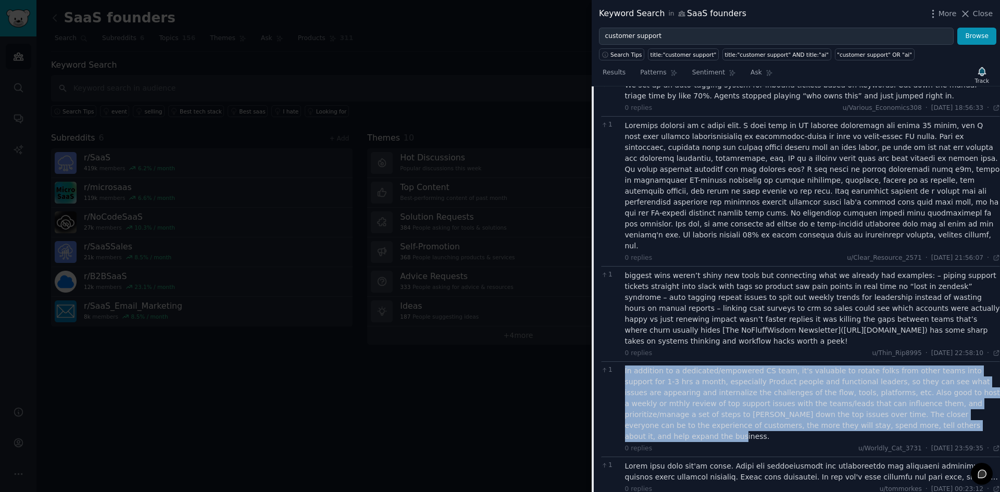
drag, startPoint x: 622, startPoint y: 307, endPoint x: 815, endPoint y: 363, distance: 201.0
click at [815, 363] on div "1 In addition to a dedicated/empowered CS team, it's valuable to rotate folks f…" at bounding box center [800, 409] width 399 height 95
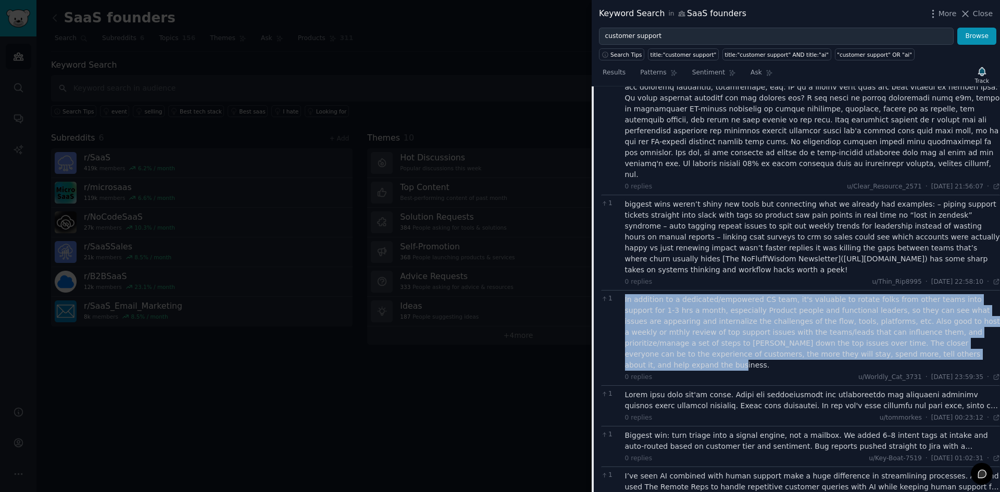
scroll to position [3185, 0]
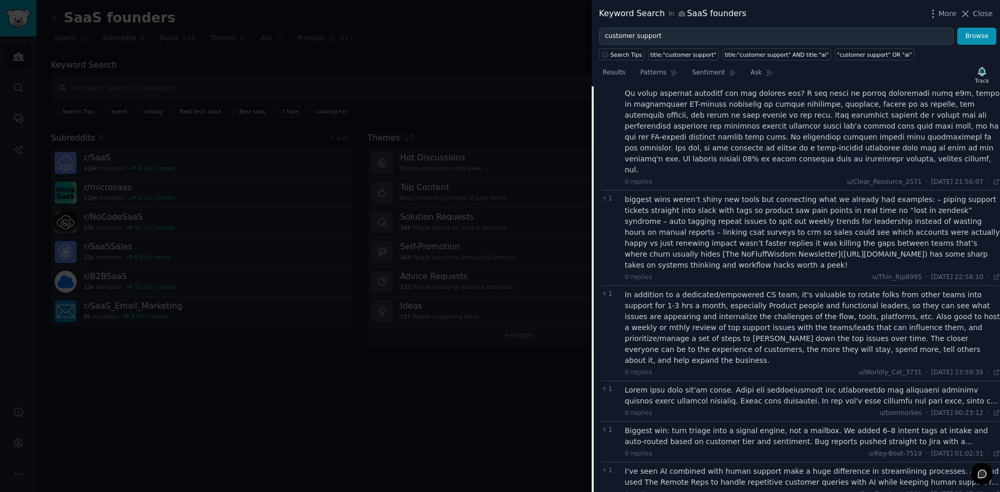
click at [694, 385] on div at bounding box center [813, 396] width 376 height 22
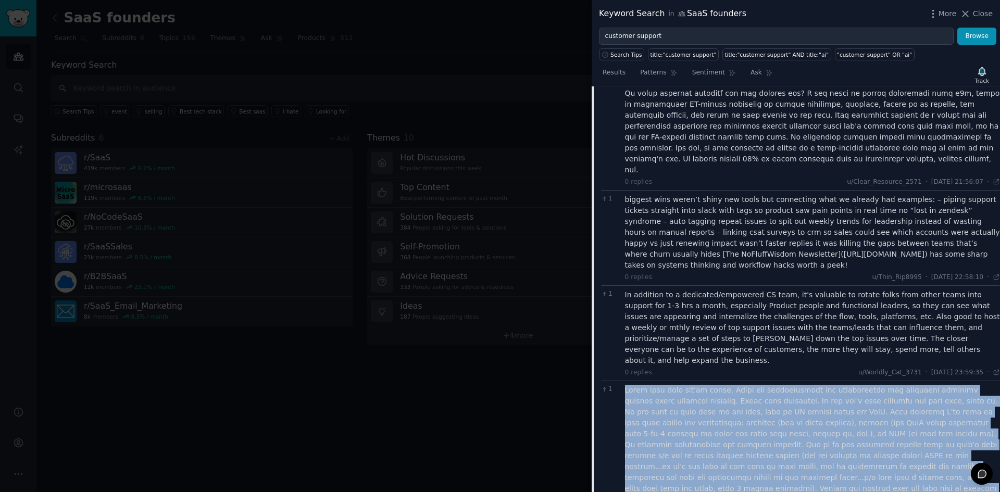
drag, startPoint x: 626, startPoint y: 318, endPoint x: 928, endPoint y: 470, distance: 337.9
click at [928, 470] on div at bounding box center [813, 478] width 376 height 186
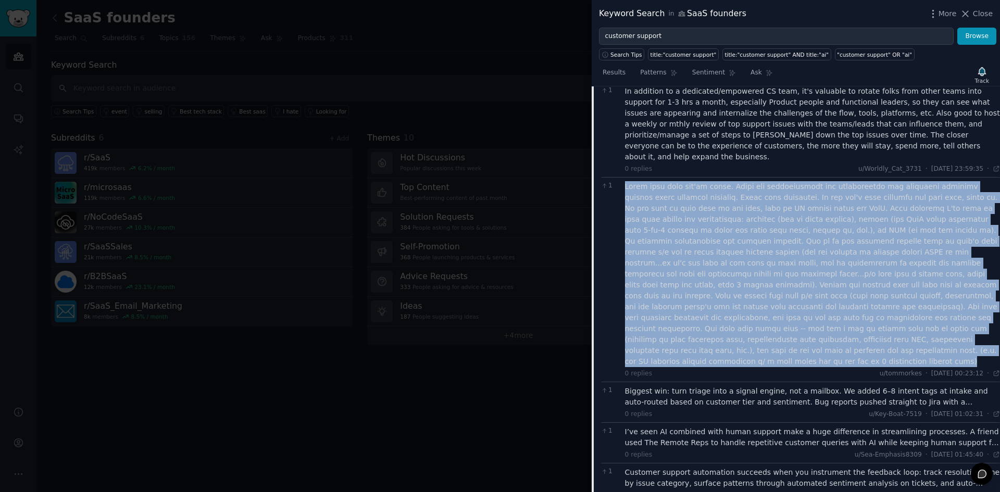
scroll to position [3393, 0]
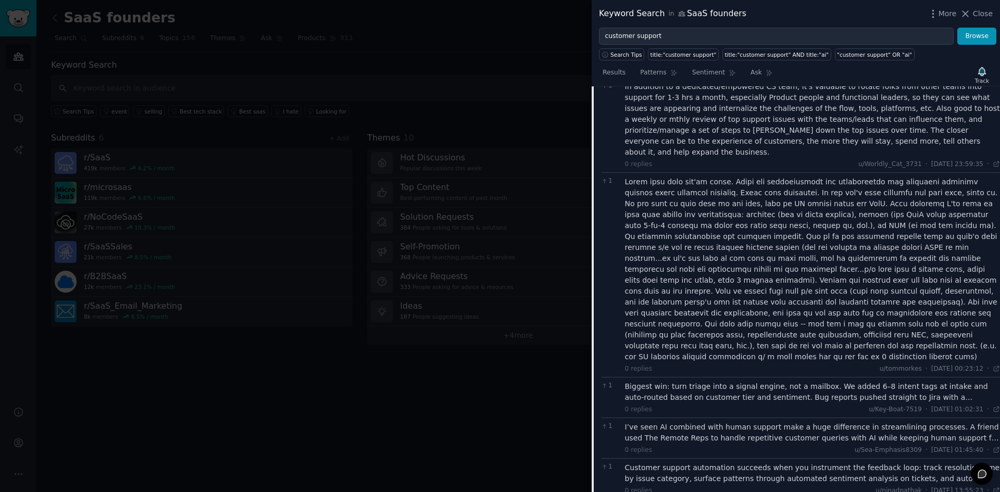
click at [695, 381] on div "Biggest win: turn triage into a signal engine, not a mailbox. We added 6–8 inte…" at bounding box center [813, 392] width 376 height 22
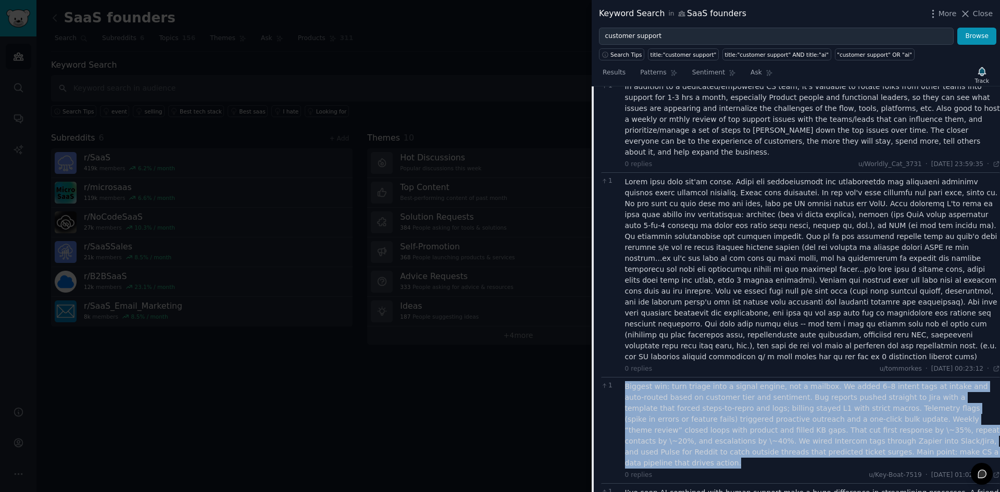
drag, startPoint x: 623, startPoint y: 291, endPoint x: 814, endPoint y: 353, distance: 201.2
click at [814, 377] on div "1 Biggest win: turn triage into a signal engine, not a mailbox. We added 6–8 in…" at bounding box center [800, 430] width 399 height 106
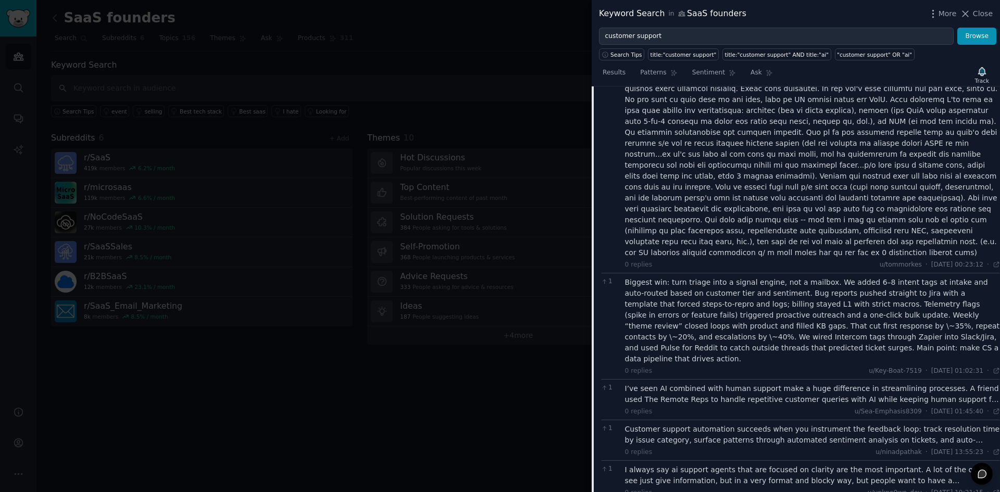
click at [683, 383] on div "I’ve seen AI combined with human support make a huge difference in streamlining…" at bounding box center [813, 394] width 376 height 22
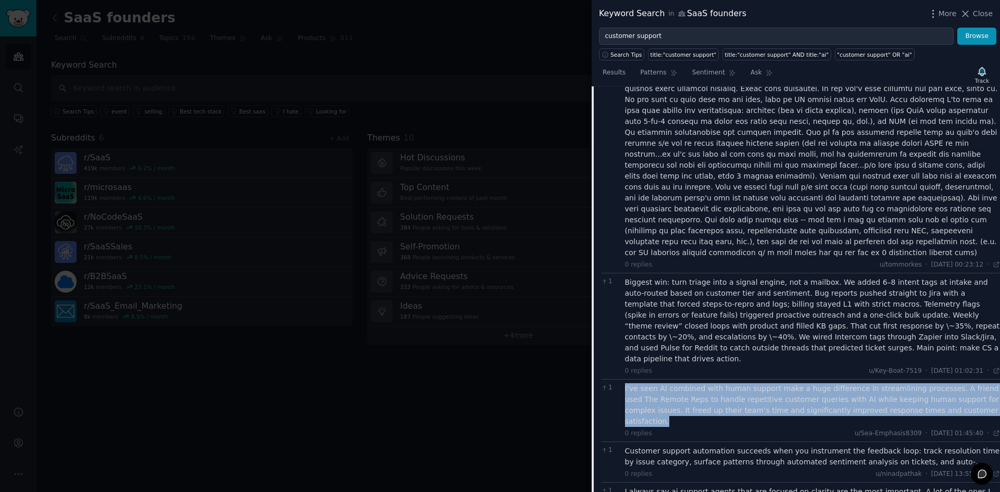
drag, startPoint x: 624, startPoint y: 283, endPoint x: 936, endPoint y: 303, distance: 312.2
click at [936, 379] on div "1 I’ve seen AI combined with human support make a huge difference in streamlini…" at bounding box center [800, 410] width 399 height 63
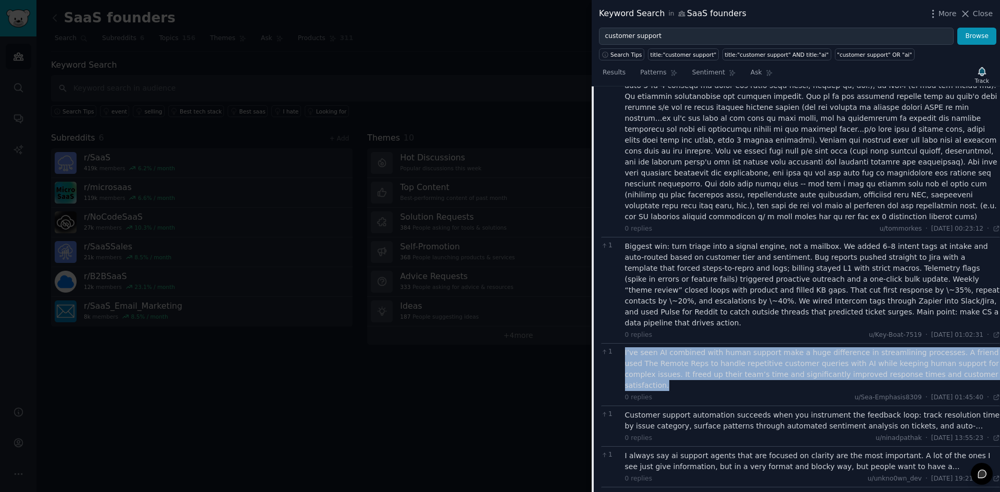
scroll to position [3602, 0]
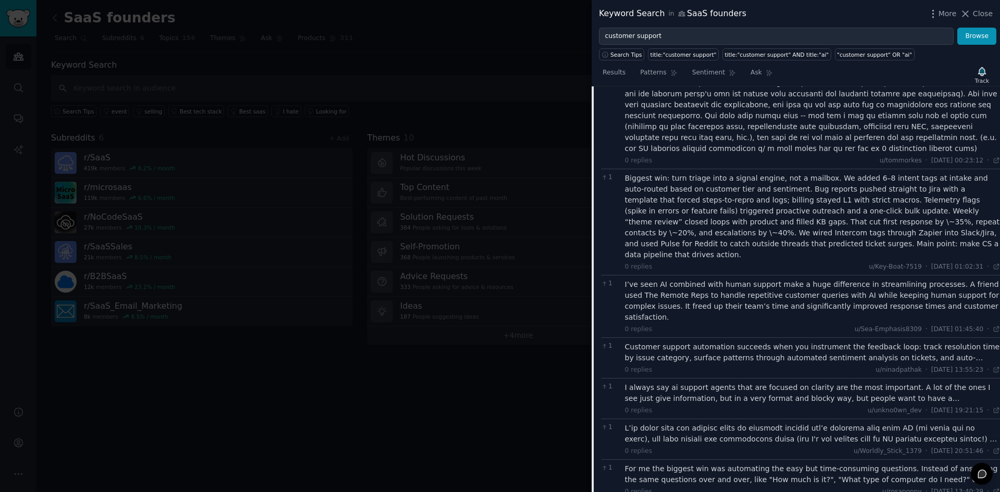
click at [700, 342] on div "Customer support automation succeeds when you instrument the feedback loop: tra…" at bounding box center [813, 353] width 376 height 22
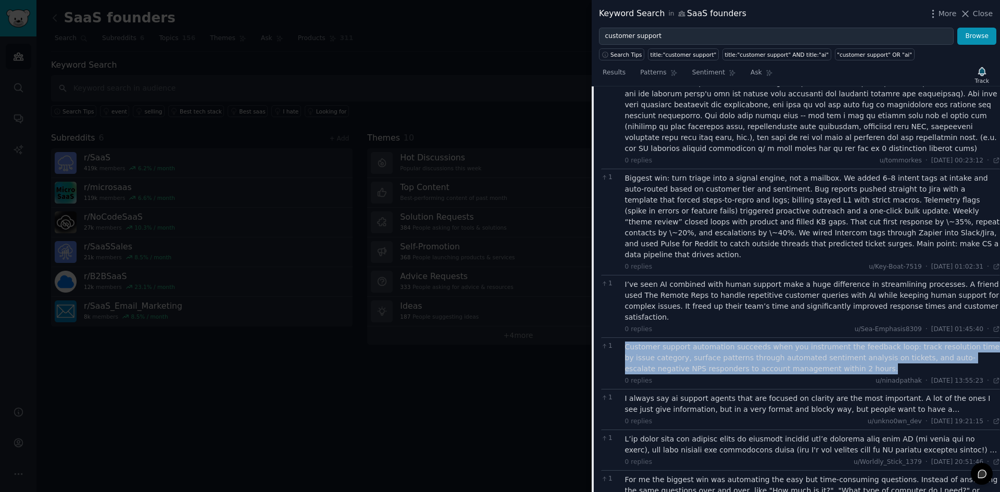
drag, startPoint x: 800, startPoint y: 251, endPoint x: 626, endPoint y: 229, distance: 174.9
click at [626, 342] on div "Customer support automation succeeds when you instrument the feedback loop: tra…" at bounding box center [813, 358] width 376 height 33
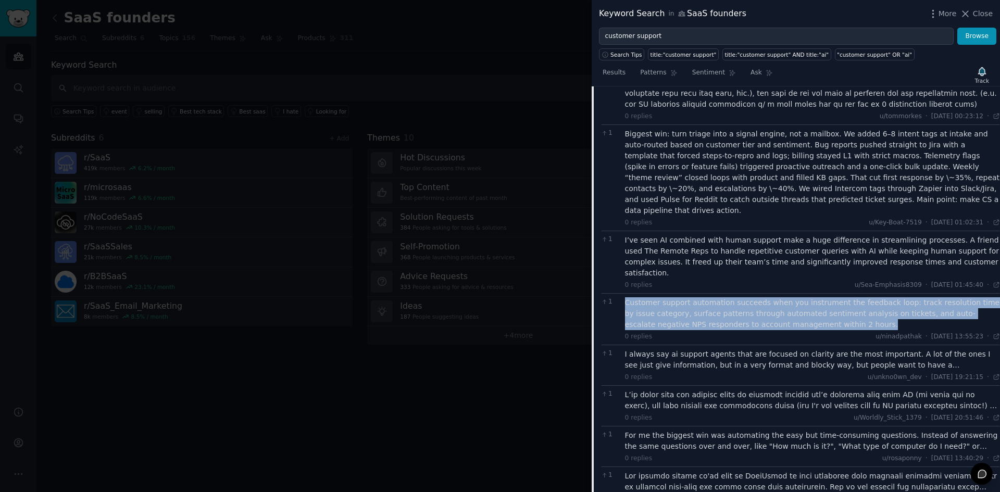
scroll to position [3706, 0]
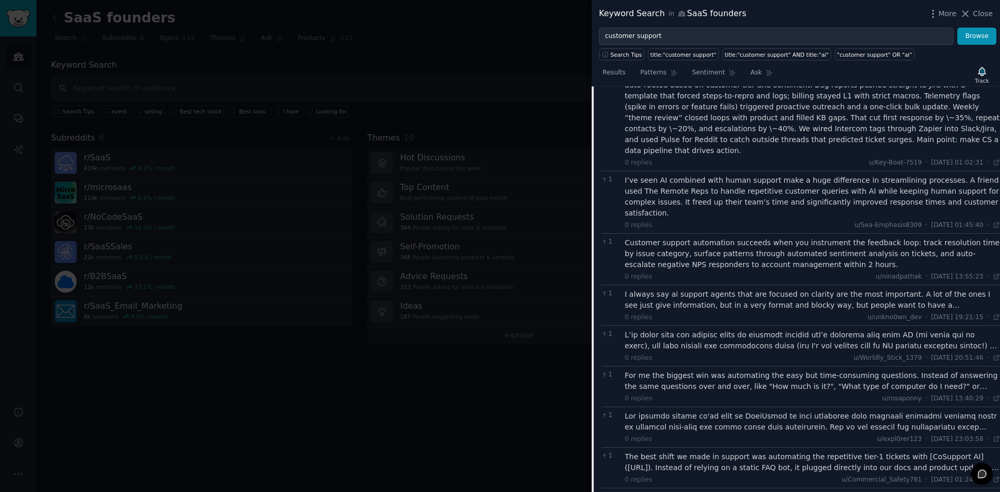
click at [679, 289] on div "I always say ai support agents that are focused on clarity are the most importa…" at bounding box center [813, 300] width 376 height 22
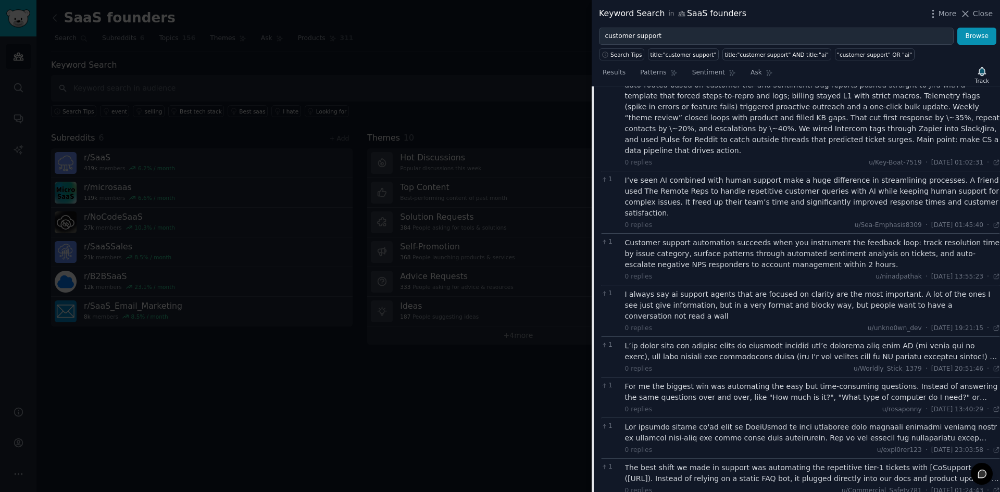
click at [680, 289] on div "I always say ai support agents that are focused on clarity are the most importa…" at bounding box center [813, 305] width 376 height 33
click at [778, 289] on div "I always say ai support agents that are focused on clarity are the most importa…" at bounding box center [813, 305] width 376 height 33
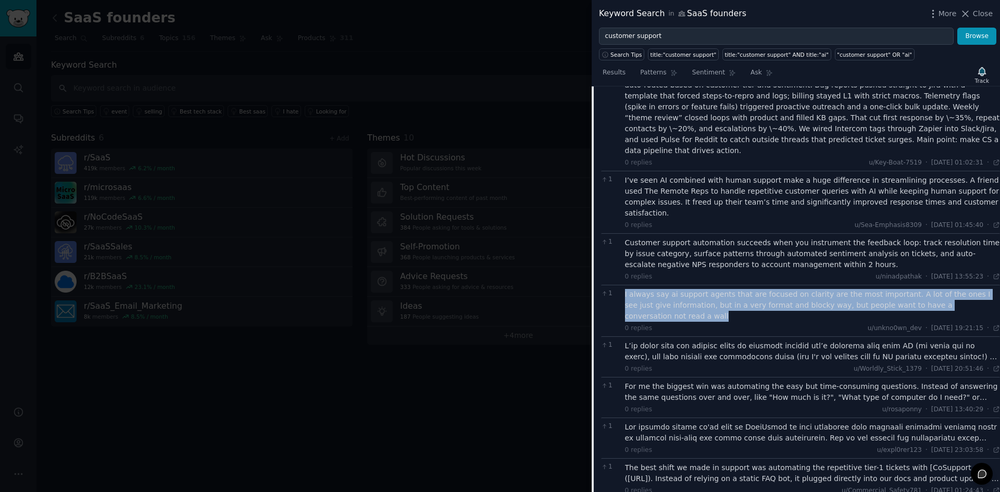
drag, startPoint x: 966, startPoint y: 184, endPoint x: 625, endPoint y: 173, distance: 340.9
click at [625, 289] on div "I always say ai support agents that are focused on clarity are the most importa…" at bounding box center [813, 305] width 376 height 33
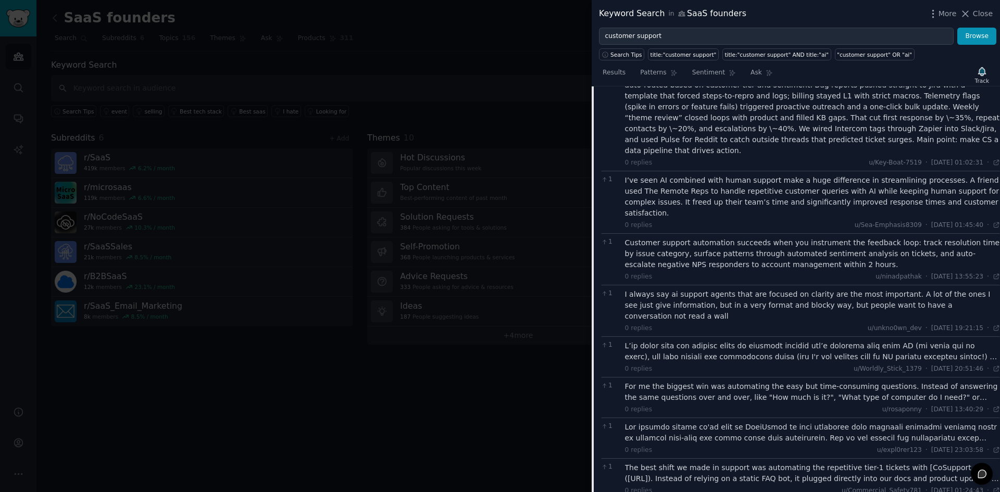
click at [679, 341] on div at bounding box center [813, 352] width 376 height 22
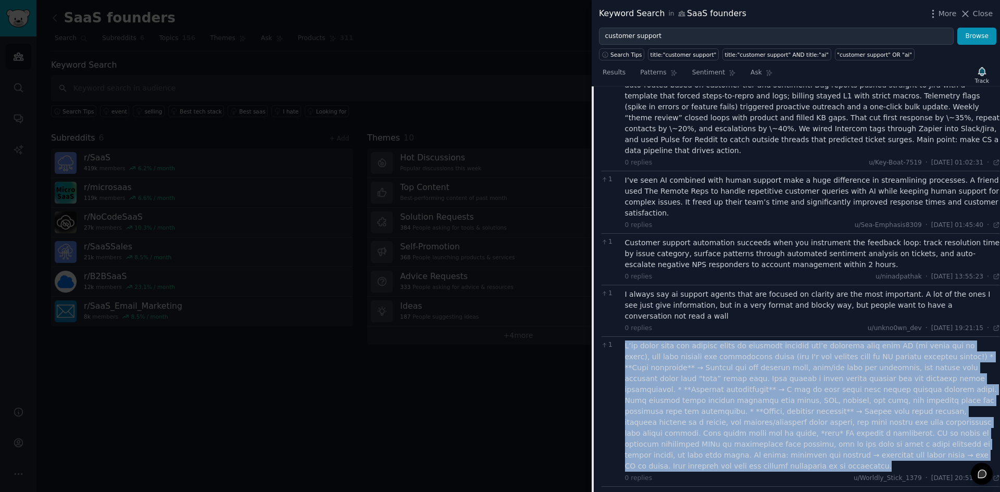
drag, startPoint x: 625, startPoint y: 219, endPoint x: 750, endPoint y: 325, distance: 163.8
click at [750, 341] on div at bounding box center [813, 406] width 376 height 131
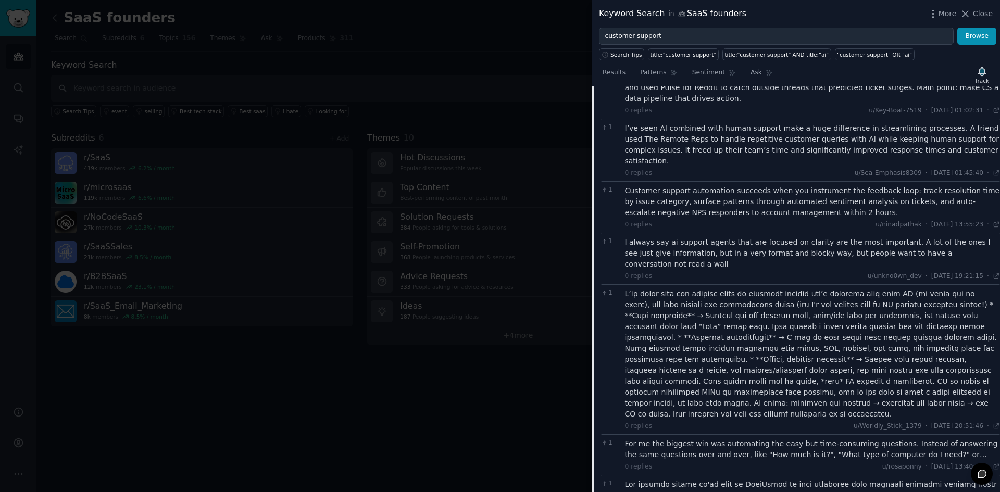
click at [682, 439] on div "For me the biggest win was automating the easy but time-consuming questions. In…" at bounding box center [813, 450] width 376 height 22
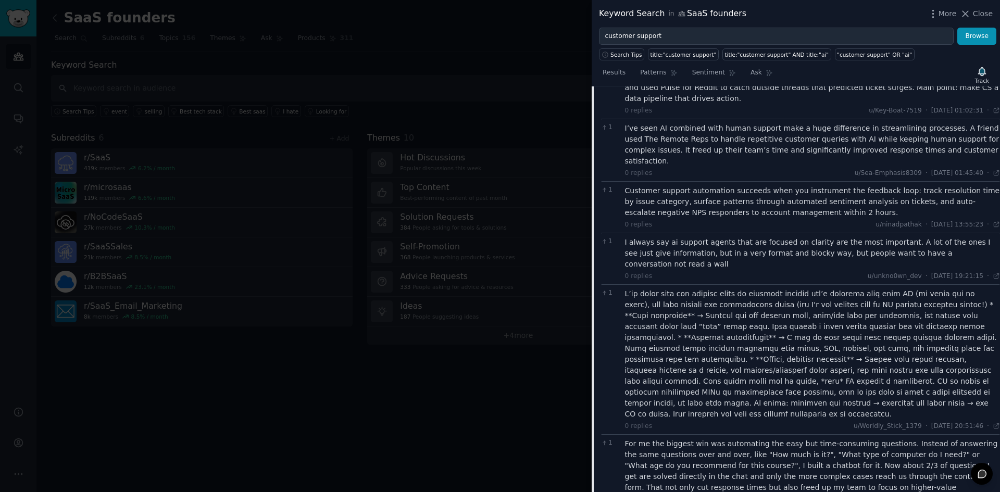
drag, startPoint x: 623, startPoint y: 307, endPoint x: 709, endPoint y: 361, distance: 101.3
click at [709, 435] on div "1 For me the biggest win was automating the easy but time-consuming questions. …" at bounding box center [800, 477] width 399 height 84
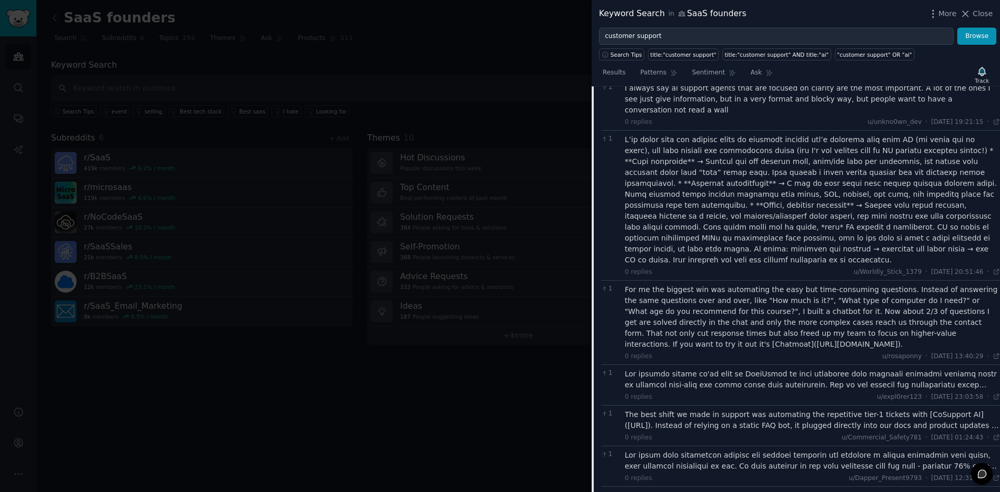
scroll to position [3914, 0]
click at [711, 367] on div at bounding box center [813, 378] width 376 height 22
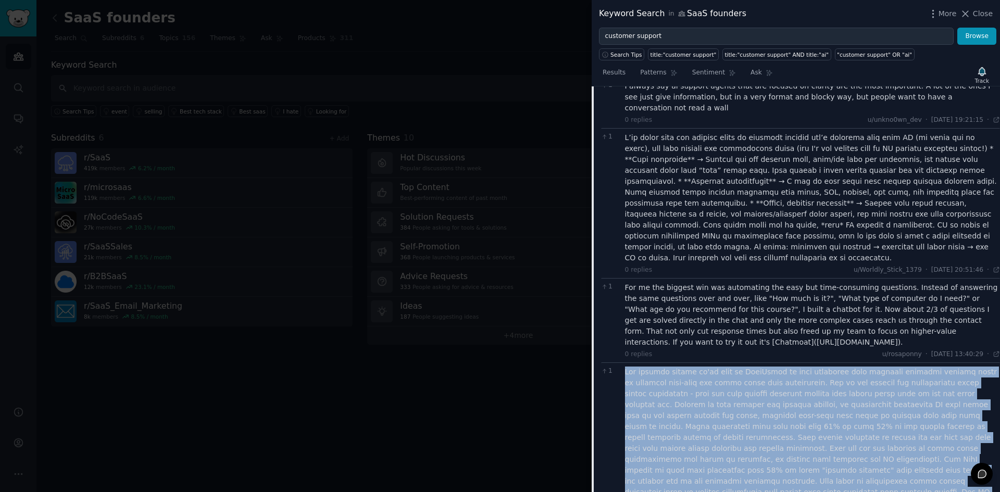
drag, startPoint x: 624, startPoint y: 233, endPoint x: 964, endPoint y: 341, distance: 356.9
click at [964, 363] on div "1 0 replies u/expl0rer123 · [DATE] 23:03:58 Fri 26/09/2025 ·" at bounding box center [800, 443] width 399 height 161
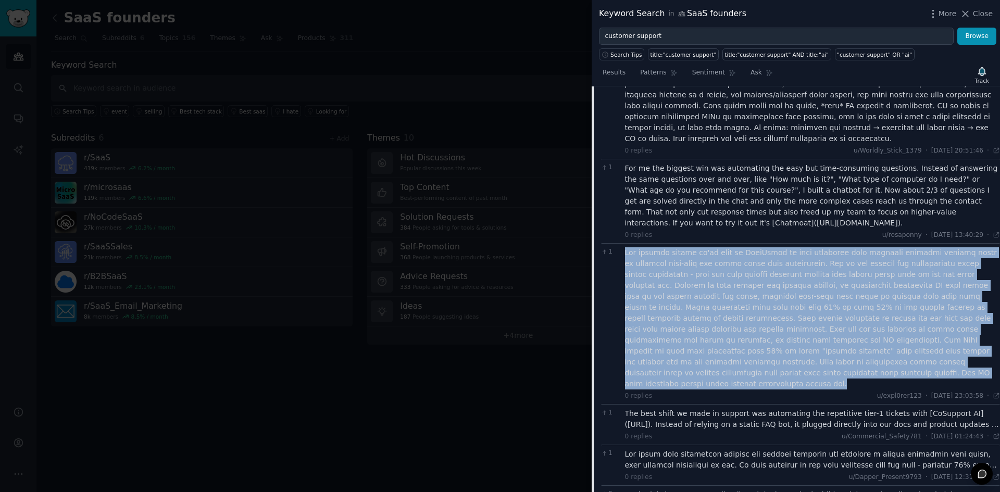
scroll to position [4071, 0]
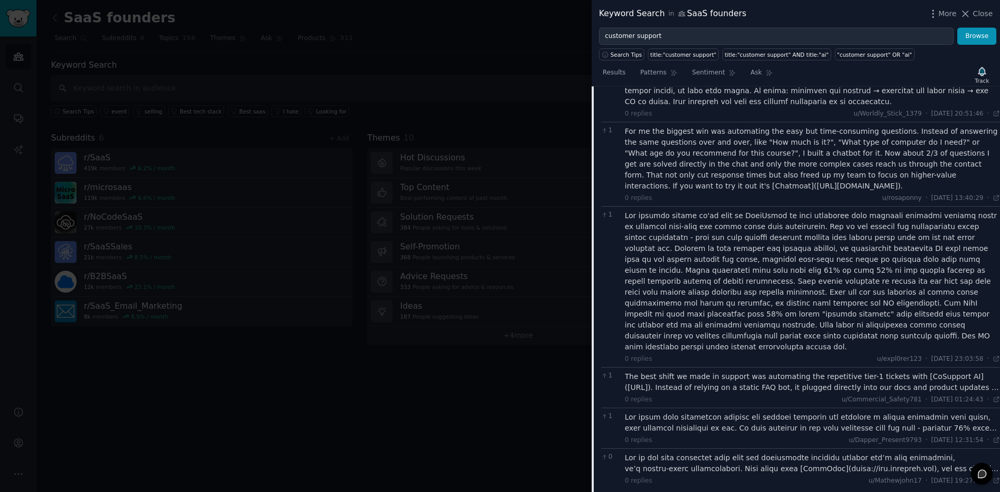
click at [716, 371] on div "The best shift we made in support was automating the repetitive tier-1 tickets …" at bounding box center [813, 382] width 376 height 22
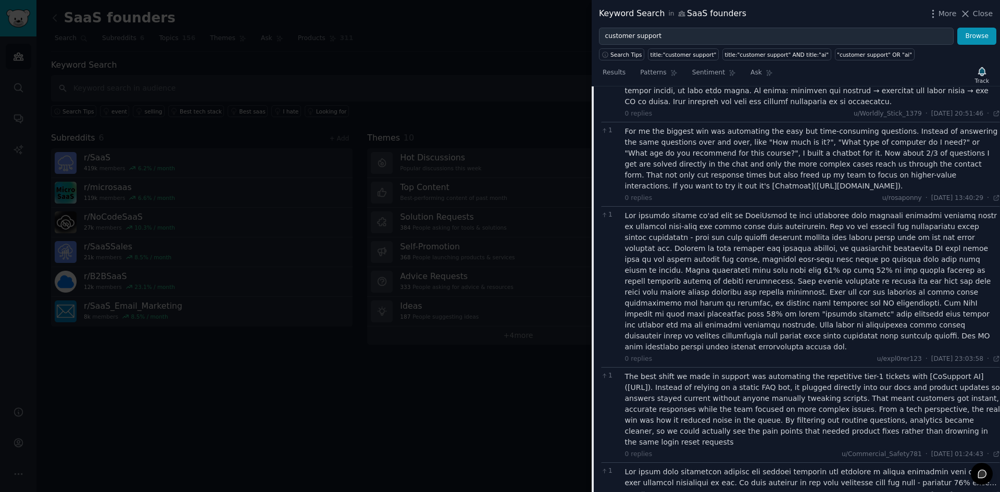
drag, startPoint x: 625, startPoint y: 217, endPoint x: 936, endPoint y: 267, distance: 315.0
click at [936, 371] on div "The best shift we made in support was automating the repetitive tier-1 tickets …" at bounding box center [813, 409] width 376 height 77
click at [660, 467] on div at bounding box center [813, 478] width 376 height 22
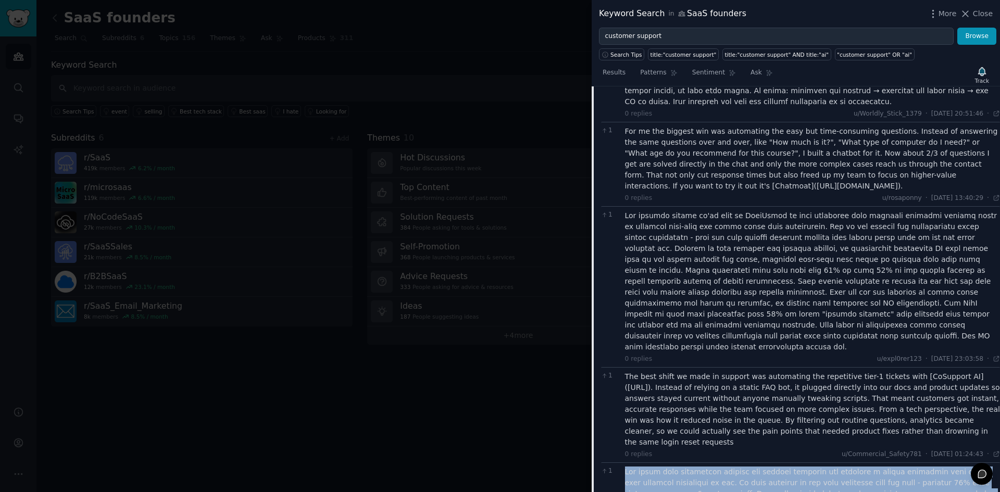
drag, startPoint x: 625, startPoint y: 300, endPoint x: 772, endPoint y: 406, distance: 181.5
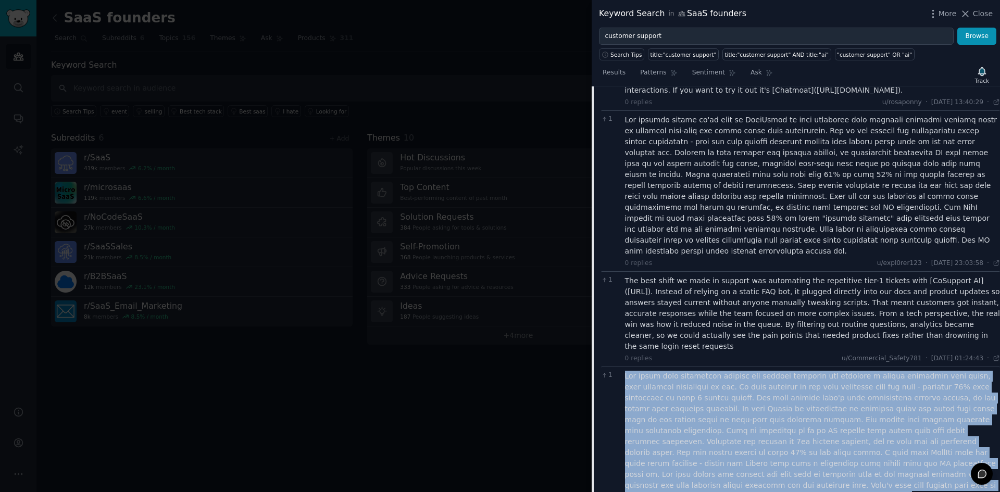
scroll to position [4175, 0]
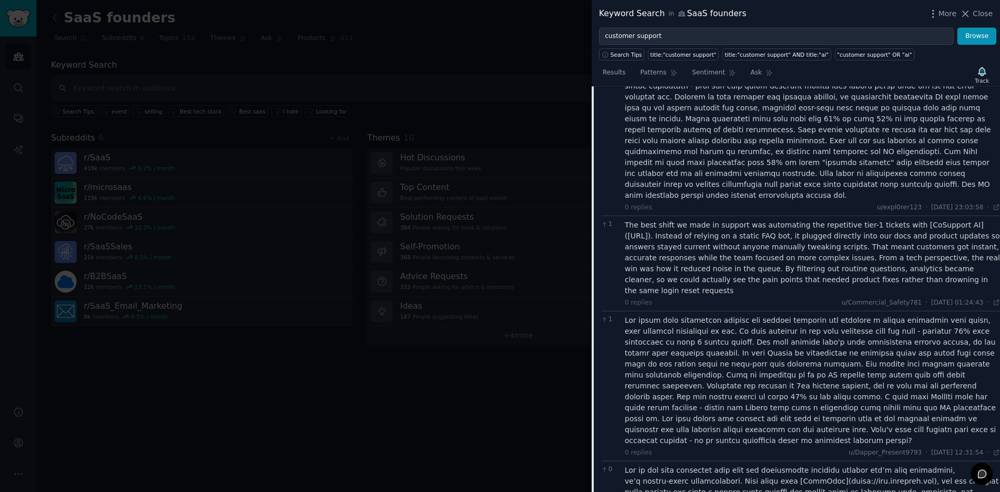
scroll to position [4279, 0]
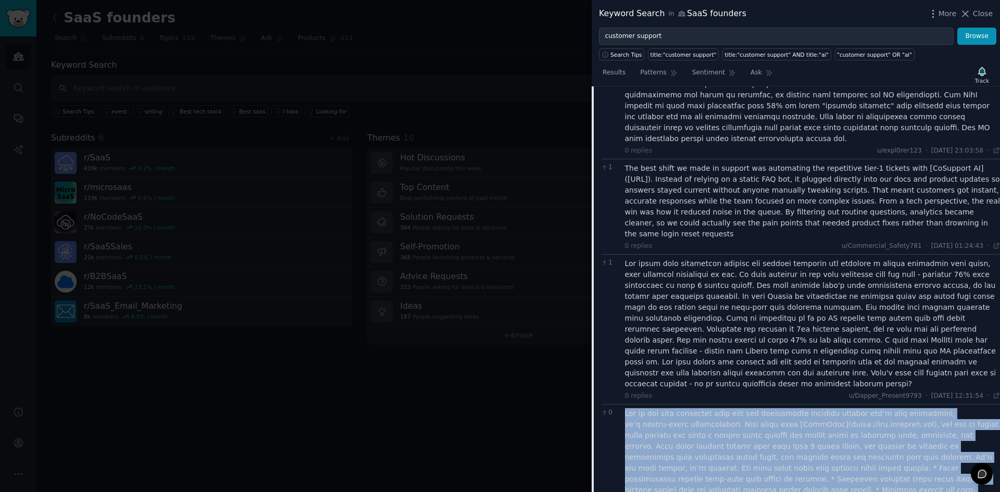
drag, startPoint x: 959, startPoint y: 350, endPoint x: 625, endPoint y: 229, distance: 354.9
click at [625, 408] on div at bounding box center [813, 490] width 376 height 164
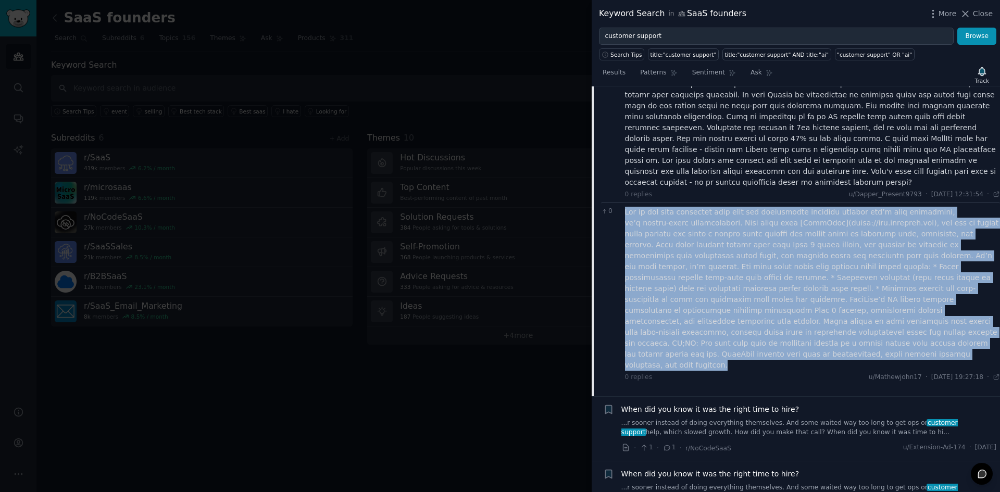
scroll to position [4383, 0]
